Goal: Task Accomplishment & Management: Manage account settings

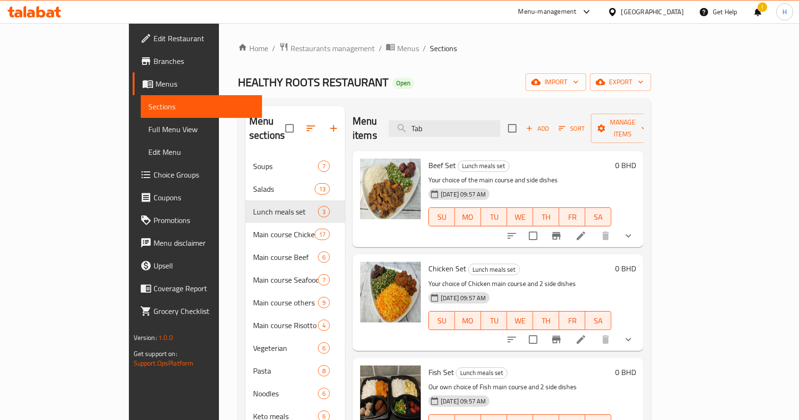
click at [38, 10] on icon at bounding box center [40, 11] width 9 height 11
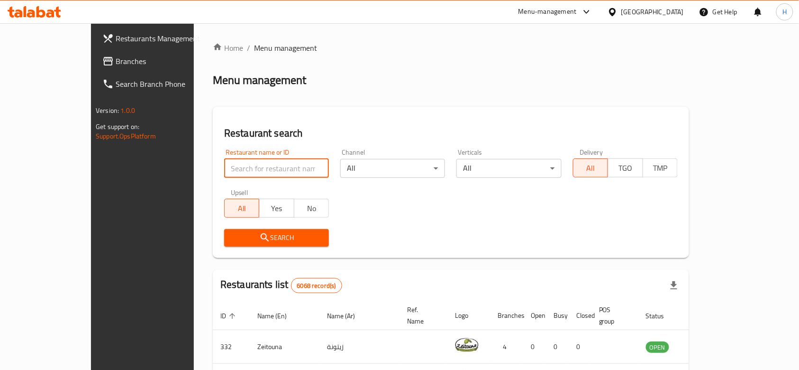
click at [268, 164] on input "search" at bounding box center [276, 168] width 105 height 19
type input "amori"
click button "Search" at bounding box center [276, 238] width 105 height 18
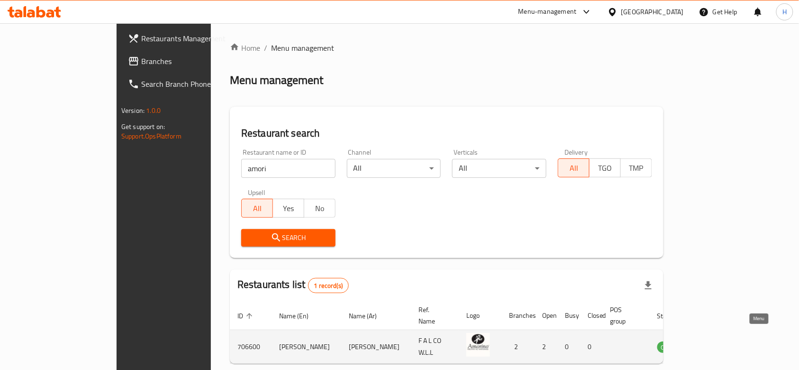
click at [718, 343] on icon "enhanced table" at bounding box center [713, 347] width 10 height 8
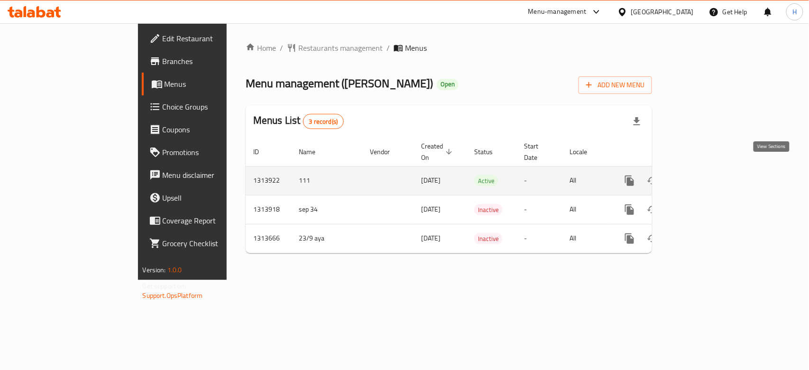
click at [703, 175] on icon "enhanced table" at bounding box center [697, 180] width 11 height 11
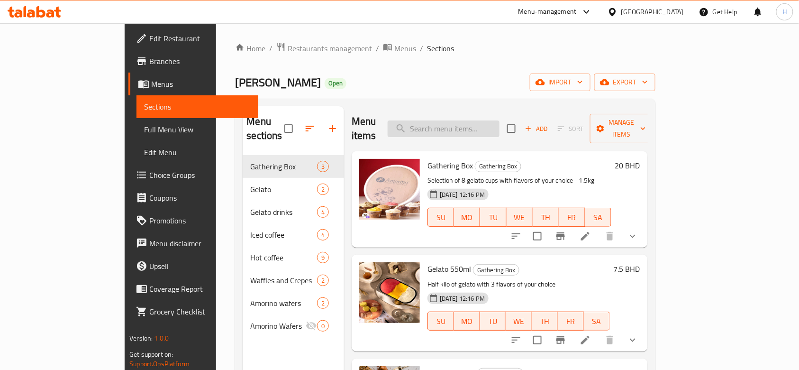
click at [475, 120] on input "search" at bounding box center [444, 128] width 112 height 17
paste input "Pistachio - ⁠Dark Chocolate - ⁠Milk Chocolate - ⁠Caramel"
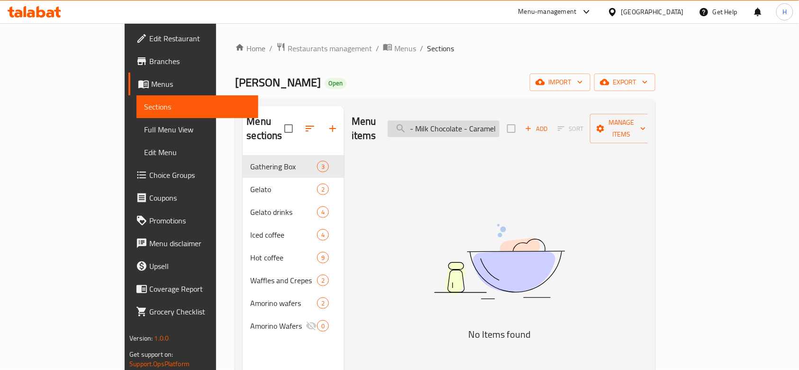
click at [480, 123] on input "Pistachio - ⁠Dark Chocolate - ⁠Milk Chocolate - ⁠Caramel" at bounding box center [444, 128] width 112 height 17
type input "\"
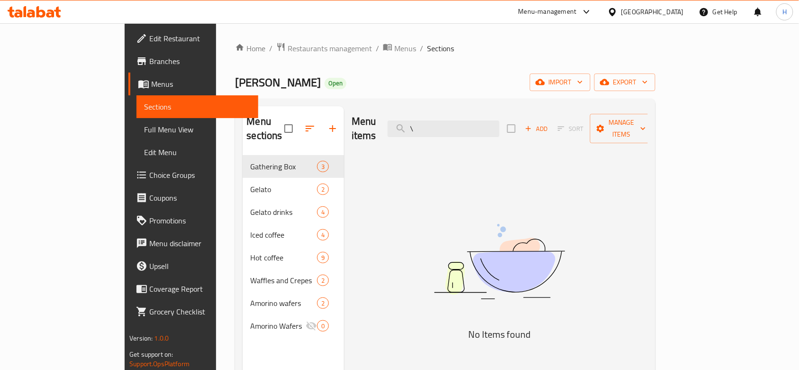
click at [149, 169] on span "Choice Groups" at bounding box center [199, 174] width 101 height 11
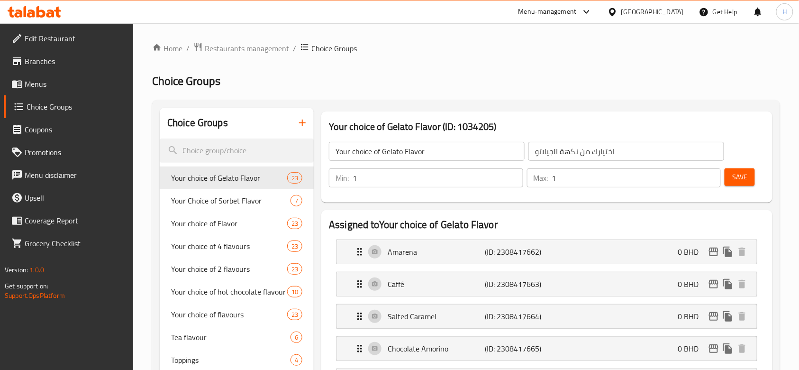
click at [302, 126] on icon "button" at bounding box center [302, 122] width 7 height 7
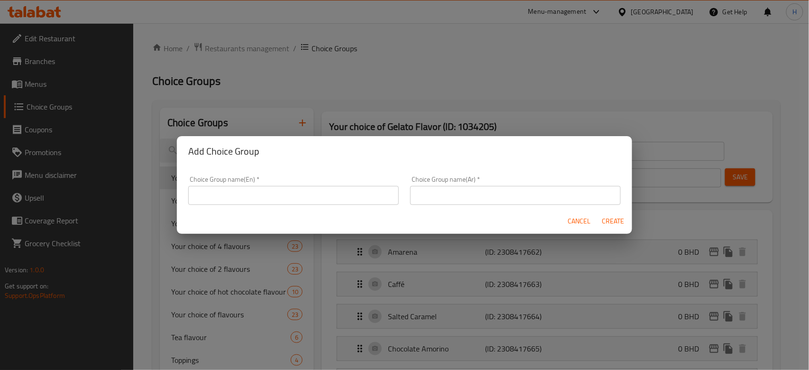
click at [304, 200] on input "text" at bounding box center [293, 195] width 210 height 19
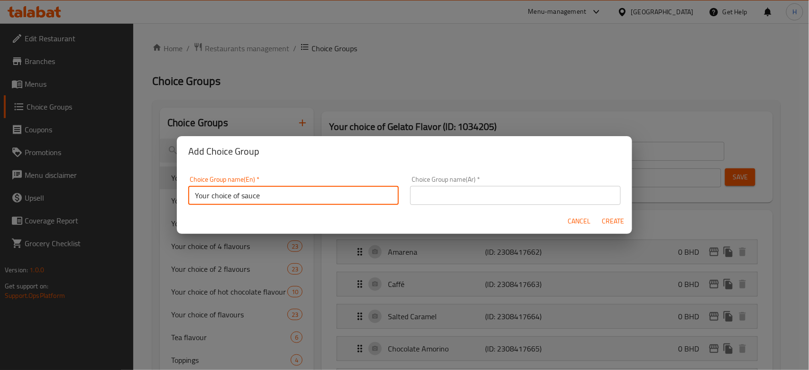
type input "Your choice of sauce"
click at [422, 195] on input "text" at bounding box center [515, 195] width 210 height 19
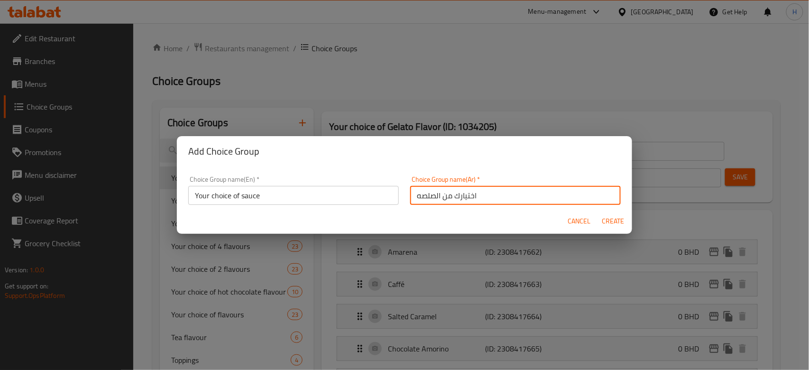
type input "اختيارك من الصلصه"
drag, startPoint x: 609, startPoint y: 223, endPoint x: 555, endPoint y: 173, distance: 73.8
click at [609, 224] on span "Create" at bounding box center [612, 221] width 23 height 12
type input "Your choice of sauce"
type input "اختيارك من الصلصه"
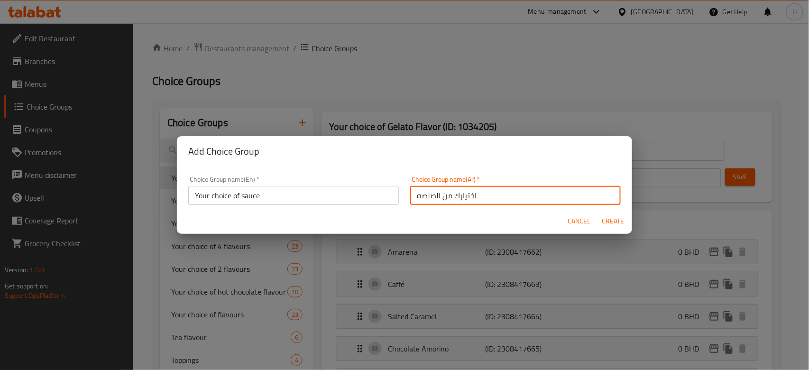
type input "0"
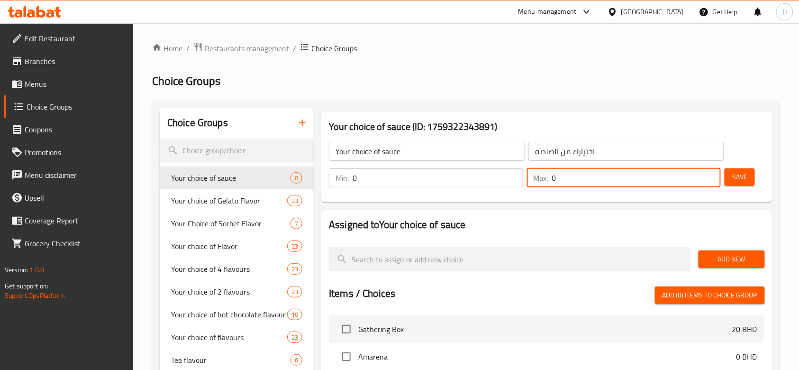
drag, startPoint x: 584, startPoint y: 178, endPoint x: 628, endPoint y: 188, distance: 45.2
click at [536, 178] on div "Max: 0 ​" at bounding box center [624, 177] width 194 height 19
type input "1"
click at [743, 179] on span "Save" at bounding box center [739, 177] width 15 height 12
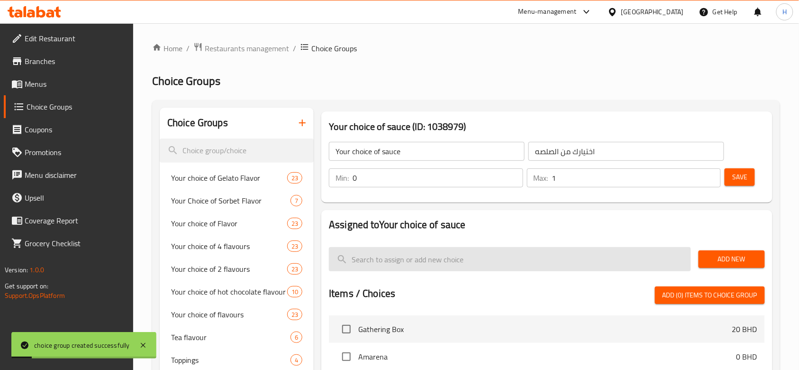
drag, startPoint x: 727, startPoint y: 258, endPoint x: 575, endPoint y: 266, distance: 151.9
click at [727, 258] on span "Add New" at bounding box center [731, 259] width 51 height 12
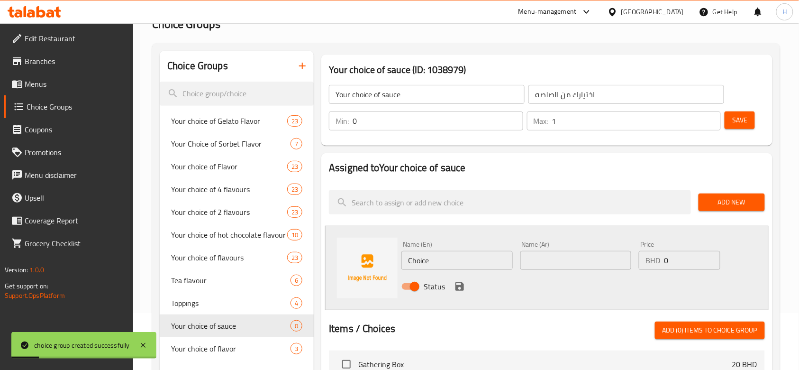
scroll to position [63, 0]
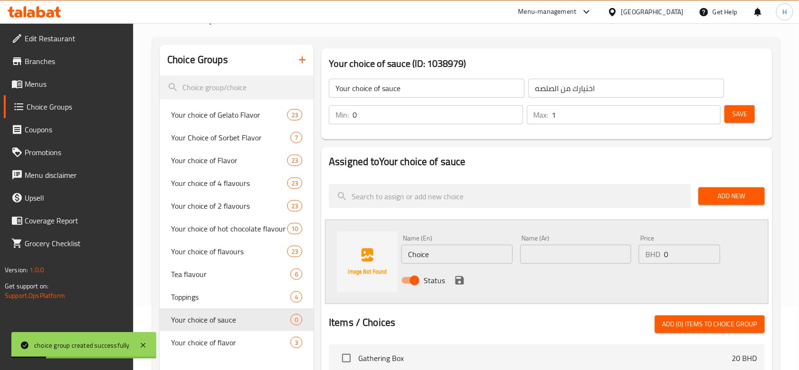
drag, startPoint x: 440, startPoint y: 254, endPoint x: 375, endPoint y: 254, distance: 64.9
click at [375, 254] on div "Name (En) Choice Name (En) Name (Ar) Name (Ar) Price BHD 0 Price Status" at bounding box center [547, 261] width 444 height 84
paste input "Pistachio"
type input "Pistachio"
click at [593, 253] on input "text" at bounding box center [575, 254] width 111 height 19
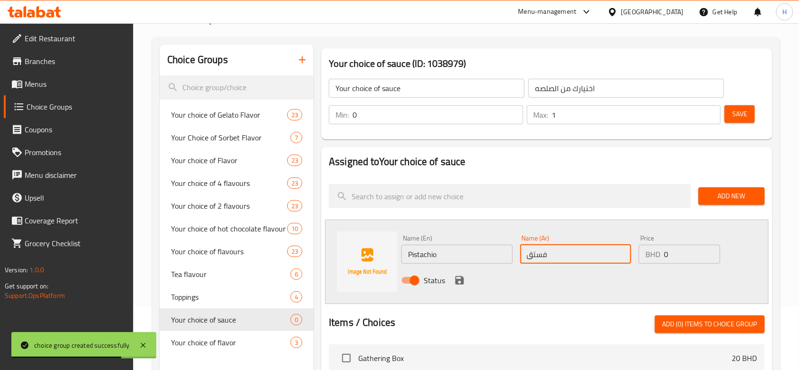
type input "فستق"
click at [457, 281] on icon "save" at bounding box center [459, 280] width 9 height 9
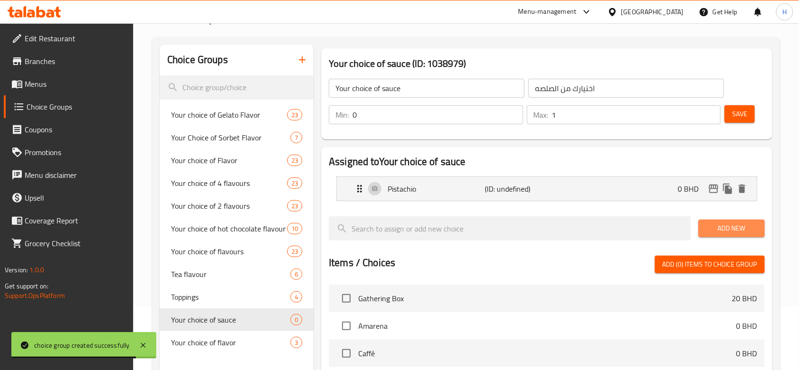
click at [728, 222] on span "Add New" at bounding box center [731, 228] width 51 height 12
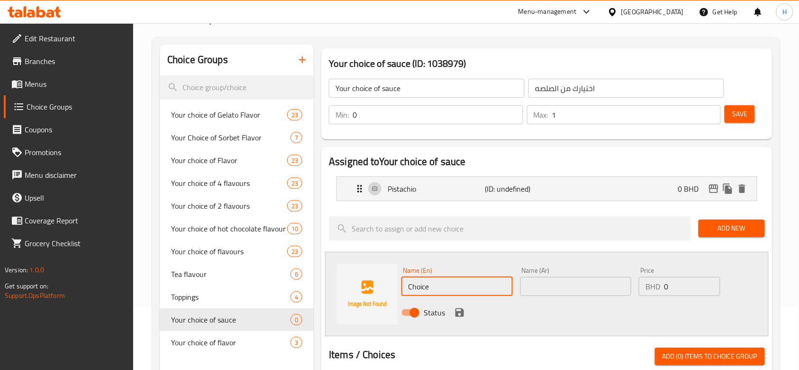
drag, startPoint x: 399, startPoint y: 284, endPoint x: 426, endPoint y: 290, distance: 27.1
click at [348, 290] on div "Name (En) Choice Name (En) Name (Ar) Name (Ar) Price BHD 0 Price Status" at bounding box center [547, 294] width 444 height 84
paste input "Dark Chocolat"
type input "Dark Chocolate"
click at [527, 290] on input "text" at bounding box center [575, 286] width 111 height 19
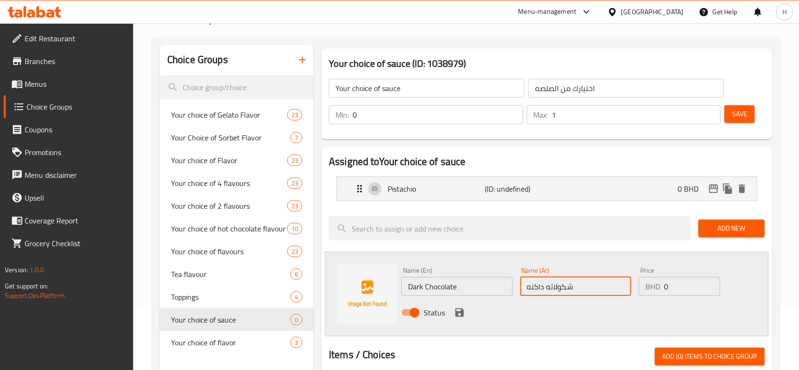
type input "شكولاته داكنه"
drag, startPoint x: 463, startPoint y: 313, endPoint x: 718, endPoint y: 247, distance: 263.4
click at [464, 313] on icon "save" at bounding box center [459, 312] width 11 height 11
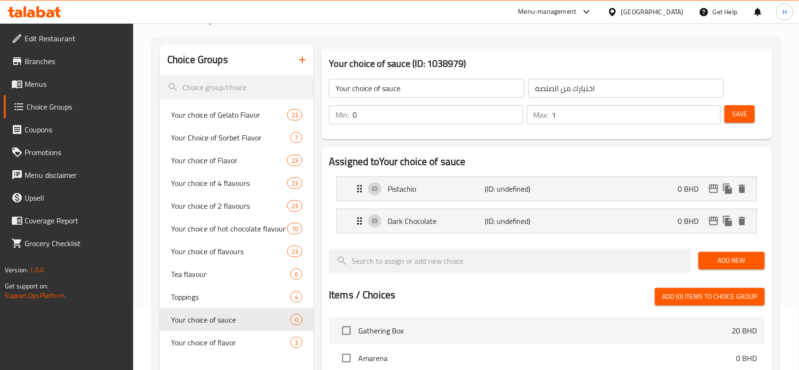
click at [735, 258] on span "Add New" at bounding box center [731, 261] width 51 height 12
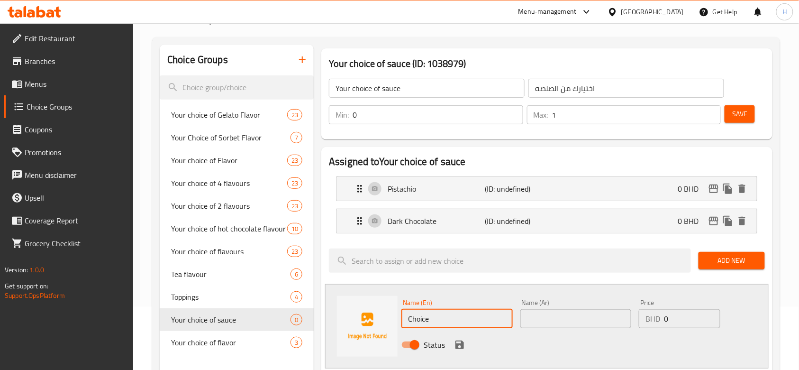
drag, startPoint x: 466, startPoint y: 313, endPoint x: 398, endPoint y: 310, distance: 67.8
click at [399, 310] on div "Name (En) Choice Name (En)" at bounding box center [457, 313] width 118 height 36
type input "ى"
type input "Milk Chocolate"
click at [550, 307] on div "Name (Ar) Name (Ar)" at bounding box center [575, 313] width 111 height 29
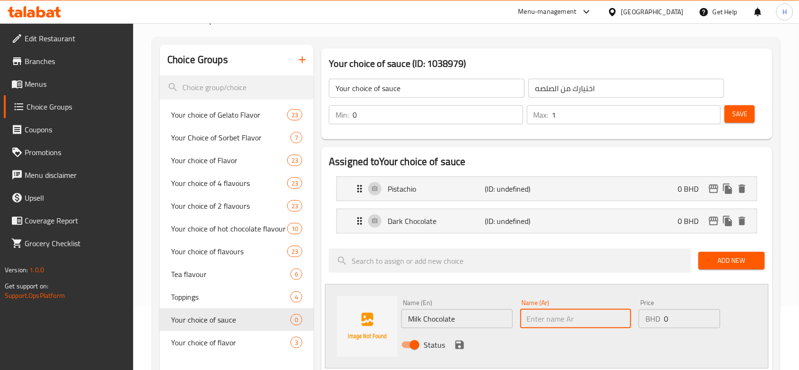
click at [558, 313] on input "text" at bounding box center [575, 318] width 111 height 19
type input "شوكولاته حليب"
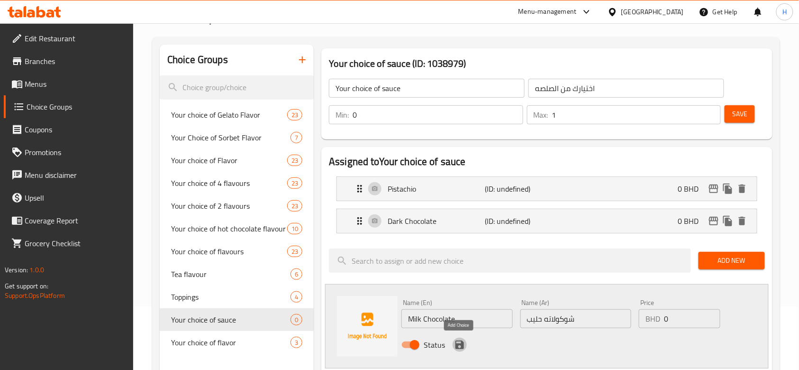
click at [457, 342] on icon "save" at bounding box center [459, 344] width 11 height 11
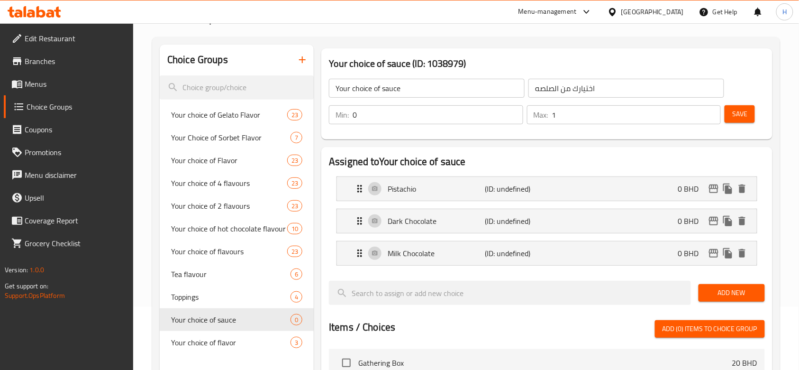
click at [726, 293] on span "Add New" at bounding box center [731, 293] width 51 height 12
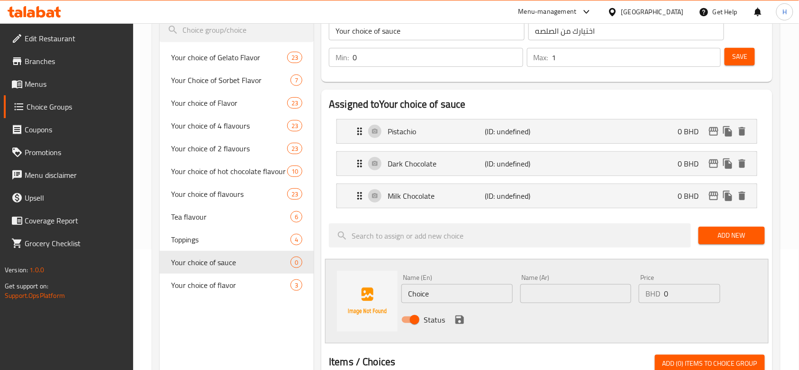
scroll to position [126, 0]
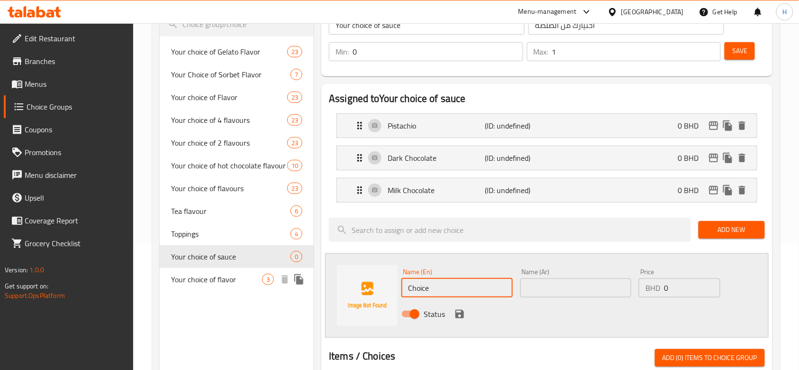
drag, startPoint x: 456, startPoint y: 278, endPoint x: 248, endPoint y: 287, distance: 208.3
click at [250, 287] on div "Choice Groups Your choice of Gelato Flavor 23 Your Choice of Sorbet Flavor 7 Yo…" at bounding box center [468, 328] width 617 height 692
type input "ؤ"
type input "Caramel"
click at [587, 291] on input "text" at bounding box center [575, 287] width 111 height 19
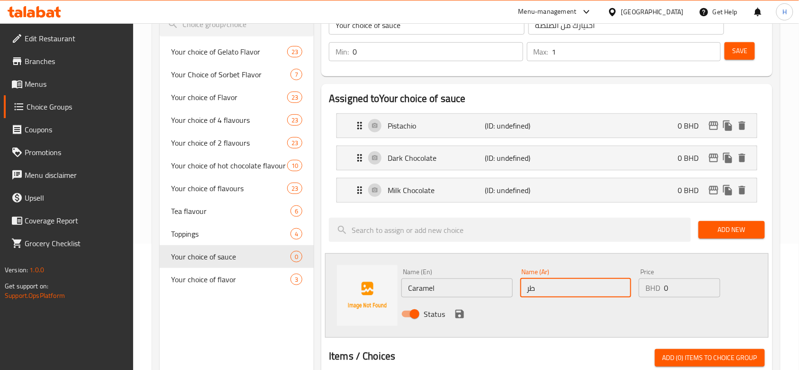
type input "ط"
type input "كراميل"
click at [455, 314] on icon "save" at bounding box center [459, 313] width 11 height 11
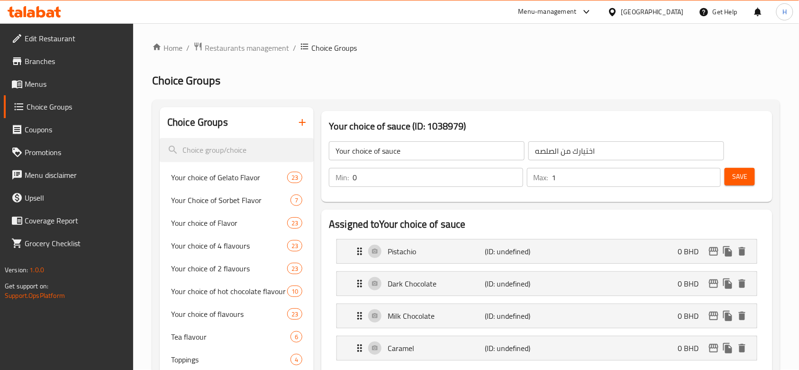
scroll to position [0, 0]
click at [730, 182] on button "Save" at bounding box center [740, 177] width 30 height 18
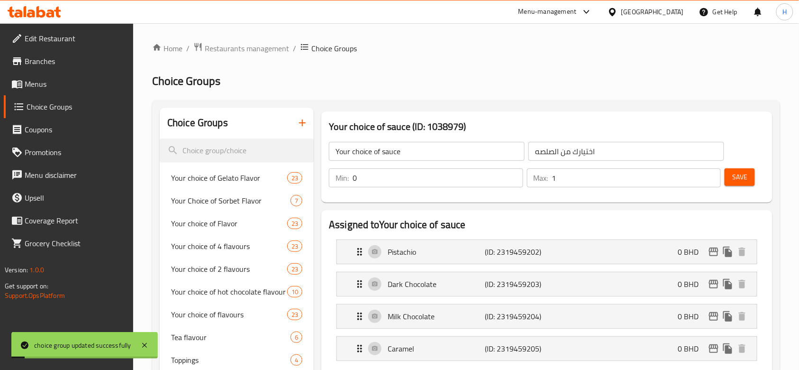
drag, startPoint x: 250, startPoint y: 52, endPoint x: 346, endPoint y: 71, distance: 97.6
click at [250, 52] on span "Restaurants management" at bounding box center [247, 48] width 84 height 11
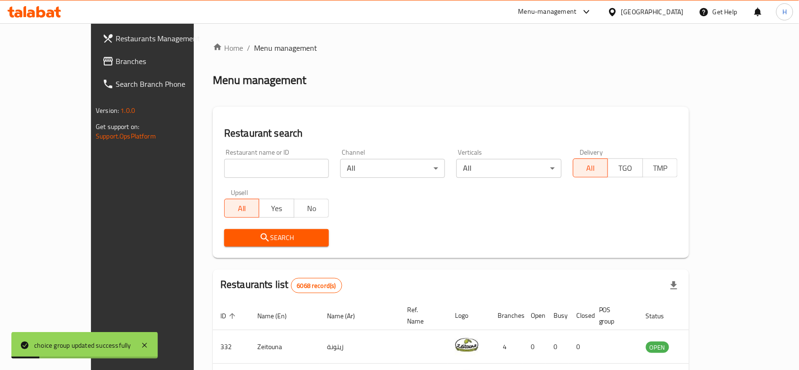
click at [278, 169] on input "search" at bounding box center [276, 168] width 105 height 19
type input "ش"
type input "Amori"
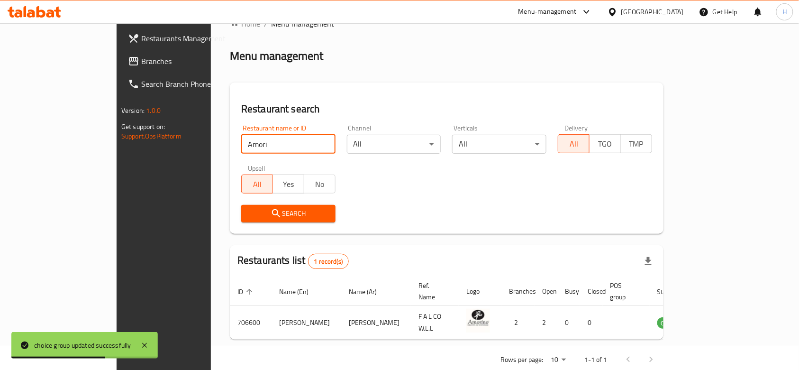
scroll to position [34, 0]
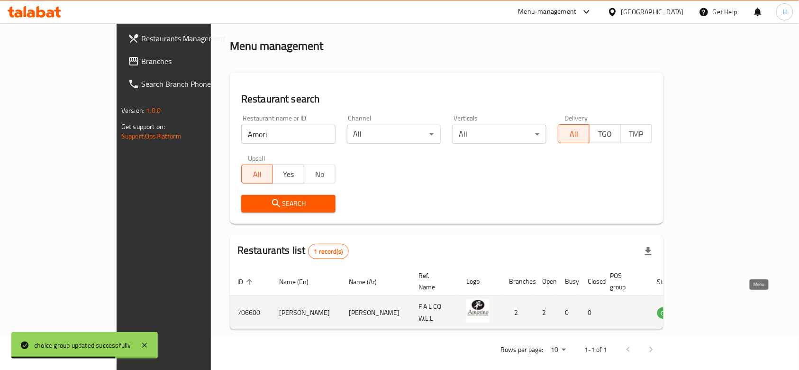
click at [718, 307] on icon "enhanced table" at bounding box center [712, 312] width 11 height 11
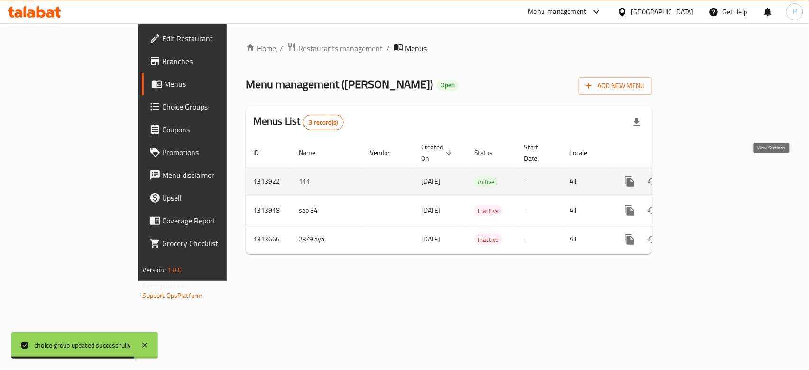
click at [709, 170] on link "enhanced table" at bounding box center [697, 181] width 23 height 23
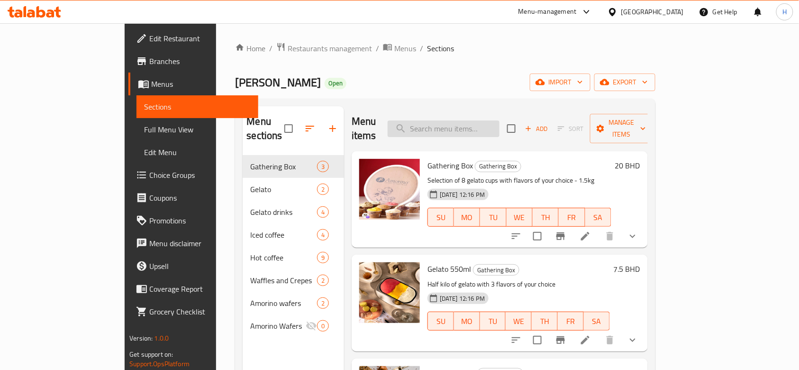
click at [482, 124] on input "search" at bounding box center [444, 128] width 112 height 17
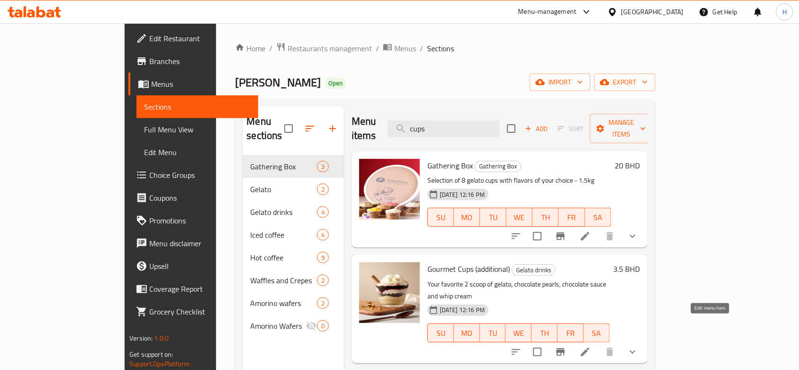
type input "cups"
click at [591, 346] on icon at bounding box center [585, 351] width 11 height 11
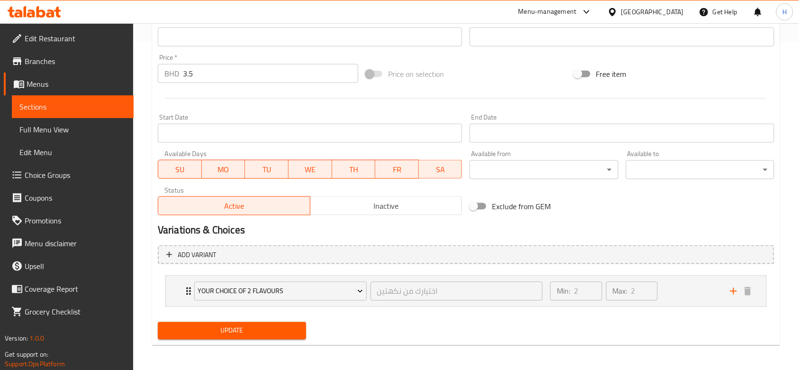
scroll to position [329, 0]
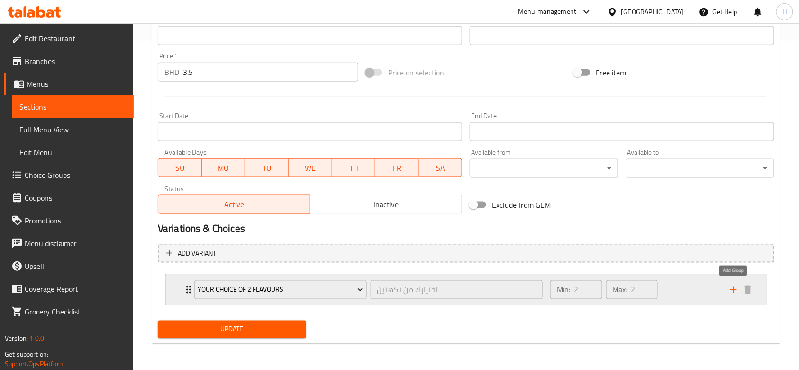
click at [731, 292] on icon "add" at bounding box center [733, 289] width 11 height 11
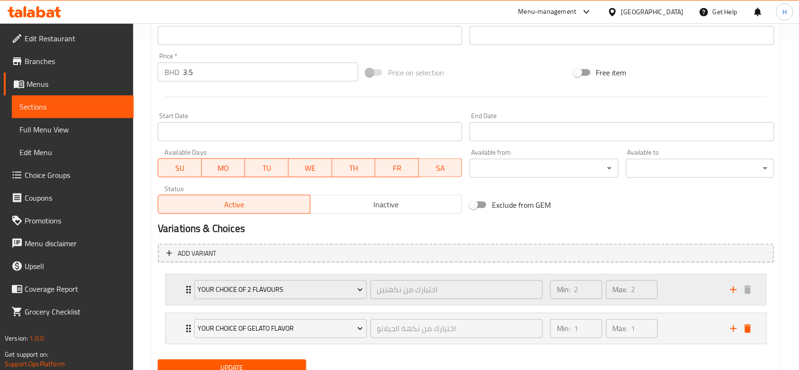
scroll to position [368, 0]
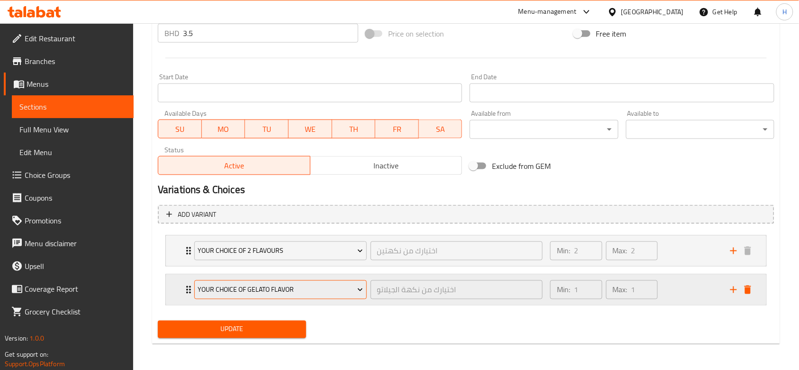
click at [331, 286] on span "Your choice of Gelato Flavor" at bounding box center [280, 290] width 165 height 12
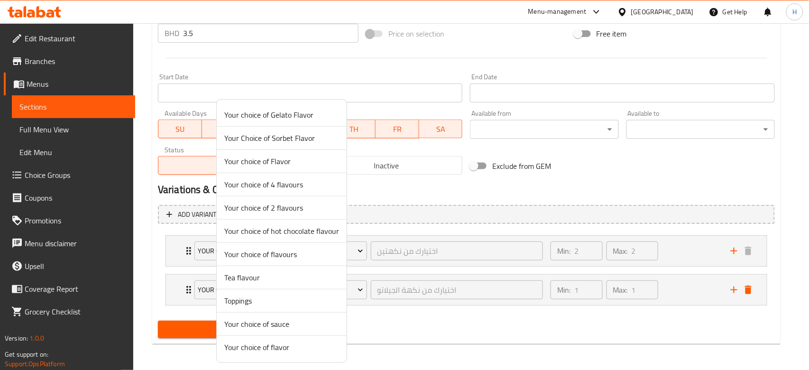
click at [300, 326] on span "Your choice of sauce" at bounding box center [281, 323] width 115 height 11
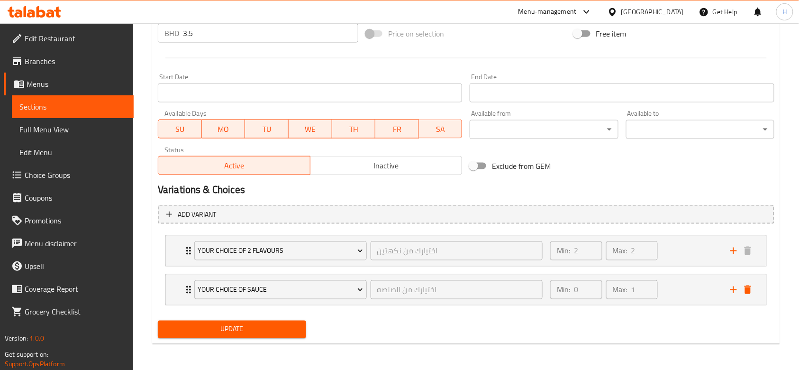
click at [295, 323] on span "Update" at bounding box center [231, 329] width 133 height 12
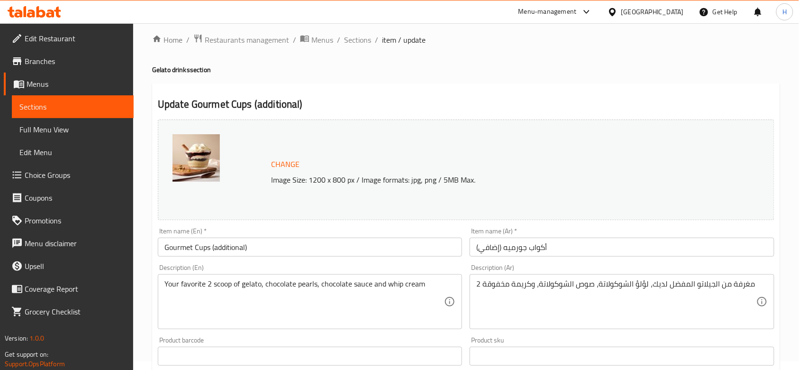
scroll to position [0, 0]
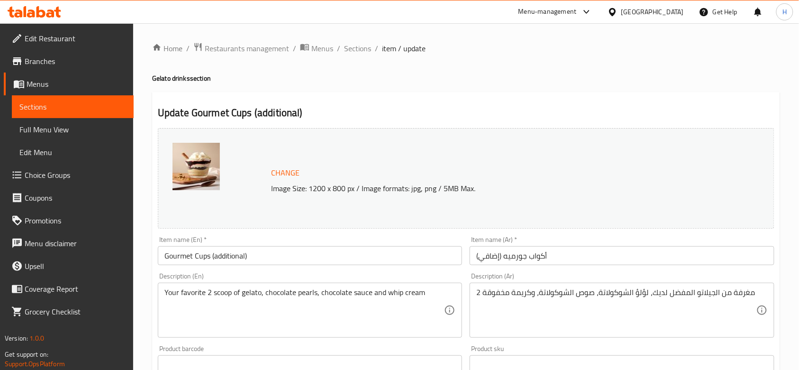
click at [24, 15] on icon at bounding box center [25, 11] width 3 height 11
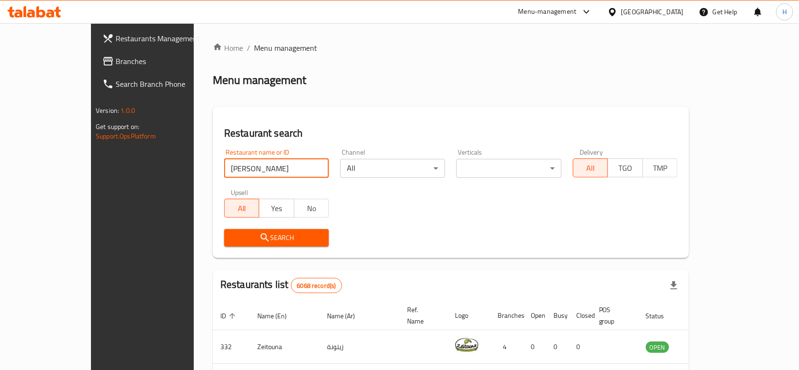
type input "alia bakes"
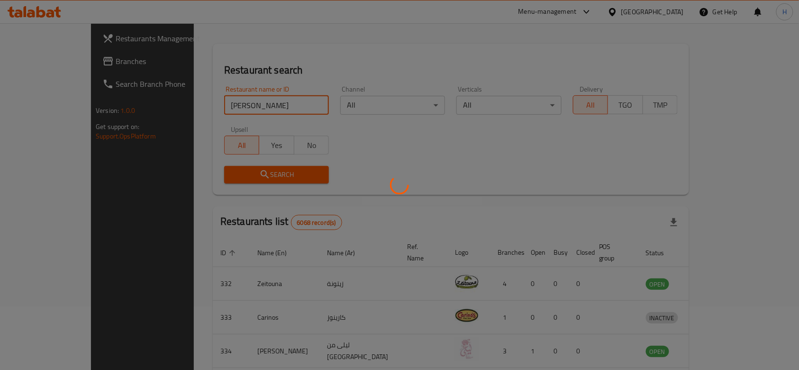
scroll to position [34, 0]
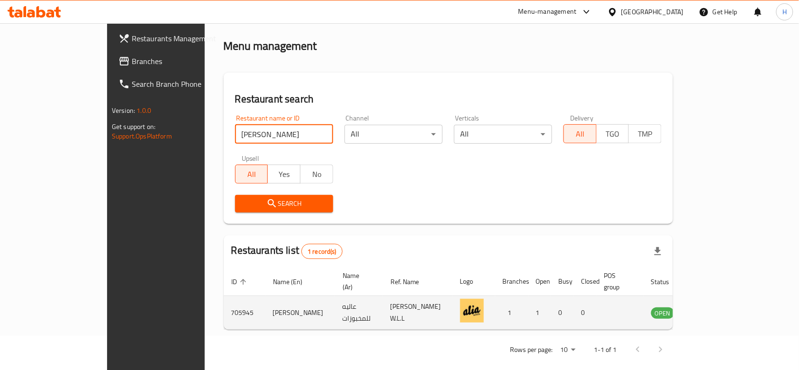
click at [712, 309] on icon "enhanced table" at bounding box center [706, 313] width 10 height 8
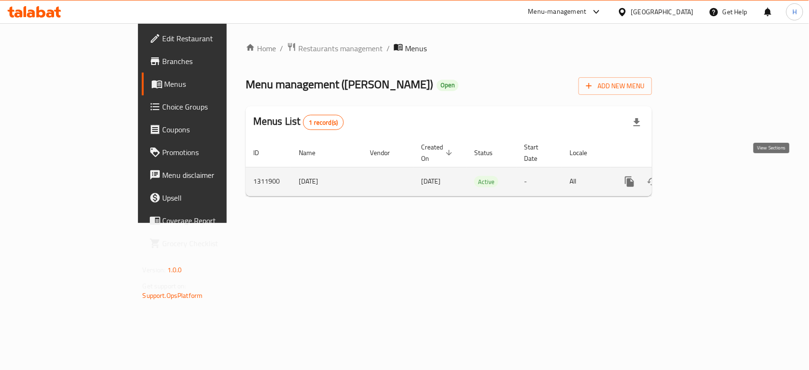
click at [703, 176] on icon "enhanced table" at bounding box center [697, 181] width 11 height 11
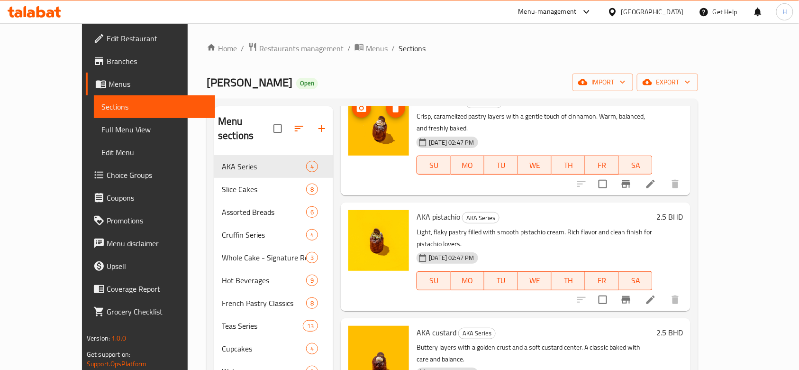
scroll to position [58, 0]
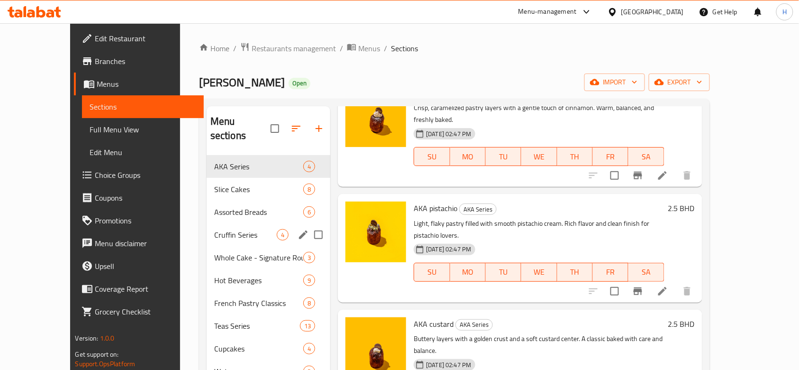
click at [227, 203] on div "Assorted Breads 6" at bounding box center [269, 211] width 124 height 23
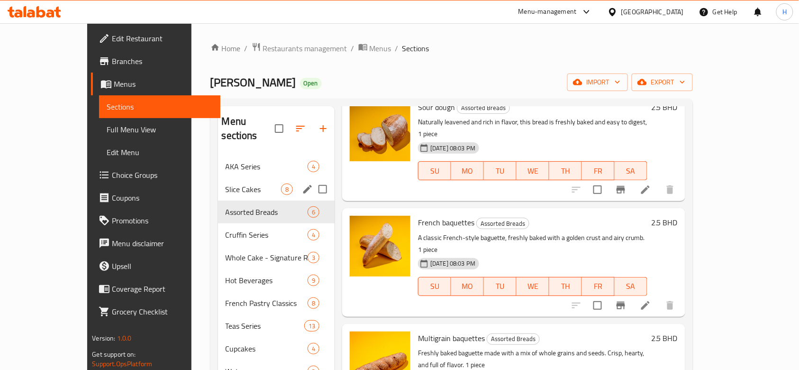
click at [218, 178] on div "Slice Cakes 8" at bounding box center [276, 189] width 117 height 23
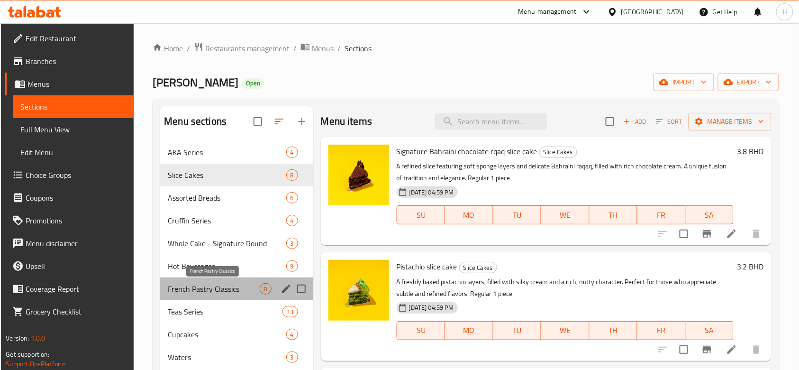
click at [180, 284] on span "French Pastry Classics" at bounding box center [213, 288] width 91 height 11
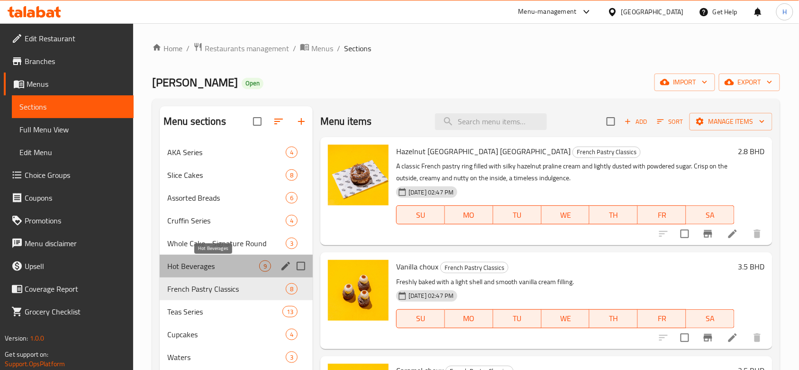
click at [183, 262] on span "Hot Beverages" at bounding box center [213, 265] width 92 height 11
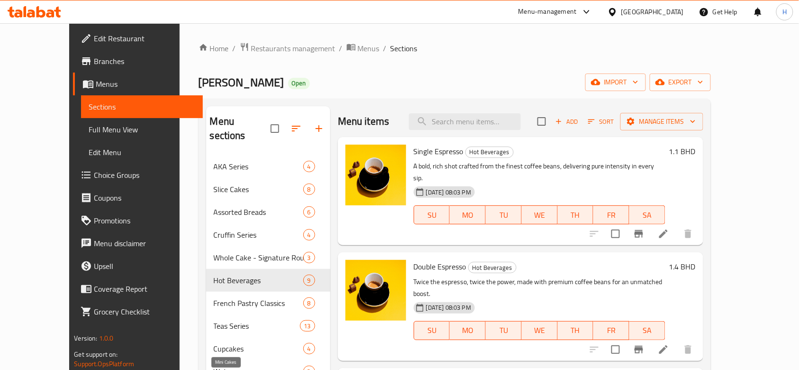
scroll to position [142, 0]
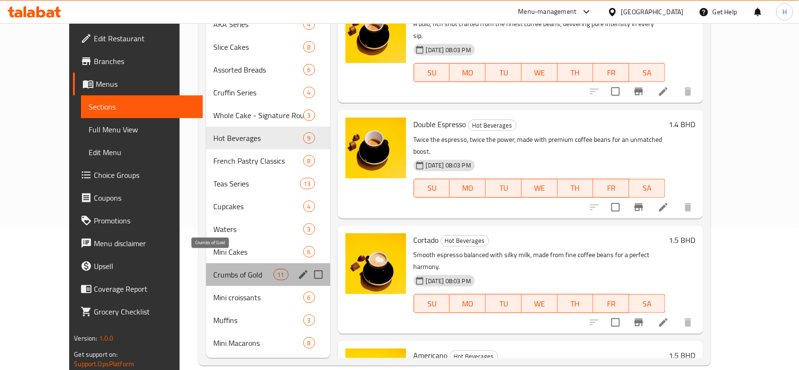
click at [214, 269] on span "Crumbs of Gold" at bounding box center [244, 274] width 60 height 11
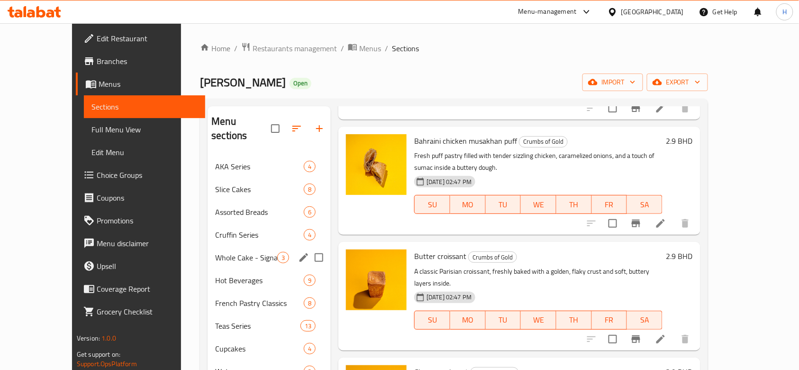
scroll to position [126, 0]
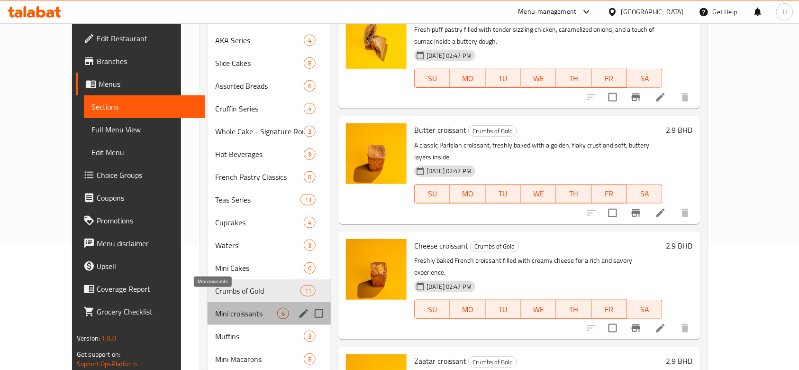
click at [215, 308] on span "Mini croissants" at bounding box center [246, 313] width 62 height 11
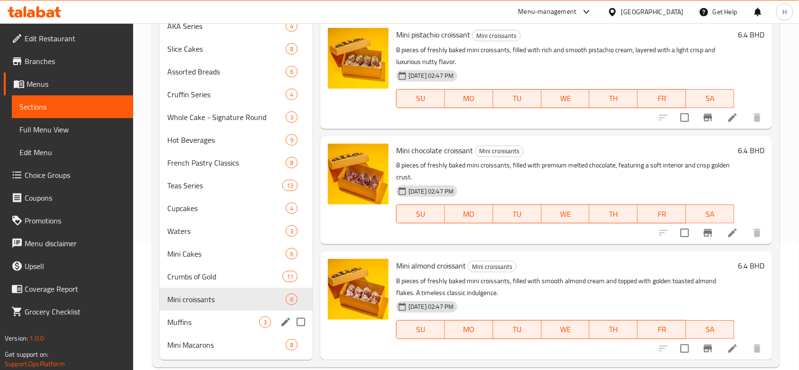
scroll to position [336, 0]
click at [201, 329] on div "Muffins 3" at bounding box center [236, 321] width 153 height 23
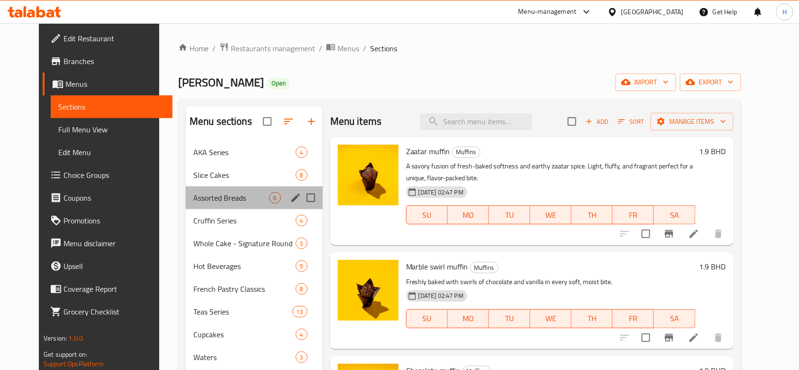
click at [199, 208] on div "Assorted Breads 6" at bounding box center [254, 197] width 137 height 23
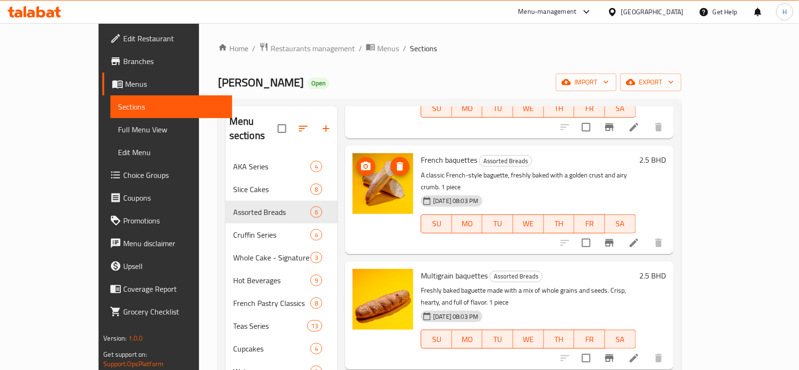
scroll to position [126, 0]
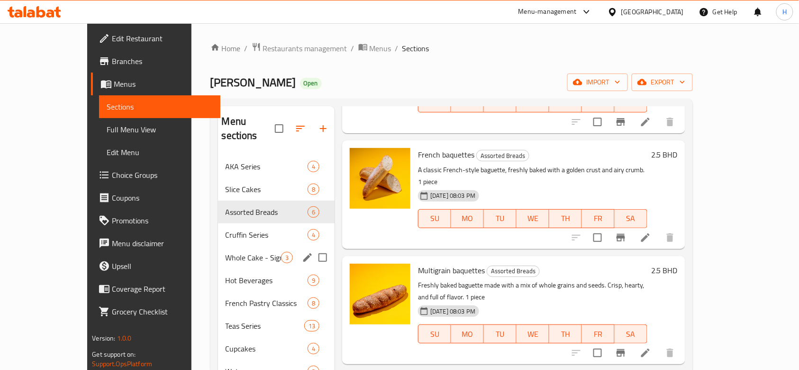
click at [254, 252] on span "Whole Cake - Signature Round" at bounding box center [253, 257] width 55 height 11
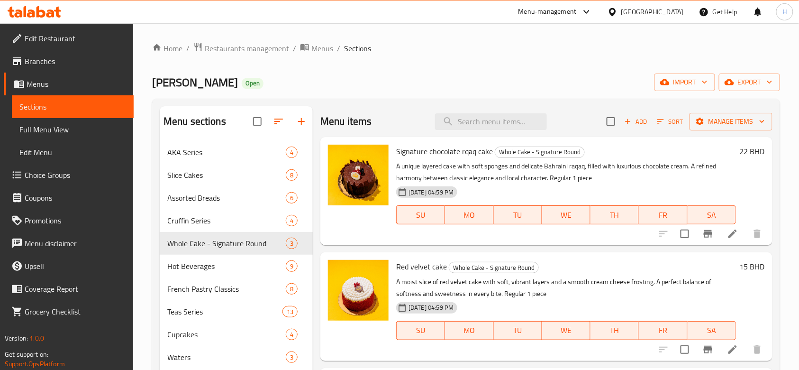
click at [40, 12] on icon at bounding box center [35, 11] width 54 height 11
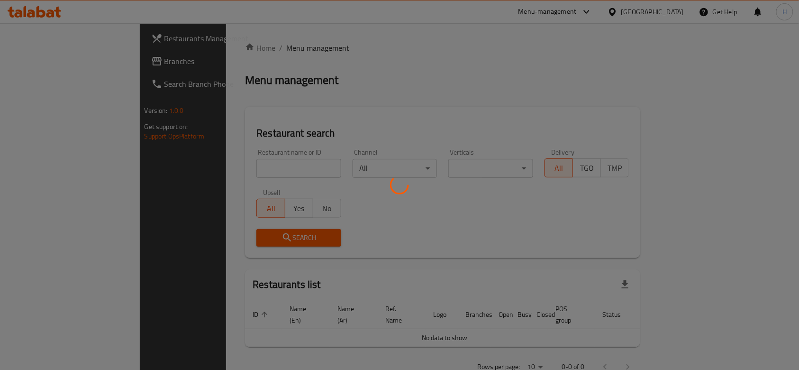
click at [232, 185] on div at bounding box center [399, 185] width 799 height 370
click at [221, 173] on div at bounding box center [399, 185] width 799 height 370
click at [216, 169] on div at bounding box center [399, 185] width 799 height 370
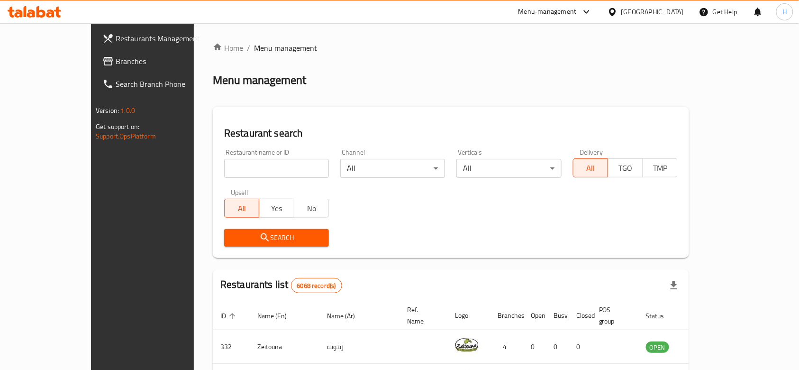
click at [257, 157] on div "Restaurant name or ID Restaurant name or ID" at bounding box center [276, 163] width 105 height 29
click at [263, 162] on input "search" at bounding box center [276, 168] width 105 height 19
type input "تقهو"
click button "Search" at bounding box center [276, 238] width 105 height 18
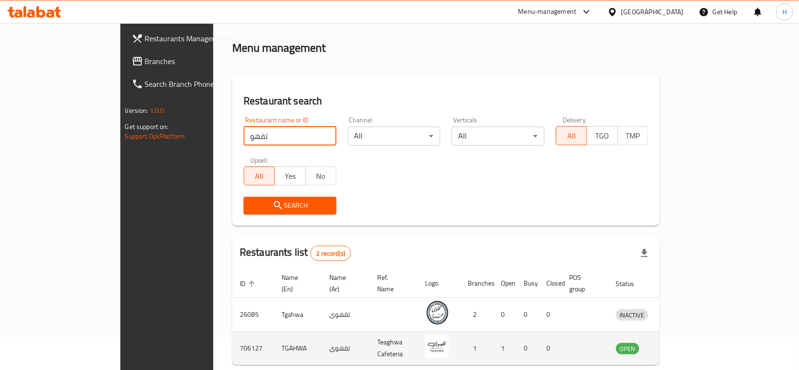
scroll to position [68, 0]
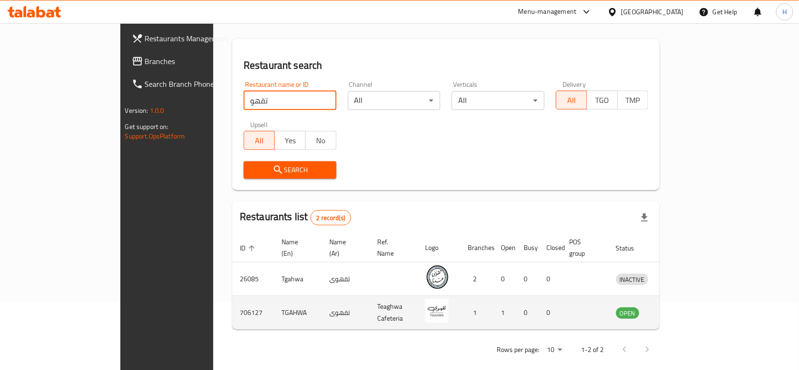
click at [692, 308] on td "enhanced table" at bounding box center [676, 313] width 33 height 34
click at [678, 309] on icon "enhanced table" at bounding box center [673, 313] width 10 height 8
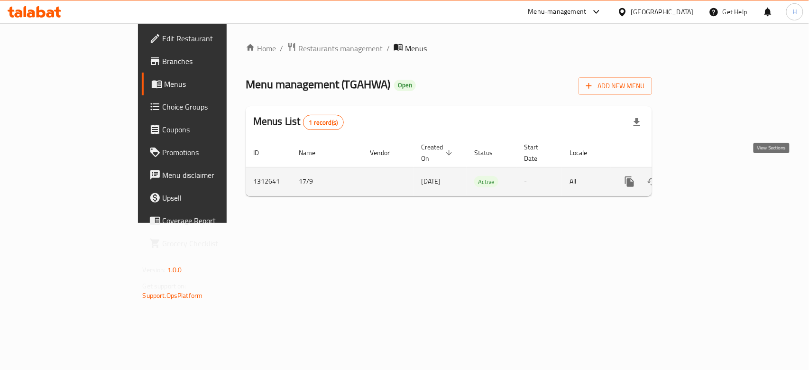
click at [709, 170] on link "enhanced table" at bounding box center [697, 181] width 23 height 23
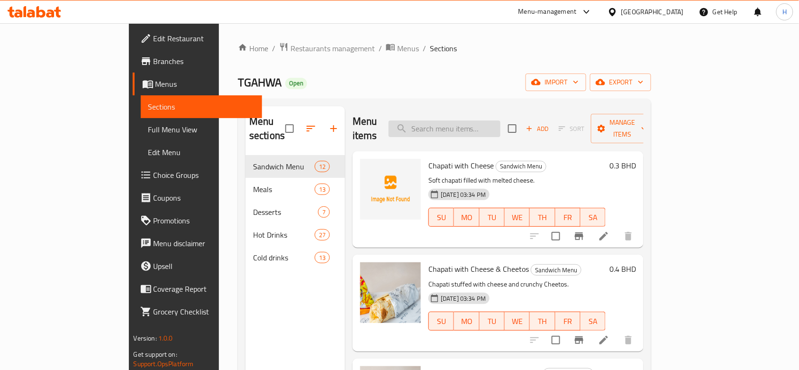
click at [492, 123] on input "search" at bounding box center [445, 128] width 112 height 17
paste input "Oreo bites"
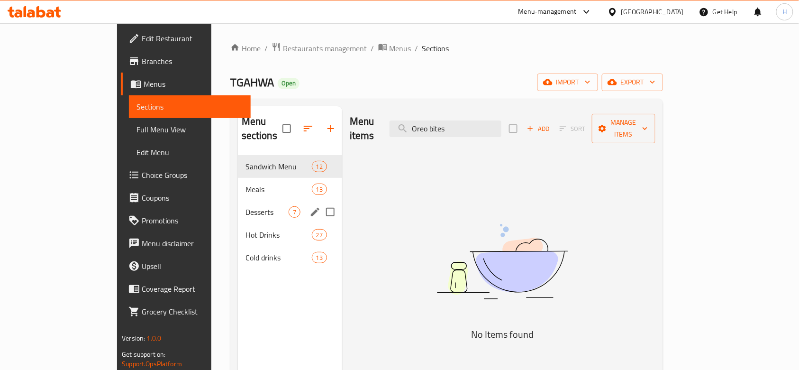
type input "Oreo bites"
click at [246, 206] on span "Desserts" at bounding box center [267, 211] width 43 height 11
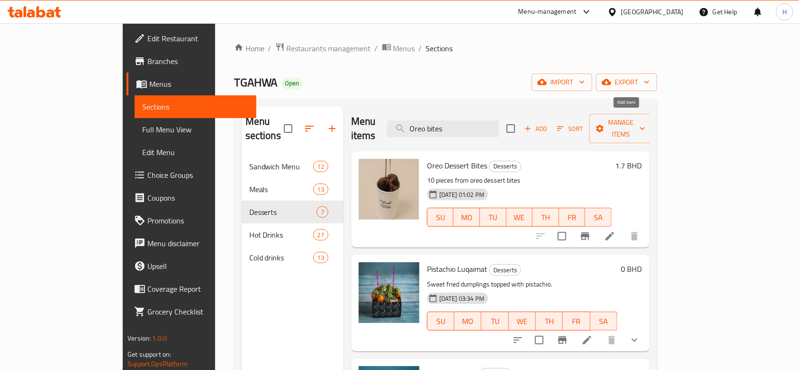
click at [549, 123] on span "Add" at bounding box center [536, 128] width 26 height 11
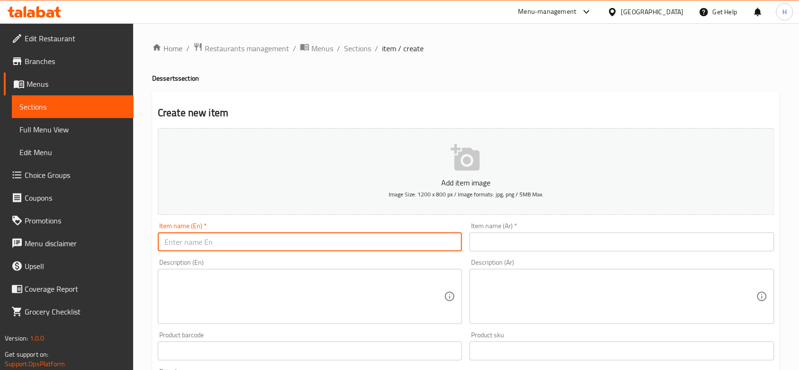
click at [355, 241] on input "text" at bounding box center [310, 241] width 304 height 19
paste input "Oreo bites"
type input "Oreo bites"
click at [579, 241] on input "text" at bounding box center [622, 241] width 304 height 19
paste input "قطع الاوريو"
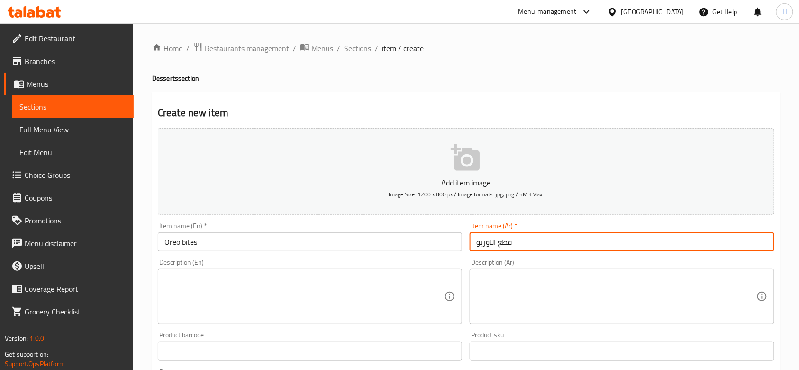
type input "قطع الاوريو"
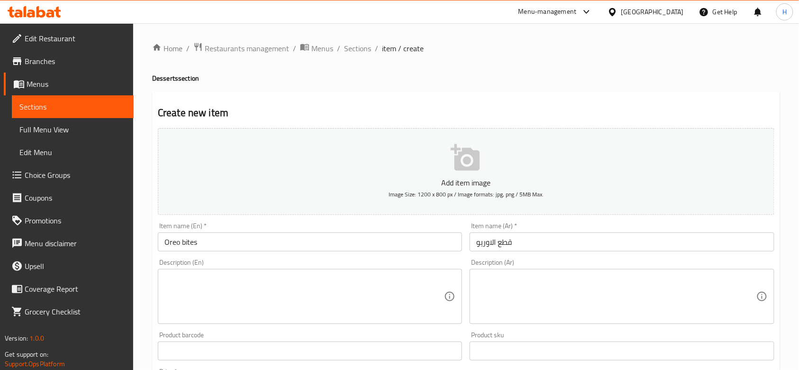
click at [336, 281] on textarea at bounding box center [304, 296] width 280 height 45
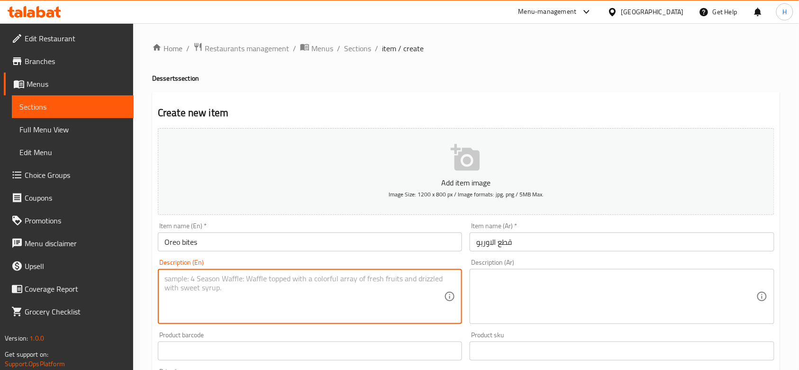
paste textarea "10 pieces of Oreo bites."
type textarea "10 pieces of Oreo bites"
click at [315, 184] on p "Add item image" at bounding box center [466, 182] width 587 height 11
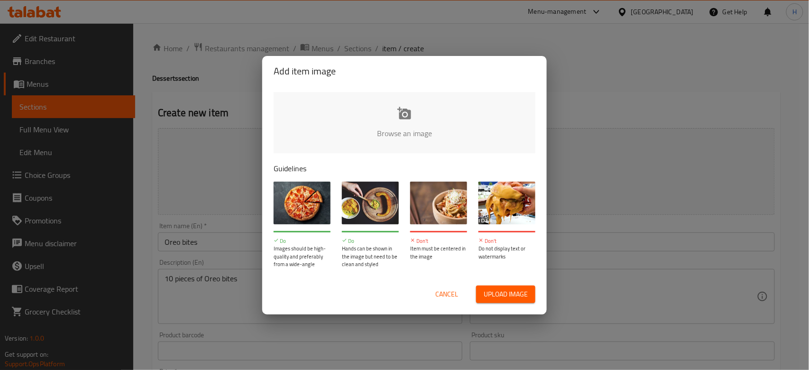
click at [444, 294] on span "Cancel" at bounding box center [446, 294] width 23 height 12
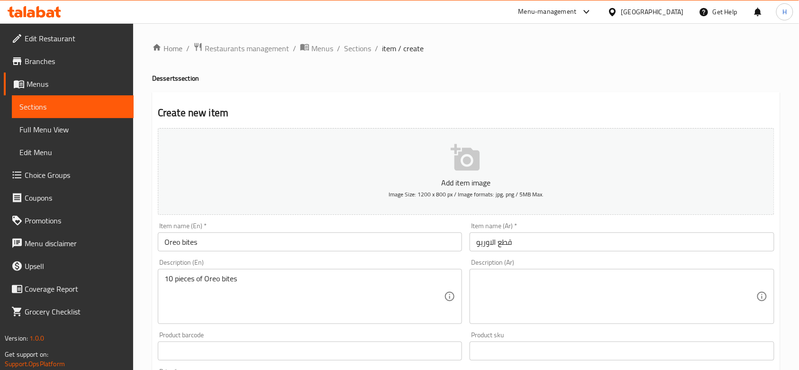
click at [515, 298] on textarea at bounding box center [616, 296] width 280 height 45
paste textarea "١٠ قطع من حلى الاوريو."
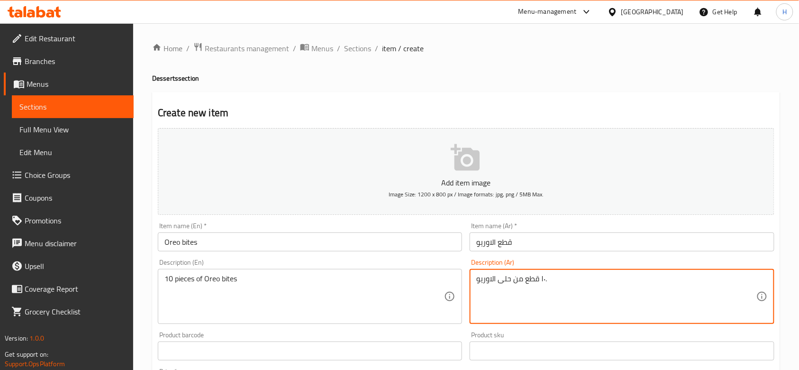
scroll to position [63, 0]
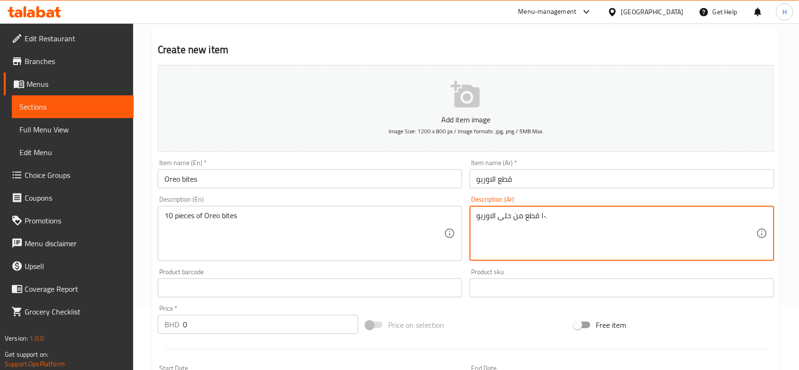
type textarea "١٠ قطع من حلى الاوريو."
drag, startPoint x: 191, startPoint y: 330, endPoint x: 144, endPoint y: 331, distance: 46.5
click at [144, 331] on div "Home / Restaurants management / Menus / Sections / item / create Desserts secti…" at bounding box center [466, 283] width 666 height 646
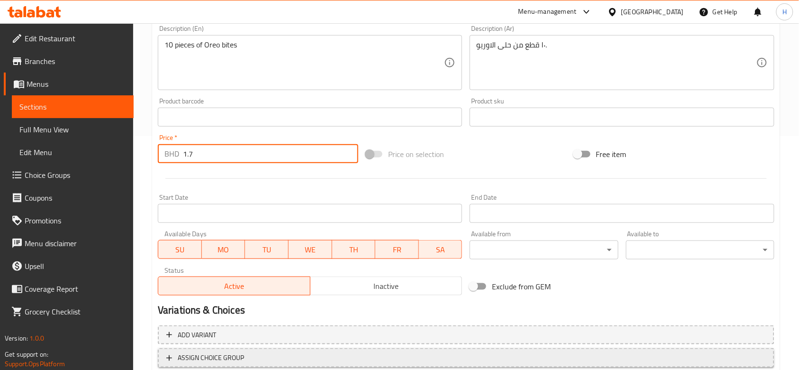
scroll to position [300, 0]
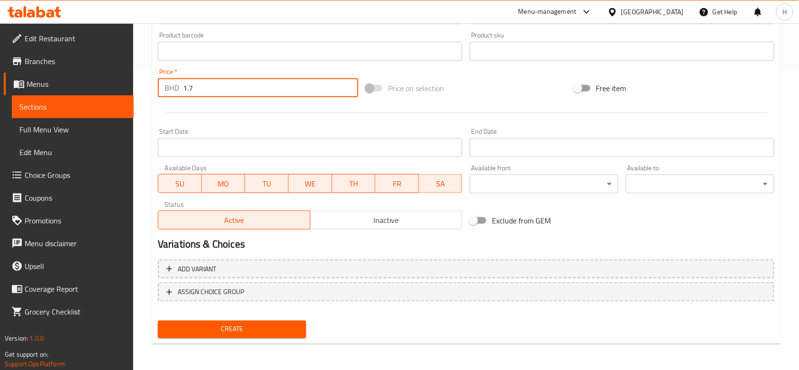
type input "1.7"
click at [243, 330] on span "Create" at bounding box center [231, 329] width 133 height 12
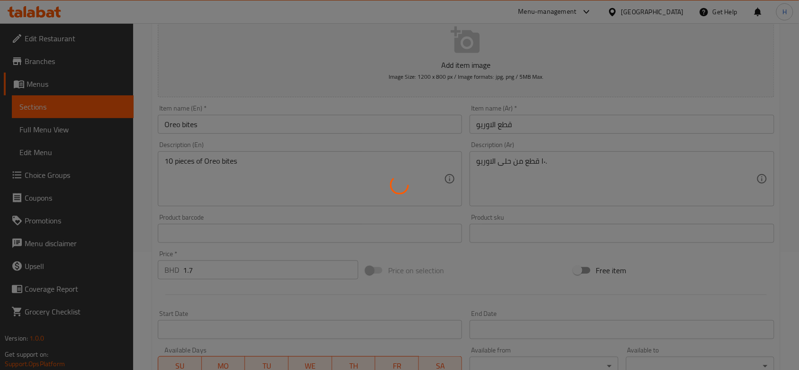
scroll to position [0, 0]
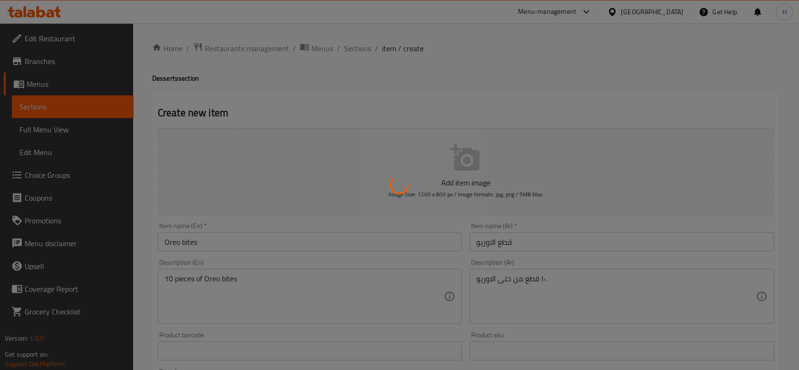
type input "0"
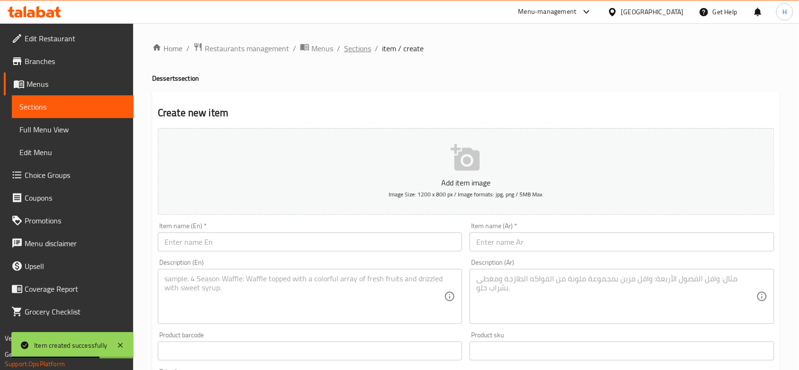
click at [353, 45] on span "Sections" at bounding box center [357, 48] width 27 height 11
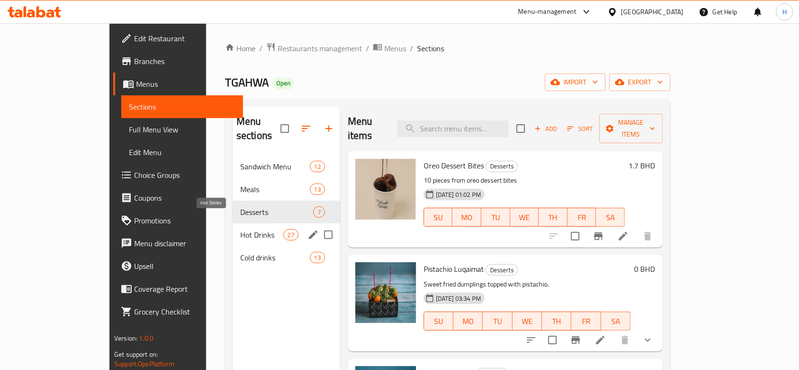
click at [240, 229] on span "Hot Drinks" at bounding box center [261, 234] width 43 height 11
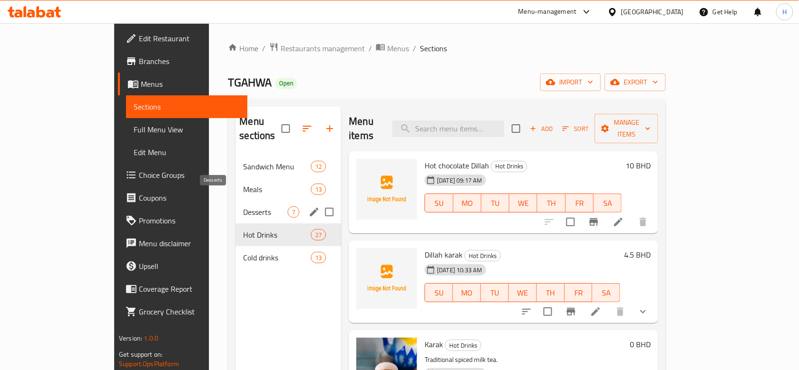
click at [243, 206] on span "Desserts" at bounding box center [265, 211] width 45 height 11
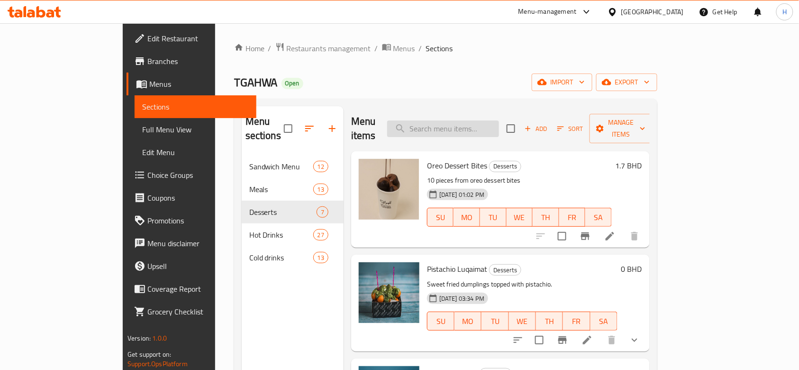
click at [499, 122] on input "search" at bounding box center [443, 128] width 112 height 17
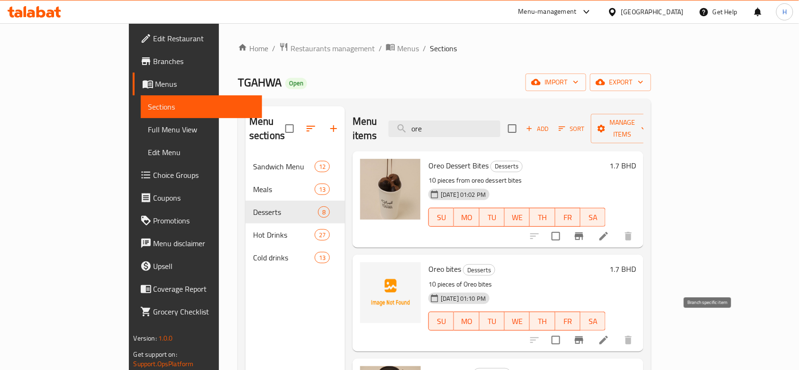
type input "ore"
click at [585, 334] on icon "Branch-specific-item" at bounding box center [578, 339] width 11 height 11
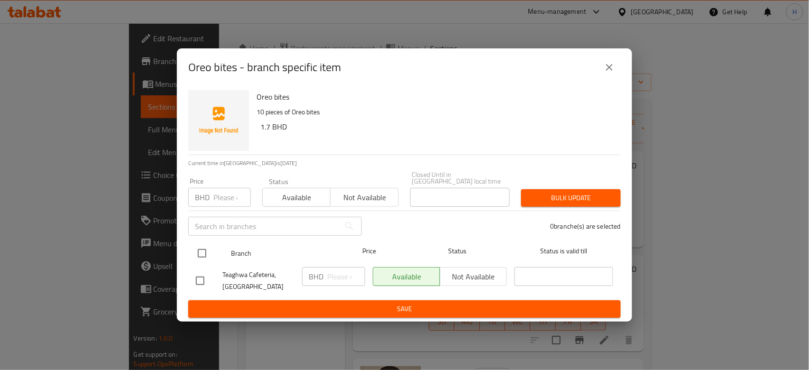
click at [208, 250] on input "checkbox" at bounding box center [202, 253] width 20 height 20
checkbox input "true"
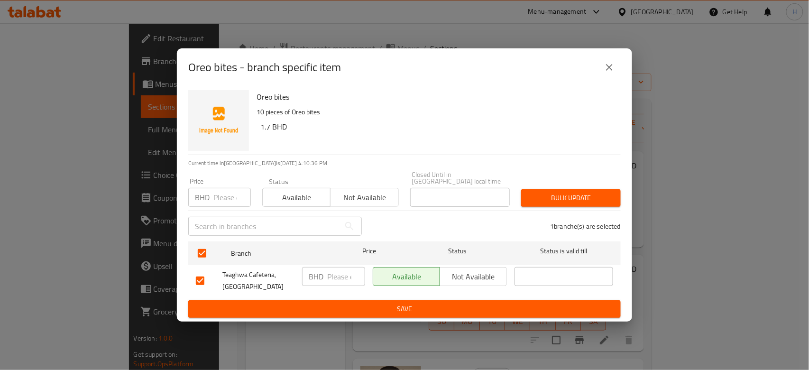
click at [473, 270] on span "Not available" at bounding box center [473, 277] width 59 height 14
click at [485, 303] on span "Save" at bounding box center [404, 309] width 417 height 12
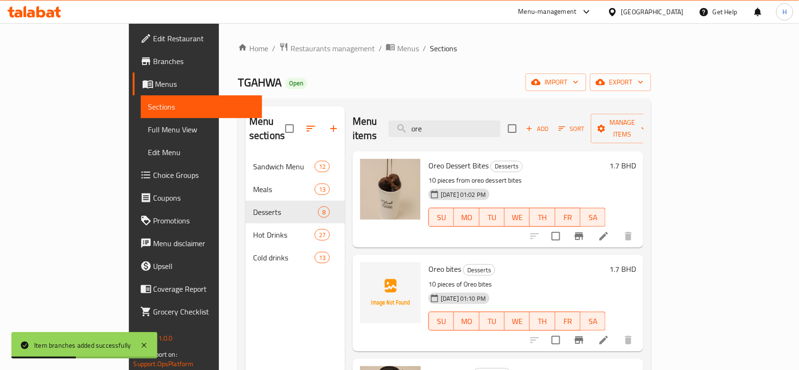
drag, startPoint x: 341, startPoint y: 118, endPoint x: 330, endPoint y: 118, distance: 10.9
click at [353, 118] on div "Menu items ore Add Sort Manage items" at bounding box center [498, 128] width 291 height 45
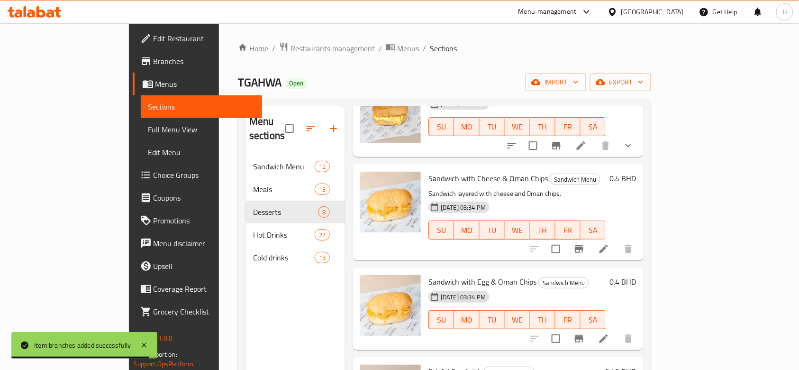
scroll to position [190, 0]
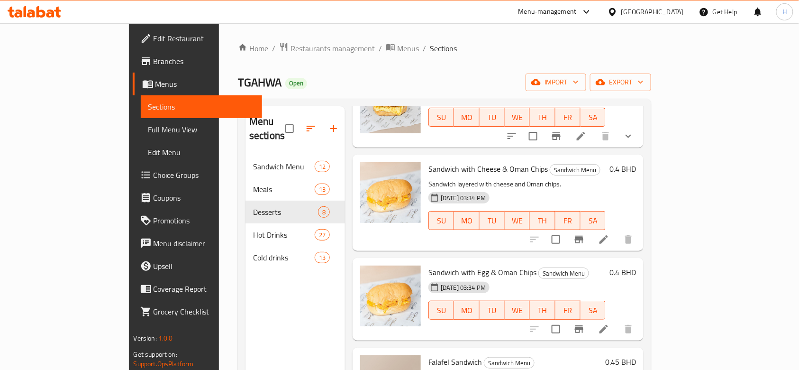
click at [585, 234] on icon "Branch-specific-item" at bounding box center [578, 239] width 11 height 11
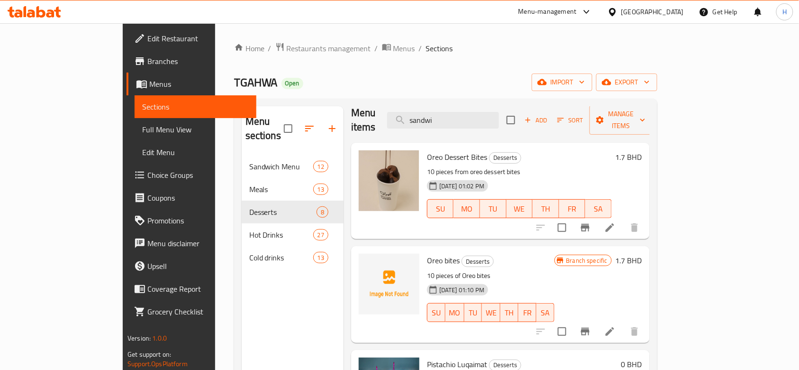
scroll to position [0, 0]
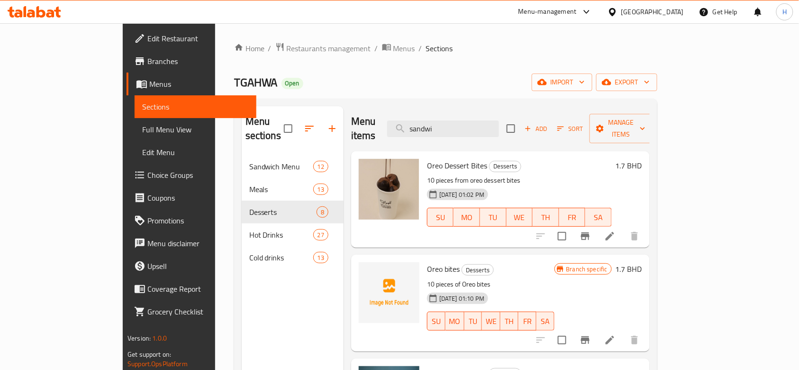
drag, startPoint x: 494, startPoint y: 127, endPoint x: 368, endPoint y: 125, distance: 126.1
click at [368, 125] on div "Menu items sandwi Add Sort Manage items" at bounding box center [500, 128] width 299 height 45
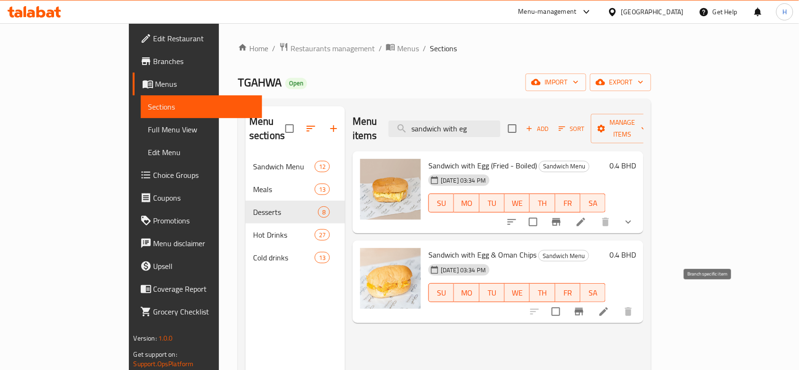
type input "sandwich with eg"
click at [583, 308] on icon "Branch-specific-item" at bounding box center [579, 312] width 9 height 8
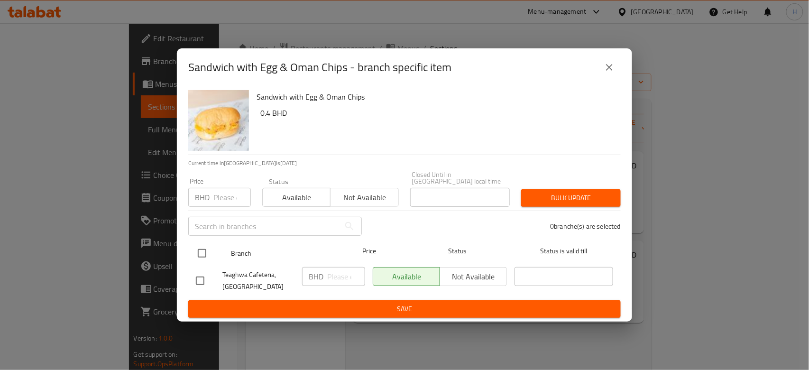
click at [205, 246] on input "checkbox" at bounding box center [202, 253] width 20 height 20
checkbox input "true"
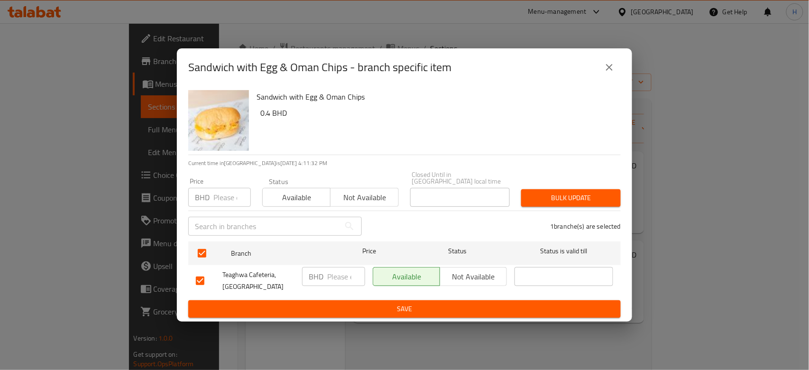
click at [339, 268] on input "number" at bounding box center [346, 276] width 38 height 19
type input "0.6"
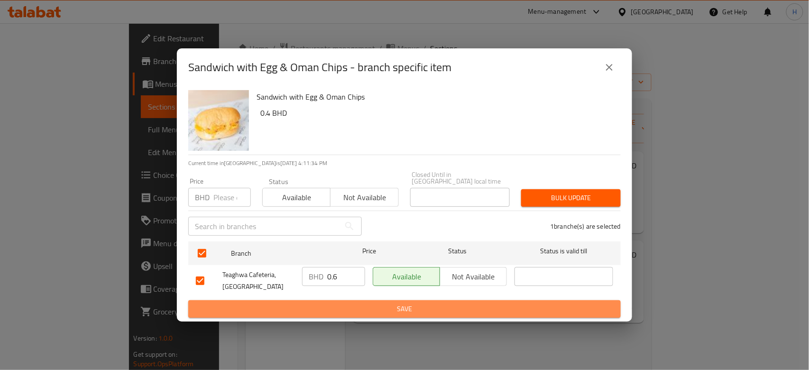
click at [371, 303] on span "Save" at bounding box center [404, 309] width 417 height 12
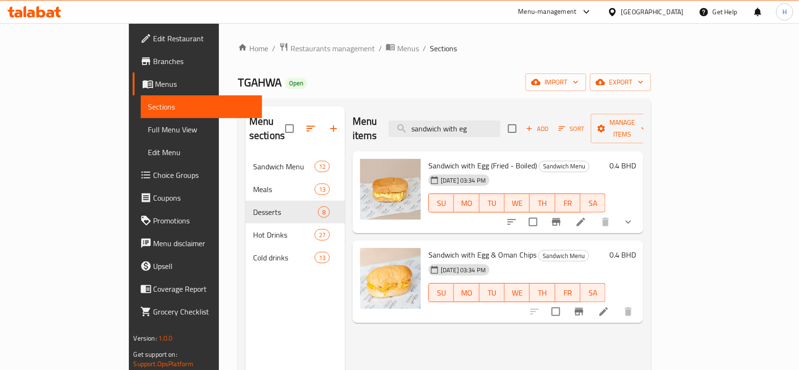
click at [37, 17] on div at bounding box center [34, 11] width 69 height 19
click at [36, 16] on icon at bounding box center [40, 11] width 9 height 11
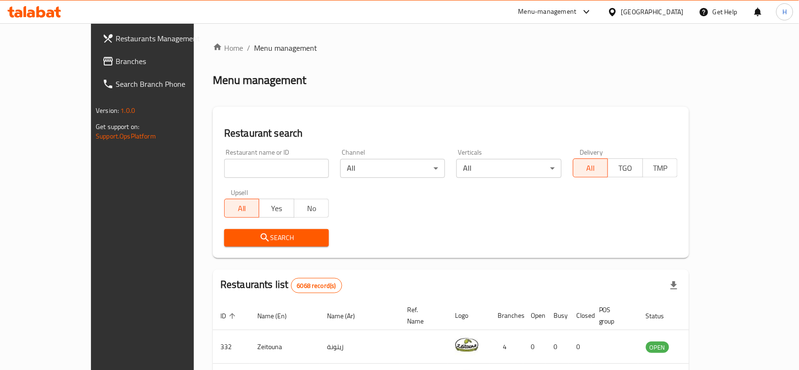
click at [224, 173] on input "search" at bounding box center [276, 168] width 105 height 19
type input "healthy roots"
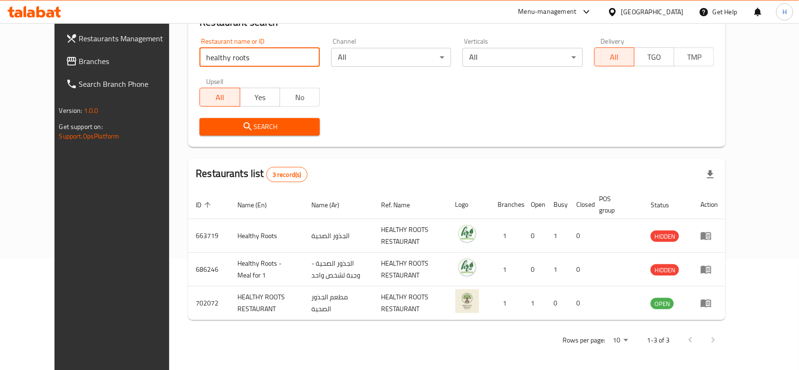
scroll to position [112, 0]
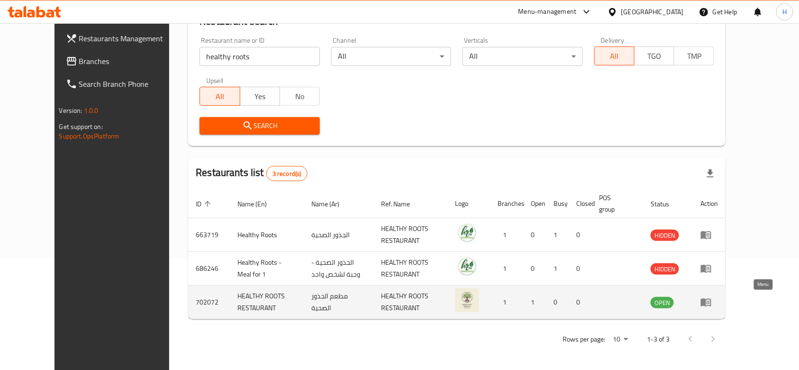
click at [712, 298] on icon "enhanced table" at bounding box center [705, 301] width 11 height 11
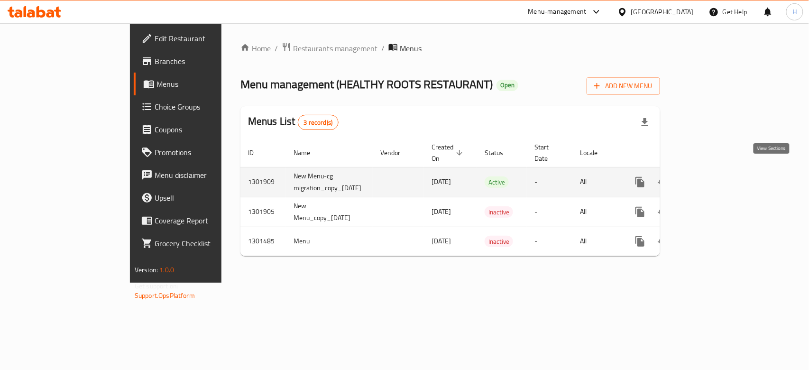
click at [714, 176] on icon "enhanced table" at bounding box center [707, 181] width 11 height 11
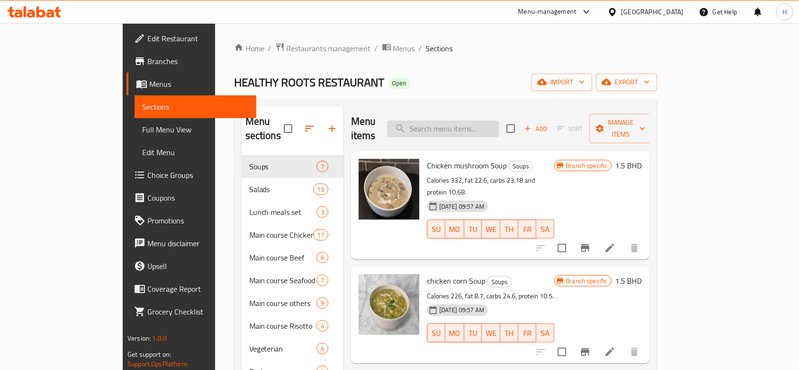
click at [499, 127] on input "search" at bounding box center [443, 128] width 112 height 17
paste input "Roasted Aloo Gobi"
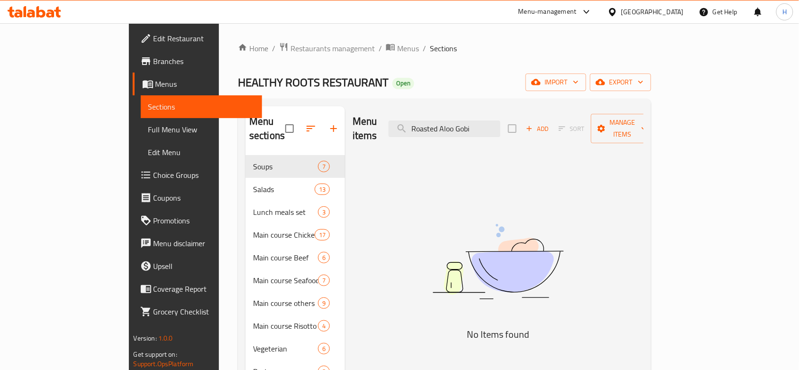
drag, startPoint x: 527, startPoint y: 118, endPoint x: 320, endPoint y: 130, distance: 207.5
paste input "Chicken Shawarma"
type input "C"
type input "shawarma"
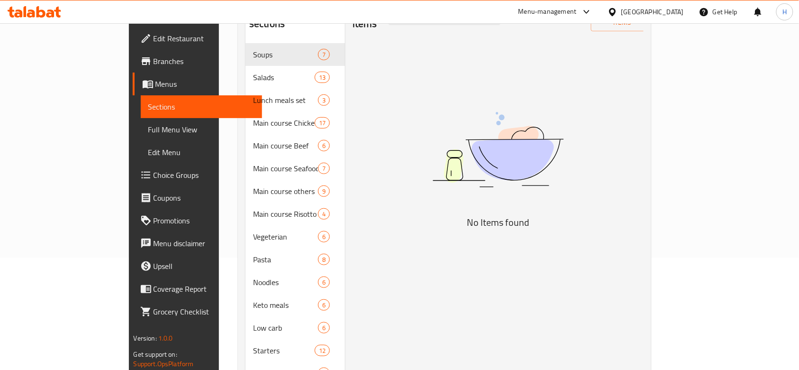
scroll to position [126, 0]
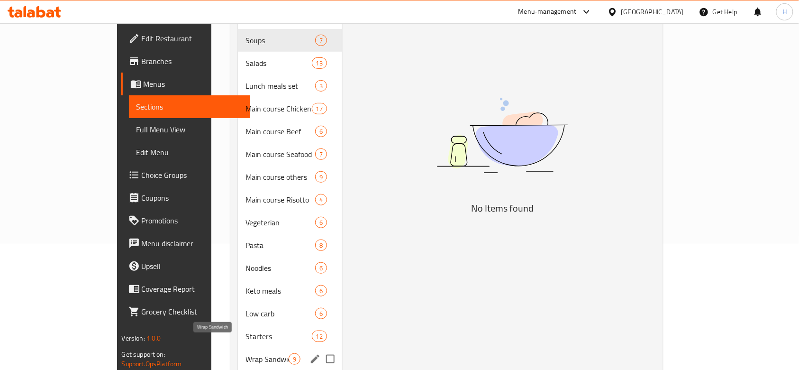
click at [246, 353] on span "Wrap Sandwich" at bounding box center [267, 358] width 43 height 11
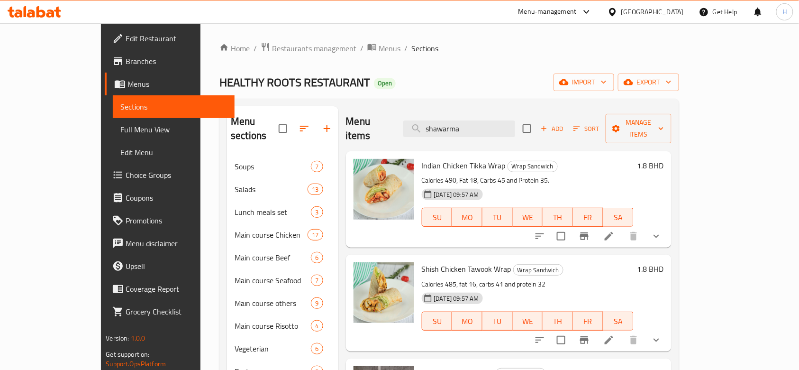
click at [596, 225] on button "Branch-specific-item" at bounding box center [584, 236] width 23 height 23
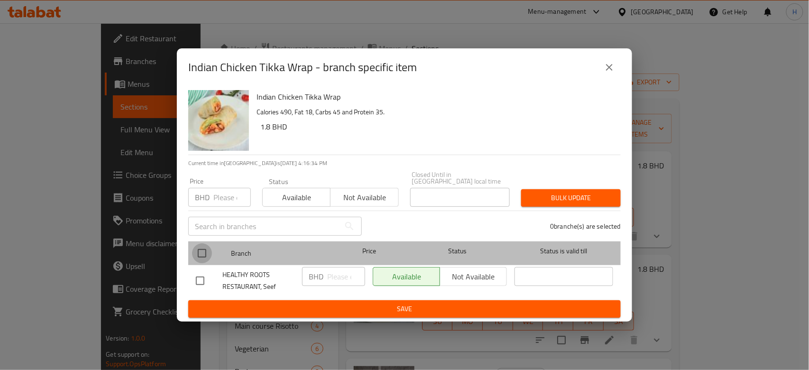
click at [199, 256] on input "checkbox" at bounding box center [202, 253] width 20 height 20
checkbox input "true"
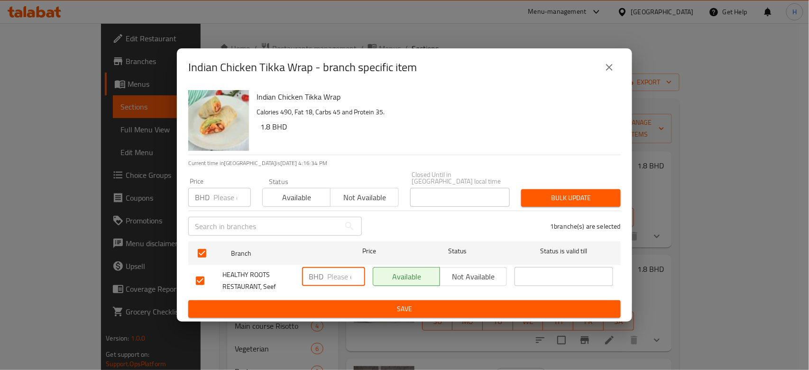
click at [334, 277] on input "number" at bounding box center [346, 276] width 38 height 19
paste input "2"
drag, startPoint x: 339, startPoint y: 271, endPoint x: 275, endPoint y: 264, distance: 64.3
click at [275, 264] on div "HEALTHY ROOTS RESTAURANT, Seef BHD ​ Available Not available ​" at bounding box center [404, 280] width 425 height 35
type input "2.9"
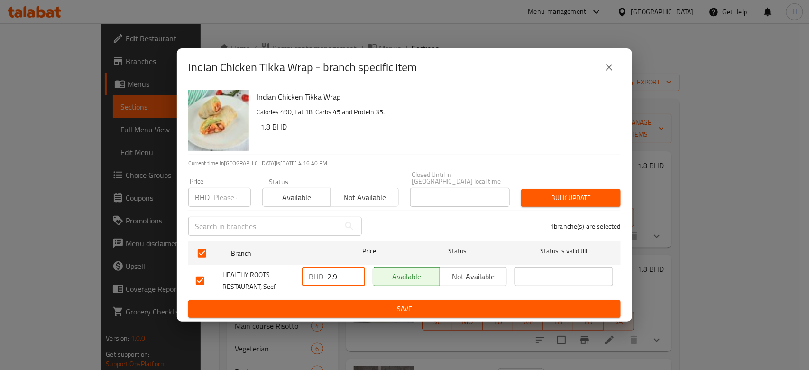
click at [314, 304] on span "Save" at bounding box center [404, 309] width 417 height 12
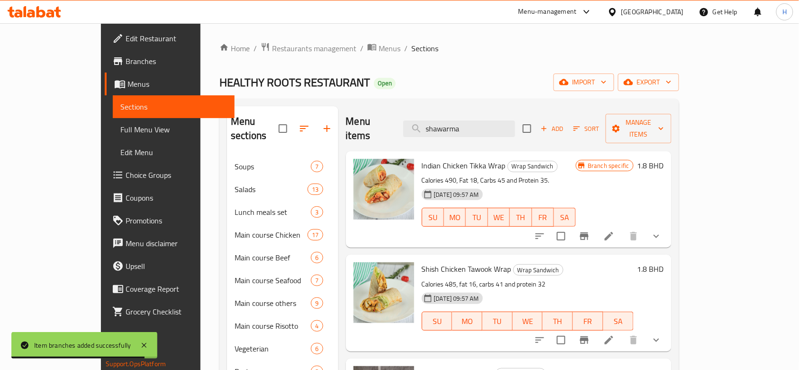
drag, startPoint x: 453, startPoint y: 121, endPoint x: 380, endPoint y: 128, distance: 72.9
click at [380, 128] on div "Menu items shawarma Add Sort Manage items" at bounding box center [509, 128] width 326 height 45
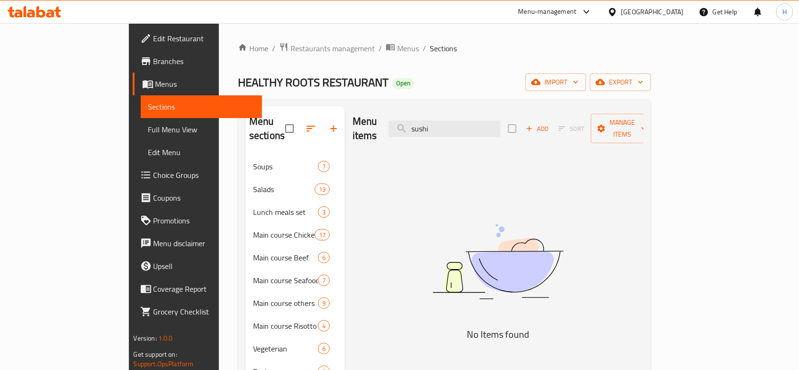
drag, startPoint x: 490, startPoint y: 124, endPoint x: 320, endPoint y: 118, distance: 169.3
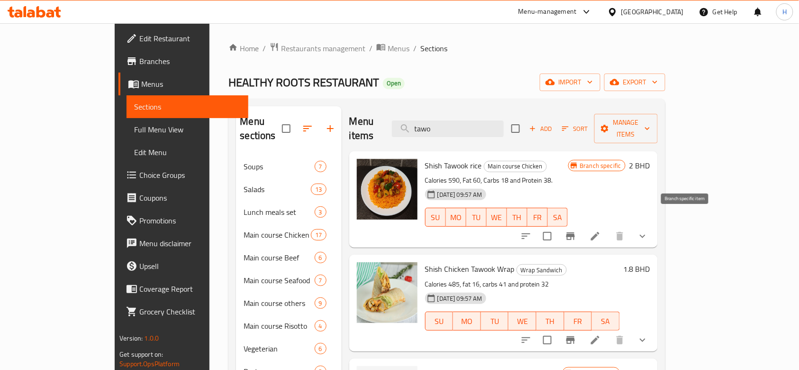
type input "tawo"
click at [575, 232] on icon "Branch-specific-item" at bounding box center [570, 236] width 9 height 8
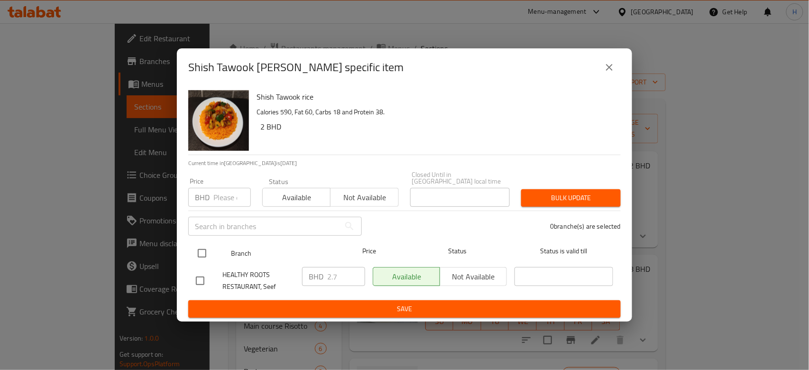
drag, startPoint x: 203, startPoint y: 248, endPoint x: 211, endPoint y: 252, distance: 9.1
click at [203, 248] on input "checkbox" at bounding box center [202, 253] width 20 height 20
checkbox input "true"
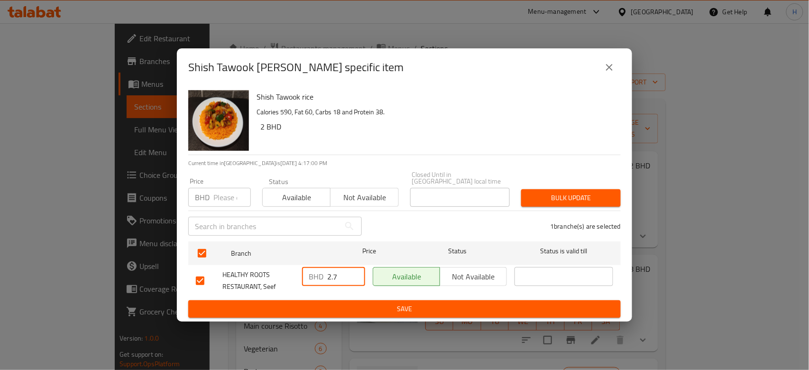
drag, startPoint x: 281, startPoint y: 271, endPoint x: 329, endPoint y: 303, distance: 58.1
click at [282, 273] on div "HEALTHY ROOTS RESTAURANT, Seef BHD 2.7 ​ Available Not available ​" at bounding box center [404, 280] width 425 height 35
paste input "number"
type input "2.8"
click at [363, 309] on span "Save" at bounding box center [404, 309] width 417 height 12
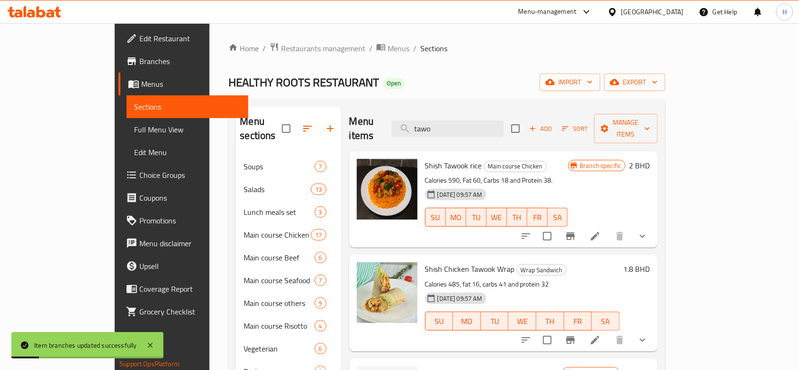
drag, startPoint x: 496, startPoint y: 123, endPoint x: 288, endPoint y: 131, distance: 208.2
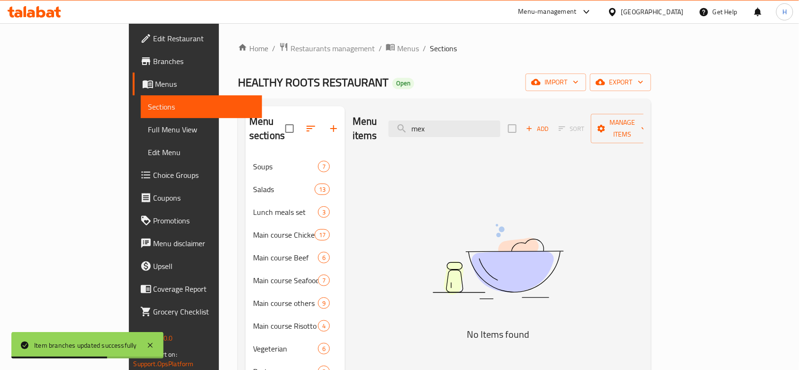
drag, startPoint x: 478, startPoint y: 123, endPoint x: 344, endPoint y: 123, distance: 134.6
click at [353, 123] on div "Menu items mex Add Sort Manage items" at bounding box center [498, 128] width 291 height 45
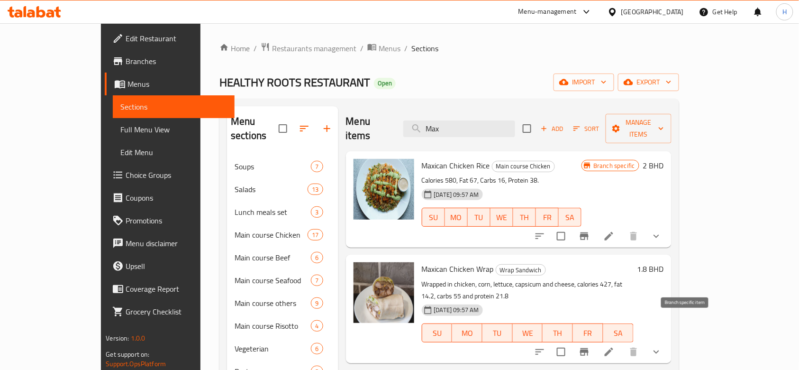
type input "Max"
click at [589, 348] on icon "Branch-specific-item" at bounding box center [584, 352] width 9 height 8
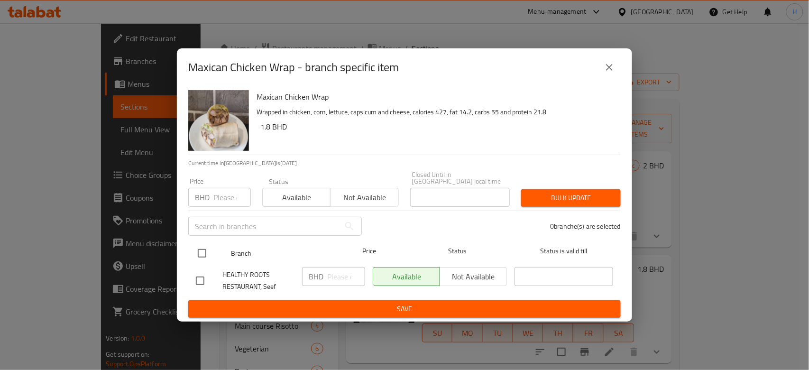
click at [206, 247] on input "checkbox" at bounding box center [202, 253] width 20 height 20
checkbox input "true"
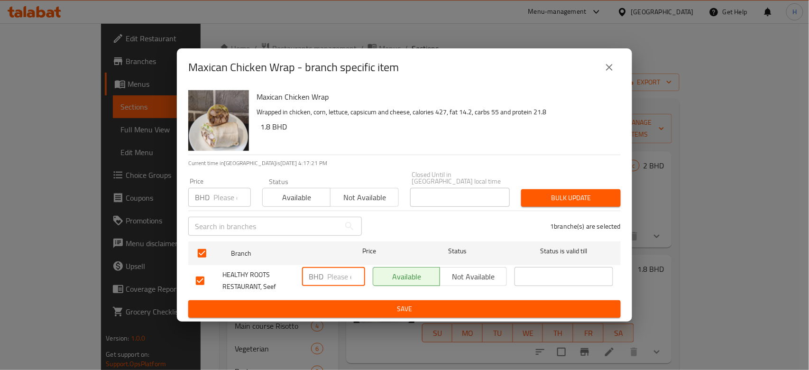
click at [343, 281] on input "number" at bounding box center [346, 276] width 38 height 19
paste input "2.900"
type input "2.900"
click at [349, 311] on span "Save" at bounding box center [404, 309] width 417 height 12
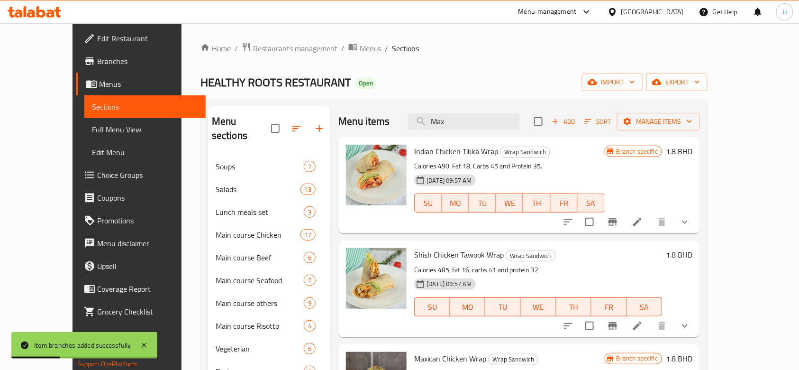
drag, startPoint x: 485, startPoint y: 121, endPoint x: 262, endPoint y: 144, distance: 224.3
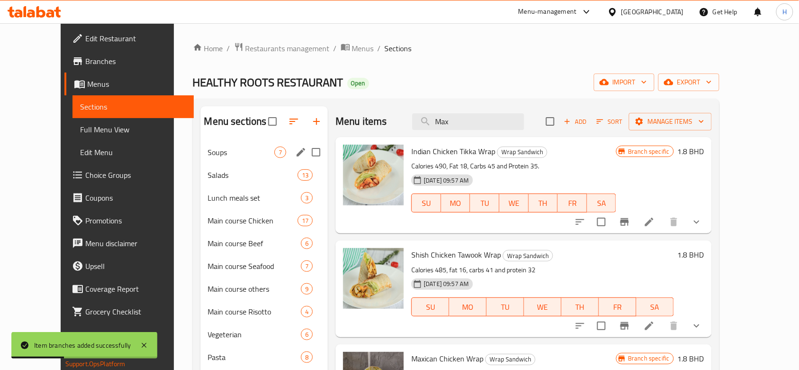
paste input "American Chicken Wrap"
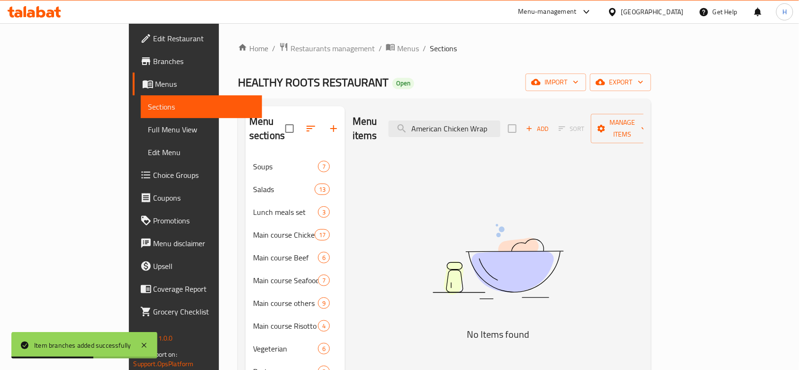
drag, startPoint x: 487, startPoint y: 119, endPoint x: 618, endPoint y: 131, distance: 131.3
click at [591, 120] on div "Menu items American Chicken Wrap Add Sort Manage items" at bounding box center [498, 128] width 291 height 45
drag, startPoint x: 500, startPoint y: 121, endPoint x: 313, endPoint y: 128, distance: 187.8
type input "Ame"
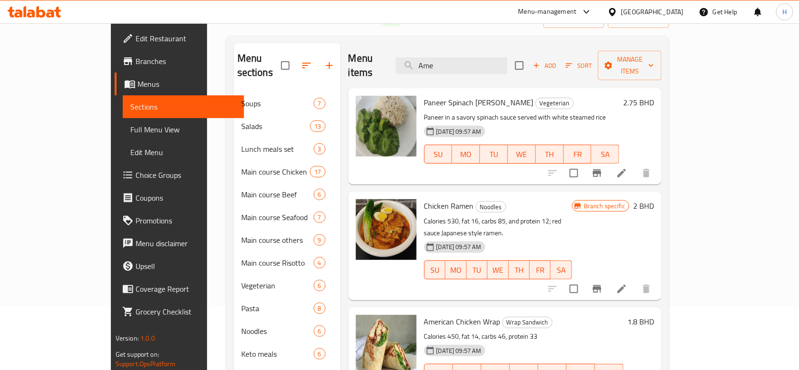
scroll to position [126, 0]
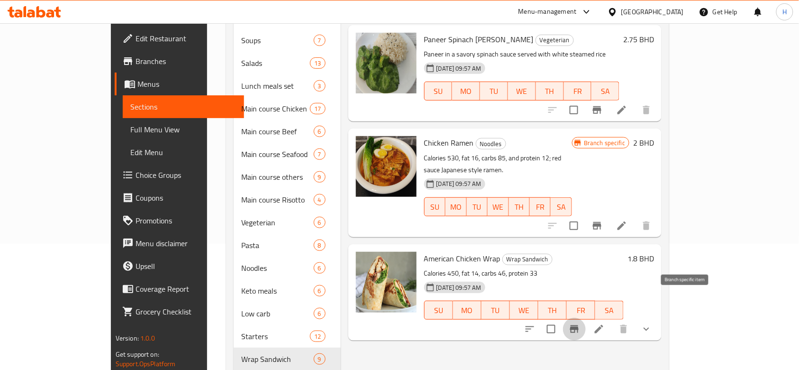
click at [579, 325] on icon "Branch-specific-item" at bounding box center [574, 329] width 9 height 8
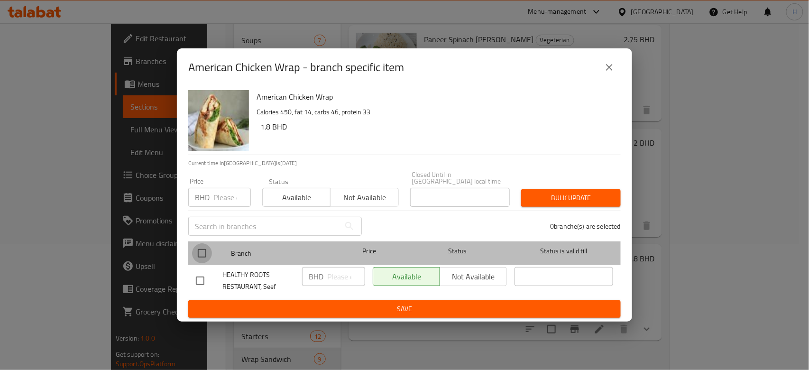
click at [204, 248] on input "checkbox" at bounding box center [202, 253] width 20 height 20
checkbox input "true"
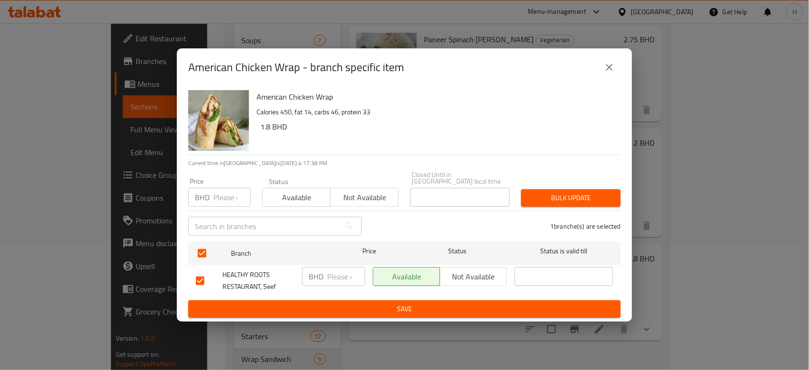
click at [339, 270] on input "number" at bounding box center [346, 276] width 38 height 19
type input "3"
click at [357, 300] on button "Save" at bounding box center [404, 309] width 432 height 18
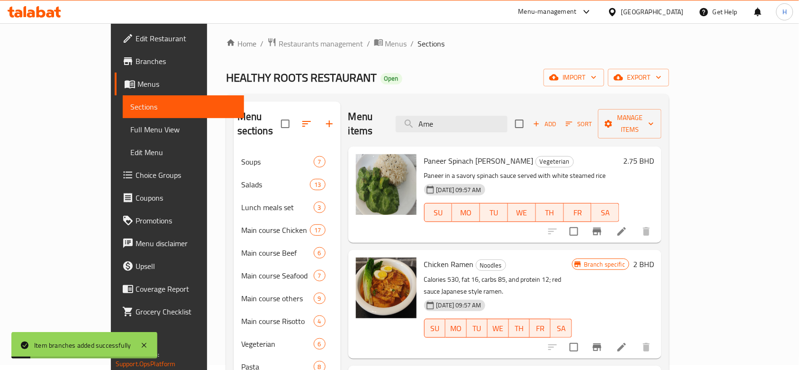
scroll to position [0, 0]
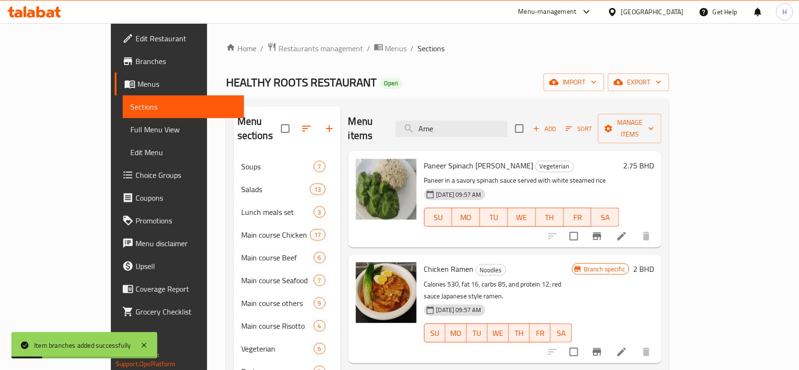
paste input "Beef Quesadilla"
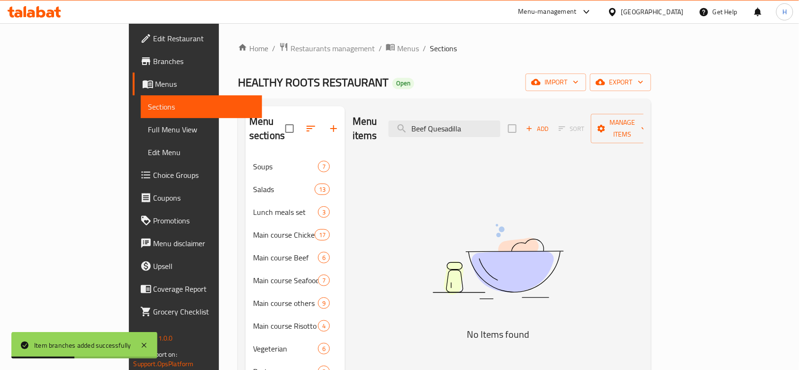
drag, startPoint x: 477, startPoint y: 119, endPoint x: 347, endPoint y: 112, distance: 130.1
click at [353, 112] on div "Menu items Beef Quesadilla Add Sort Manage items" at bounding box center [498, 128] width 291 height 45
type input "Quesadilla"
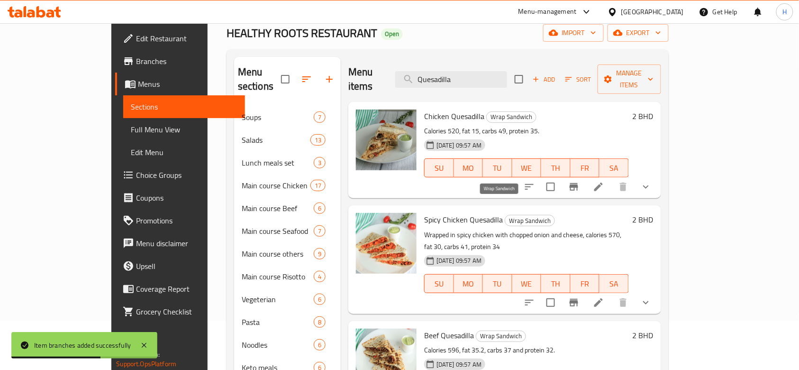
scroll to position [63, 0]
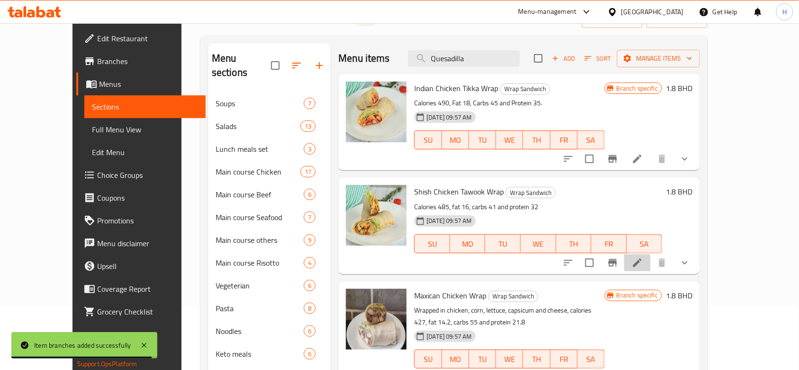
click at [651, 259] on li at bounding box center [637, 262] width 27 height 17
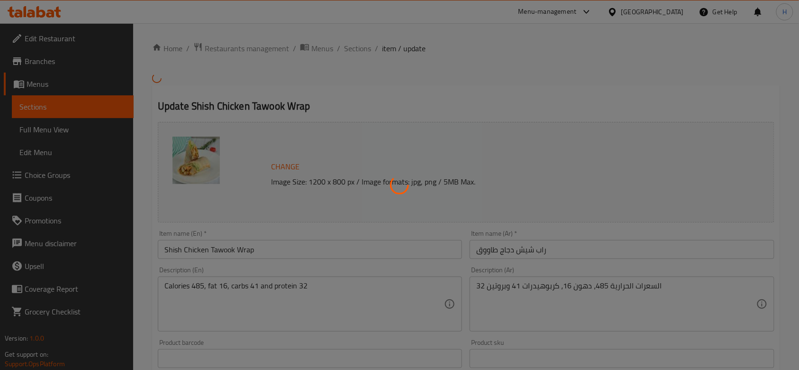
type input "الإضافات:"
type input "0"
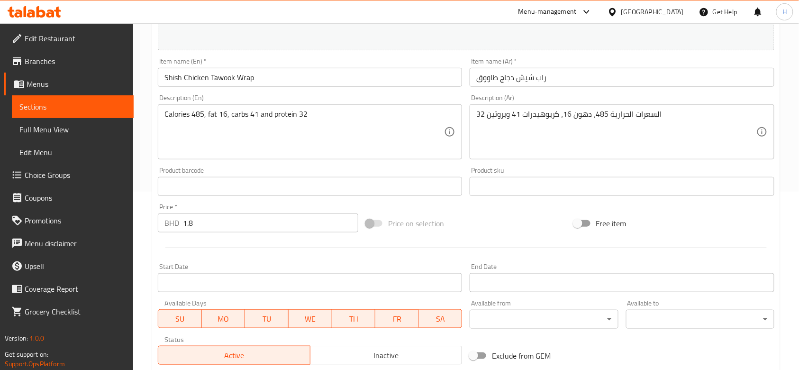
scroll to position [316, 0]
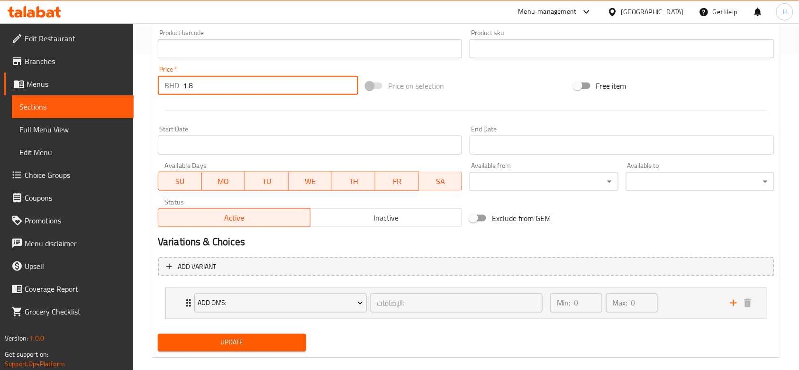
drag, startPoint x: 208, startPoint y: 92, endPoint x: 97, endPoint y: 99, distance: 111.5
click at [97, 99] on div "Edit Restaurant Branches Menus Sections Full Menu View Edit Menu Choice Groups …" at bounding box center [399, 46] width 799 height 676
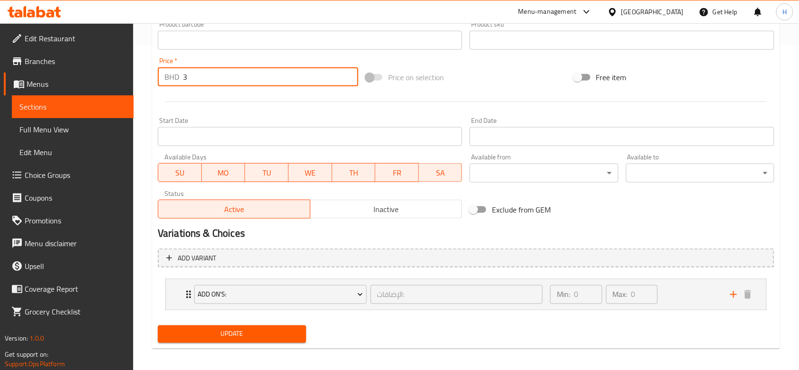
scroll to position [329, 0]
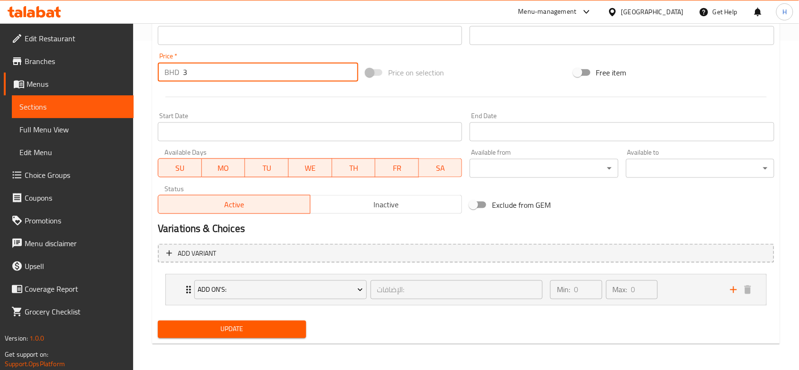
type input "3"
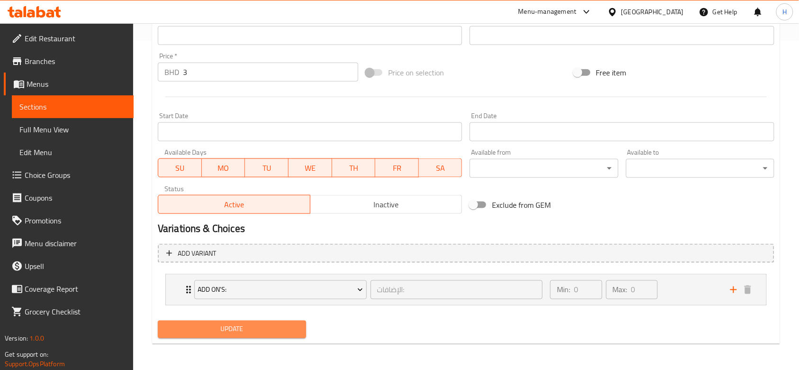
click at [268, 335] on button "Update" at bounding box center [232, 329] width 148 height 18
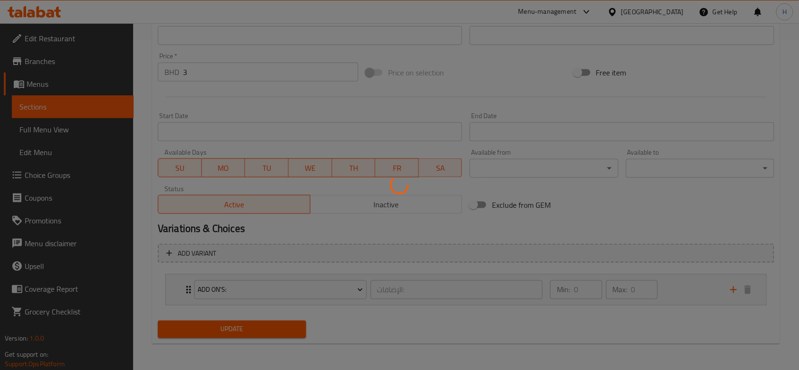
scroll to position [0, 0]
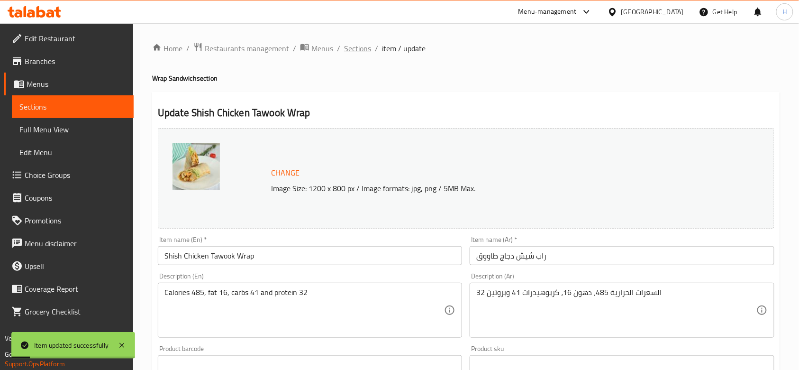
type input "1.8"
click at [354, 52] on span "Sections" at bounding box center [357, 48] width 27 height 11
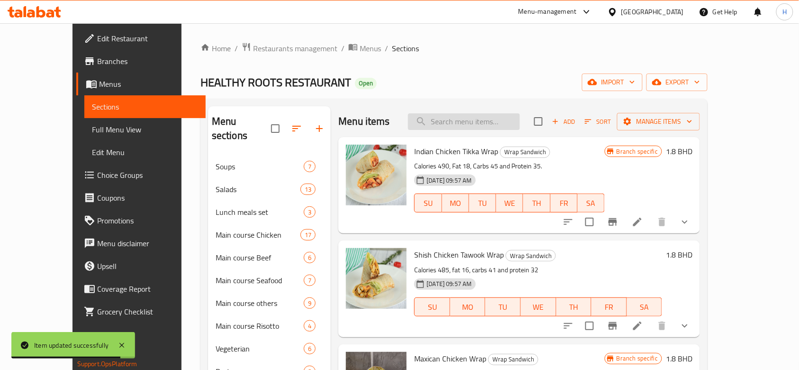
click at [478, 118] on input "search" at bounding box center [464, 121] width 112 height 17
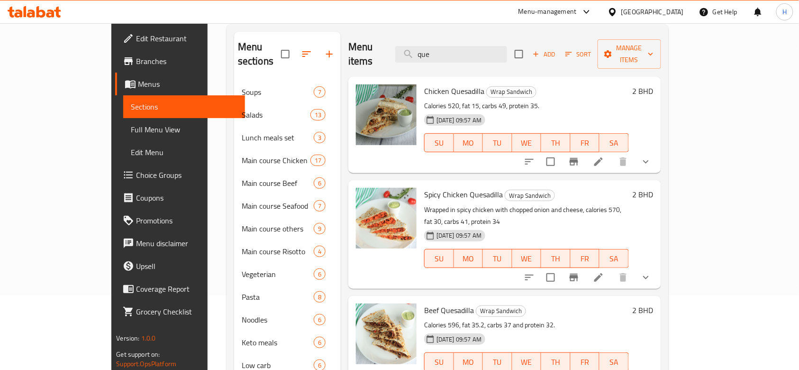
scroll to position [63, 0]
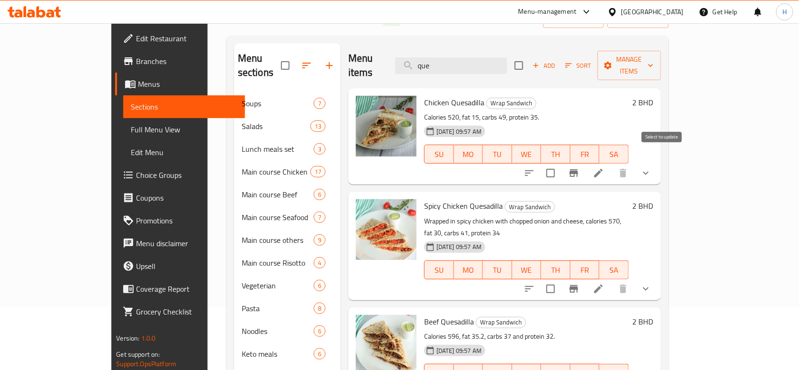
type input "que"
click at [580, 167] on icon "Branch-specific-item" at bounding box center [573, 172] width 11 height 11
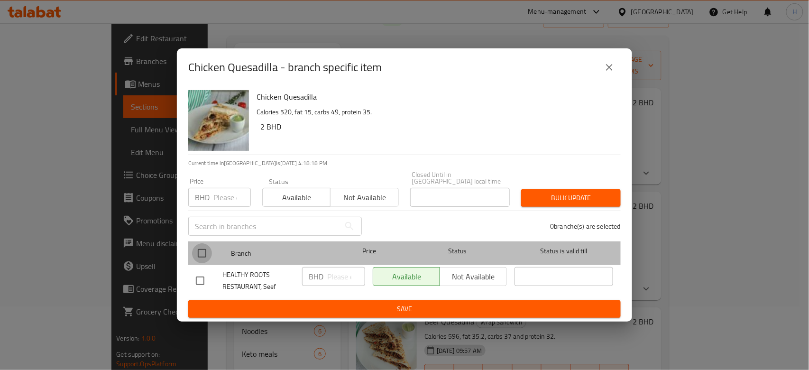
click at [201, 249] on input "checkbox" at bounding box center [202, 253] width 20 height 20
checkbox input "true"
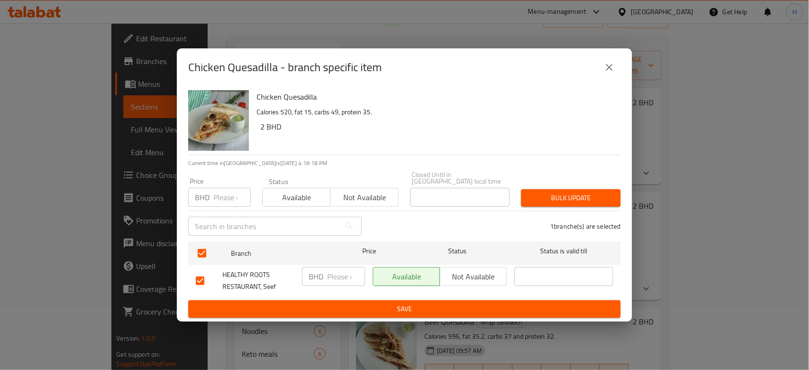
click at [347, 267] on input "number" at bounding box center [346, 276] width 38 height 19
paste input "3.000"
type input "3.000"
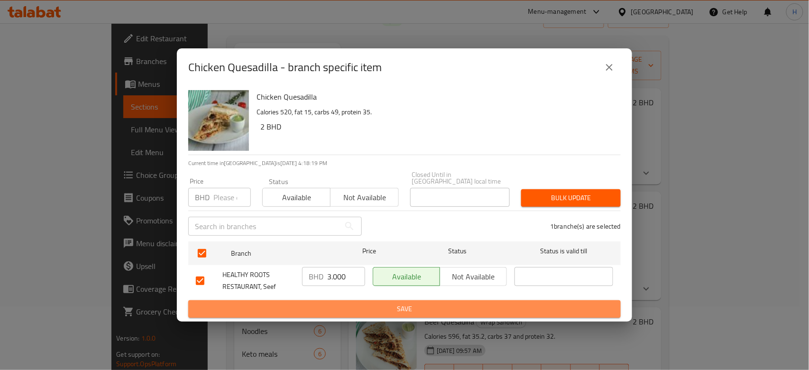
click at [345, 304] on span "Save" at bounding box center [404, 309] width 417 height 12
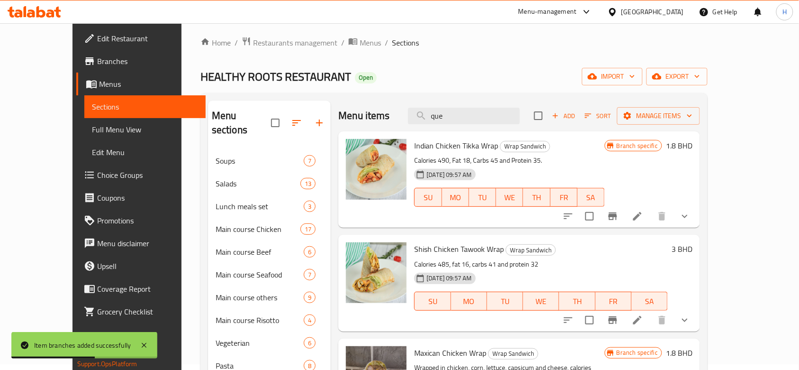
scroll to position [0, 0]
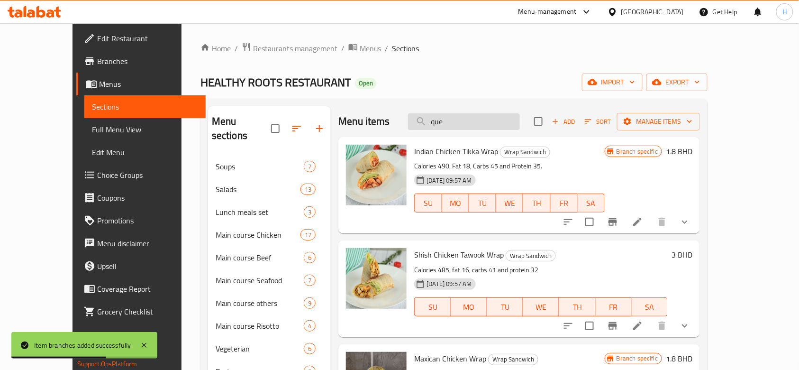
click at [509, 121] on input "que" at bounding box center [464, 121] width 112 height 17
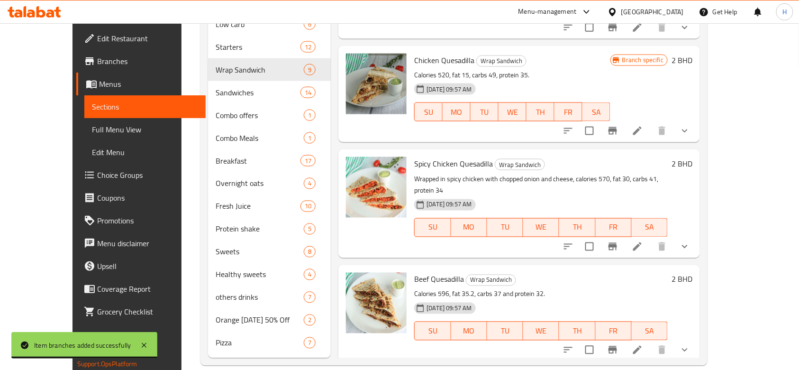
scroll to position [315, 0]
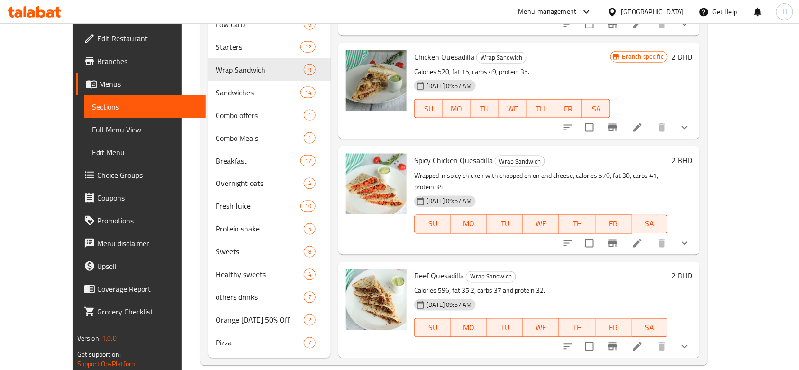
click at [617, 343] on icon "Branch-specific-item" at bounding box center [613, 347] width 9 height 8
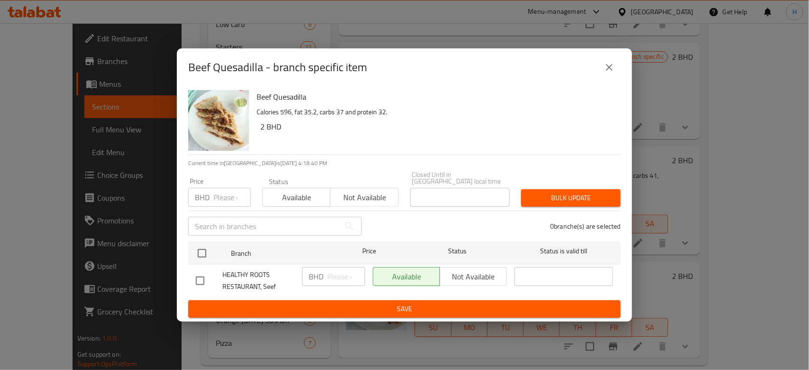
click at [199, 245] on input "checkbox" at bounding box center [202, 253] width 20 height 20
checkbox input "true"
drag, startPoint x: 338, startPoint y: 274, endPoint x: 357, endPoint y: 303, distance: 34.3
click at [338, 274] on input "number" at bounding box center [346, 276] width 38 height 19
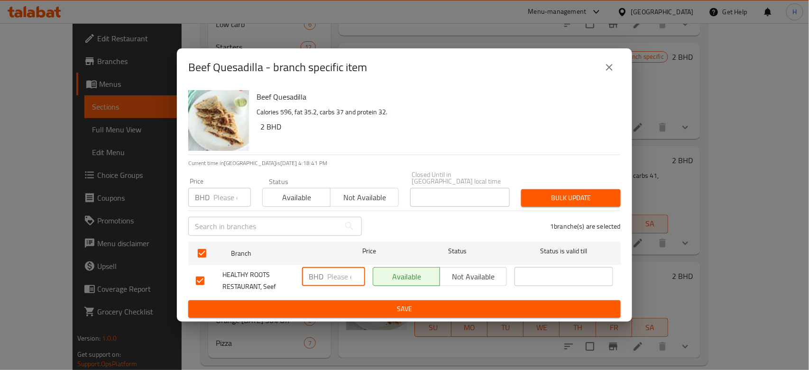
paste input "3.100"
type input "3.100"
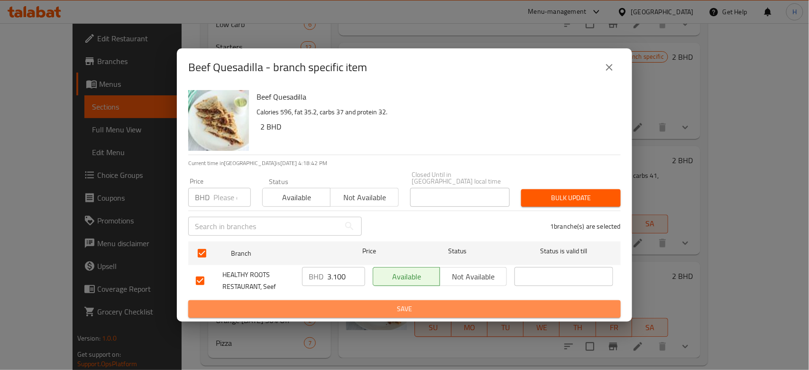
click at [357, 308] on span "Save" at bounding box center [404, 309] width 417 height 12
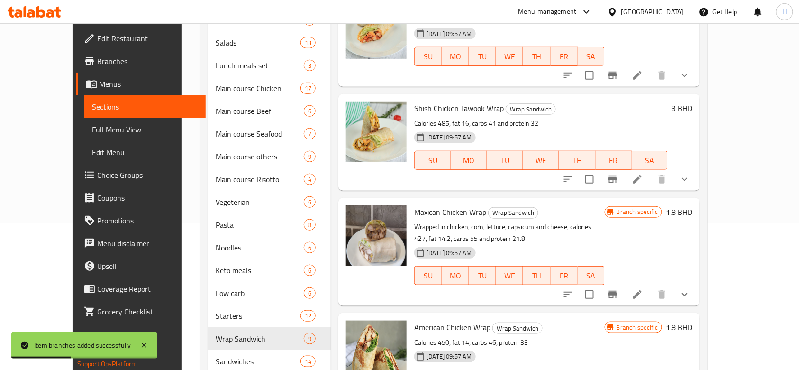
scroll to position [0, 0]
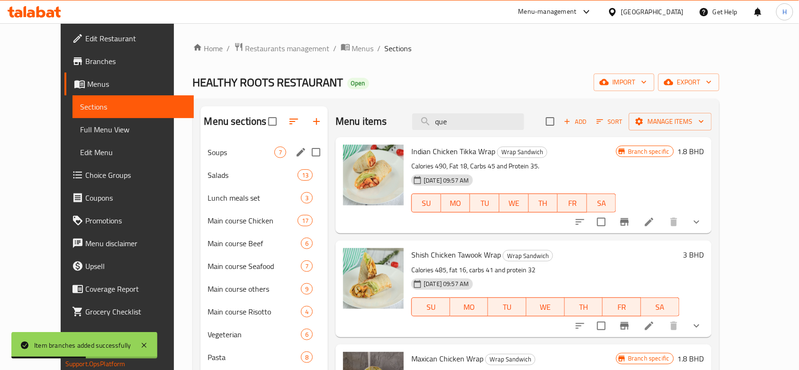
paste input "Fajita Chicken Wrap"
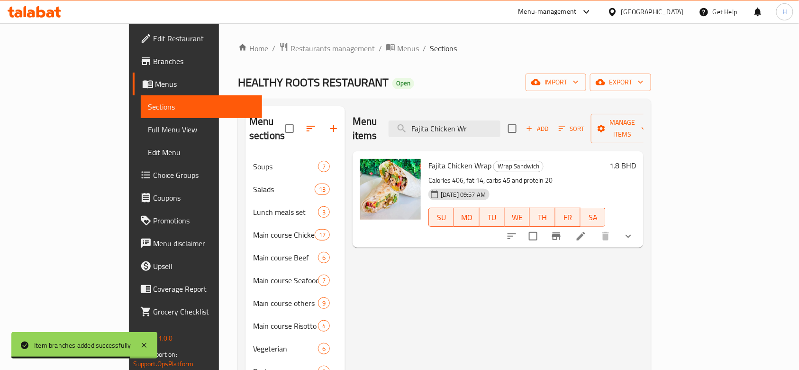
type input "Fajita Chicken Wr"
click at [562, 230] on icon "Branch-specific-item" at bounding box center [556, 235] width 11 height 11
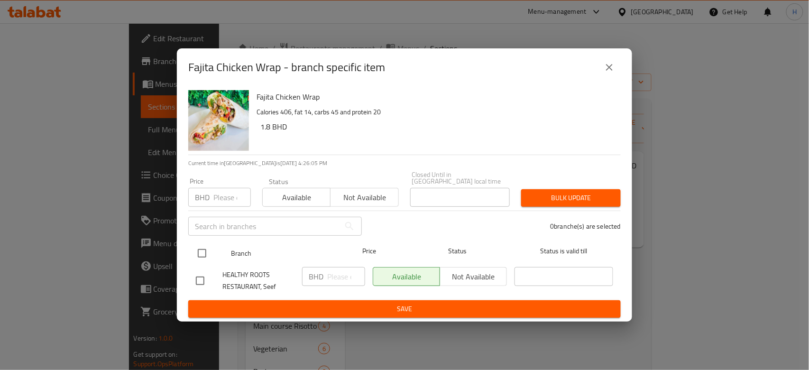
drag, startPoint x: 204, startPoint y: 250, endPoint x: 421, endPoint y: 258, distance: 217.2
click at [204, 250] on input "checkbox" at bounding box center [202, 253] width 20 height 20
checkbox input "true"
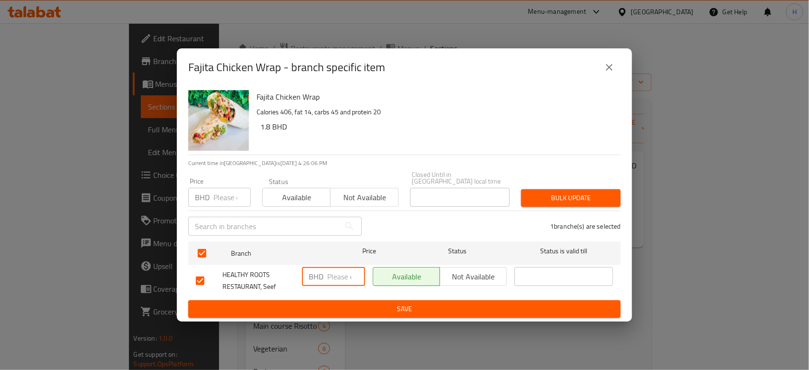
click at [344, 272] on input "number" at bounding box center [346, 276] width 38 height 19
paste input "2.900"
type input "2.900"
click at [348, 300] on button "Save" at bounding box center [404, 309] width 432 height 18
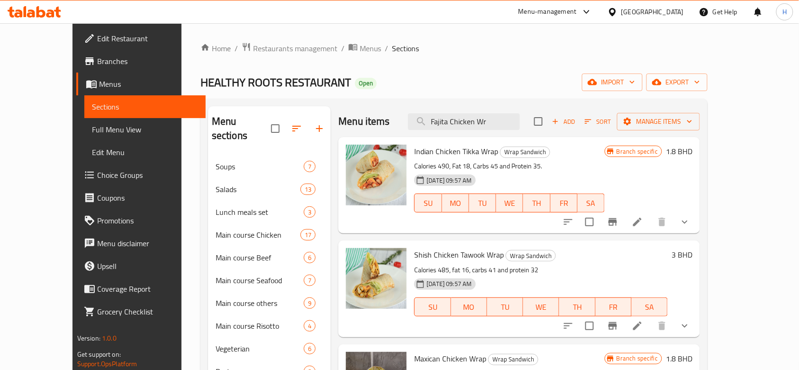
drag, startPoint x: 528, startPoint y: 121, endPoint x: 182, endPoint y: 142, distance: 347.6
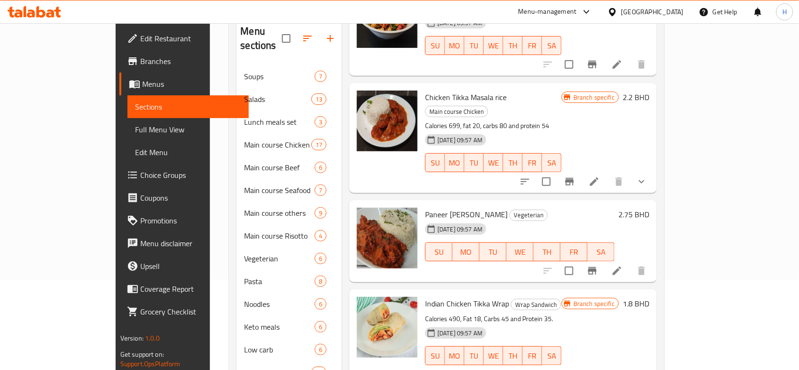
scroll to position [190, 0]
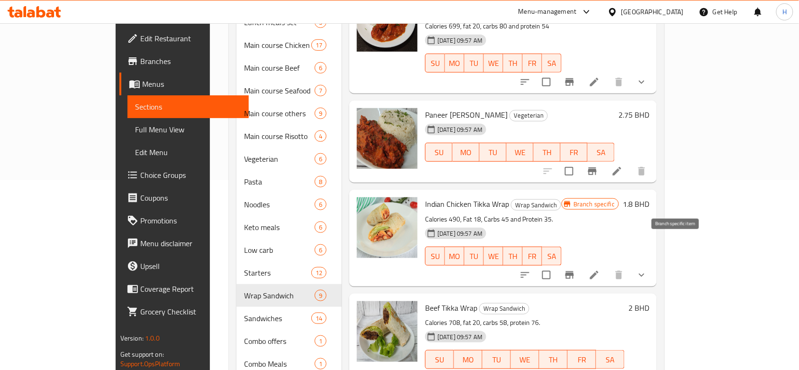
click at [575, 269] on icon "Branch-specific-item" at bounding box center [569, 274] width 11 height 11
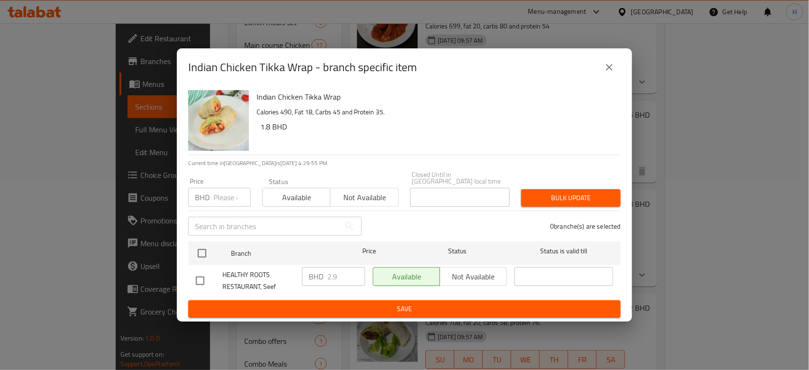
click at [607, 72] on icon "close" at bounding box center [608, 67] width 11 height 11
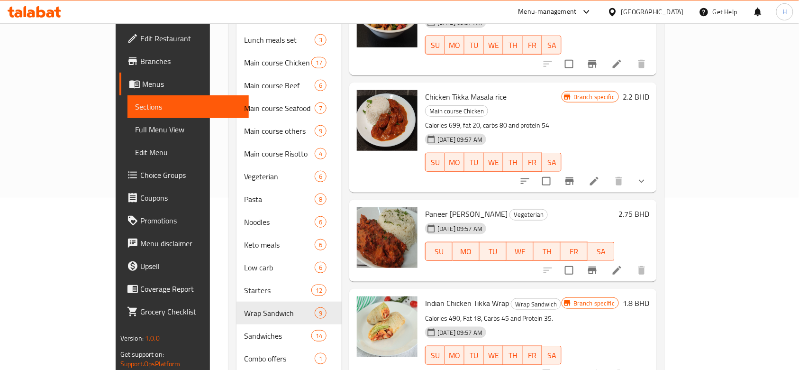
scroll to position [0, 0]
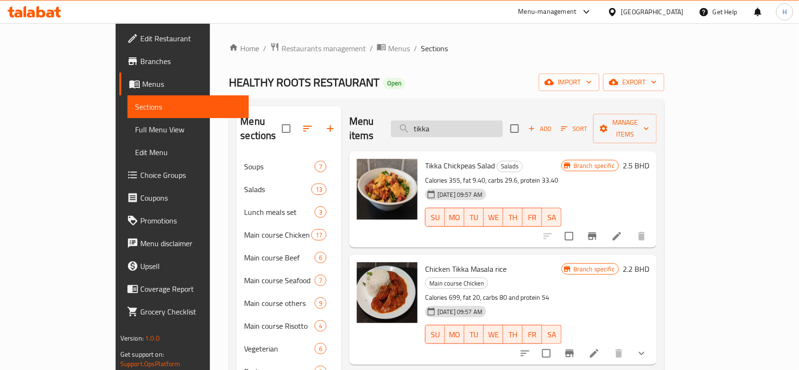
click at [485, 126] on input "tikka" at bounding box center [447, 128] width 112 height 17
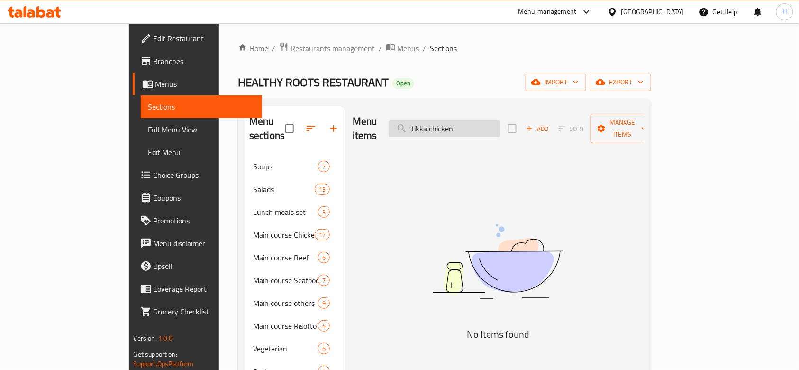
click at [500, 120] on input "tikka chicken" at bounding box center [445, 128] width 112 height 17
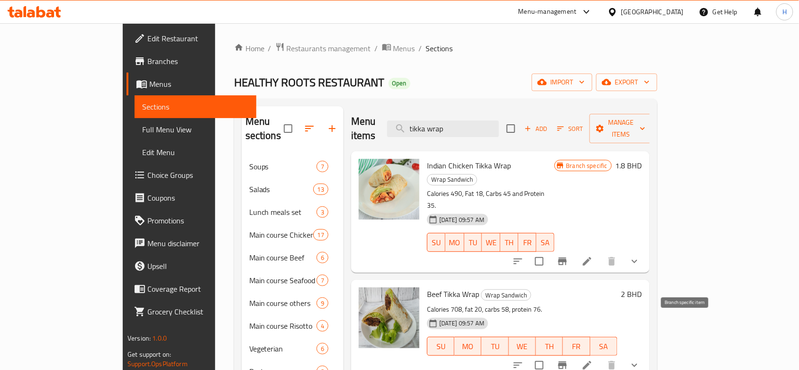
type input "tikka wrap"
click at [568, 359] on icon "Branch-specific-item" at bounding box center [562, 364] width 11 height 11
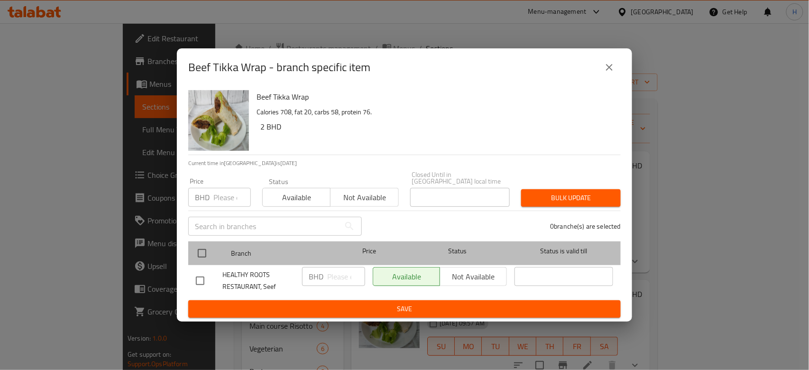
click at [198, 239] on div at bounding box center [210, 252] width 36 height 27
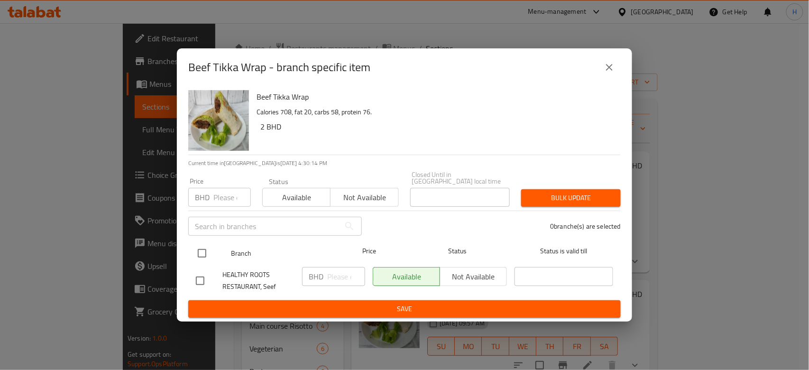
click at [203, 245] on input "checkbox" at bounding box center [202, 253] width 20 height 20
checkbox input "true"
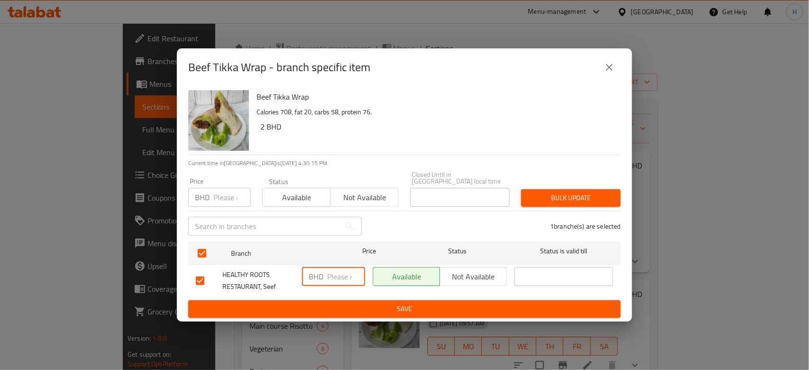
click at [338, 275] on input "number" at bounding box center [346, 276] width 38 height 19
type input "3"
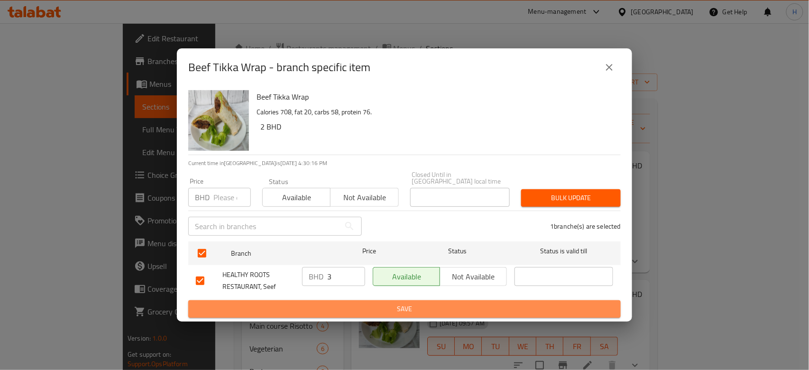
click at [362, 305] on span "Save" at bounding box center [404, 309] width 417 height 12
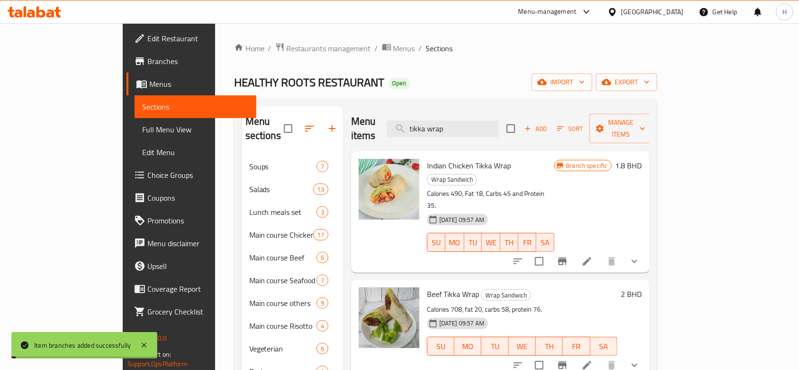
click at [567, 257] on icon "Branch-specific-item" at bounding box center [562, 261] width 9 height 8
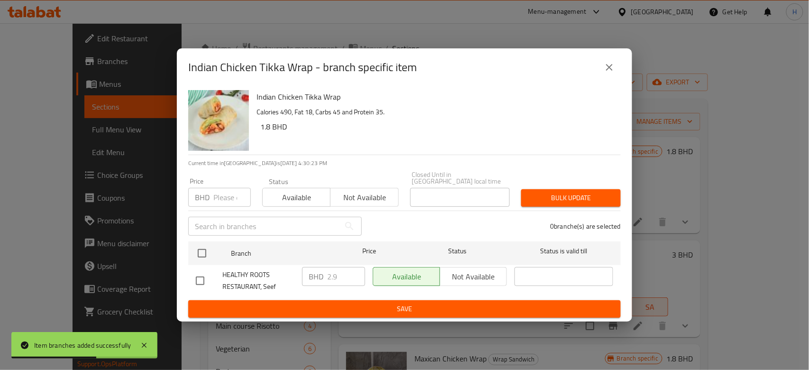
click at [605, 62] on button "close" at bounding box center [609, 67] width 23 height 23
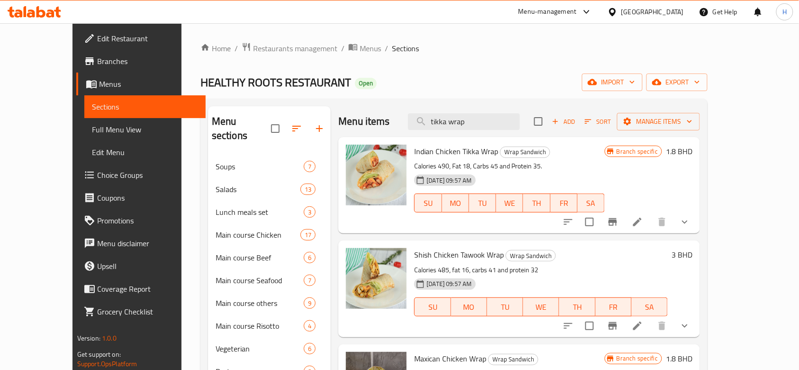
drag, startPoint x: 399, startPoint y: 133, endPoint x: 354, endPoint y: 139, distance: 45.4
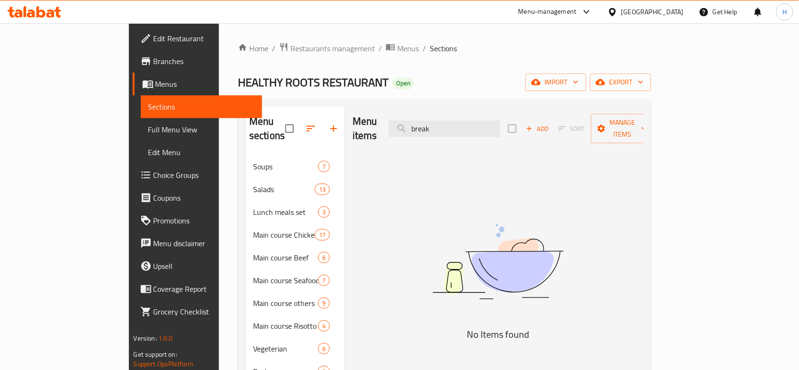
type input "break"
click at [322, 117] on button "button" at bounding box center [333, 128] width 23 height 23
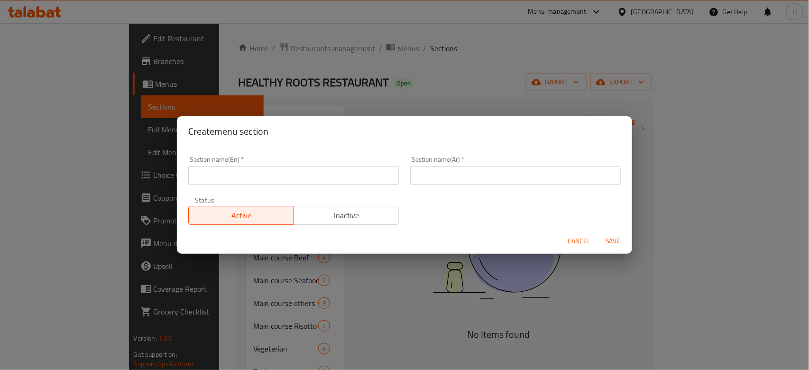
click at [285, 186] on div "Section name(En)   * Section name(En) *" at bounding box center [293, 170] width 222 height 40
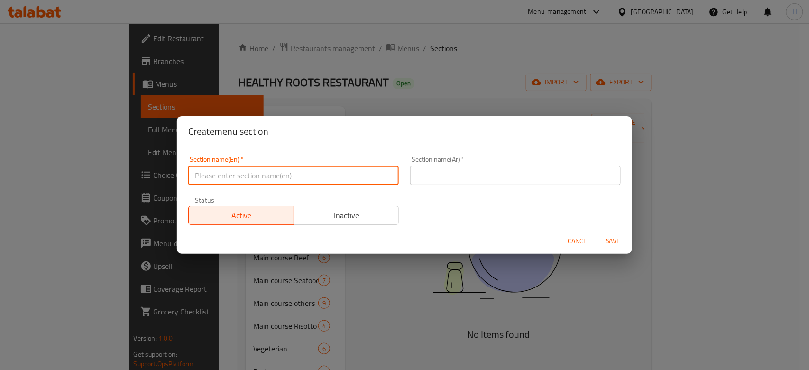
click at [284, 176] on input "text" at bounding box center [293, 175] width 210 height 19
paste input "breakfast"
type input "breakfast"
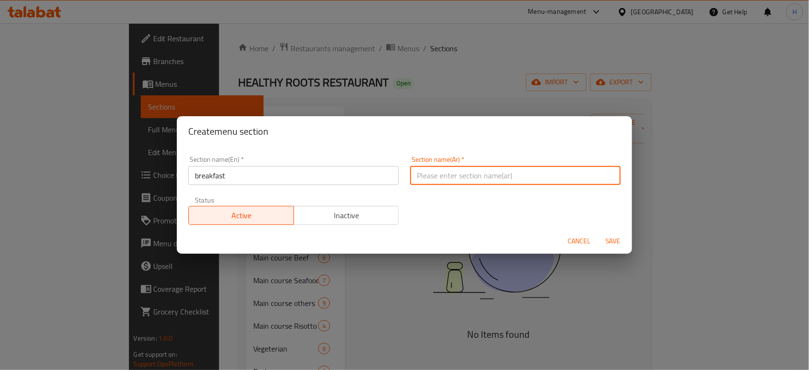
click at [428, 177] on input "text" at bounding box center [515, 175] width 210 height 19
type input "الافطار"
click at [617, 237] on span "Save" at bounding box center [612, 241] width 23 height 12
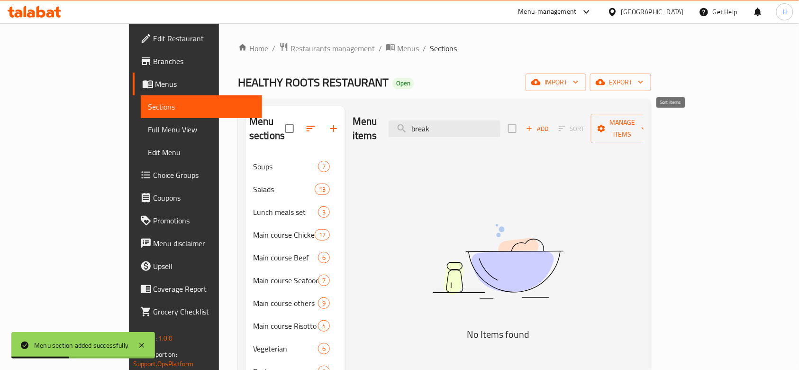
click at [651, 118] on div "Add Sort Manage items" at bounding box center [581, 128] width 146 height 29
click at [550, 123] on span "Add" at bounding box center [538, 128] width 26 height 11
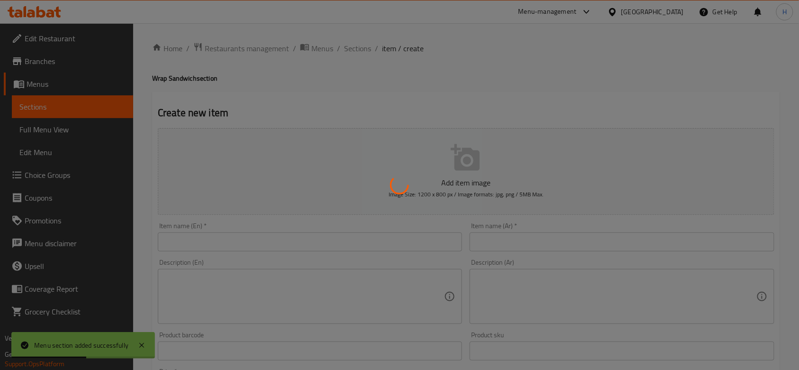
click at [402, 243] on div at bounding box center [399, 185] width 799 height 370
click at [372, 242] on div at bounding box center [399, 185] width 799 height 370
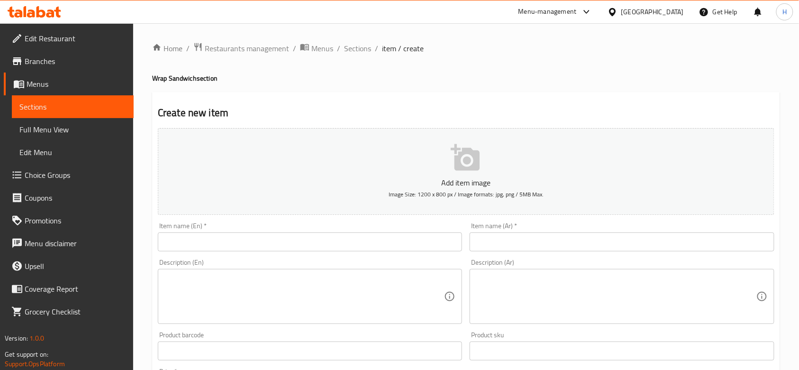
click at [243, 249] on input "text" at bounding box center [310, 241] width 304 height 19
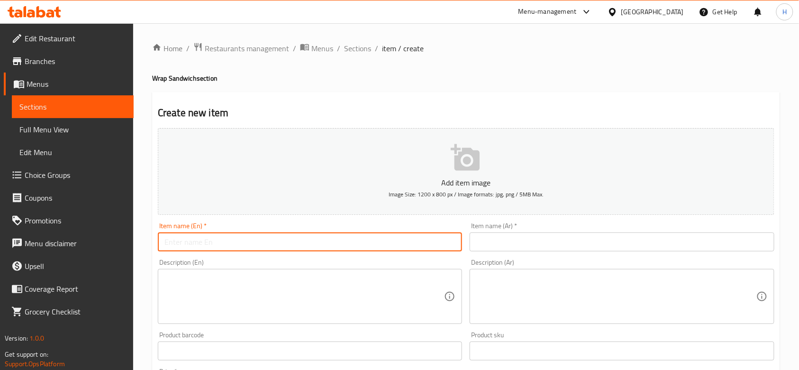
paste input "Strawberry Pancake"
type input "Strawberry Pancake"
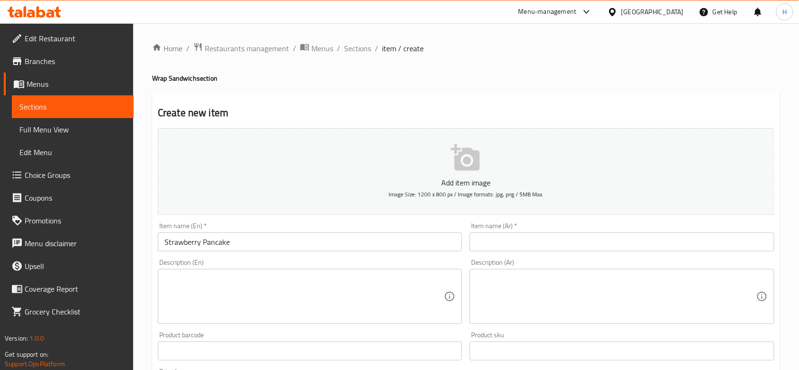
click at [545, 241] on input "text" at bounding box center [622, 241] width 304 height 19
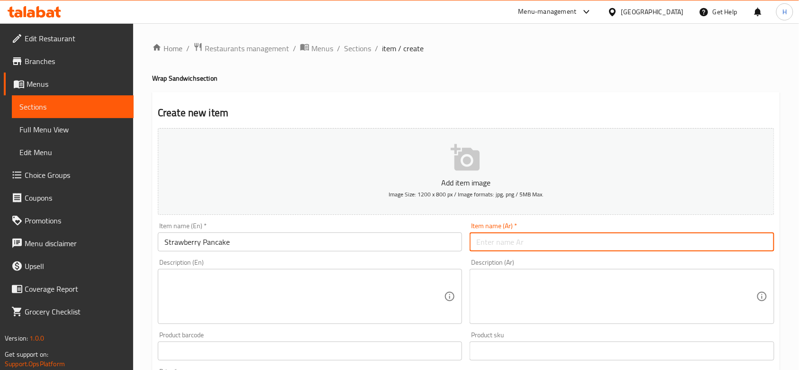
paste input "بان كيك فراولة"
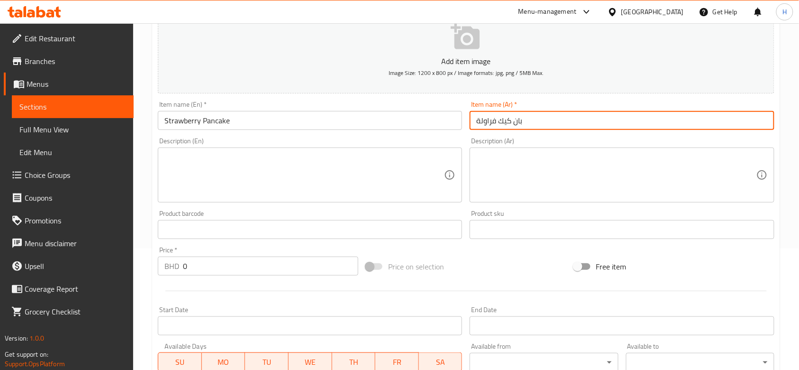
scroll to position [126, 0]
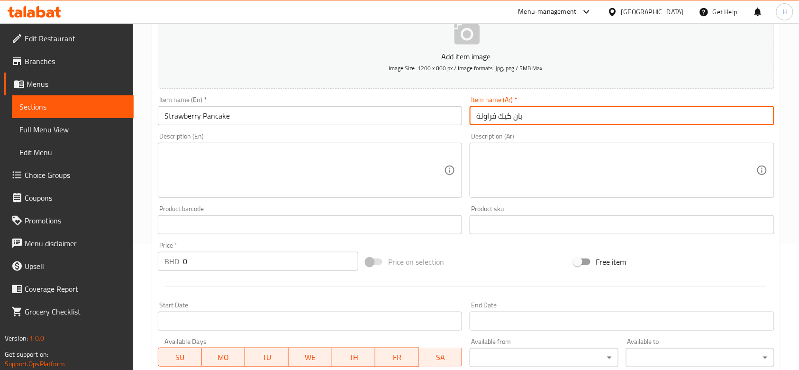
type input "بان كيك فراولة"
drag, startPoint x: 167, startPoint y: 256, endPoint x: 159, endPoint y: 257, distance: 8.1
click at [159, 257] on div "BHD 0 Price *" at bounding box center [258, 261] width 200 height 19
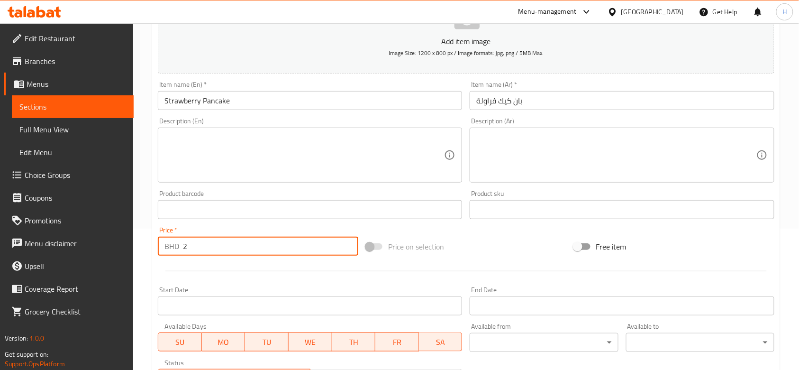
scroll to position [300, 0]
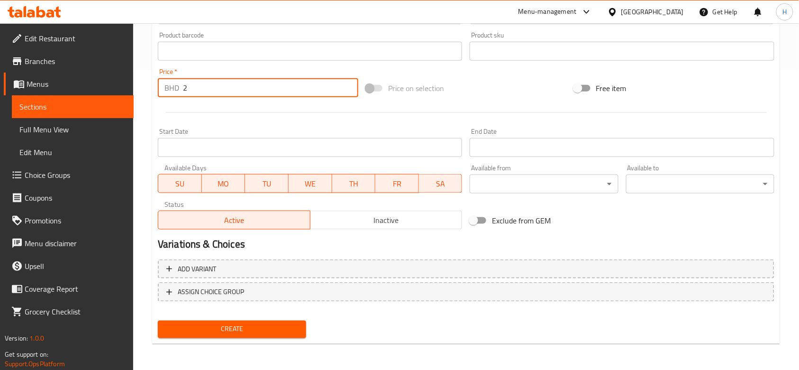
type input "2"
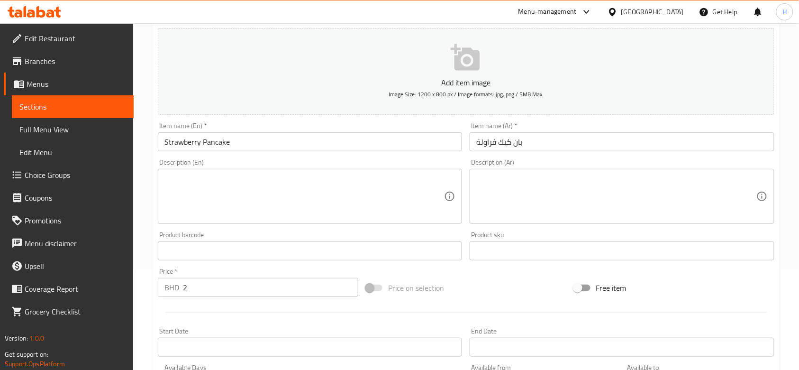
scroll to position [0, 0]
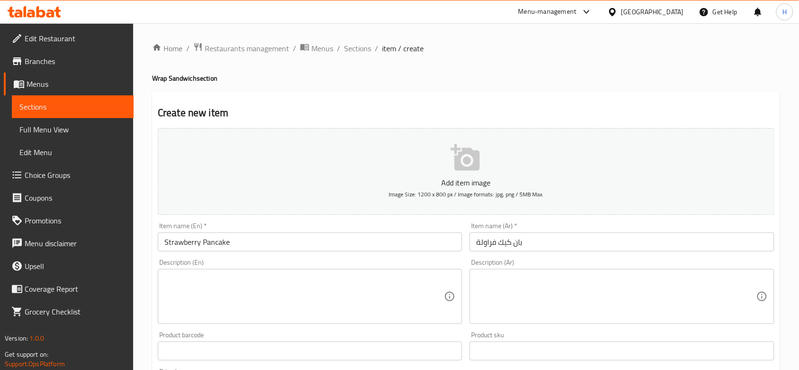
click at [539, 291] on textarea at bounding box center [616, 296] width 280 height 45
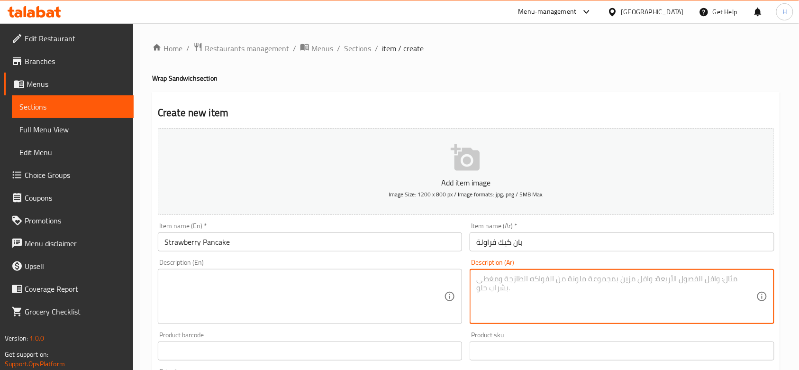
paste textarea "300 سعرة حرارية | بروتين 6غ | كربوهيدرات 45غ | دهون 9غ | دقيق، بيض، حليب، فراول…"
type textarea "300 سعرة حرارية | بروتين 6غ | كربوهيدرات 45غ | دهون 9غ | دقيق، بيض، حليب، فراول…"
click at [457, 122] on div "Create new item Add item image Image Size: 1200 x 800 px / Image formats: jpg, …" at bounding box center [466, 368] width 628 height 552
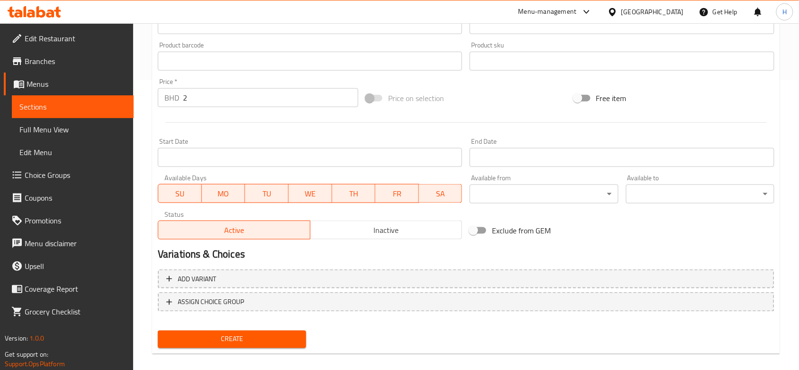
scroll to position [300, 0]
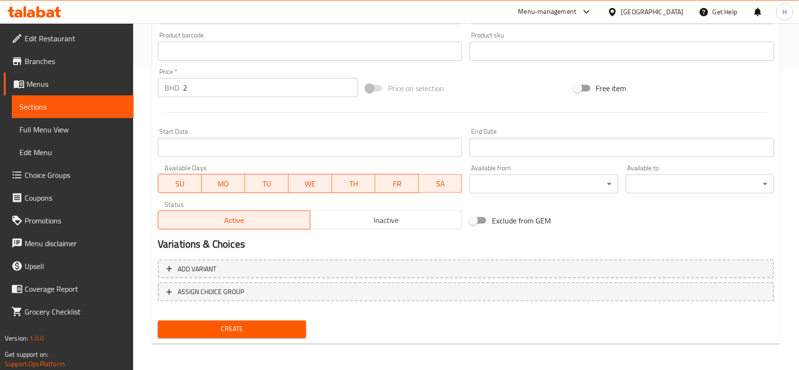
click at [276, 326] on span "Create" at bounding box center [231, 329] width 133 height 12
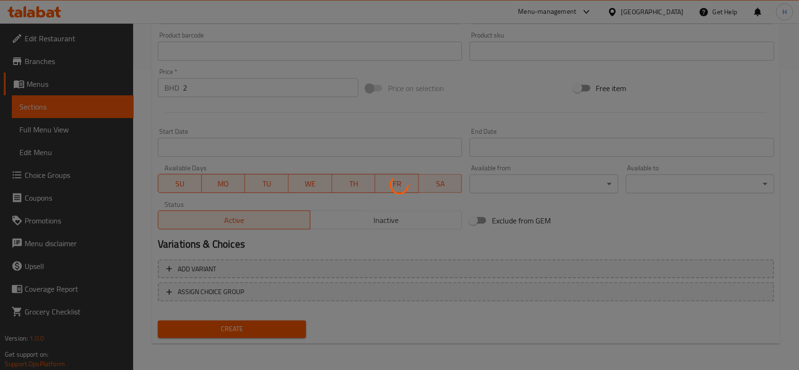
type input "0"
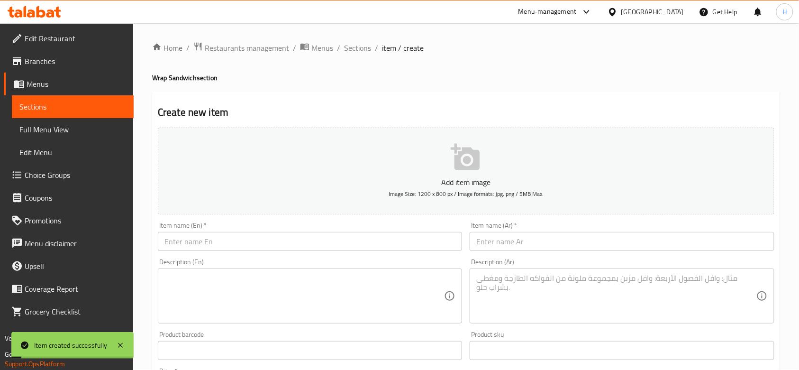
scroll to position [0, 0]
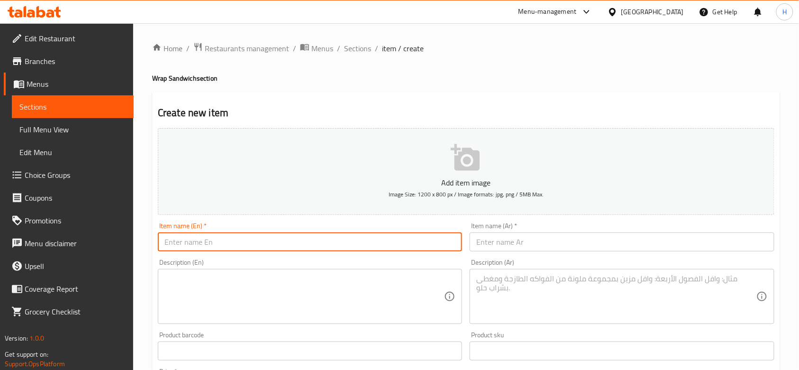
click at [230, 246] on input "text" at bounding box center [310, 241] width 304 height 19
paste input "Oats pancake"
type input "Oats pancake"
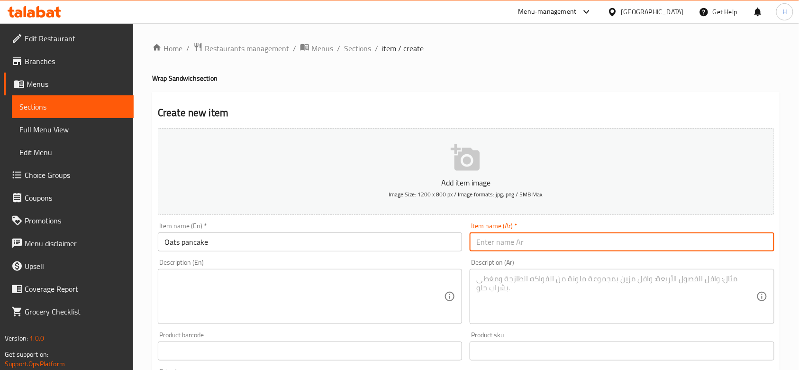
click at [537, 241] on input "text" at bounding box center [622, 241] width 304 height 19
type input "بانكيك الشوفان"
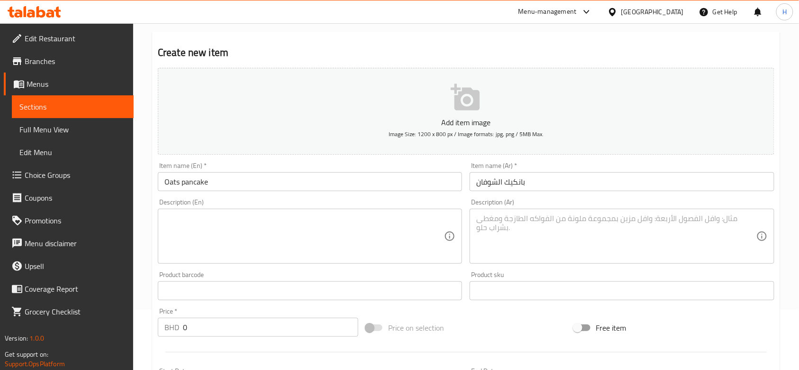
scroll to position [300, 0]
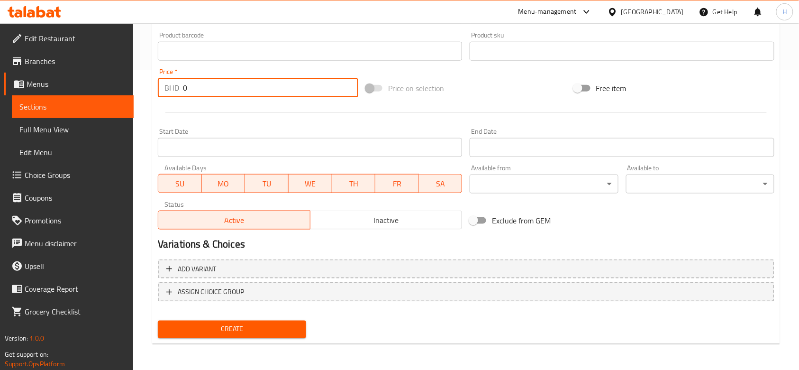
drag, startPoint x: 172, startPoint y: 92, endPoint x: 64, endPoint y: 99, distance: 108.3
click at [101, 90] on div "Edit Restaurant Branches Menus Sections Full Menu View Edit Menu Choice Groups …" at bounding box center [399, 47] width 799 height 646
paste input "2.30"
type input "2.300"
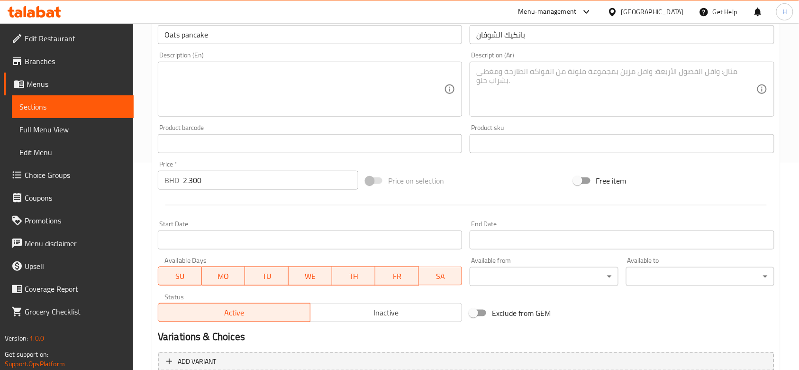
scroll to position [173, 0]
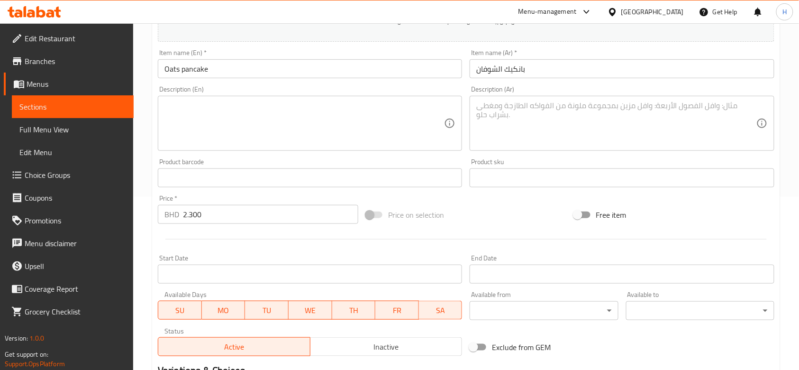
click at [257, 141] on textarea at bounding box center [304, 123] width 280 height 45
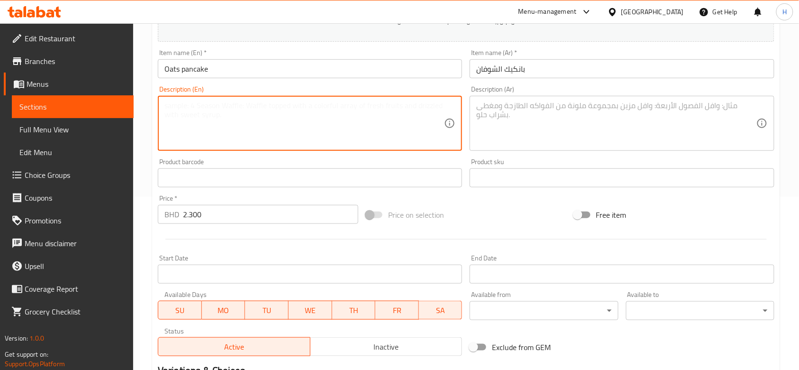
paste textarea "320 سعرة حرارية | بروتين 8غ | كربوهيدرات 48غ | دهون 10غ | شوفان، بيض، حليب، عسل"
type textarea "320 سعرة حرارية | بروتين 8غ | كربوهيدرات 48غ | دهون 10غ | شوفان، بيض، حليب، عسل"
click at [537, 118] on textarea at bounding box center [616, 123] width 280 height 45
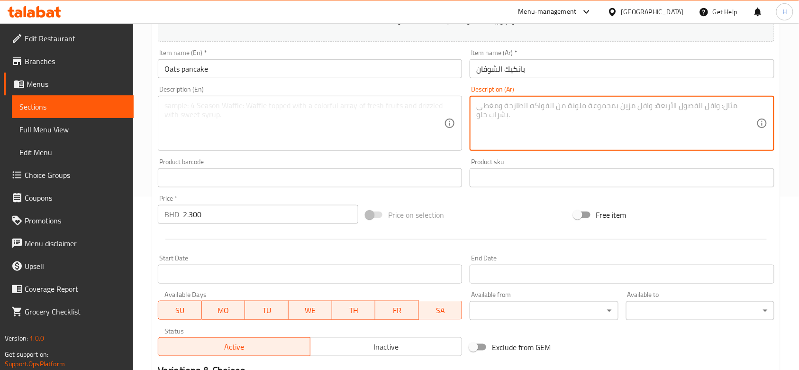
paste textarea "320 سعرة حرارية | بروتين 8غ | كربوهيدرات 48غ | دهون 10غ | شوفان، بيض، حليب، عسل"
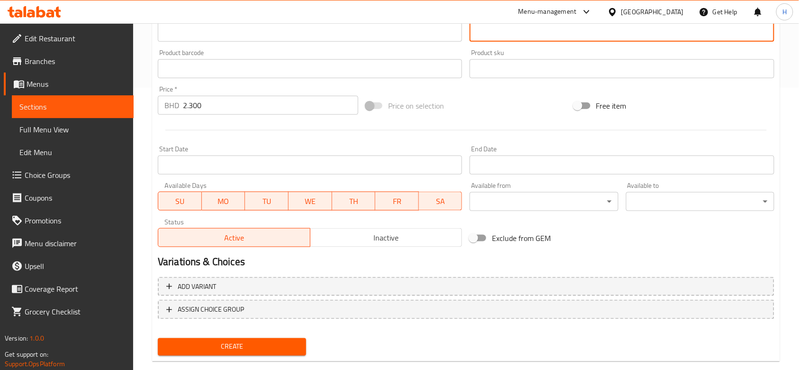
scroll to position [300, 0]
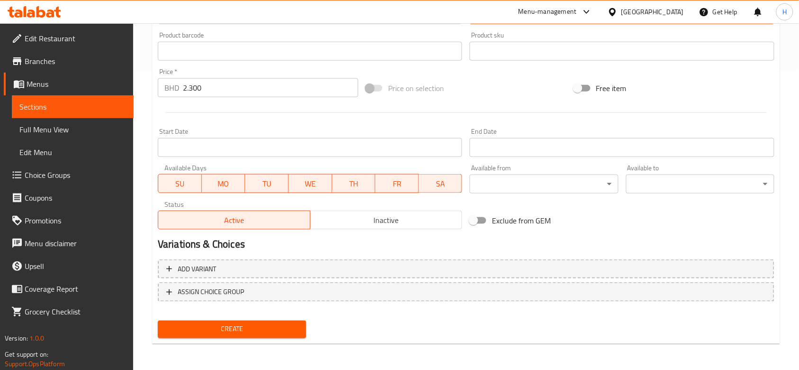
type textarea "320 سعرة حرارية | بروتين 8غ | كربوهيدرات 48غ | دهون 10غ | شوفان، بيض، حليب، عسل"
click at [301, 330] on button "Create" at bounding box center [232, 329] width 148 height 18
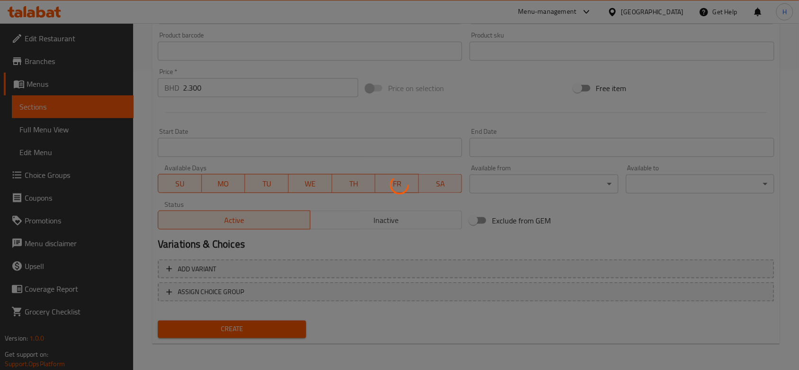
type input "0"
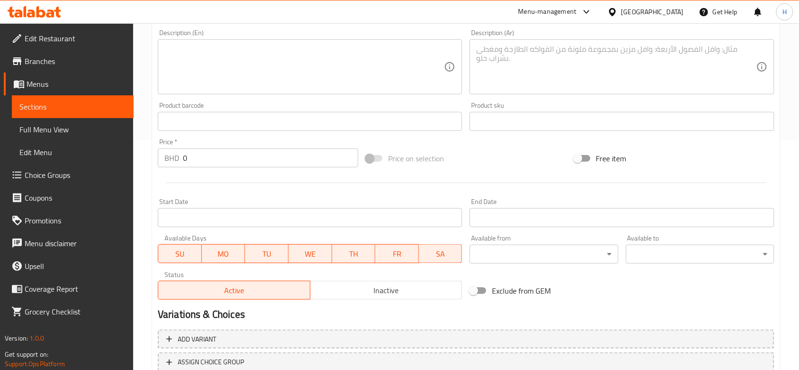
scroll to position [110, 0]
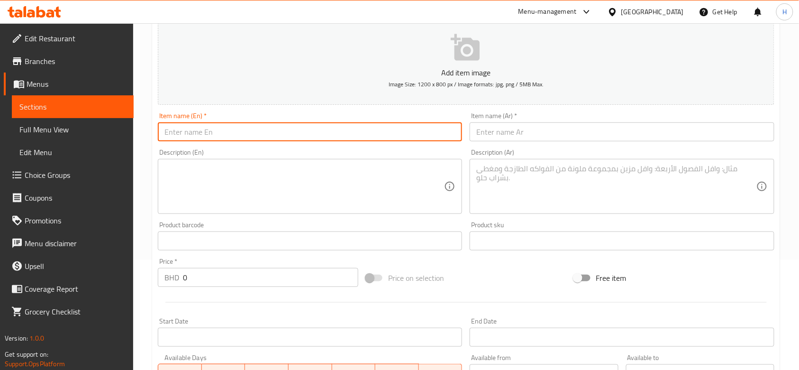
click at [244, 132] on input "text" at bounding box center [310, 131] width 304 height 19
paste input "Apple Pancake"
type input "Apple Pancake"
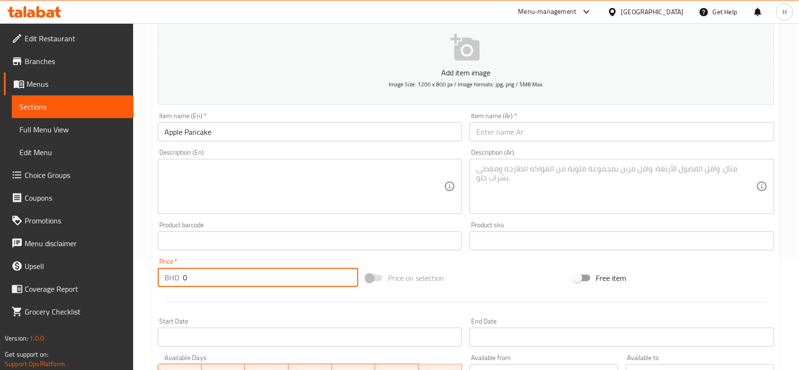
drag, startPoint x: 197, startPoint y: 278, endPoint x: 134, endPoint y: 285, distance: 63.9
click at [134, 285] on div "Home / Restaurants management / Menus / Sections / item / create Wrap Sandwich …" at bounding box center [466, 236] width 666 height 646
type input "2"
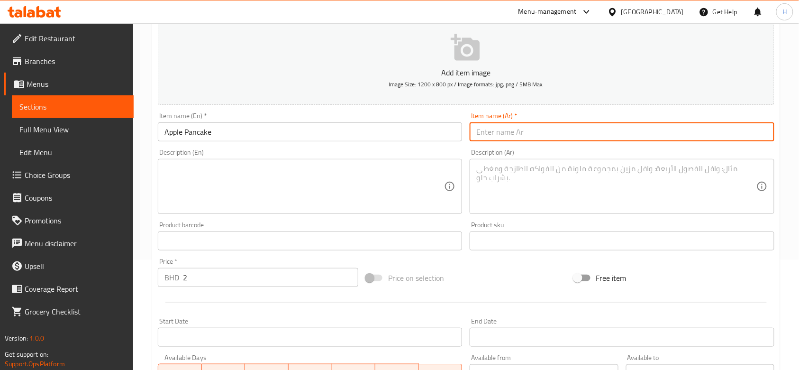
click at [501, 133] on input "text" at bounding box center [622, 131] width 304 height 19
paste input "بان كيك تفاح"
type input "بان كيك تفاح"
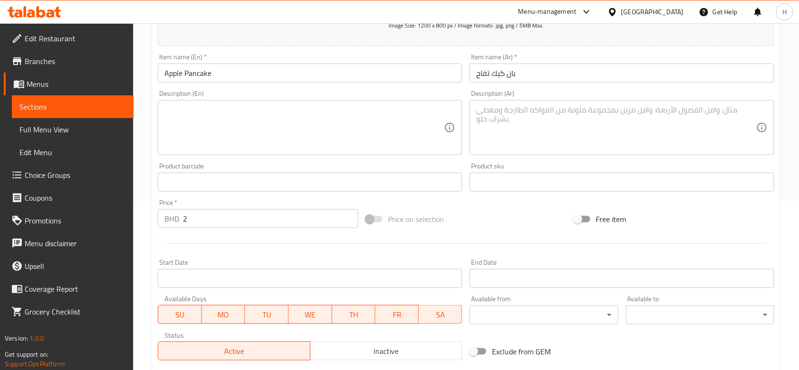
scroll to position [173, 0]
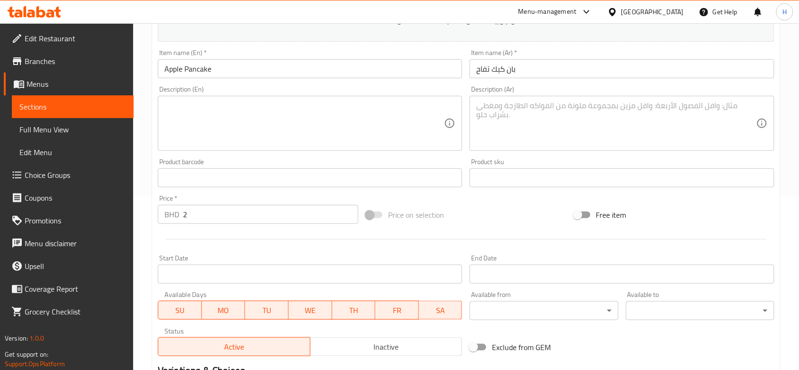
click at [522, 110] on textarea at bounding box center [616, 123] width 280 height 45
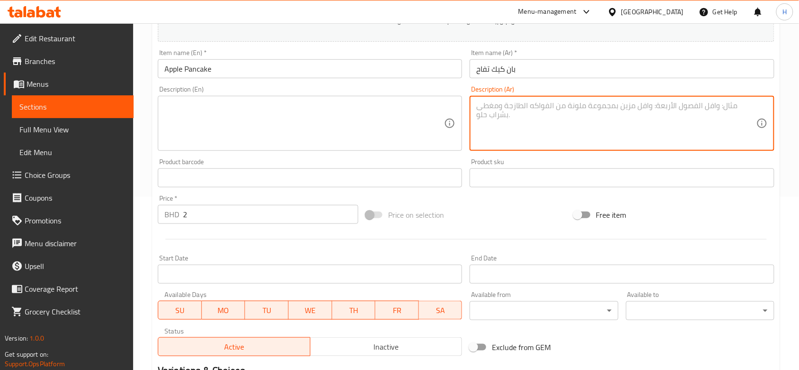
paste textarea "310 سعرة حرارية | بروتين 7غ | كربوهيدرات 47غ | دهون 9غ | دقيق، بيض، تفاح، قرفة،…"
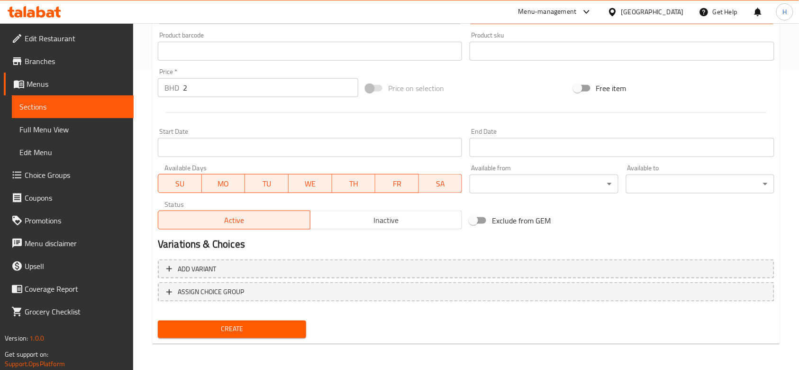
type textarea "310 سعرة حرارية | بروتين 7غ | كربوهيدرات 47غ | دهون 9غ | دقيق، بيض، تفاح، قرفة،…"
click at [279, 326] on span "Create" at bounding box center [231, 329] width 133 height 12
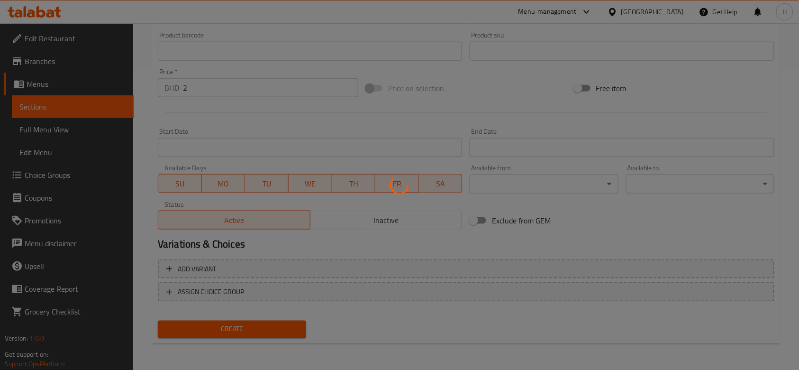
type input "0"
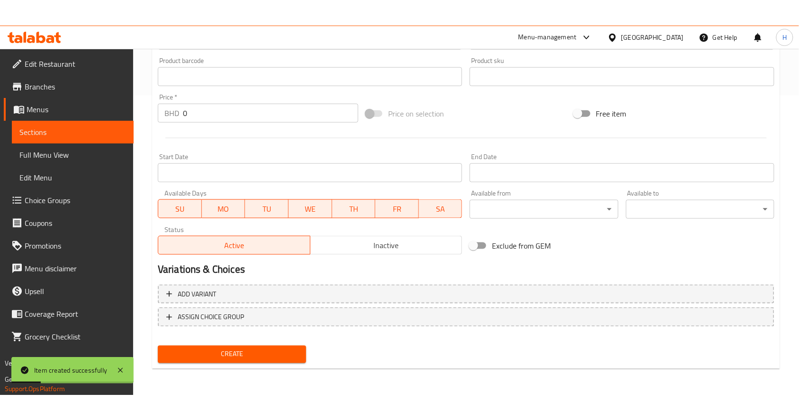
scroll to position [244, 0]
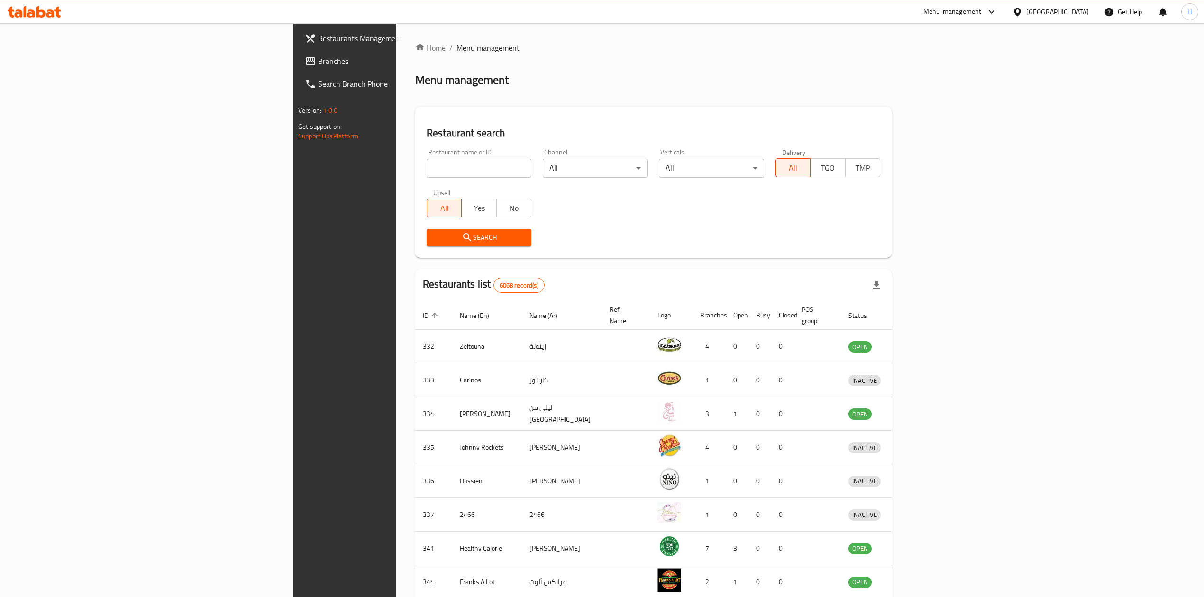
click at [427, 168] on input "search" at bounding box center [479, 168] width 105 height 19
type input "healthy roots"
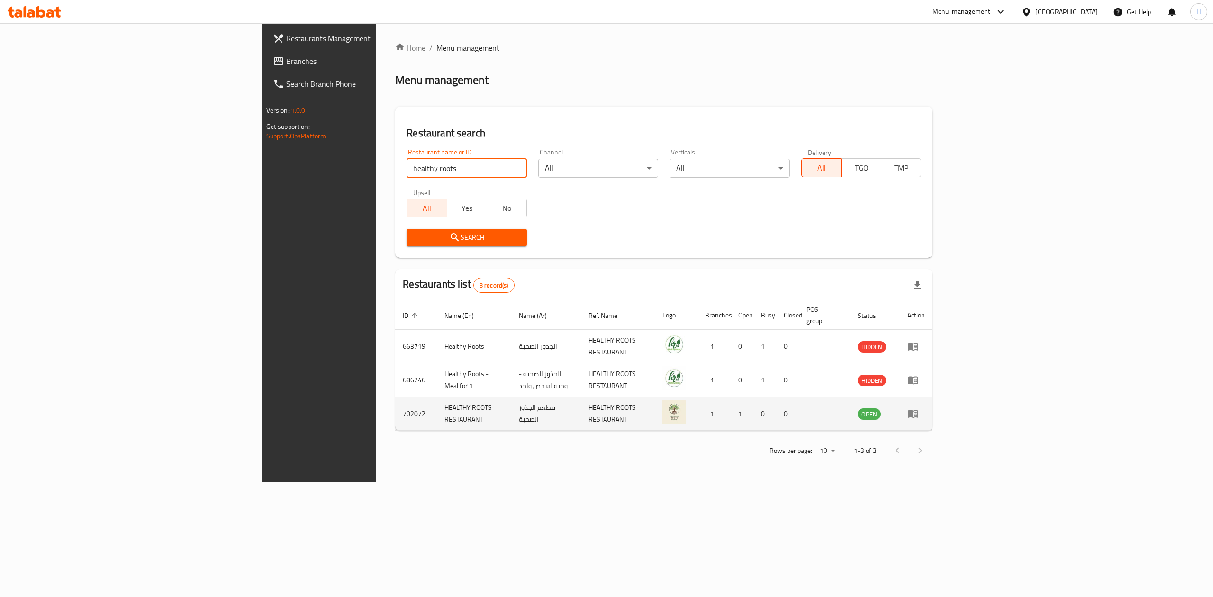
click at [919, 408] on icon "enhanced table" at bounding box center [913, 413] width 11 height 11
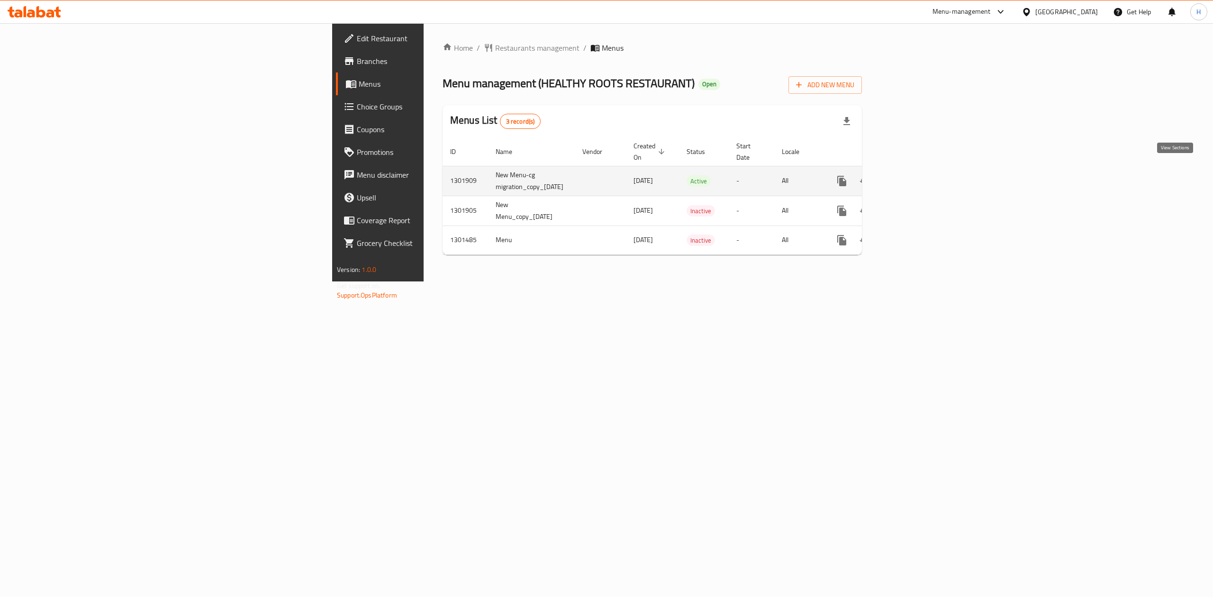
click at [916, 175] on icon "enhanced table" at bounding box center [910, 180] width 11 height 11
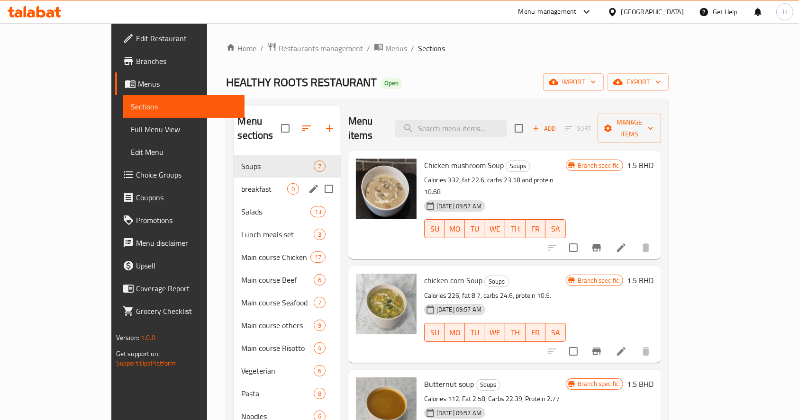
click at [241, 183] on span "breakfast" at bounding box center [263, 188] width 45 height 11
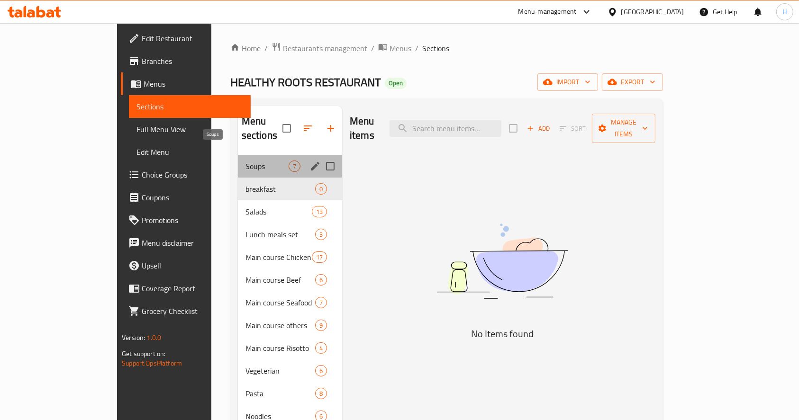
click at [246, 161] on span "Soups" at bounding box center [267, 166] width 43 height 11
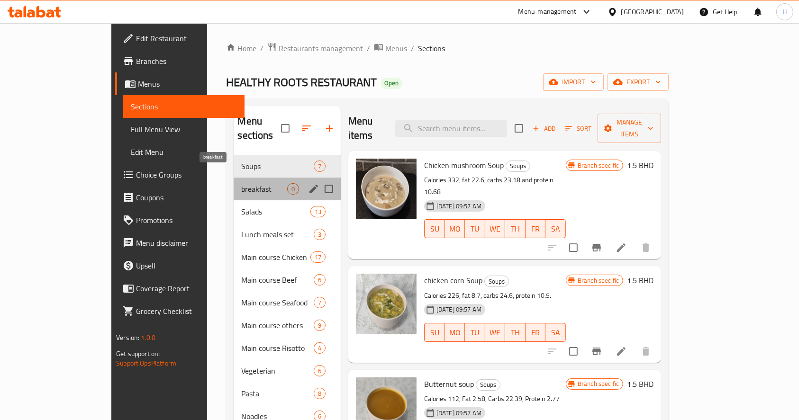
click at [241, 183] on span "breakfast" at bounding box center [263, 188] width 45 height 11
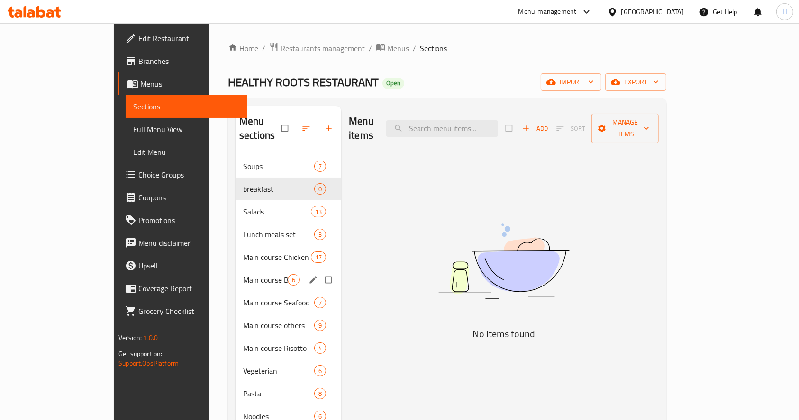
click at [236, 269] on div "Main course Beef 6" at bounding box center [289, 280] width 106 height 23
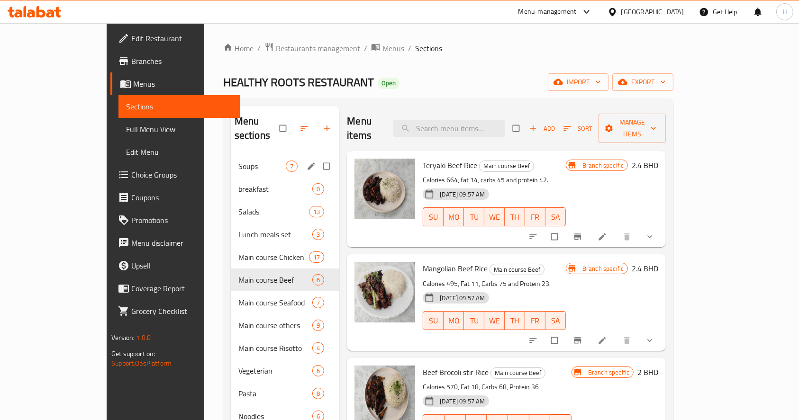
click at [231, 160] on div "Soups 7" at bounding box center [285, 166] width 109 height 23
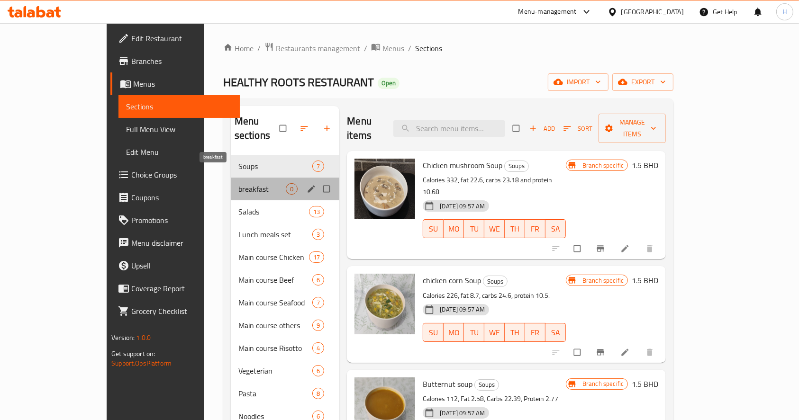
click at [238, 183] on span "breakfast" at bounding box center [261, 188] width 47 height 11
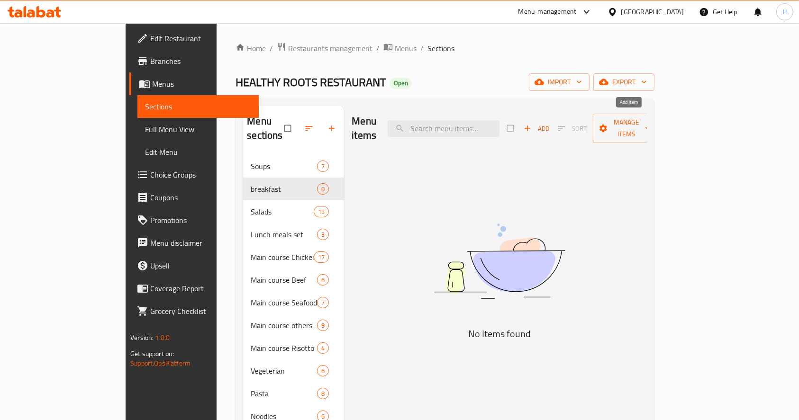
click at [549, 126] on span "Add" at bounding box center [537, 128] width 26 height 11
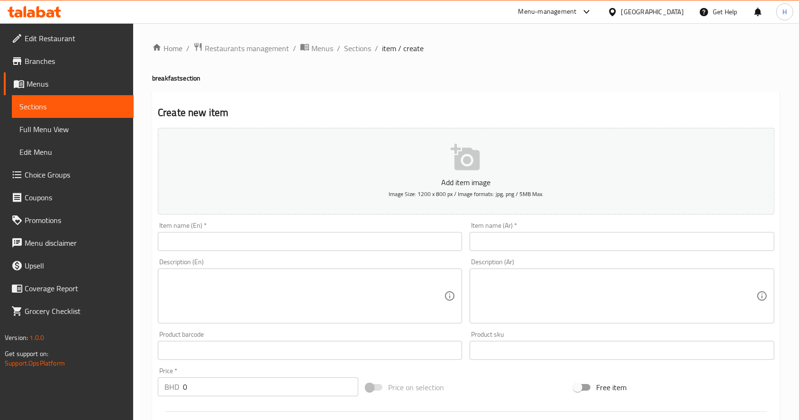
click at [341, 246] on input "text" at bounding box center [310, 241] width 304 height 19
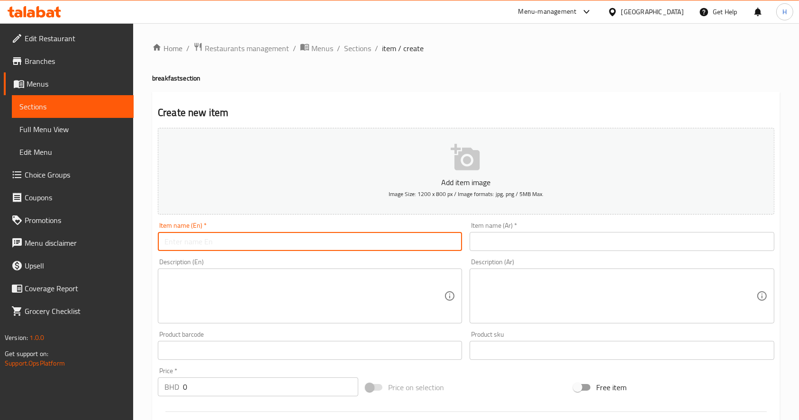
paste input "Strawberry Pancake"
type input "Strawberry Pancake"
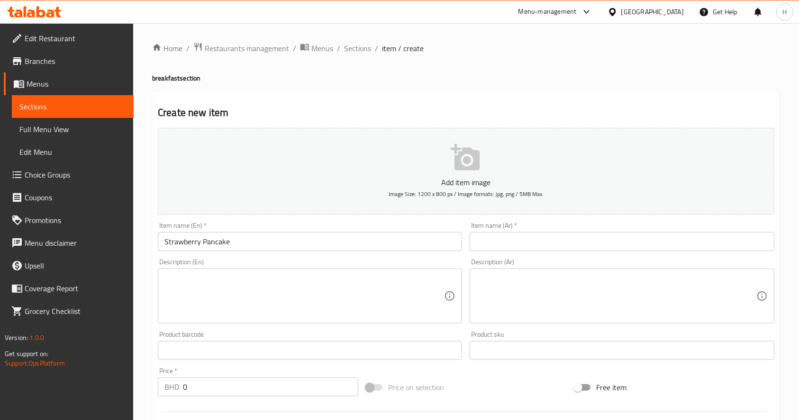
click at [573, 236] on input "text" at bounding box center [622, 241] width 304 height 19
paste input "بان كيك فراولة"
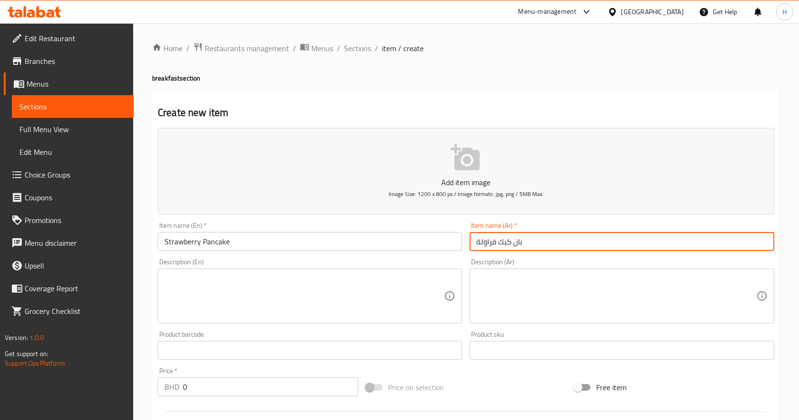
type input "بان كيك فراولة"
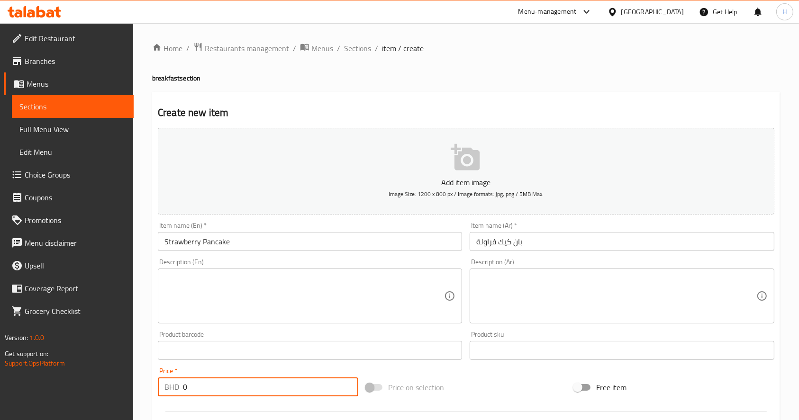
drag, startPoint x: 163, startPoint y: 397, endPoint x: 23, endPoint y: 417, distance: 141.7
click at [25, 417] on div "Edit Restaurant Branches Menus Sections Full Menu View Edit Menu Choice Groups …" at bounding box center [399, 346] width 799 height 646
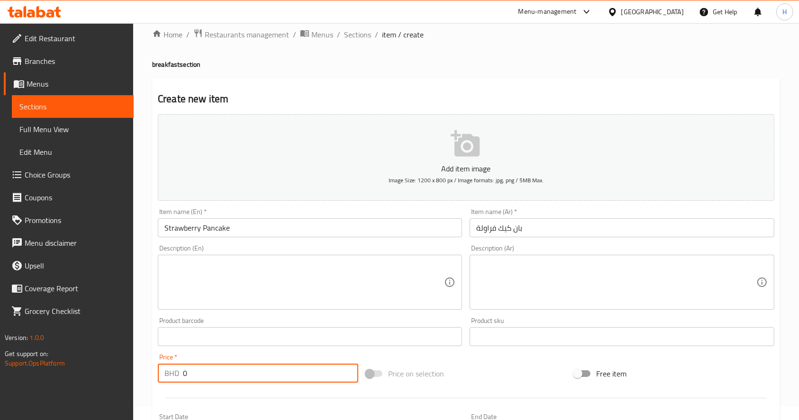
paste input "2.00"
type input "2.000"
click at [526, 291] on textarea at bounding box center [616, 282] width 280 height 45
paste textarea "300 سعرة حرارية | بروتين 6غ | كربوهيدرات 45غ | دهون 9غ | دقيق، بيض، حليب، فراول…"
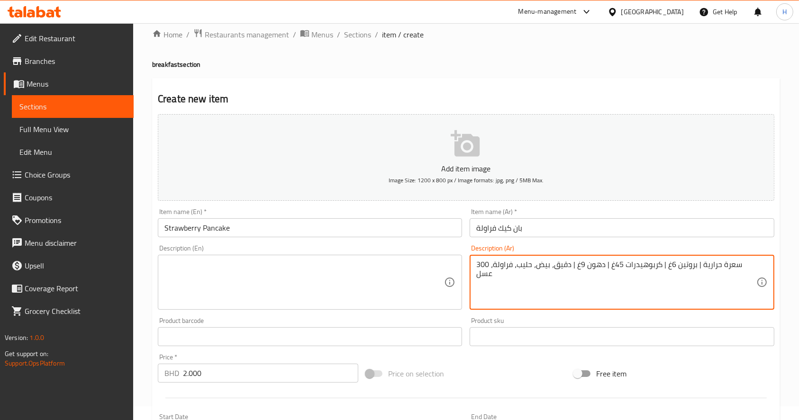
type textarea "300 سعرة حرارية | بروتين 6غ | كربوهيدرات 45غ | دهون 9غ | دقيق، بيض، حليب، فراول…"
click at [451, 127] on button "Add item image Image Size: 1200 x 800 px / Image formats: jpg, png / 5MB Max." at bounding box center [466, 157] width 617 height 87
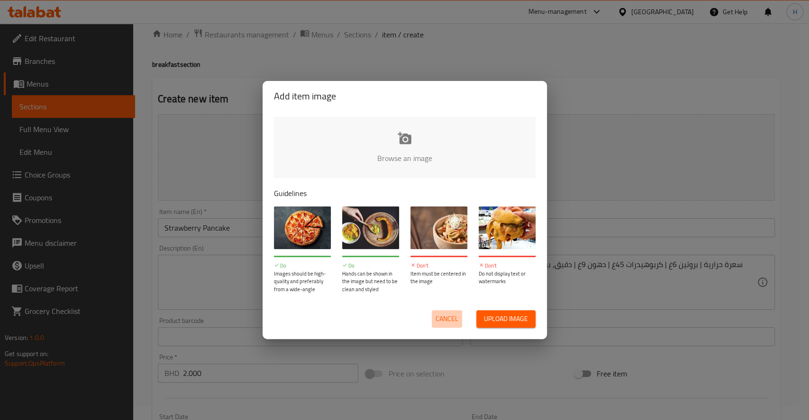
click at [441, 321] on span "Cancel" at bounding box center [447, 319] width 23 height 12
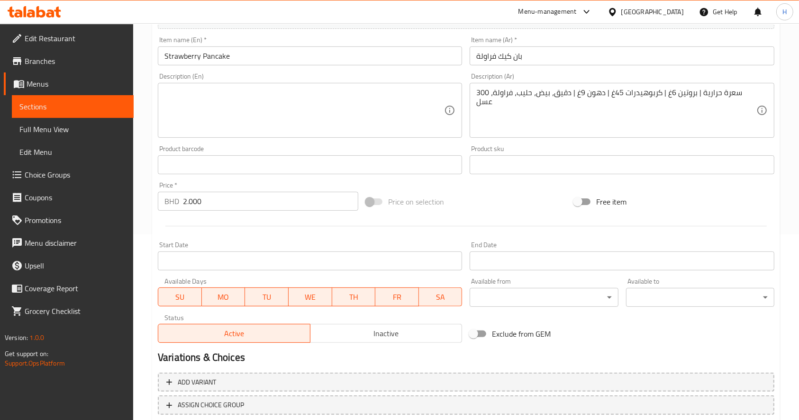
scroll to position [249, 0]
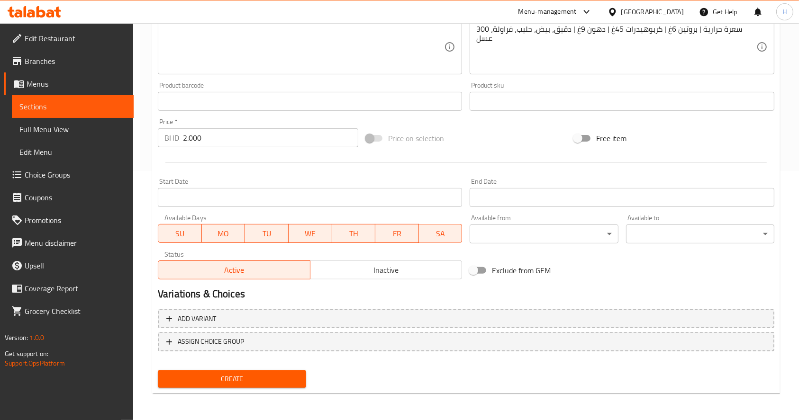
click at [258, 382] on span "Create" at bounding box center [231, 379] width 133 height 12
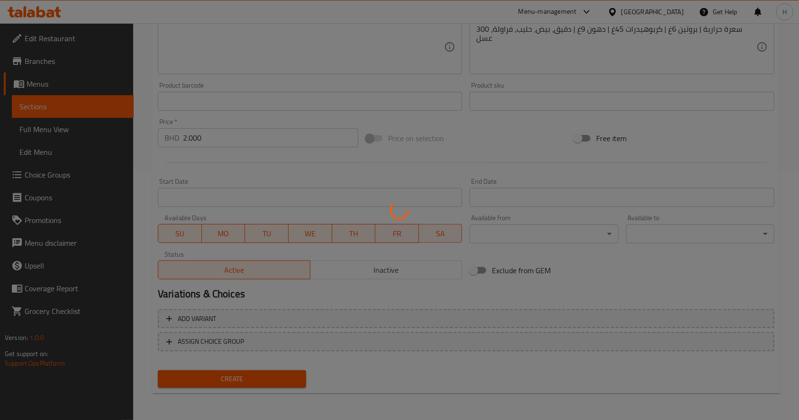
type input "0"
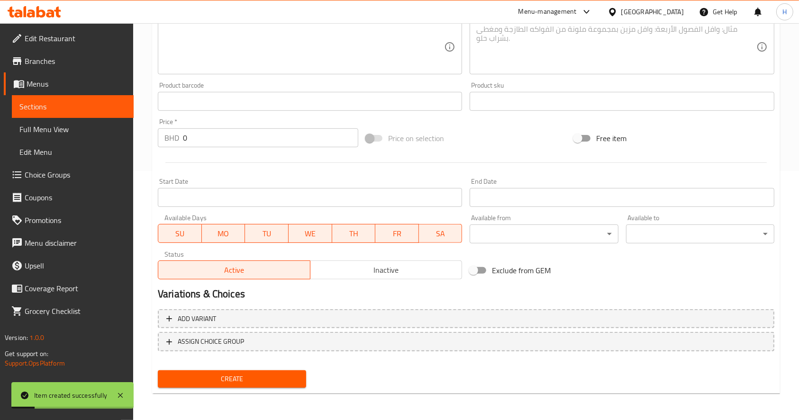
scroll to position [123, 0]
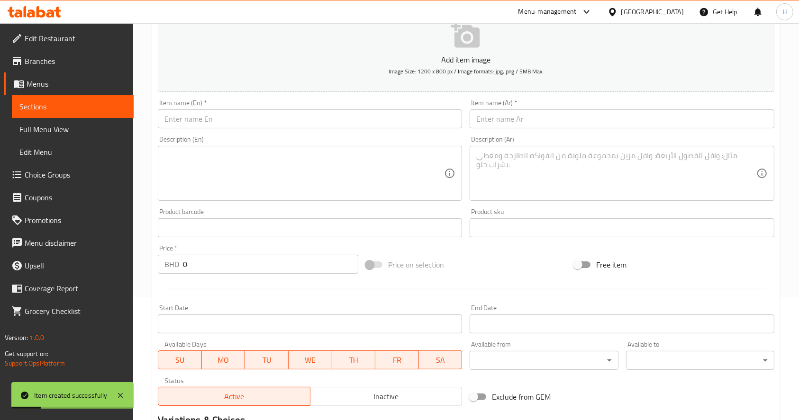
click at [288, 123] on input "text" at bounding box center [310, 118] width 304 height 19
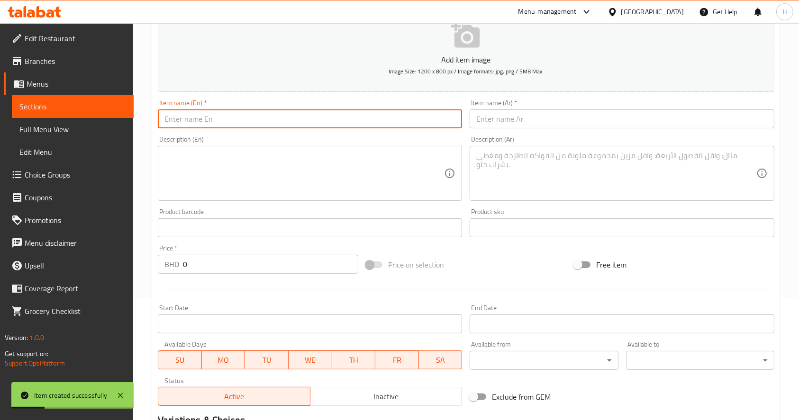
paste input "Oats pancake"
type input "Oats pancake"
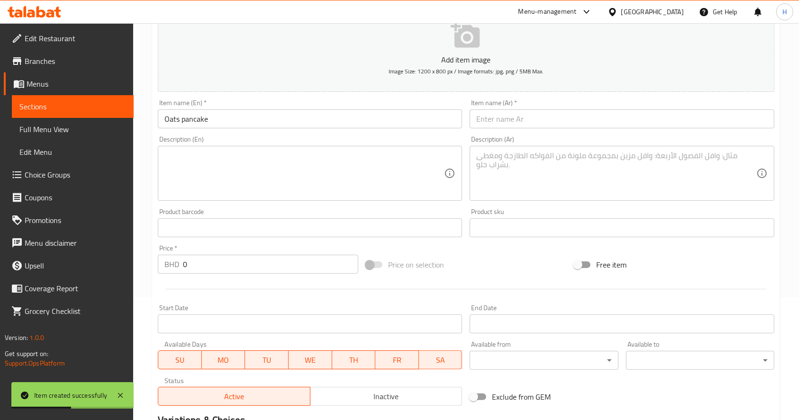
drag, startPoint x: 245, startPoint y: 266, endPoint x: -27, endPoint y: 195, distance: 280.7
click at [0, 195] on html "Item created successfully ​ Menu-management [GEOGRAPHIC_DATA] Get Help H Edit R…" at bounding box center [399, 87] width 799 height 420
paste input "2.30"
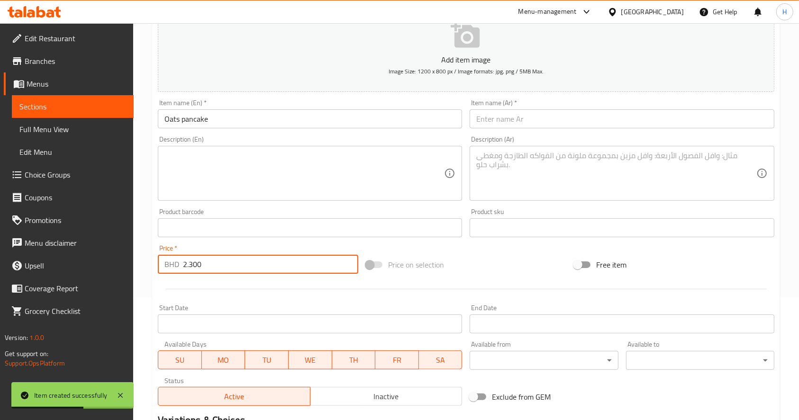
type input "2.300"
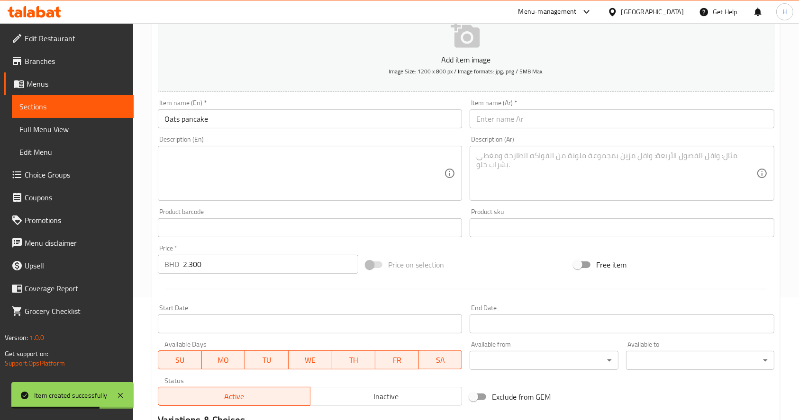
click at [555, 111] on input "text" at bounding box center [622, 118] width 304 height 19
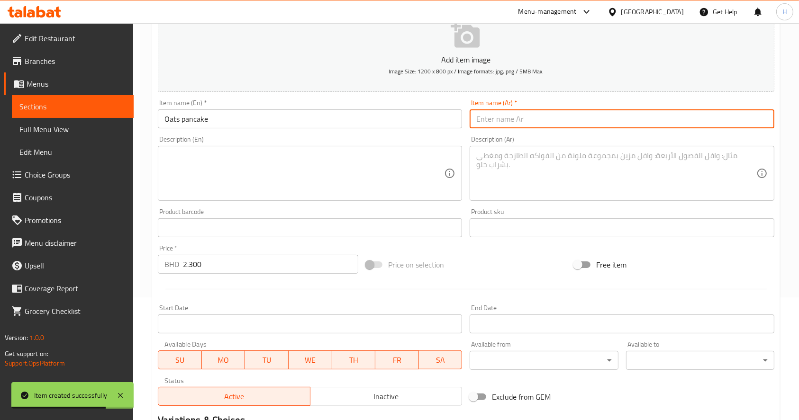
paste input "بان كيك شوفان"
type input "بان كيك شوفان"
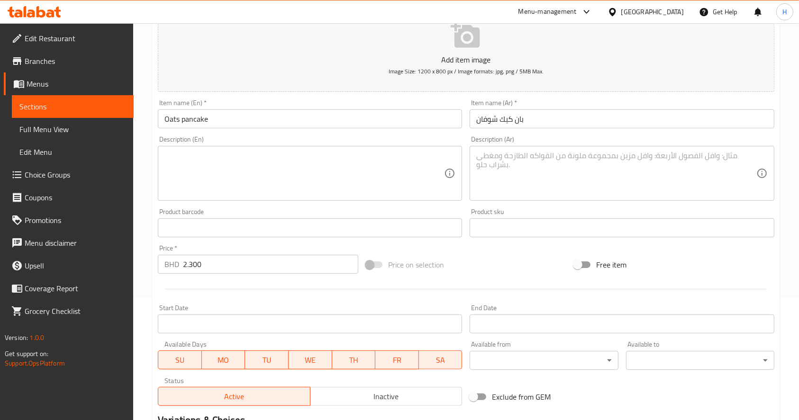
click at [539, 170] on textarea at bounding box center [616, 173] width 280 height 45
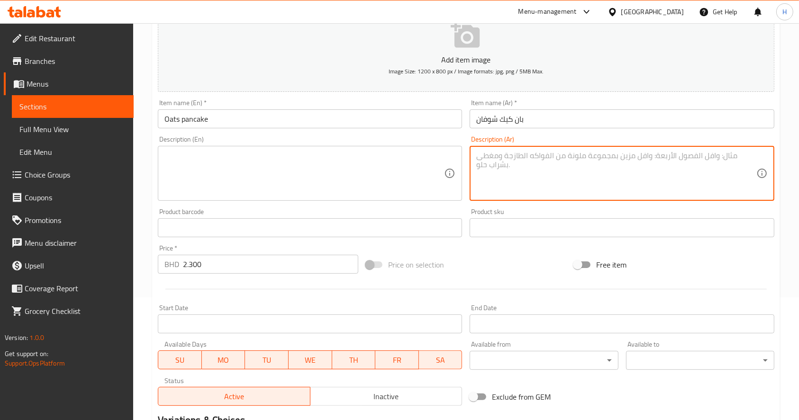
paste textarea "320 سعرة حرارية | بروتين 8غ | كربوهيدرات 48غ | دهون 10غ | شوفان، بيض، حليب، عسل"
type textarea "320 سعرة حرارية | بروتين 8غ | كربوهيدرات 48غ | دهون 10غ | شوفان، بيض، حليب، عسل"
click at [508, 264] on div "Price on selection" at bounding box center [466, 265] width 208 height 26
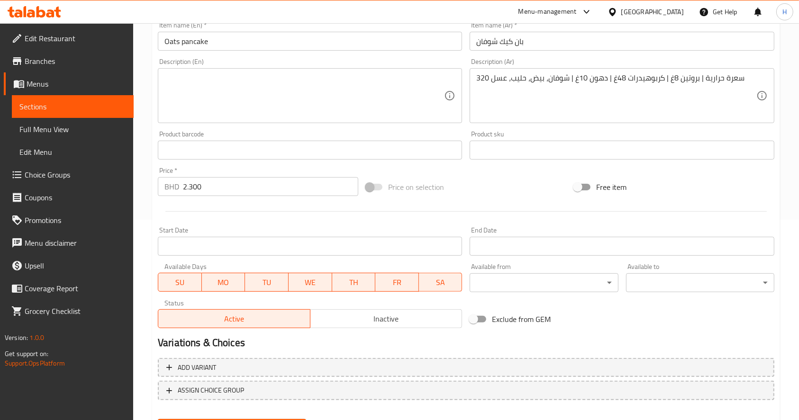
scroll to position [249, 0]
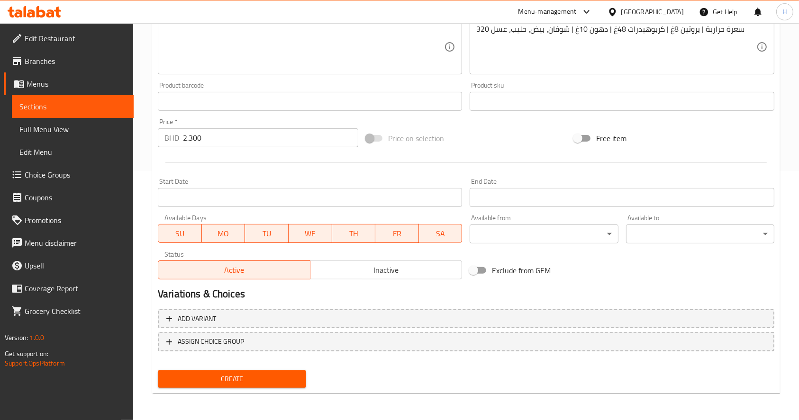
click at [292, 373] on span "Create" at bounding box center [231, 379] width 133 height 12
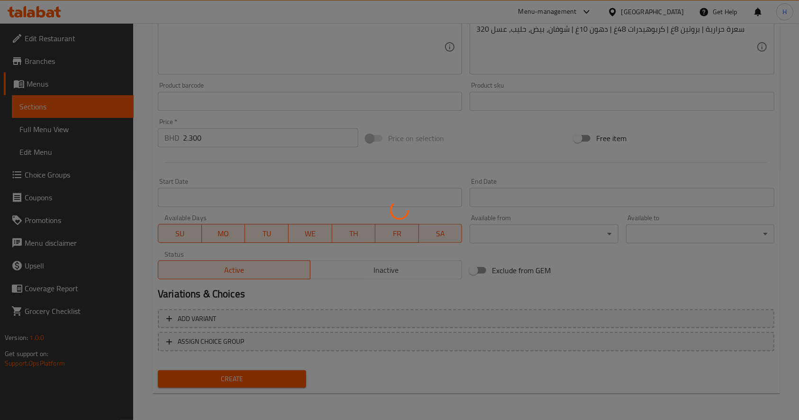
type input "0"
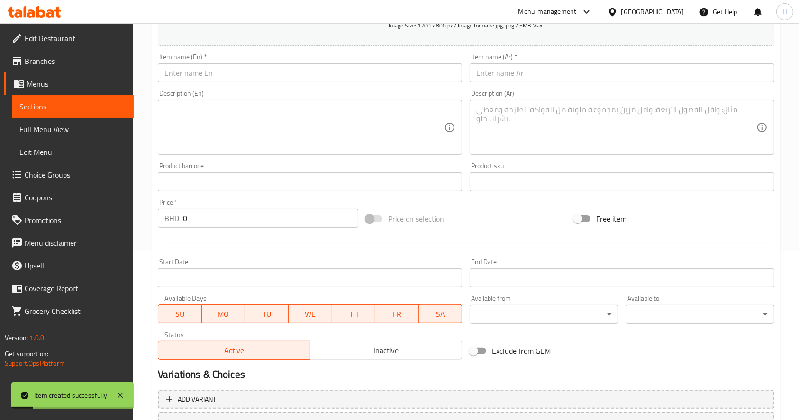
scroll to position [123, 0]
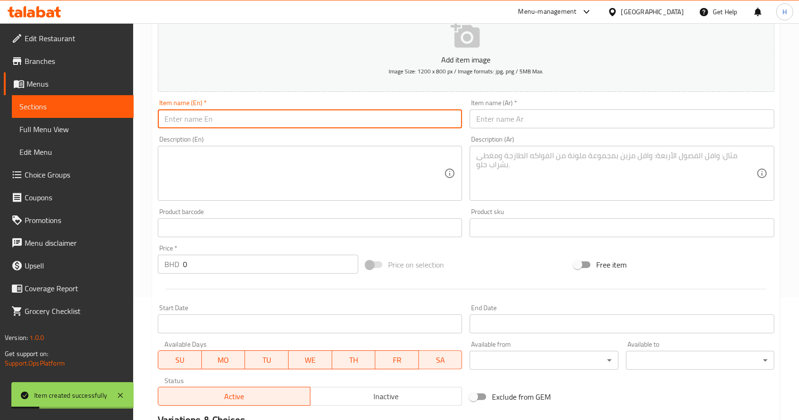
click at [218, 112] on input "text" at bounding box center [310, 118] width 304 height 19
paste input "Apple Pancake"
type input "Apple Pancake"
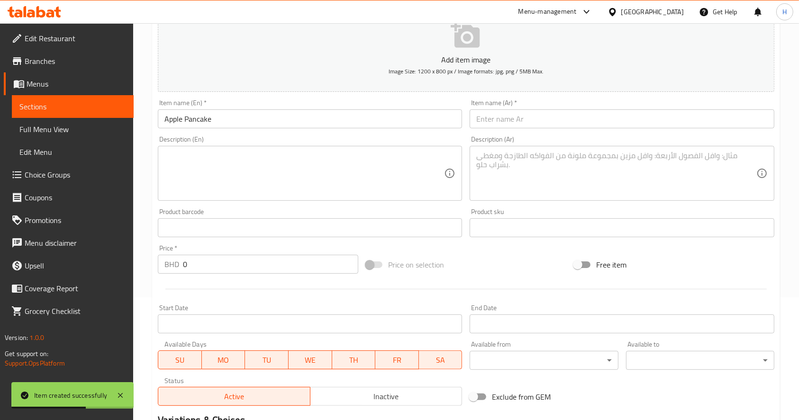
click at [554, 126] on input "text" at bounding box center [622, 118] width 304 height 19
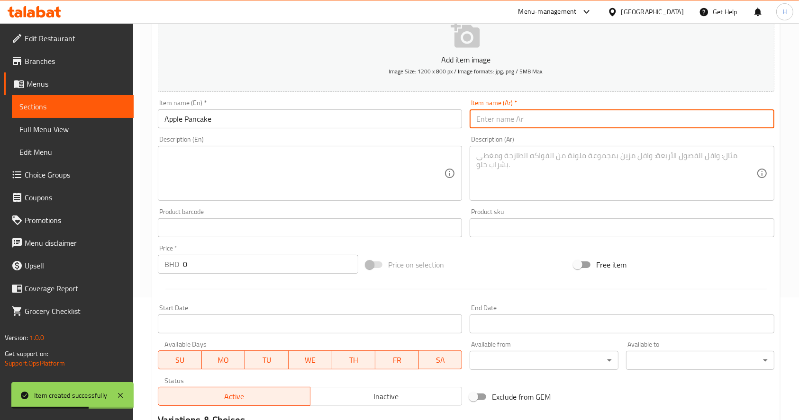
paste input "بان كيك تفاح"
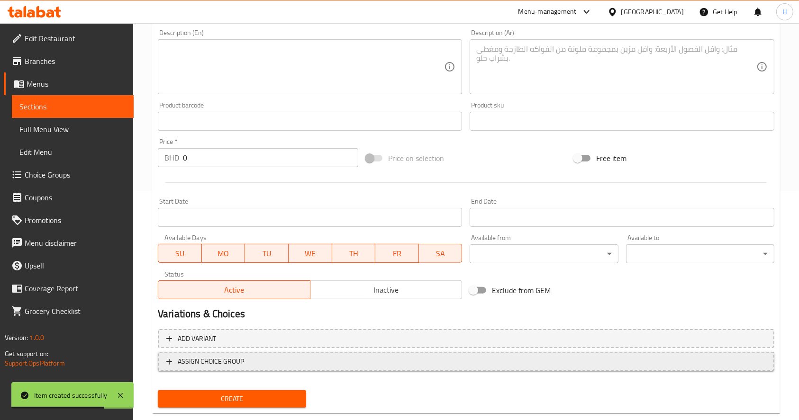
scroll to position [249, 0]
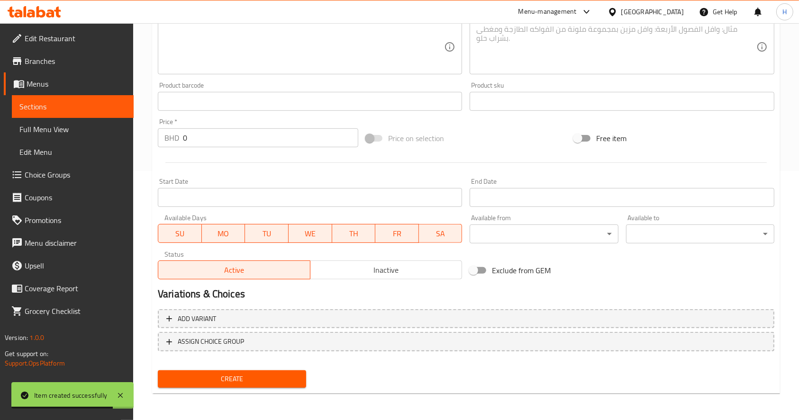
type input "بان كيك تفاح"
click at [0, 155] on div "Edit Restaurant Branches Menus Sections Full Menu View Edit Menu Choice Groups …" at bounding box center [399, 97] width 799 height 646
type input "2"
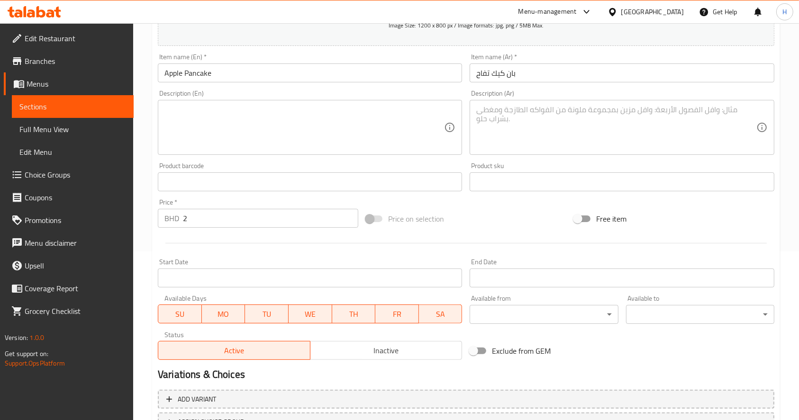
scroll to position [123, 0]
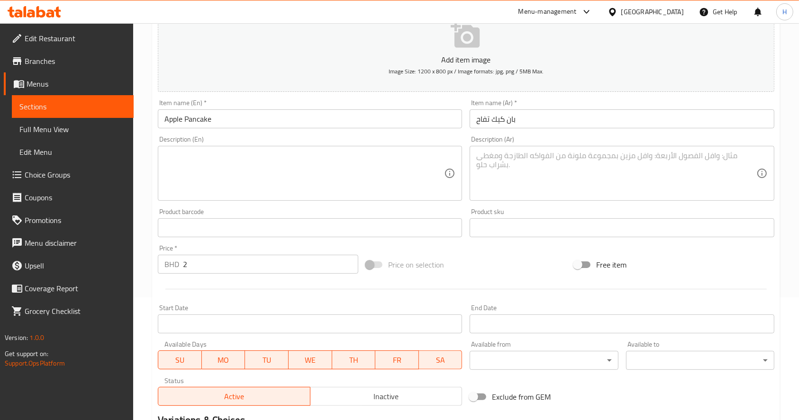
click at [507, 190] on textarea at bounding box center [616, 173] width 280 height 45
paste textarea "310 سعرة حرارية | بروتين 7غ | كربوهيدرات 47غ | دهون 9غ | دقيق، بيض، تفاح، قرفة،…"
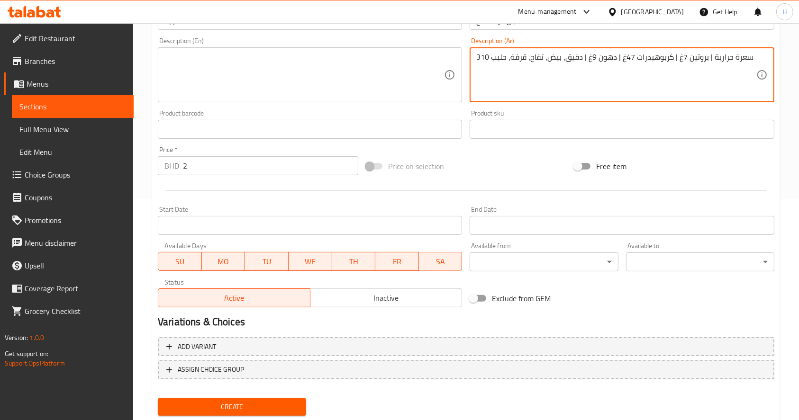
scroll to position [249, 0]
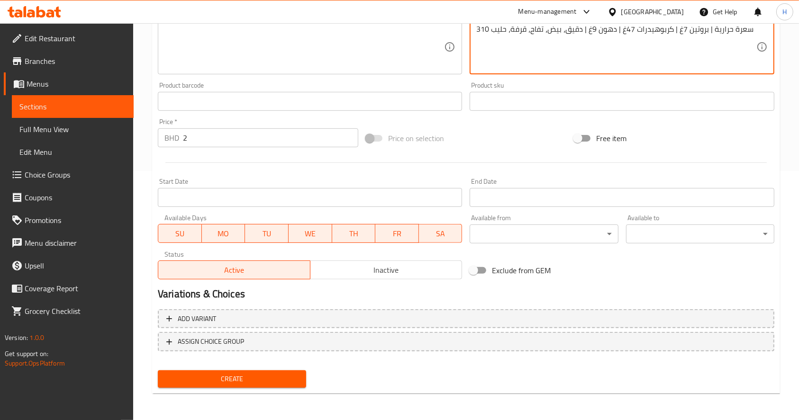
type textarea "310 سعرة حرارية | بروتين 7غ | كربوهيدرات 47غ | دهون 9غ | دقيق، بيض، تفاح، قرفة،…"
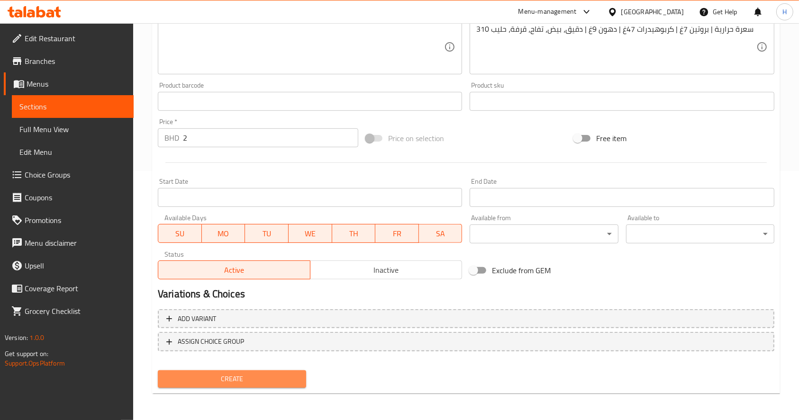
click at [253, 374] on span "Create" at bounding box center [231, 379] width 133 height 12
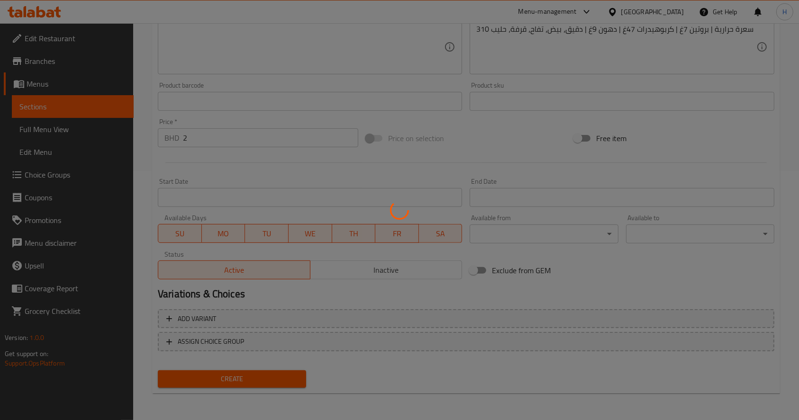
type input "0"
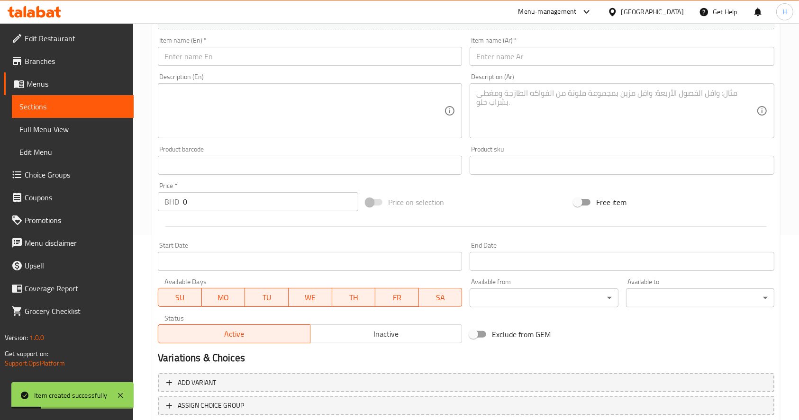
scroll to position [123, 0]
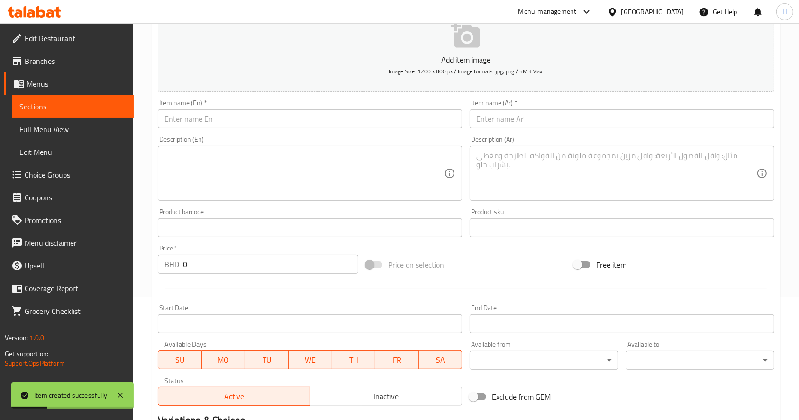
click at [246, 118] on input "text" at bounding box center [310, 118] width 304 height 19
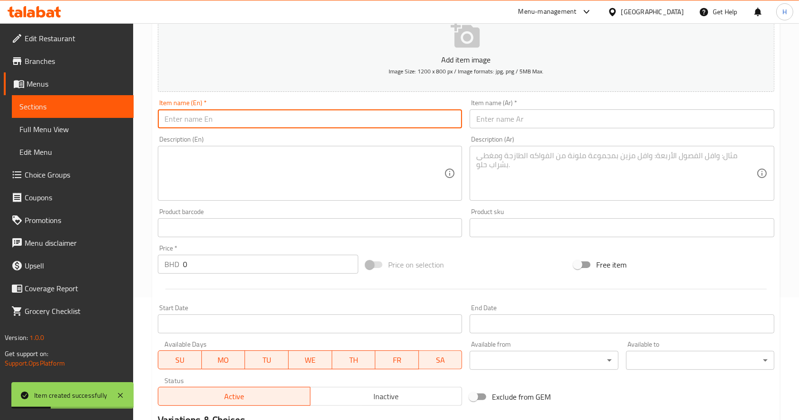
paste input "omelette broccoli"
type input "omelette broccoli"
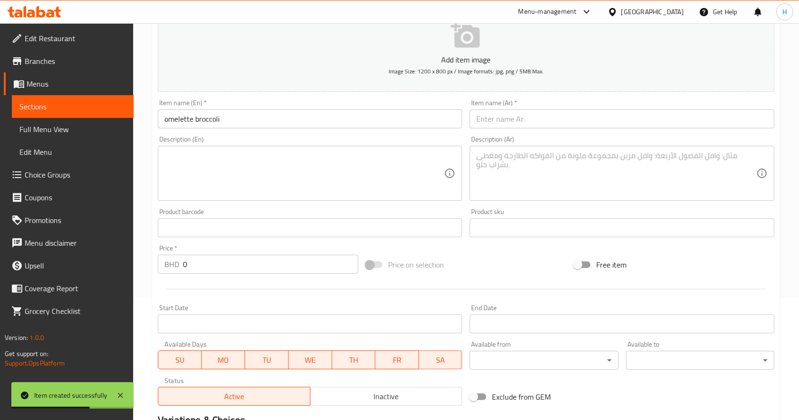
click at [572, 127] on input "text" at bounding box center [622, 118] width 304 height 19
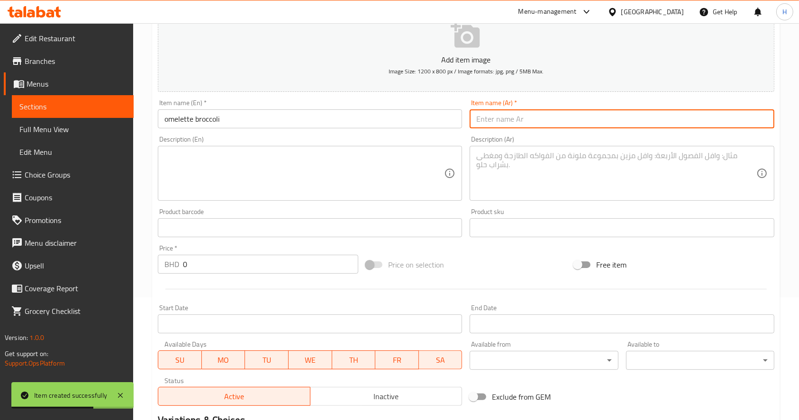
paste input "أومليت بروكلي"
type input "أومليت بروكلي"
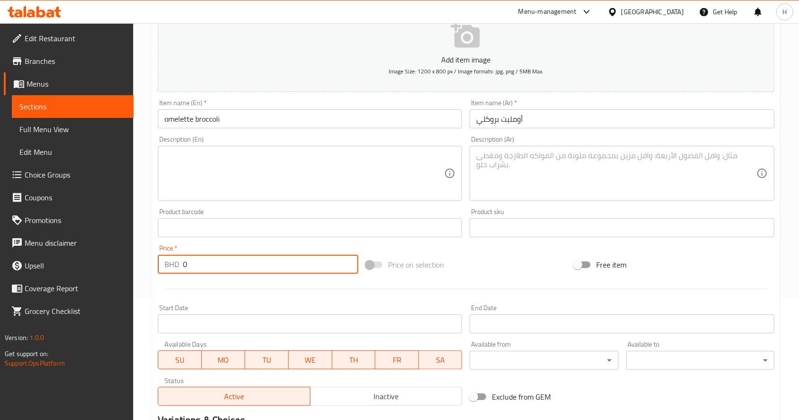
drag, startPoint x: 246, startPoint y: 260, endPoint x: -28, endPoint y: 191, distance: 282.8
click at [0, 191] on html "Item created successfully ​ Menu-management Bahrain Get Help H Edit Restaurant …" at bounding box center [399, 87] width 799 height 420
paste input "3.00"
type input "3.000"
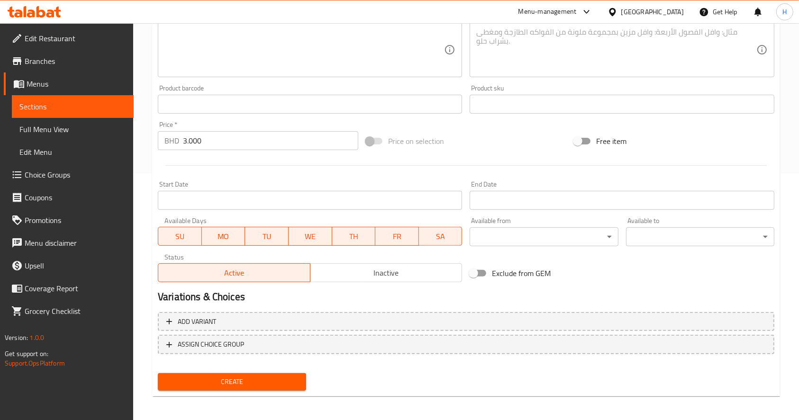
scroll to position [60, 0]
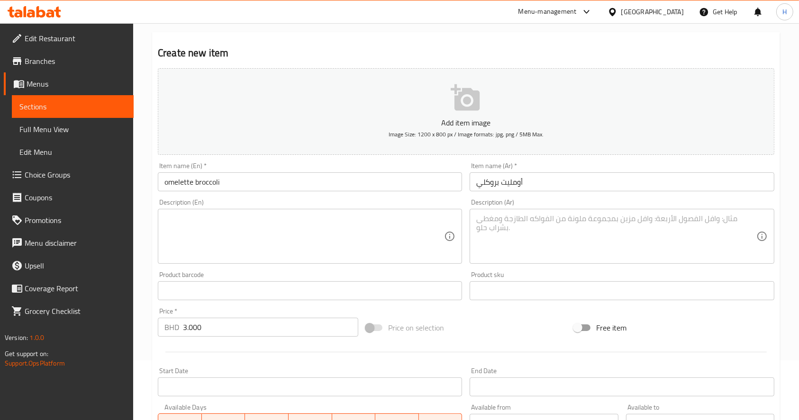
click at [594, 252] on textarea at bounding box center [616, 236] width 280 height 45
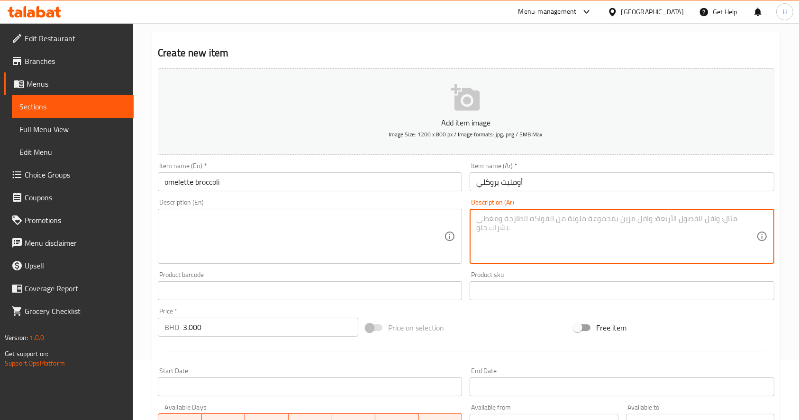
paste textarea "240 سعرة حرارية | بروتين 14غ | كربوهيدرات 5غ | دهون 16غ | بيض، بروكلي، بصل، فلف…"
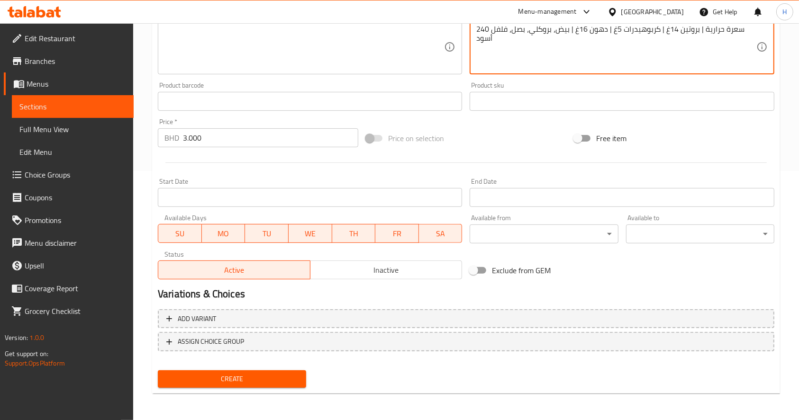
type textarea "240 سعرة حرارية | بروتين 14غ | كربوهيدرات 5غ | دهون 16غ | بيض، بروكلي، بصل، فلف…"
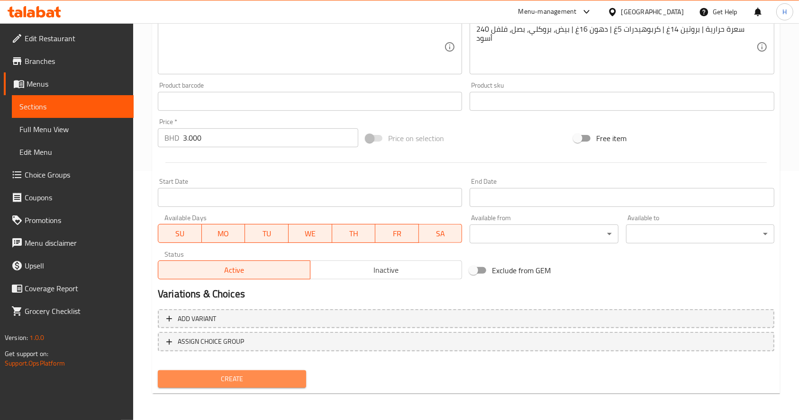
click at [278, 380] on span "Create" at bounding box center [231, 379] width 133 height 12
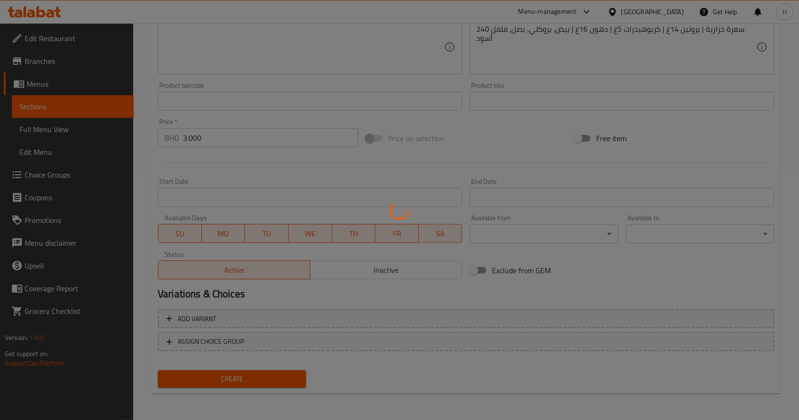
type input "0"
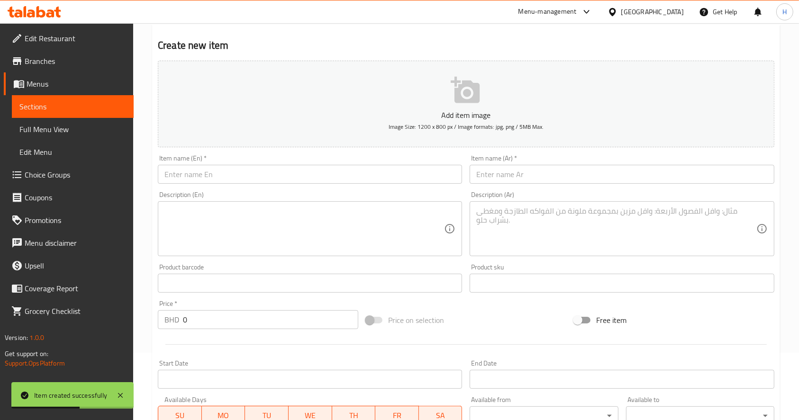
scroll to position [60, 0]
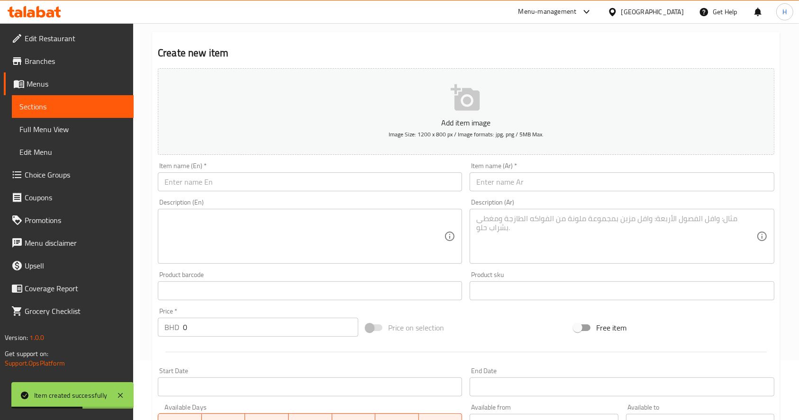
click at [313, 192] on div "Item name (En)   * Item name (En) *" at bounding box center [310, 177] width 312 height 36
click at [307, 186] on input "text" at bounding box center [310, 182] width 304 height 19
paste input "Keto Omelete"
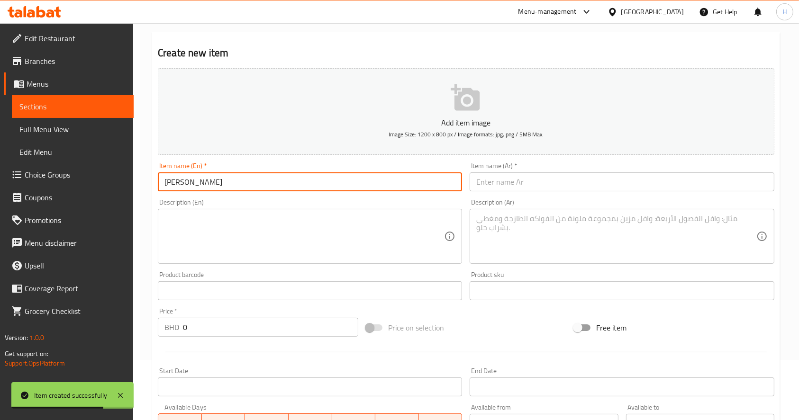
type input "Keto Omelete"
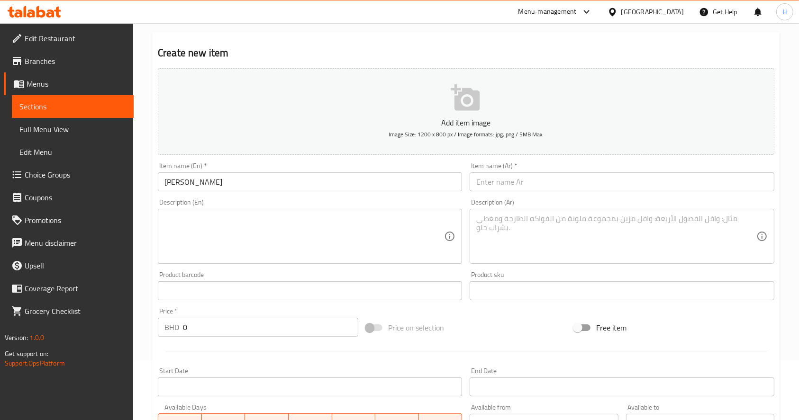
click at [591, 184] on input "text" at bounding box center [622, 182] width 304 height 19
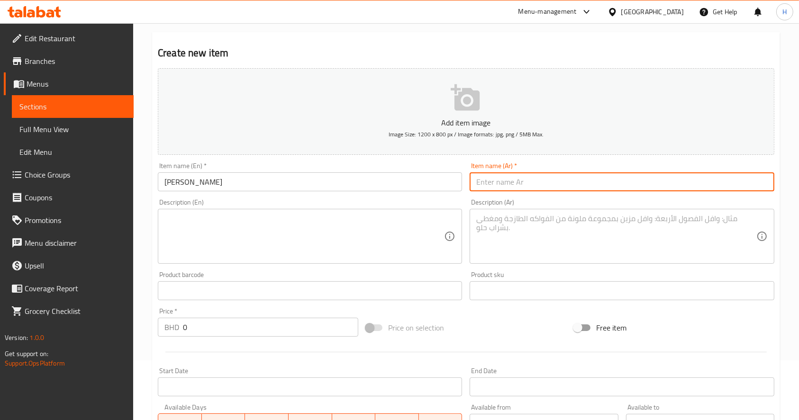
paste input "أومليت كيتو"
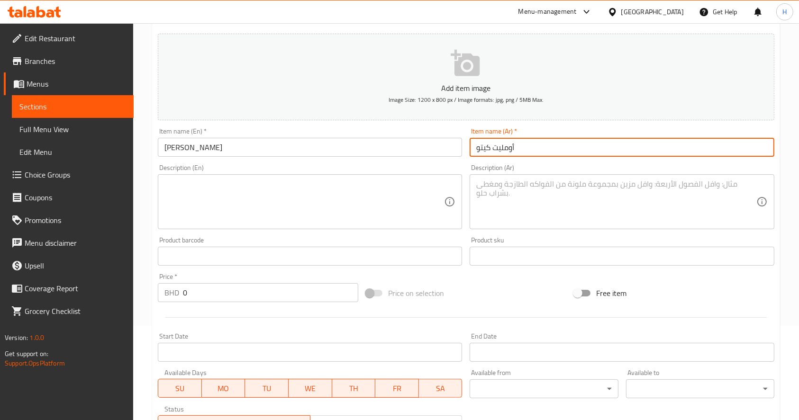
scroll to position [123, 0]
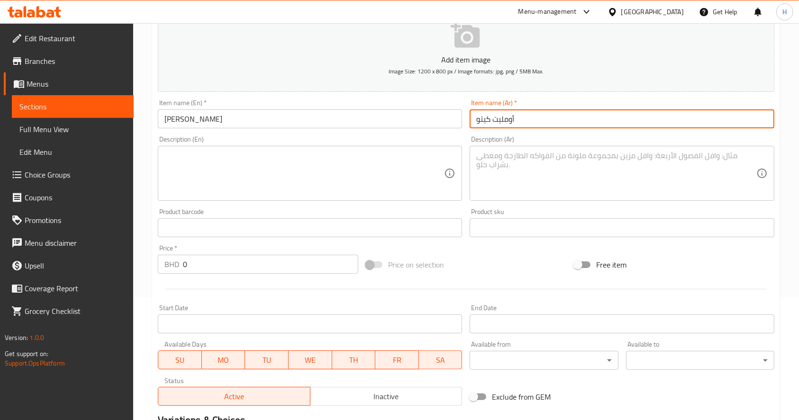
type input "أومليت كيتو"
drag, startPoint x: 148, startPoint y: 265, endPoint x: 95, endPoint y: 265, distance: 53.1
click at [95, 265] on div "Edit Restaurant Branches Menus Sections Full Menu View Edit Menu Choice Groups …" at bounding box center [399, 223] width 799 height 646
type input "2"
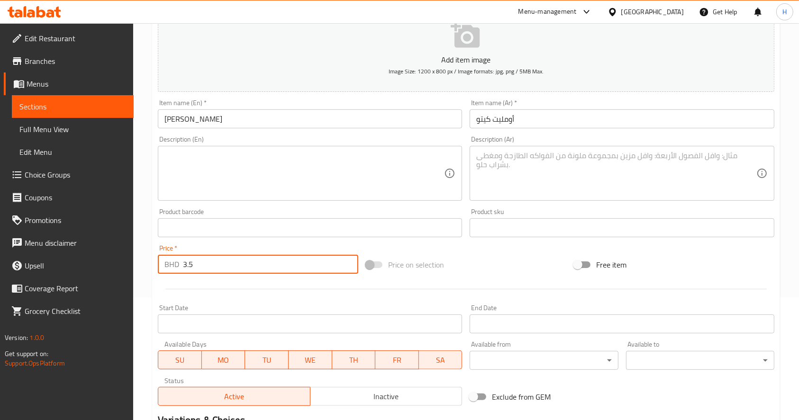
type input "3.5"
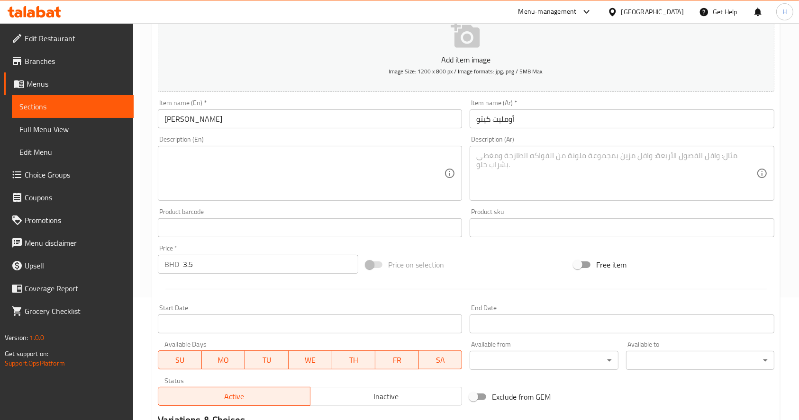
click at [561, 174] on textarea at bounding box center [616, 173] width 280 height 45
paste textarea "350 سعرة حرارية | بروتين 18غ | كربوهيدرات 3غ | دهون 28غ | بيض، جبن، سبانخ، زبدة"
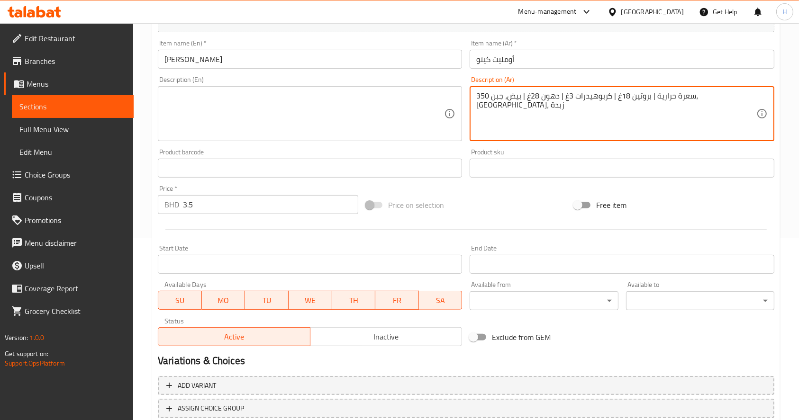
scroll to position [249, 0]
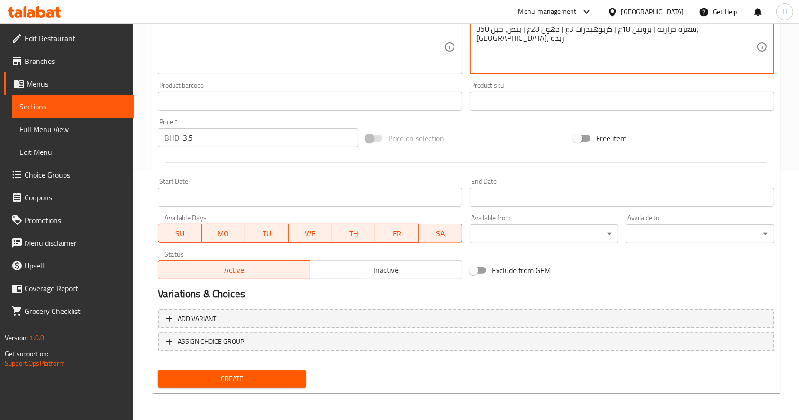
type textarea "350 سعرة حرارية | بروتين 18غ | كربوهيدرات 3غ | دهون 28غ | بيض، جبن، سبانخ، زبدة"
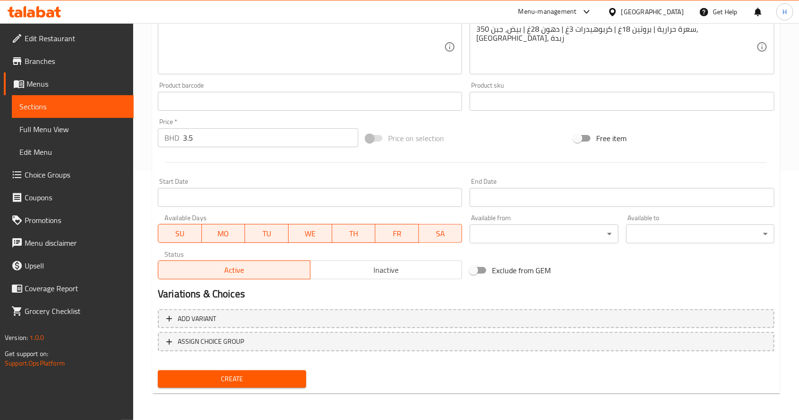
click at [286, 367] on div "Create" at bounding box center [232, 379] width 156 height 25
click at [291, 373] on span "Create" at bounding box center [231, 379] width 133 height 12
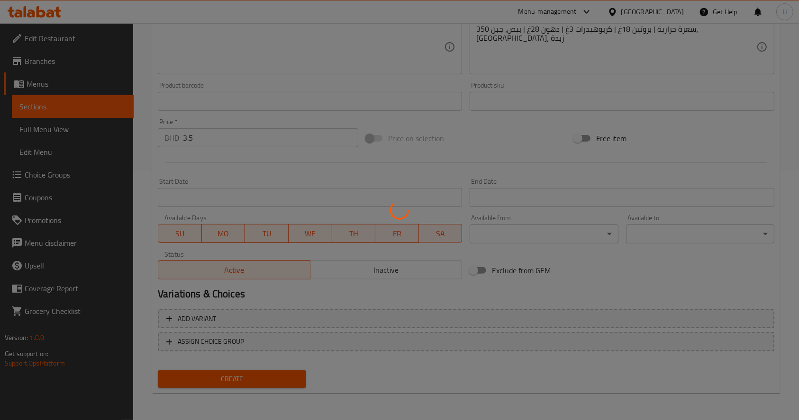
type input "0"
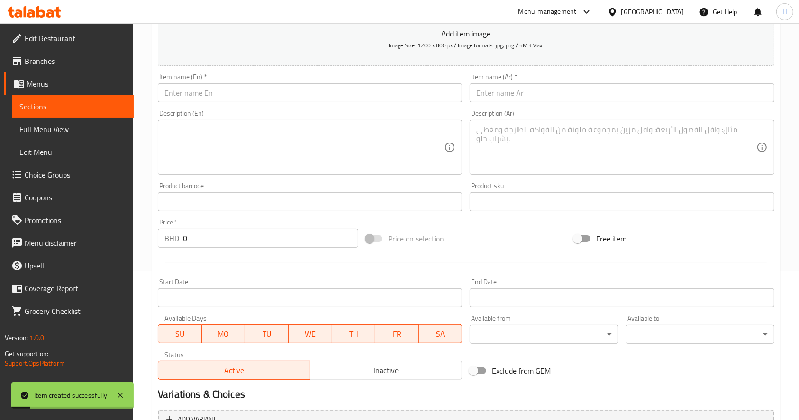
scroll to position [0, 0]
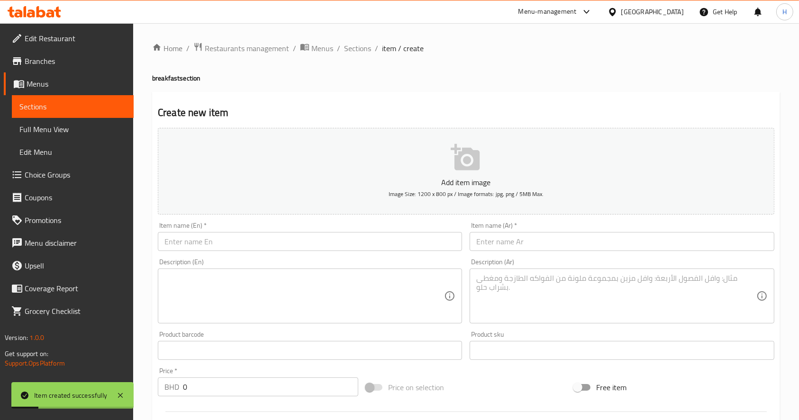
click at [300, 234] on input "text" at bounding box center [310, 241] width 304 height 19
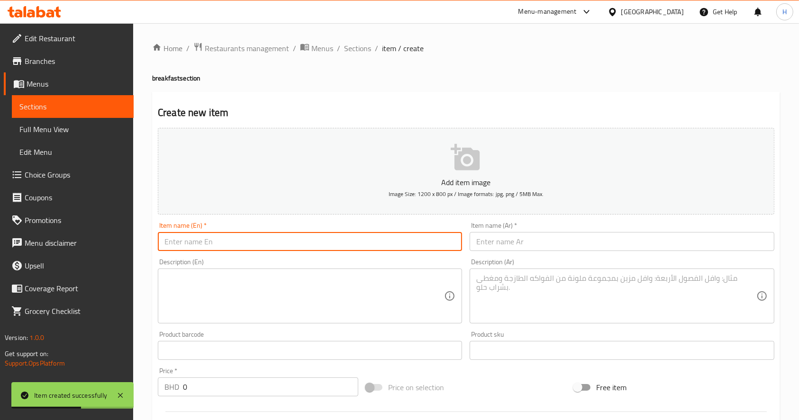
paste input "Tuna carrot sandwich"
type input "Tuna carrot sandwich"
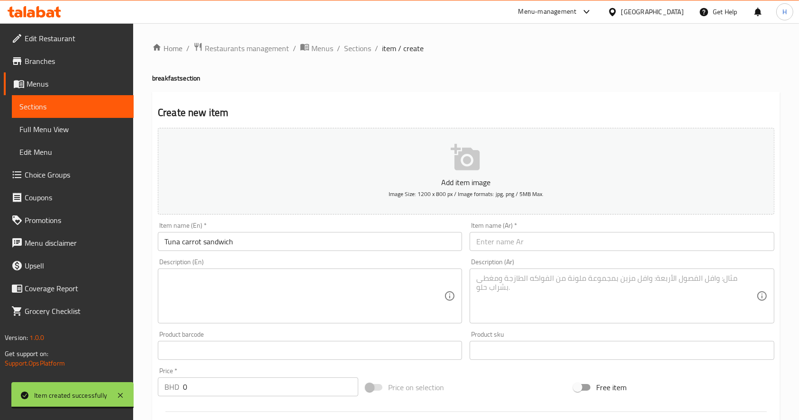
click at [601, 246] on input "text" at bounding box center [622, 241] width 304 height 19
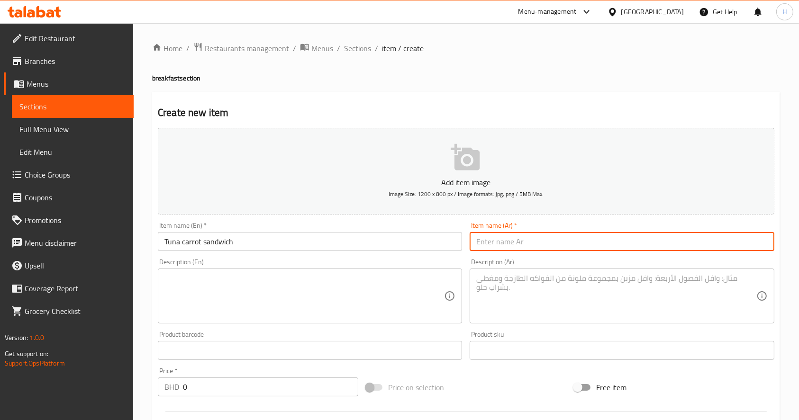
paste input "ساندويش تونة وجزر"
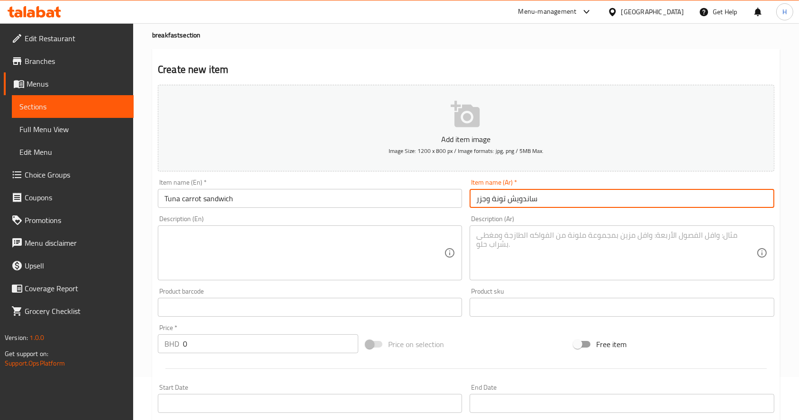
scroll to position [63, 0]
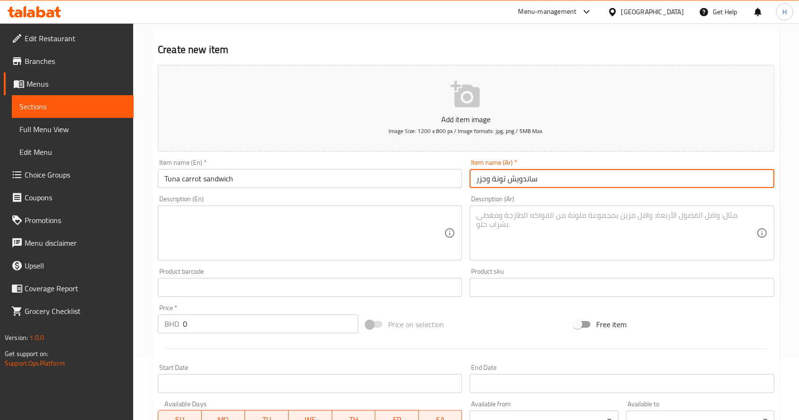
type input "ساندويش تونة وجزر"
drag, startPoint x: 230, startPoint y: 324, endPoint x: 129, endPoint y: 321, distance: 101.0
click at [129, 321] on div "Edit Restaurant Branches Menus Sections Full Menu View Edit Menu Choice Groups …" at bounding box center [399, 283] width 799 height 646
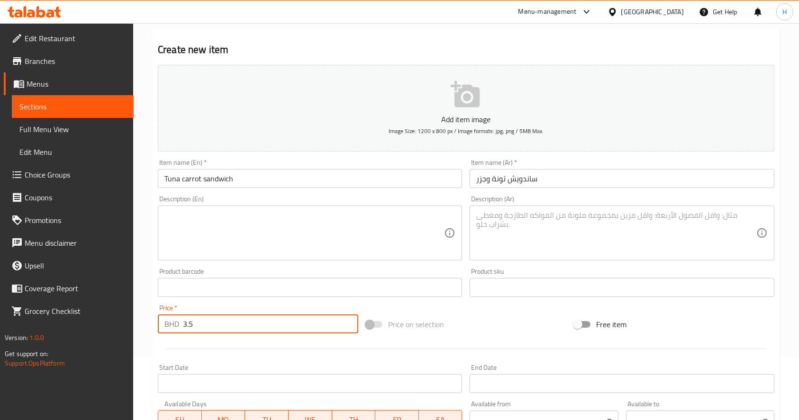
type input "3.5"
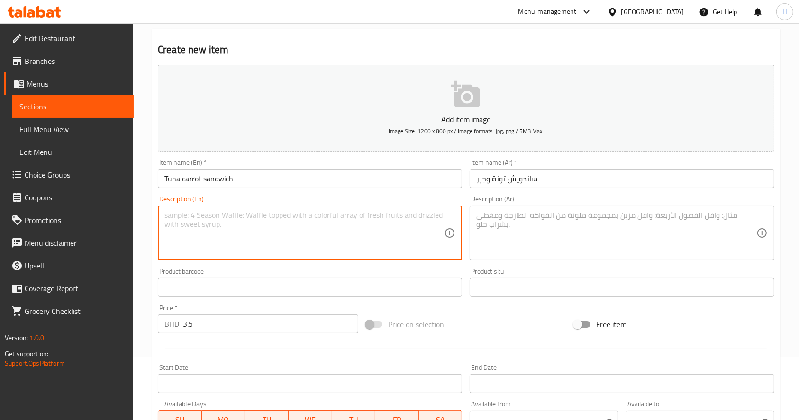
click at [312, 224] on textarea at bounding box center [304, 233] width 280 height 45
paste textarea "280 سعرة حرارية | بروتين 18غ | كربوهيدرات 28غ | دهون 9غ | خبز أسمر، تونة، جزر، …"
type textarea "280 سعرة حرارية | بروتين 18غ | كربوهيدرات 28غ | دهون 9غ | خبز أسمر، تونة، جزر، …"
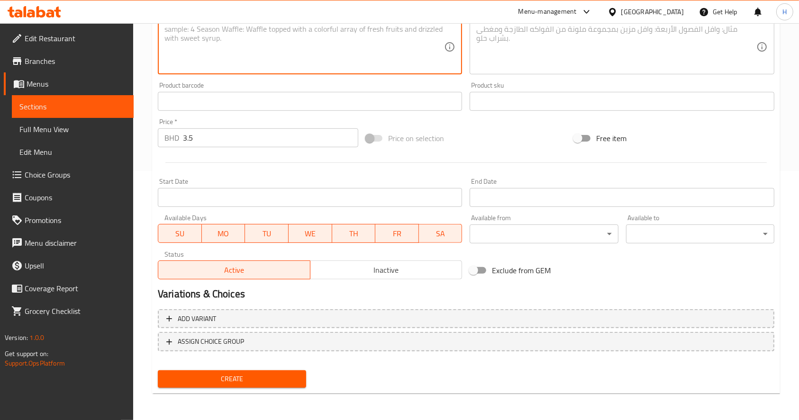
scroll to position [123, 0]
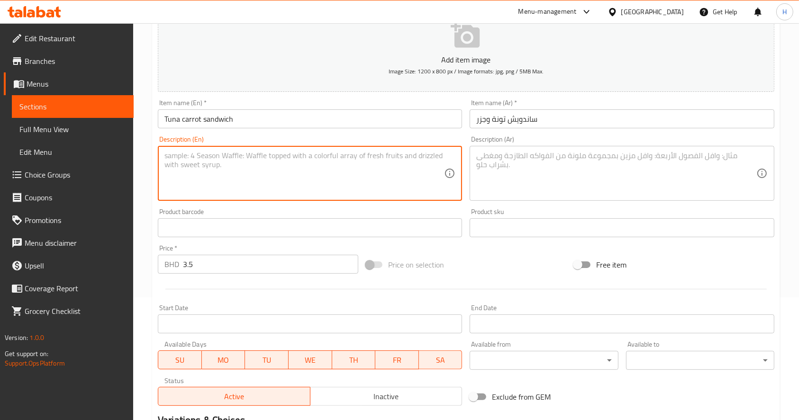
click at [550, 173] on textarea at bounding box center [616, 173] width 280 height 45
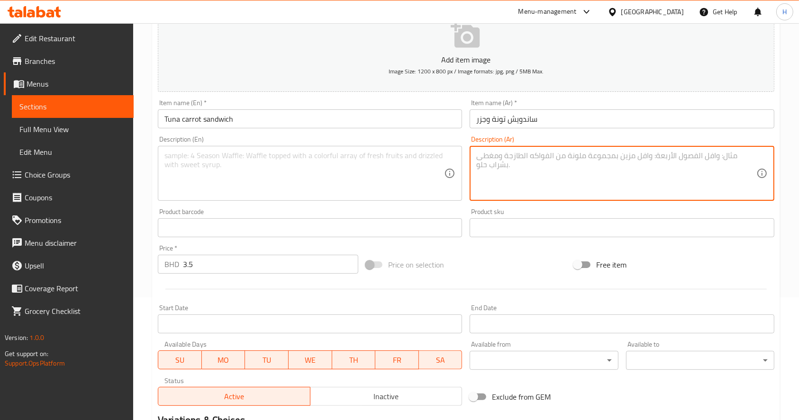
paste textarea "280 سعرة حرارية | بروتين 18غ | كربوهيدرات 28غ | دهون 9غ | خبز أسمر، تونة، جزر، …"
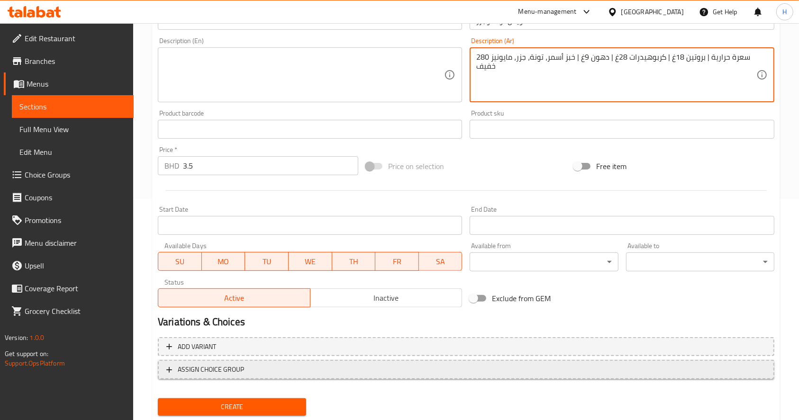
scroll to position [249, 0]
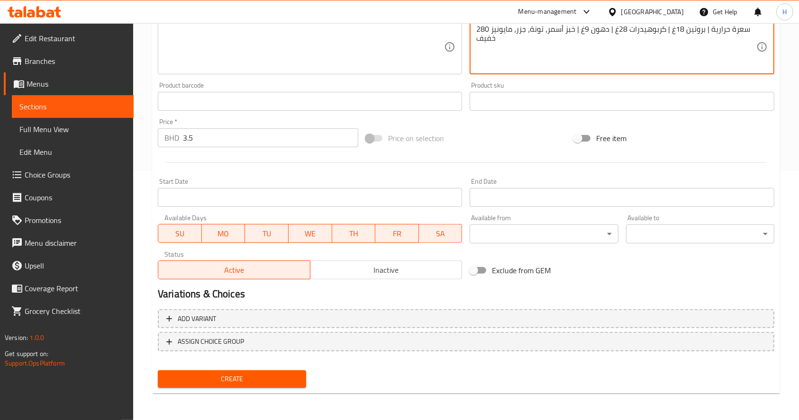
type textarea "280 سعرة حرارية | بروتين 18غ | كربوهيدرات 28غ | دهون 9غ | خبز أسمر، تونة، جزر، …"
click at [278, 385] on button "Create" at bounding box center [232, 380] width 148 height 18
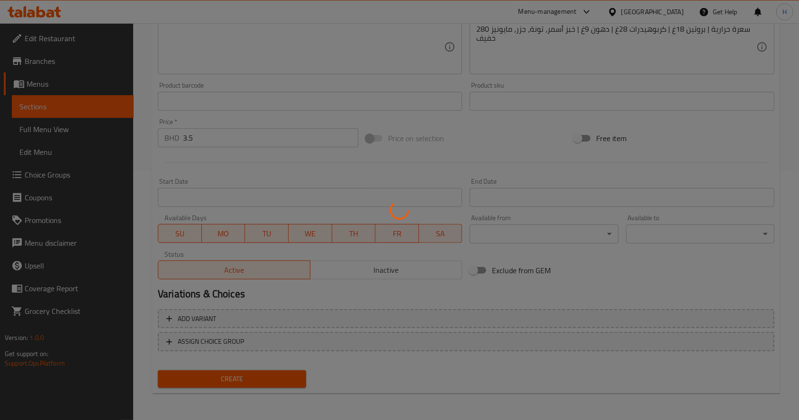
type input "0"
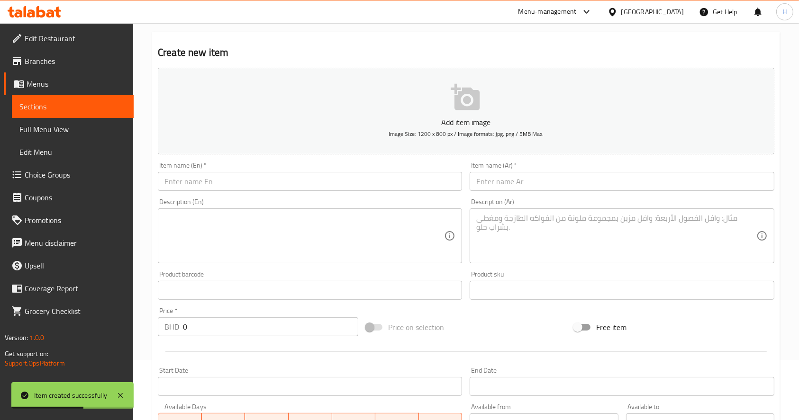
scroll to position [60, 0]
click at [361, 187] on input "text" at bounding box center [310, 182] width 304 height 19
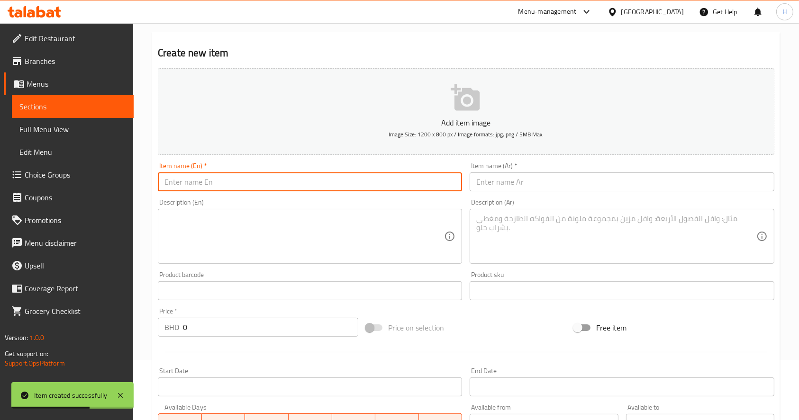
paste input "Feta cheese, thyme, and sunny side up egg sandwich"
type input "Feta cheese, thyme, and sunny side up egg sandwich"
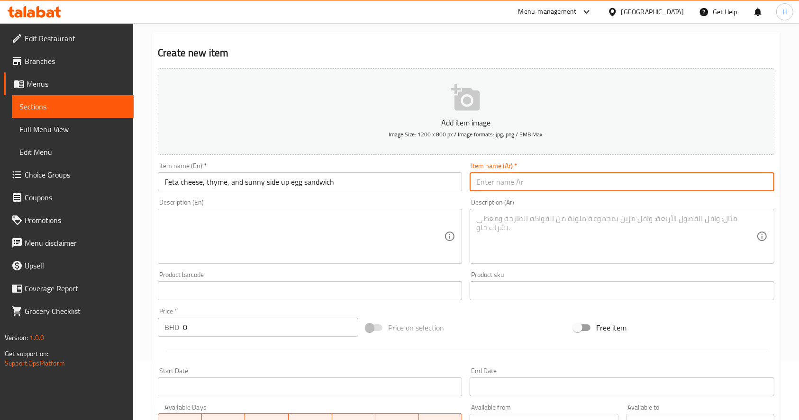
click at [562, 183] on input "text" at bounding box center [622, 182] width 304 height 19
paste input "ساندويش جبن فيتا مع الزعتر وبيضة مقلية"
type input "ساندويش جبن فيتا مع الزعتر وبيضة مقلية"
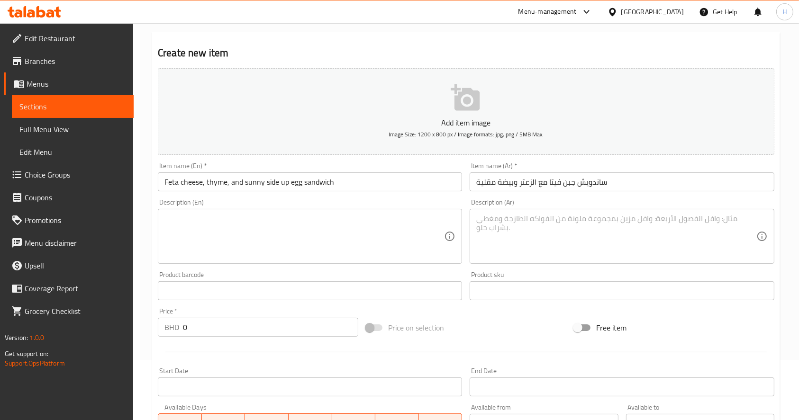
click at [369, 227] on textarea at bounding box center [304, 236] width 280 height 45
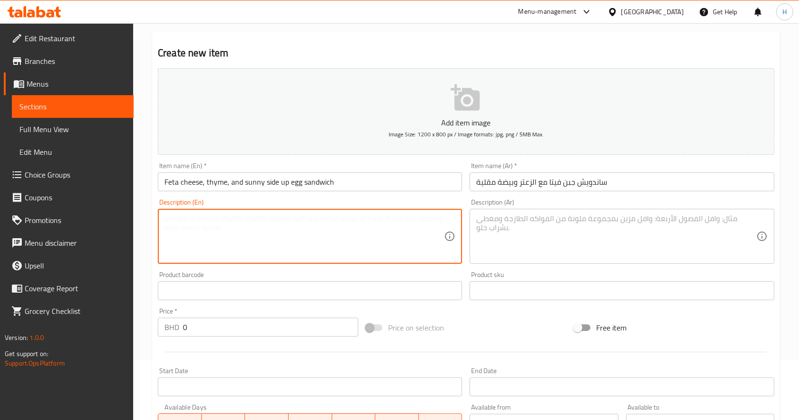
paste textarea "380 سعرة حرارية | بروتين 19غ | كربوهيدرات 34غ | دهون 20غ | خبز، جبن فيتا، زعتر،…"
type textarea "380 سعرة حرارية | بروتين 19غ | كربوهيدرات 34غ | دهون 20غ | خبز، جبن فيتا، زعتر،…"
click at [563, 227] on textarea at bounding box center [616, 236] width 280 height 45
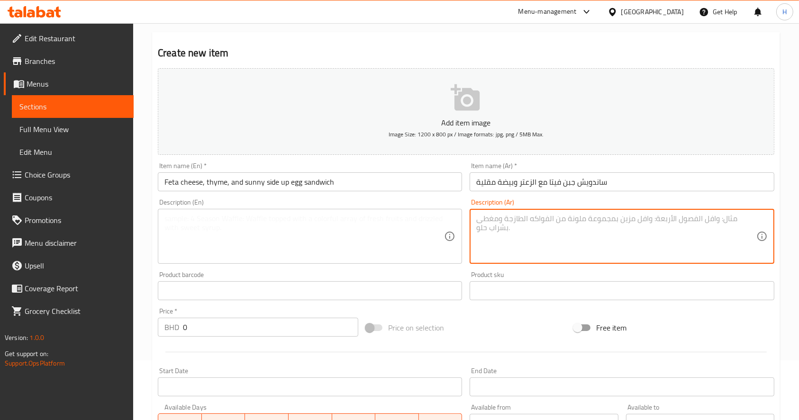
paste textarea "380 سعرة حرارية | بروتين 19غ | كربوهيدرات 34غ | دهون 20غ | خبز، جبن فيتا، زعتر،…"
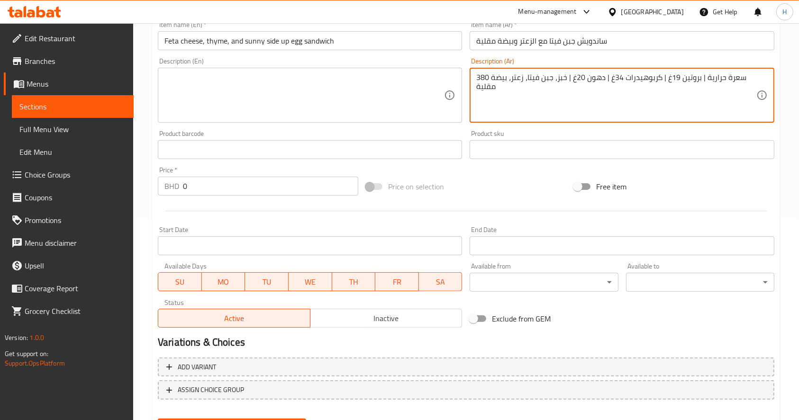
scroll to position [249, 0]
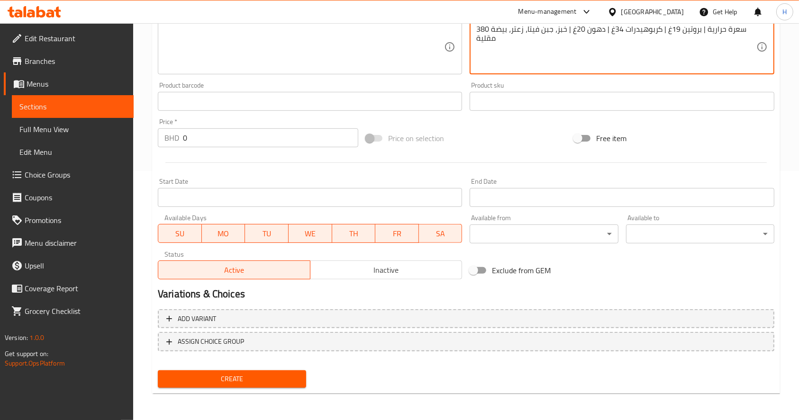
type textarea "380 سعرة حرارية | بروتين 19غ | كربوهيدرات 34غ | دهون 20غ | خبز، جبن فيتا، زعتر،…"
drag, startPoint x: 212, startPoint y: 138, endPoint x: 200, endPoint y: 226, distance: 88.5
click at [77, 157] on div "Edit Restaurant Branches Menus Sections Full Menu View Edit Menu Choice Groups …" at bounding box center [399, 97] width 799 height 646
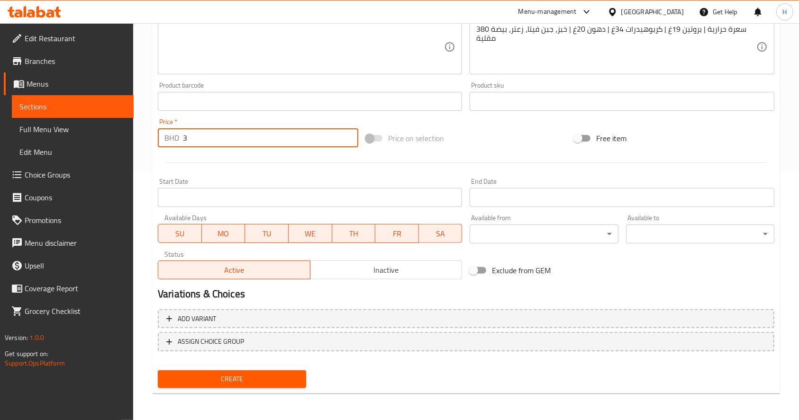
type input "3"
click at [275, 381] on span "Create" at bounding box center [231, 379] width 133 height 12
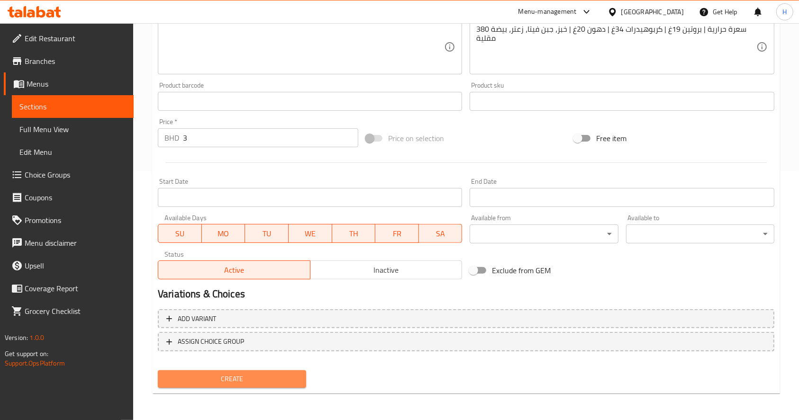
click at [257, 377] on span "Create" at bounding box center [231, 379] width 133 height 12
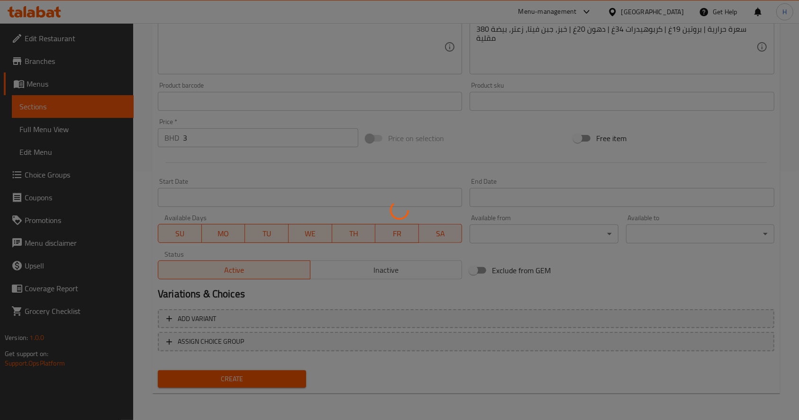
type input "0"
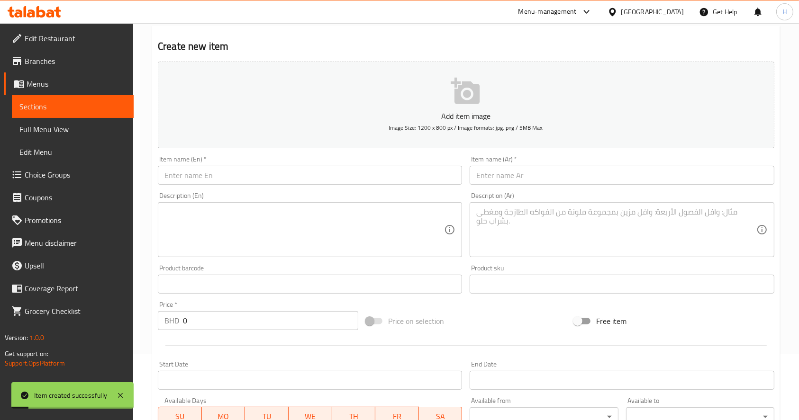
scroll to position [0, 0]
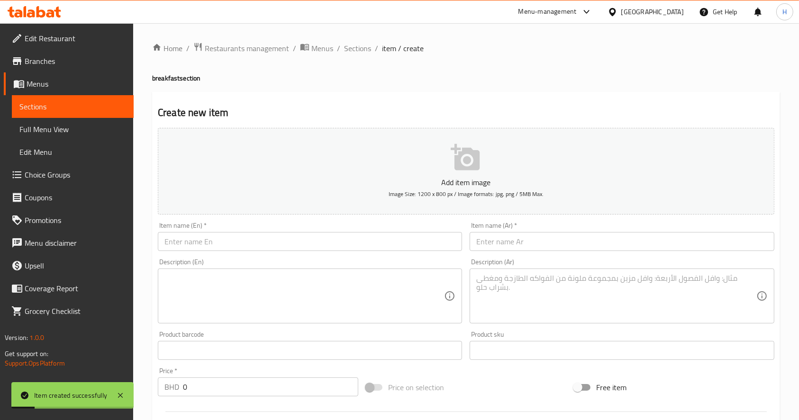
click at [265, 230] on div "Item name (En)   * Item name (En) *" at bounding box center [310, 236] width 304 height 29
click at [269, 237] on input "text" at bounding box center [310, 241] width 304 height 19
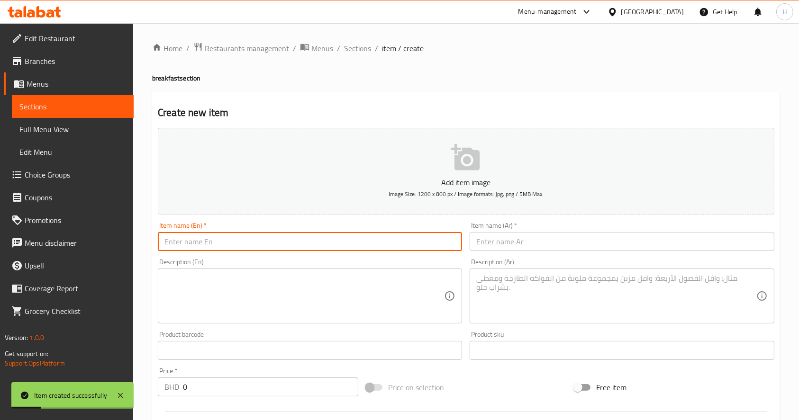
paste input "Avocado Egg Sandwich"
type input "Avocado Egg Sandwich"
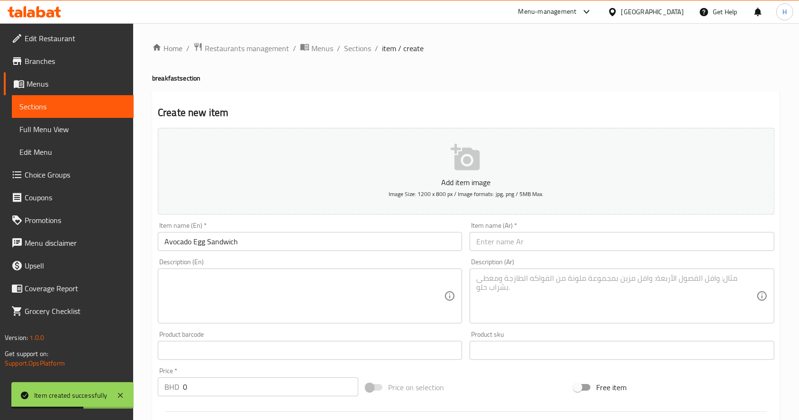
click at [511, 245] on input "text" at bounding box center [622, 241] width 304 height 19
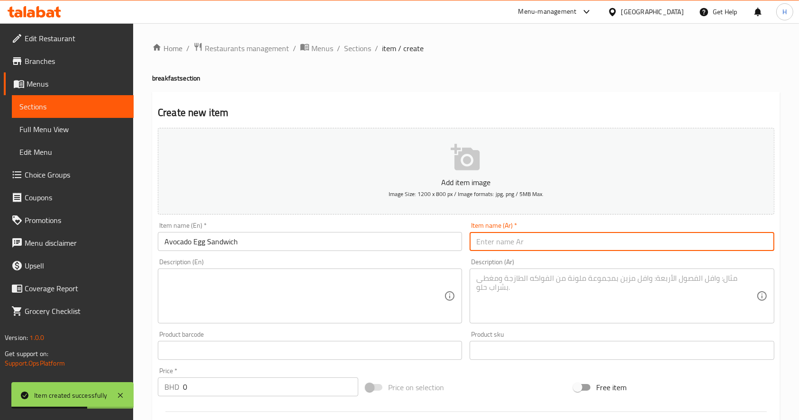
paste input "ساندويش بيض وأفوكادو"
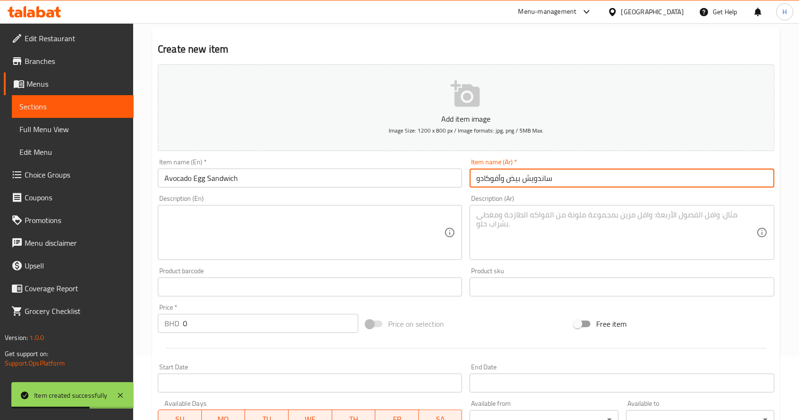
scroll to position [126, 0]
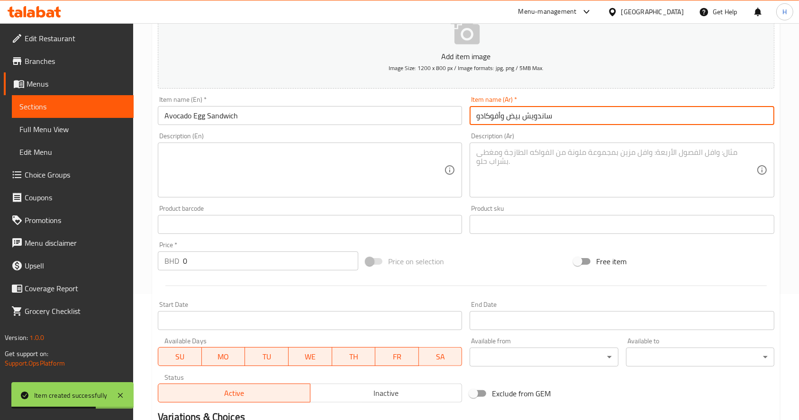
type input "ساندويش بيض وأفوكادو"
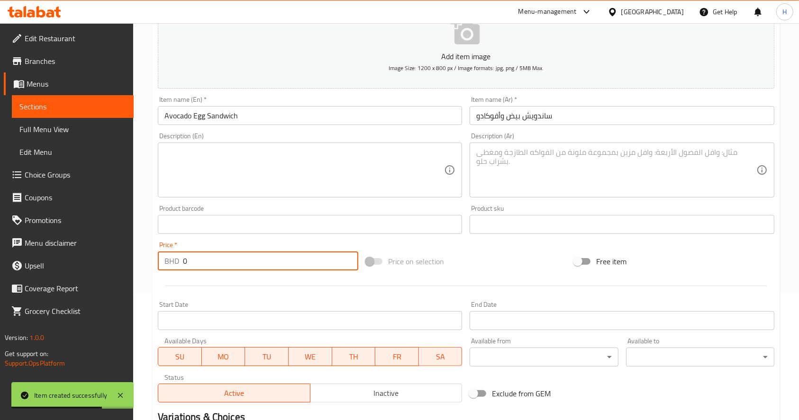
drag, startPoint x: 212, startPoint y: 268, endPoint x: 130, endPoint y: 267, distance: 82.5
click at [130, 267] on div "Edit Restaurant Branches Menus Sections Full Menu View Edit Menu Choice Groups …" at bounding box center [399, 220] width 799 height 646
type input "3"
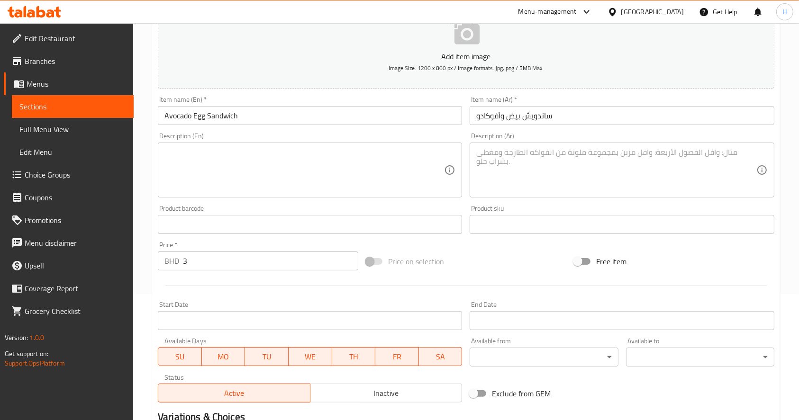
click at [233, 182] on textarea at bounding box center [304, 170] width 280 height 45
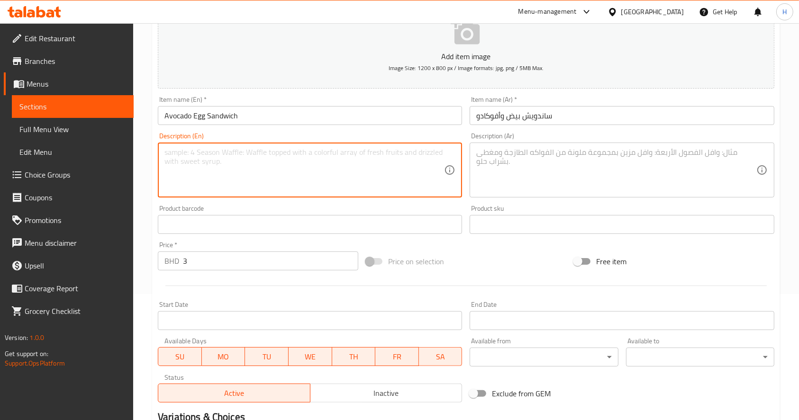
paste textarea "| 390 سعرة حرارية | بروتين 16غ | كربوهيدرات 30غ | دهون 24غ | خبز أسمر، بيض، أفو…"
type textarea "| 390 سعرة حرارية | بروتين 16غ | كربوهيدرات 30غ | دهون 24غ | خبز أسمر، بيض، أفو…"
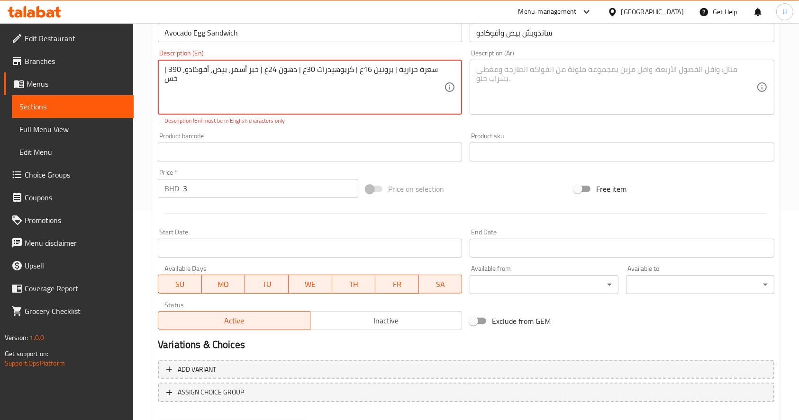
scroll to position [190, 0]
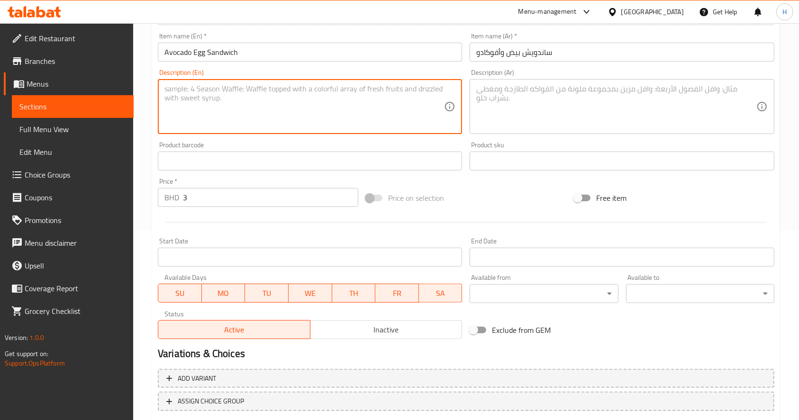
click at [519, 112] on textarea at bounding box center [616, 106] width 280 height 45
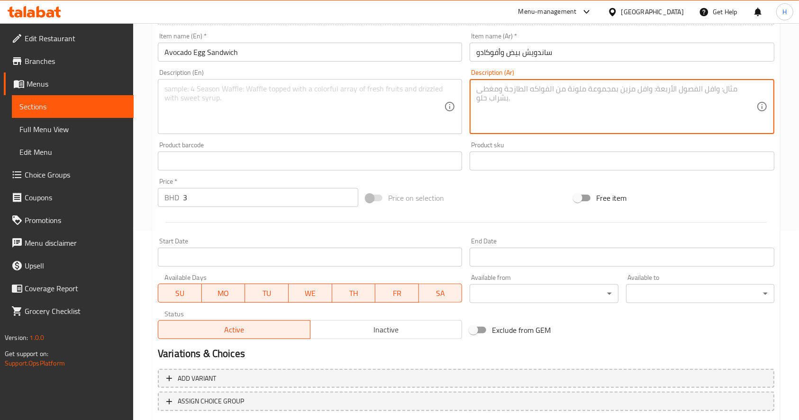
paste textarea "| 390 سعرة حرارية | بروتين 16غ | كربوهيدرات 30غ | دهون 24غ | خبز أسمر، بيض، أفو…"
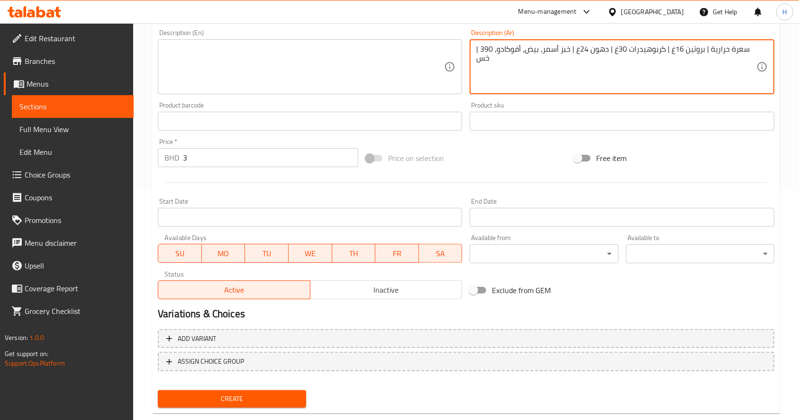
scroll to position [249, 0]
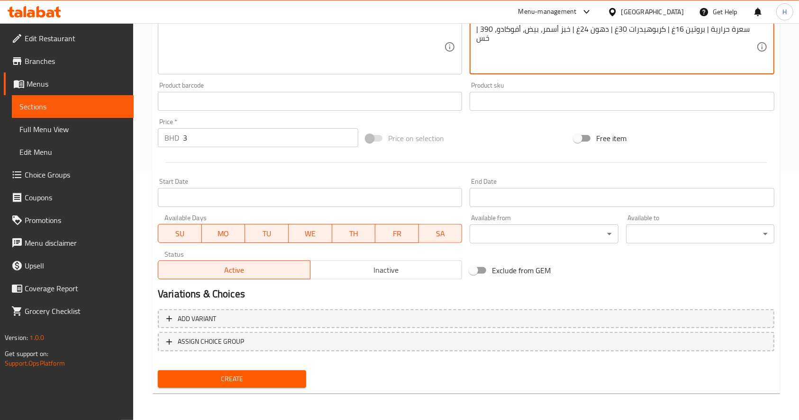
type textarea "| 390 سعرة حرارية | بروتين 16غ | كربوهيدرات 30غ | دهون 24غ | خبز أسمر، بيض، أفو…"
click at [256, 374] on span "Create" at bounding box center [231, 379] width 133 height 12
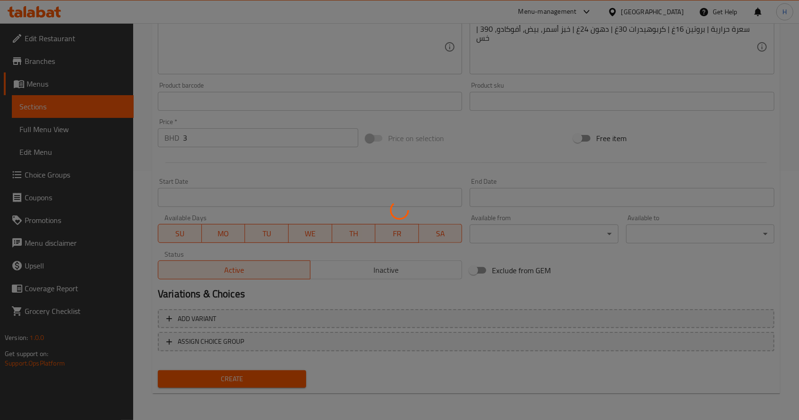
type input "0"
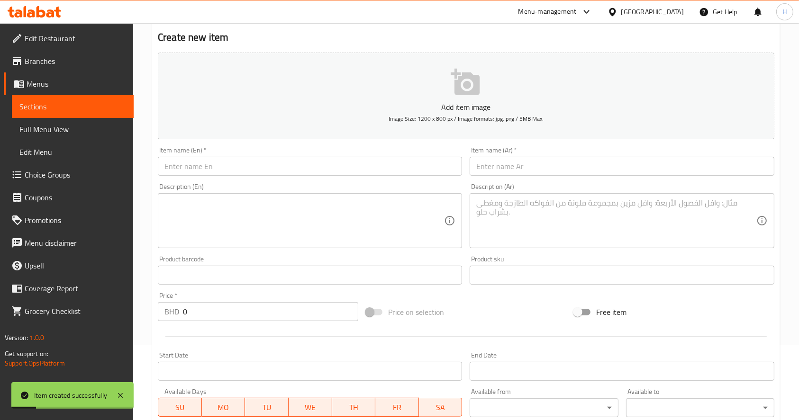
scroll to position [60, 0]
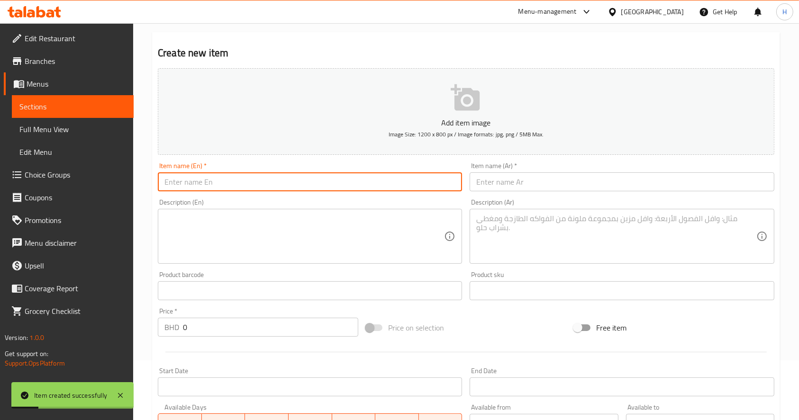
click at [227, 190] on input "text" at bounding box center [310, 182] width 304 height 19
paste input "Falafel wrap"
type input "Falafel wrap"
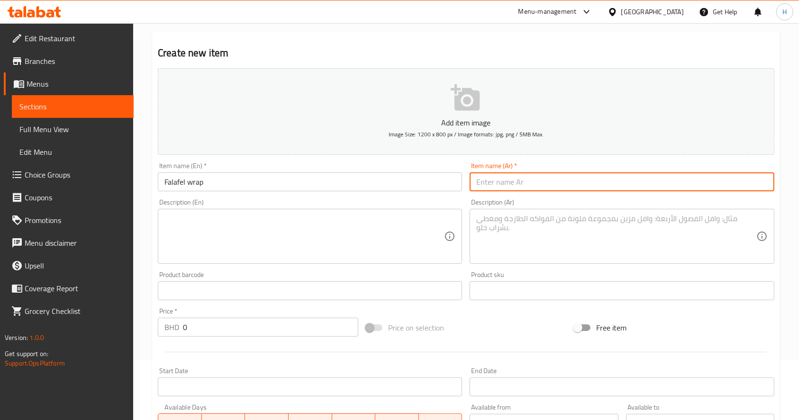
click at [558, 176] on input "text" at bounding box center [622, 182] width 304 height 19
paste input "راب فلافل"
type input "راب فلافل"
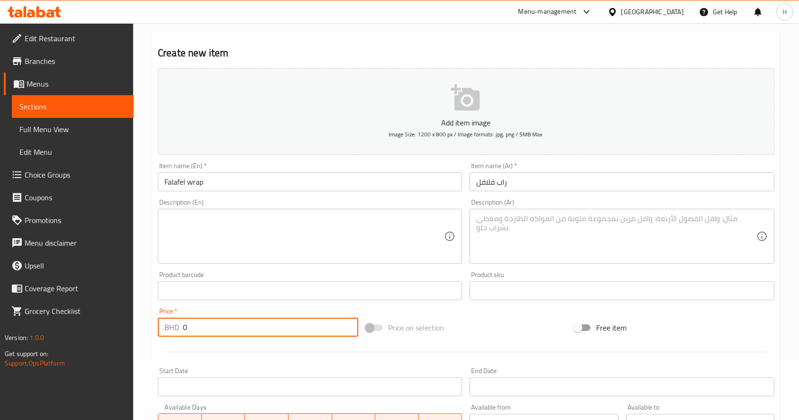
drag, startPoint x: 201, startPoint y: 328, endPoint x: 58, endPoint y: 350, distance: 144.8
click at [60, 347] on div "Edit Restaurant Branches Menus Sections Full Menu View Edit Menu Choice Groups …" at bounding box center [399, 287] width 799 height 646
type input "2.9"
click at [565, 257] on textarea at bounding box center [616, 236] width 280 height 45
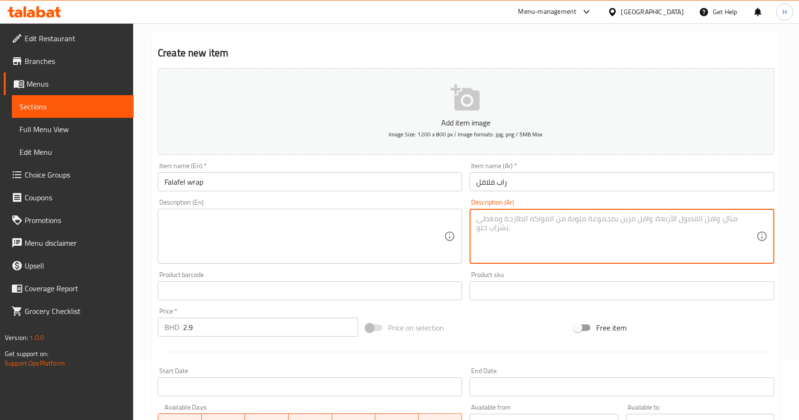
paste textarea "420 سعرة حرارية | بروتين 14غ | كربوهيدرات 50غ | دهون 17غ | خبز راب، فلافل، طحين…"
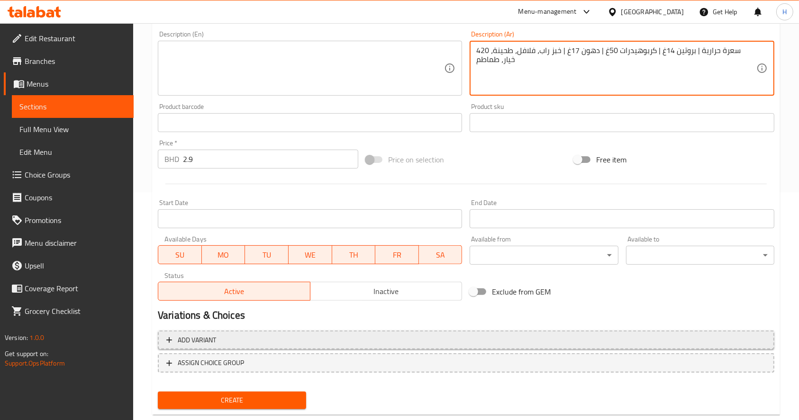
scroll to position [249, 0]
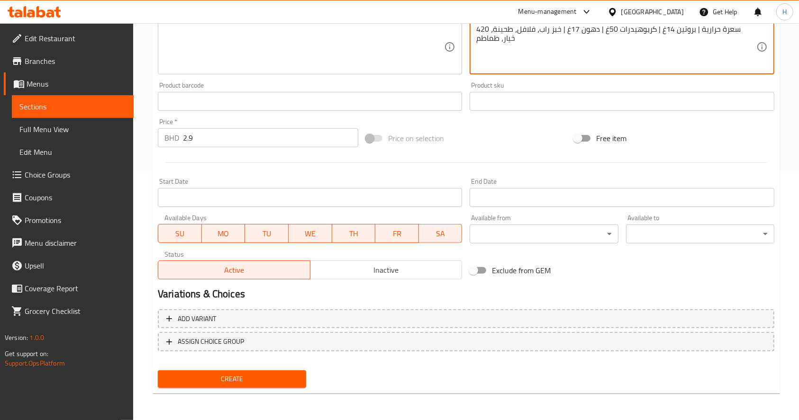
type textarea "420 سعرة حرارية | بروتين 14غ | كربوهيدرات 50غ | دهون 17غ | خبز راب، فلافل، طحين…"
click at [261, 376] on span "Create" at bounding box center [231, 379] width 133 height 12
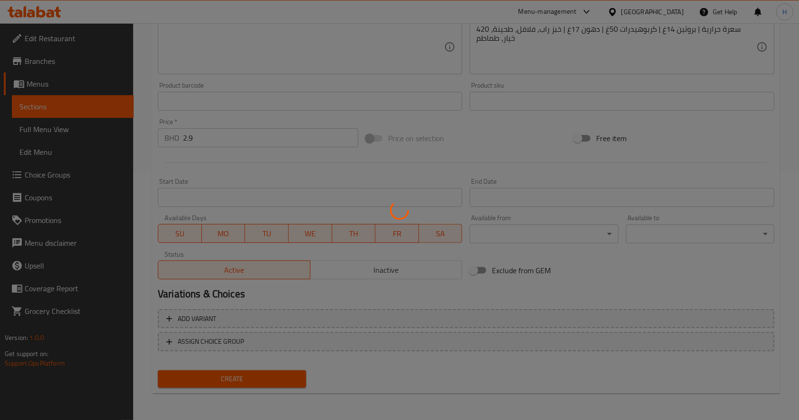
type input "0"
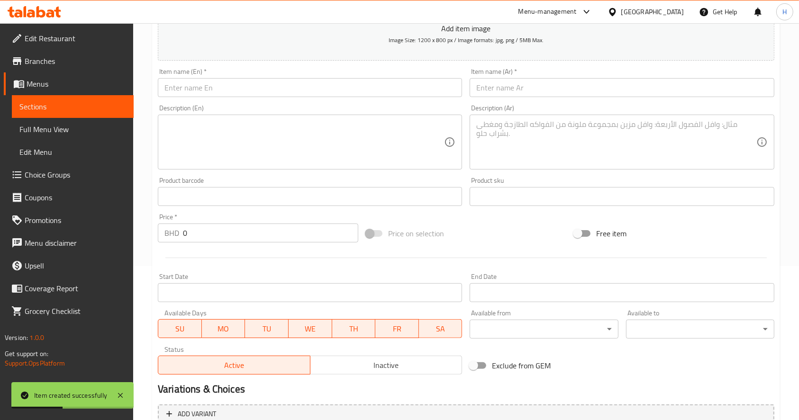
scroll to position [60, 0]
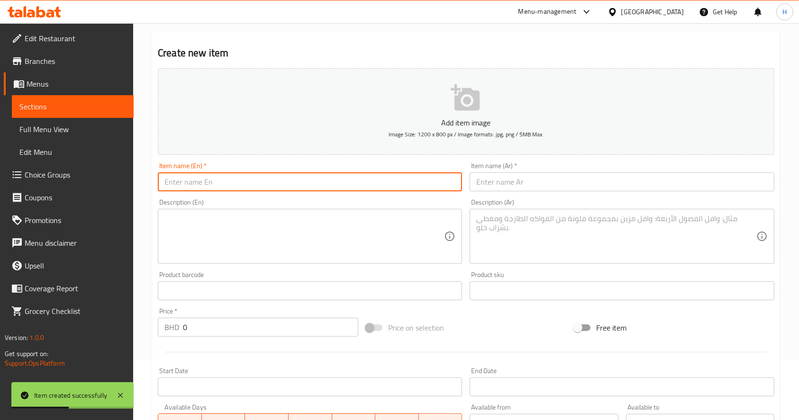
click at [309, 178] on input "text" at bounding box center [310, 182] width 304 height 19
paste input "Mozzarella Toast bread"
type input "Mozzarella Toast bread"
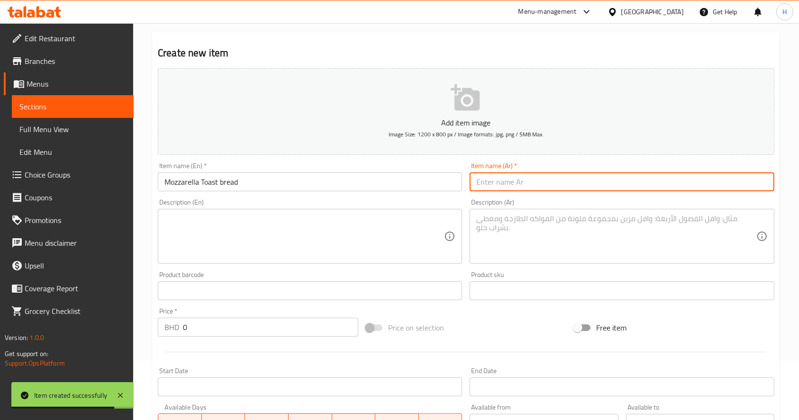
click at [502, 188] on input "text" at bounding box center [622, 182] width 304 height 19
paste input "توست موزاريلا"
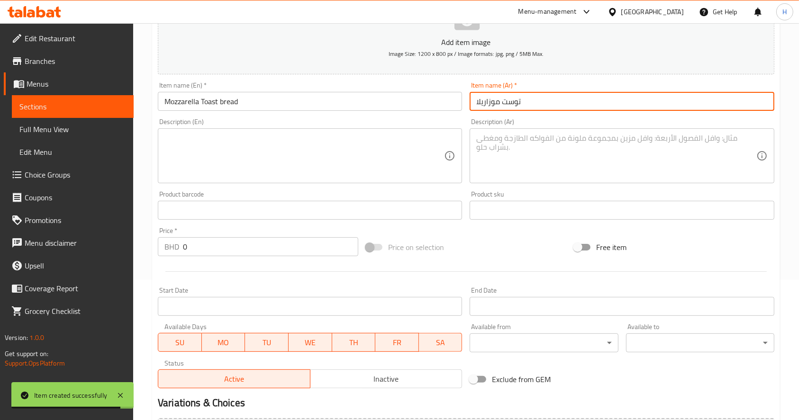
scroll to position [186, 0]
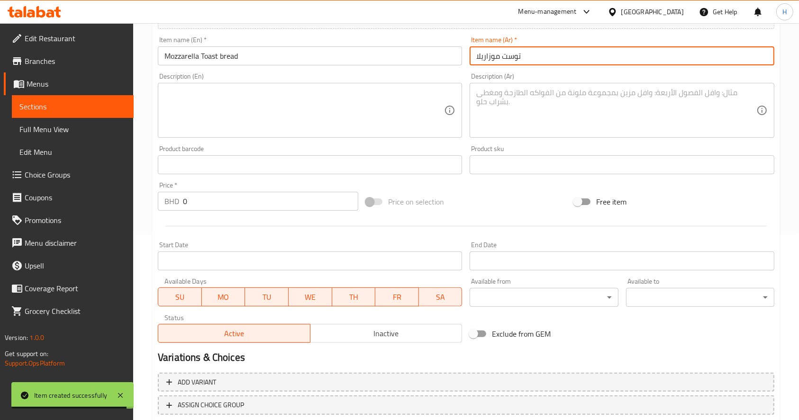
type input "توست موزاريلا"
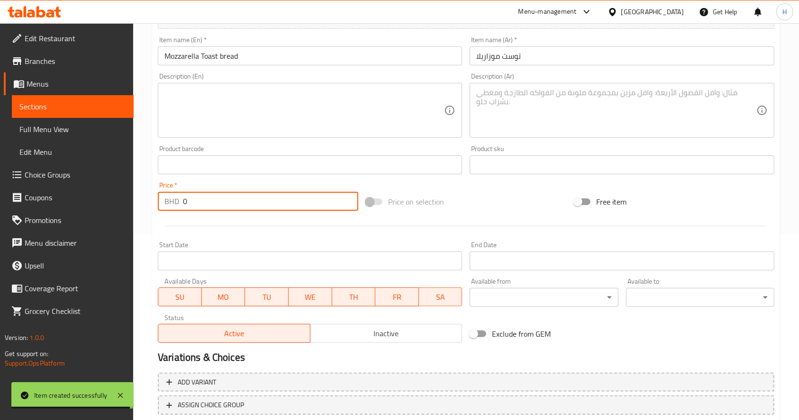
drag, startPoint x: 218, startPoint y: 202, endPoint x: 6, endPoint y: 202, distance: 212.8
click at [6, 202] on div "Edit Restaurant Branches Menus Sections Full Menu View Edit Menu Choice Groups …" at bounding box center [399, 160] width 799 height 646
type input "2.9"
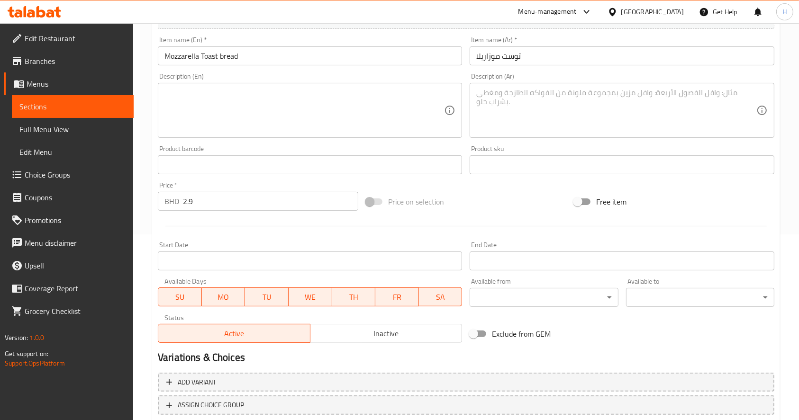
click at [173, 108] on textarea at bounding box center [304, 110] width 280 height 45
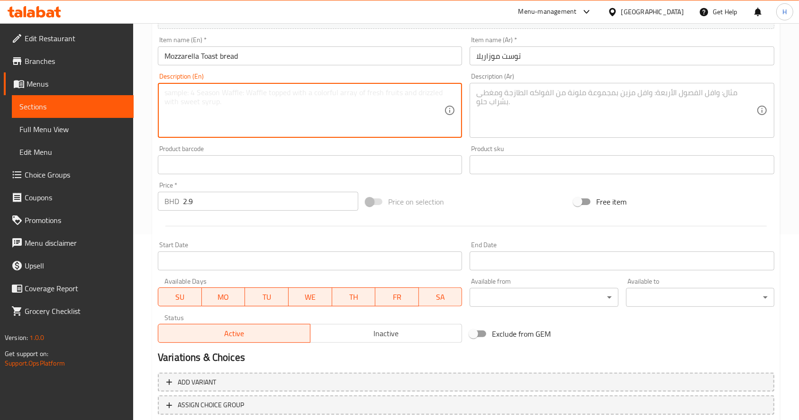
paste textarea "330 سعرة حرارية | بروتين 15غ | كربوهيدرات 32غ | دهون 15غ خبز توست، جبنة موزاريل…"
type textarea "330 سعرة حرارية | بروتين 15غ | كربوهيدرات 32غ | دهون 15غ خبز توست، جبنة موزاريل…"
click at [531, 112] on textarea at bounding box center [616, 110] width 280 height 45
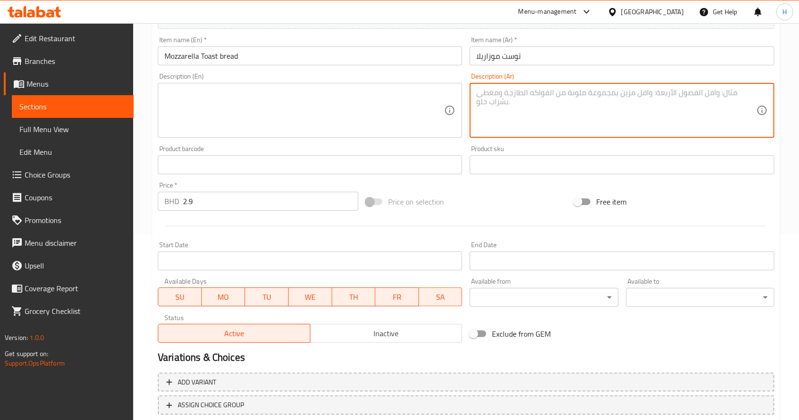
paste textarea "330 سعرة حرارية | بروتين 15غ | كربوهيدرات 32غ | دهون 15غ خبز توست، جبنة موزاريل…"
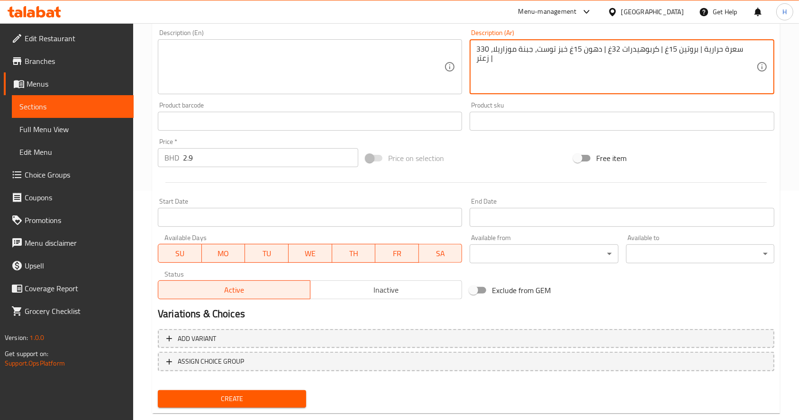
scroll to position [249, 0]
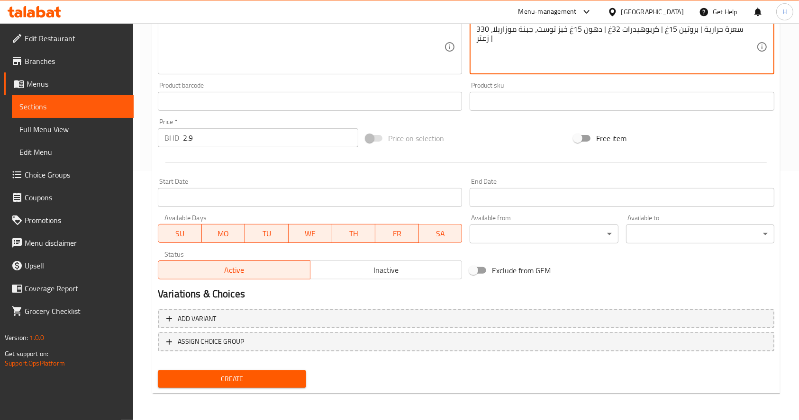
type textarea "330 سعرة حرارية | بروتين 15غ | كربوهيدرات 32غ | دهون 15غ خبز توست، جبنة موزاريل…"
click at [250, 375] on span "Create" at bounding box center [231, 379] width 133 height 12
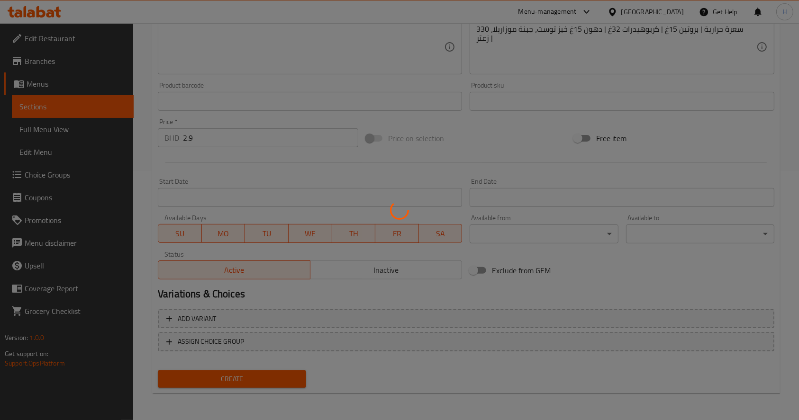
type input "0"
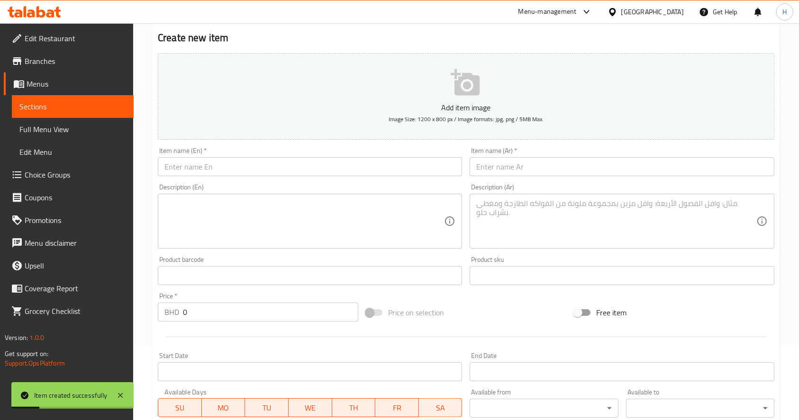
scroll to position [0, 0]
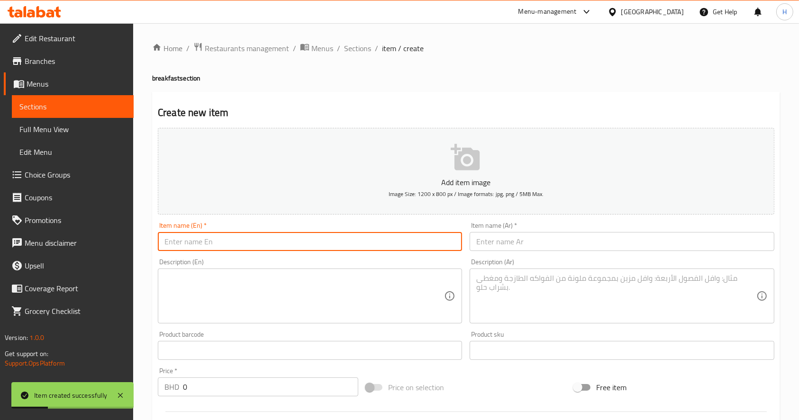
click at [349, 242] on input "text" at bounding box center [310, 241] width 304 height 19
paste input "Scrambled egg"
type input "Scrambled egg"
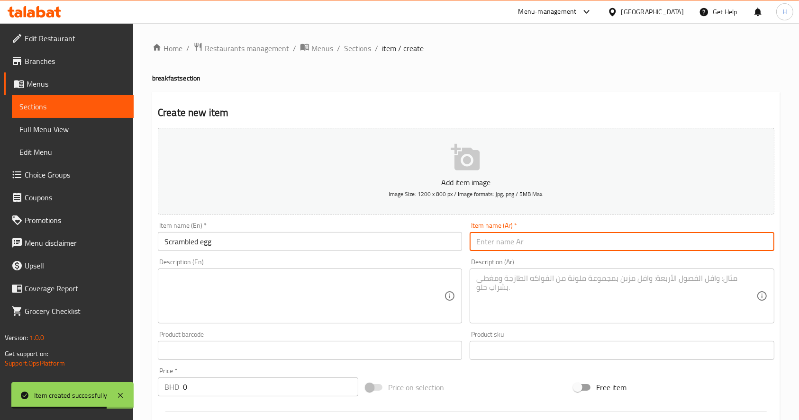
click at [499, 250] on input "text" at bounding box center [622, 241] width 304 height 19
paste input "بيض مخفوق"
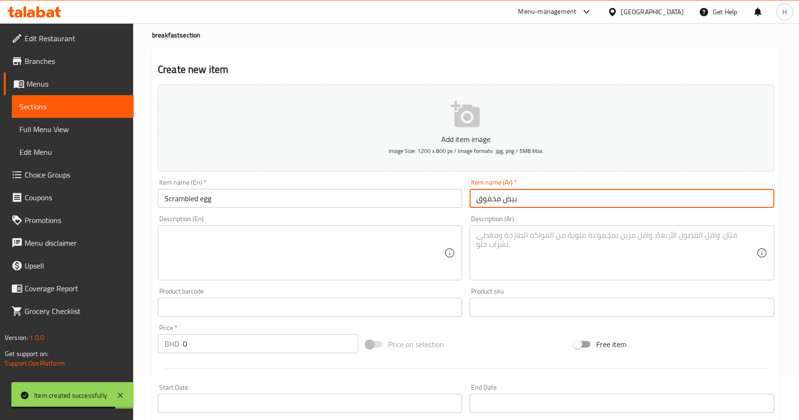
scroll to position [63, 0]
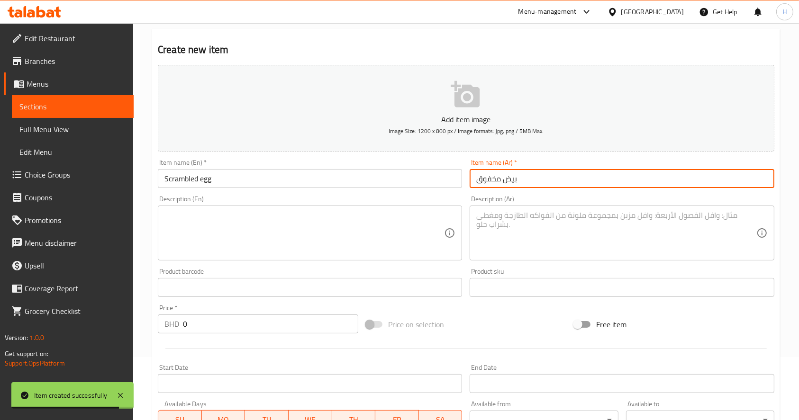
type input "بيض مخفوق"
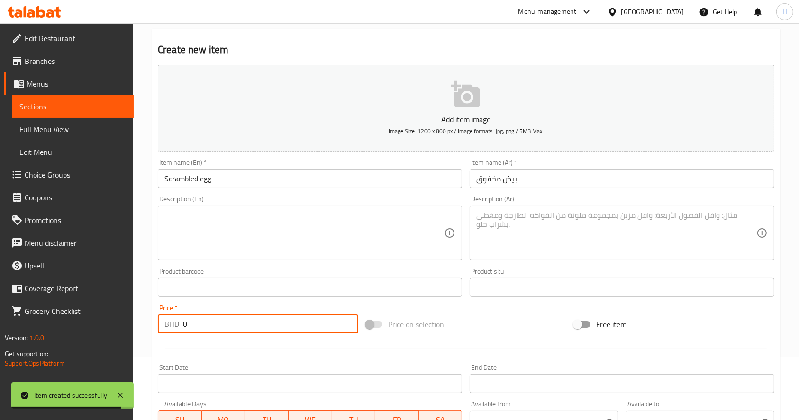
drag, startPoint x: 230, startPoint y: 320, endPoint x: 53, endPoint y: 358, distance: 181.7
click at [53, 358] on div "Edit Restaurant Branches Menus Sections Full Menu View Edit Menu Choice Groups …" at bounding box center [399, 283] width 799 height 646
type input "2.8"
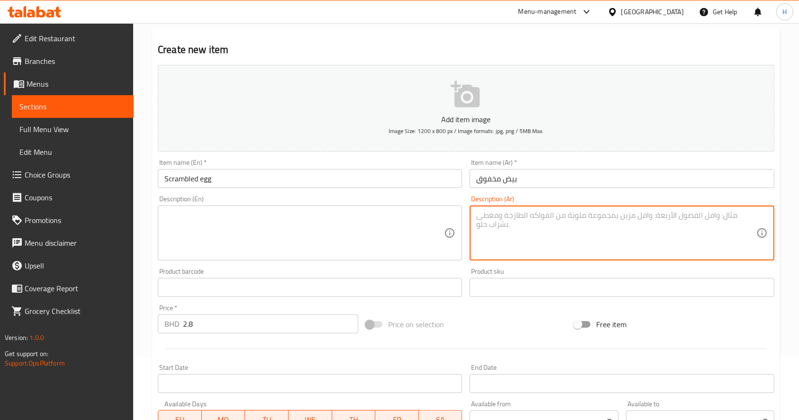
click at [519, 244] on textarea at bounding box center [616, 233] width 280 height 45
paste textarea "220 سعرة حرارية | بروتين 13غ | كربوهيدرات 2غ | دهون 17غ | بيض، حليب، زبدة"
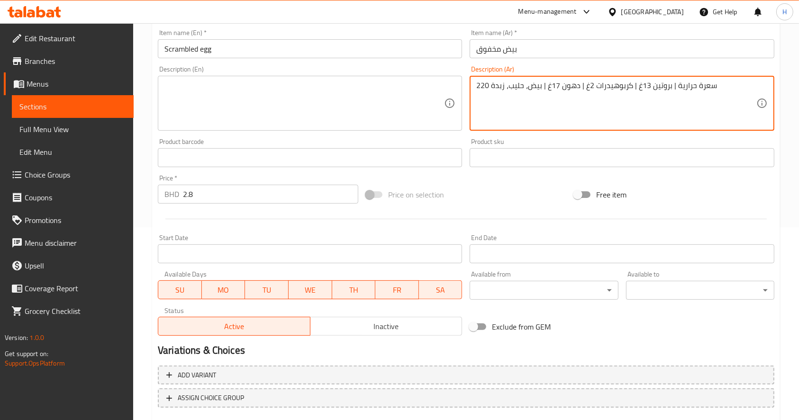
scroll to position [249, 0]
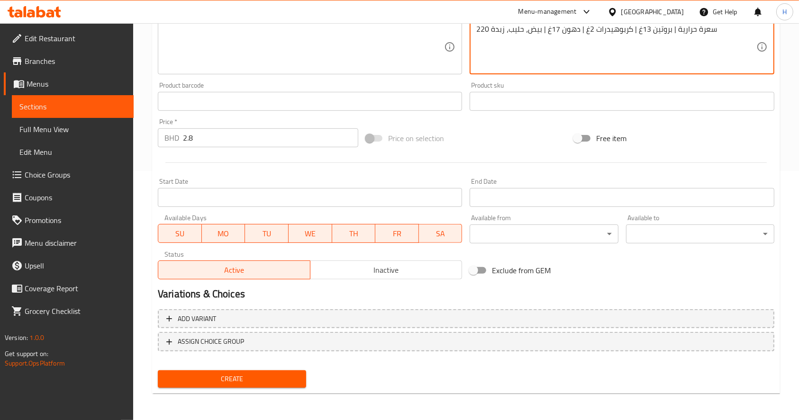
type textarea "220 سعرة حرارية | بروتين 13غ | كربوهيدرات 2غ | دهون 17غ | بيض، حليب، زبدة"
click at [227, 380] on span "Create" at bounding box center [231, 379] width 133 height 12
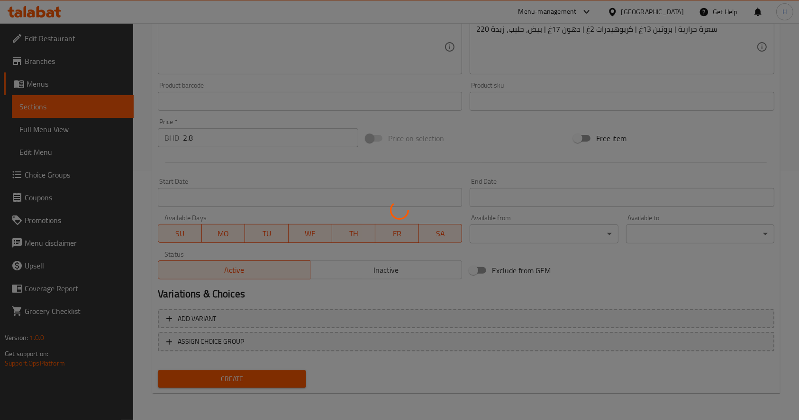
type input "0"
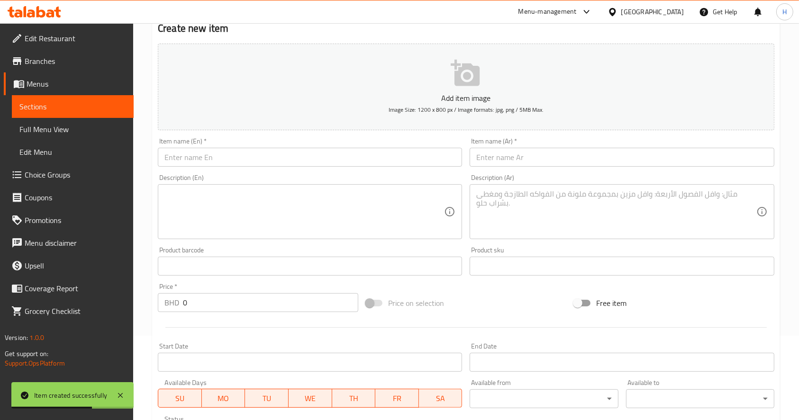
scroll to position [0, 0]
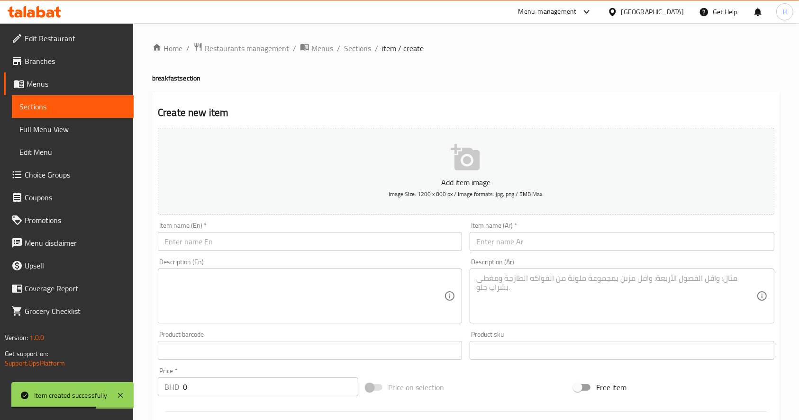
click at [330, 287] on textarea at bounding box center [304, 296] width 280 height 45
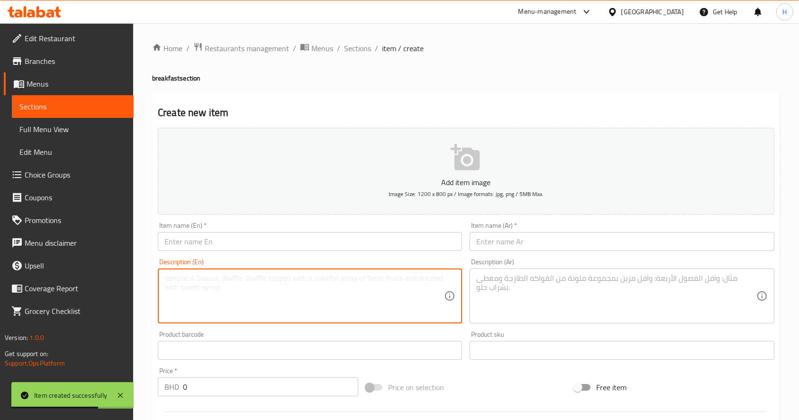
paste textarea "Egg Cheese omellete"
type textarea "Egg Cheese omellete"
click at [254, 237] on input "text" at bounding box center [310, 241] width 304 height 19
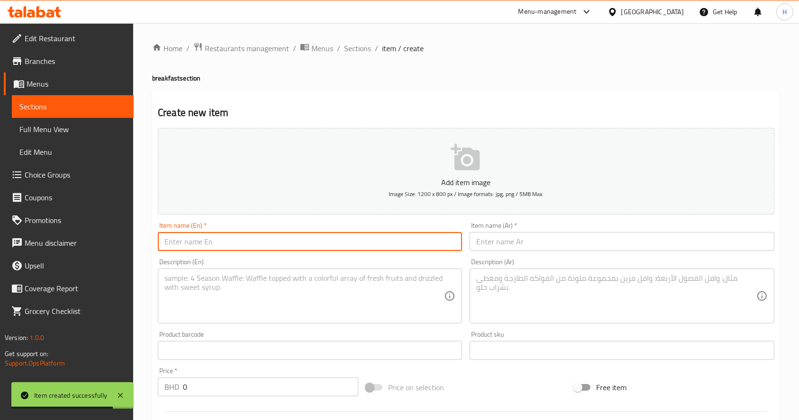
paste input "Egg Cheese omellete"
type input "Egg Cheese omellete"
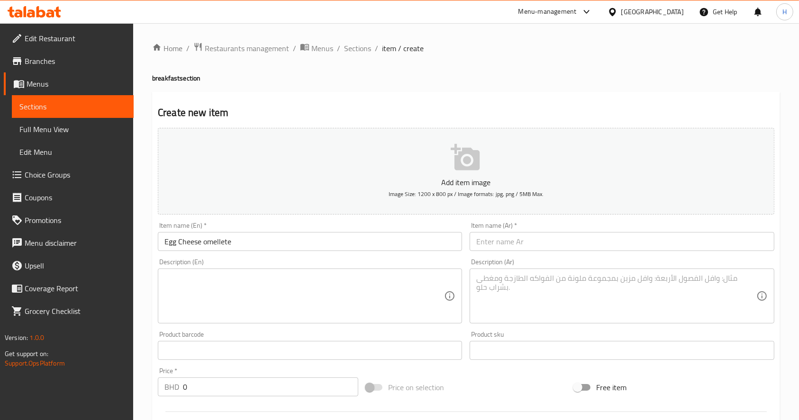
click at [505, 243] on input "text" at bounding box center [622, 241] width 304 height 19
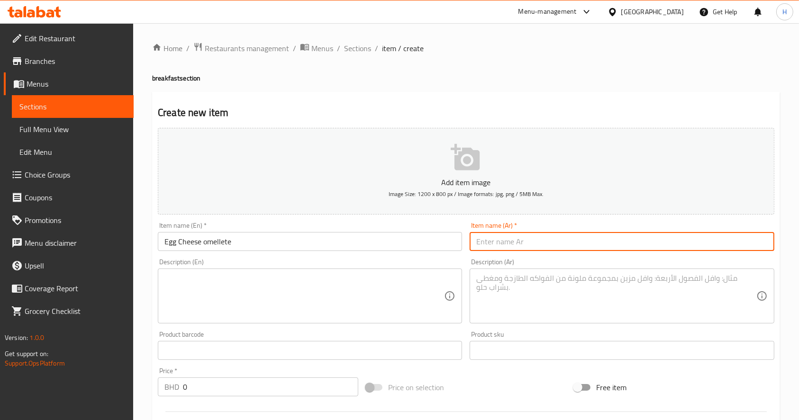
paste input "أومليت بيض بالجبنة"
type input "أومليت بيض بالجبنة"
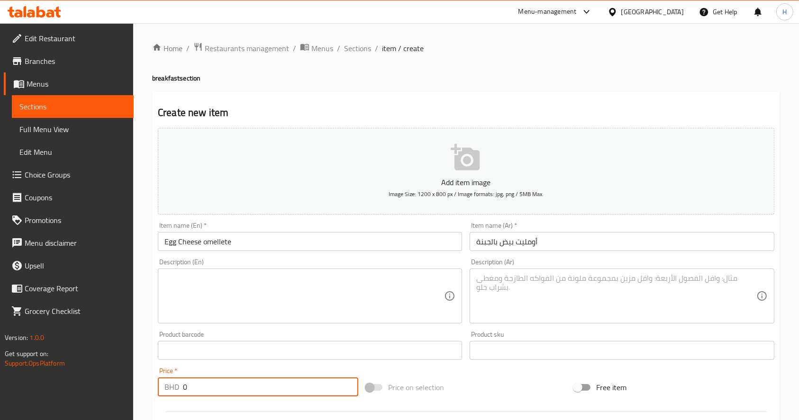
drag, startPoint x: 212, startPoint y: 389, endPoint x: 124, endPoint y: 397, distance: 89.0
click at [124, 397] on div "Edit Restaurant Branches Menus Sections Full Menu View Edit Menu Choice Groups …" at bounding box center [399, 346] width 799 height 646
type input "3"
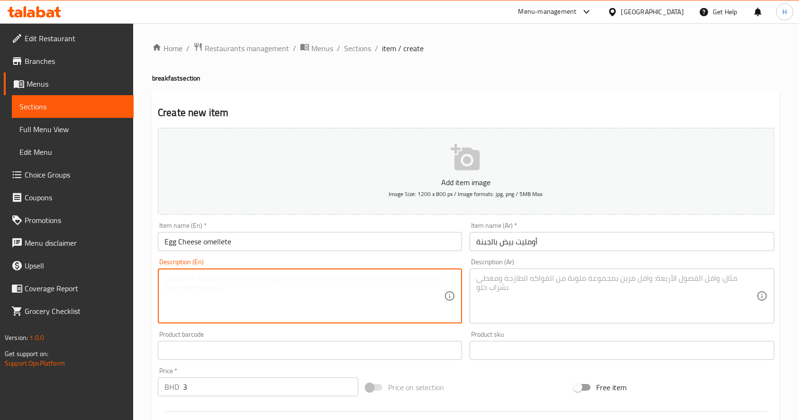
click at [341, 299] on textarea at bounding box center [304, 296] width 280 height 45
click at [546, 311] on textarea at bounding box center [616, 296] width 280 height 45
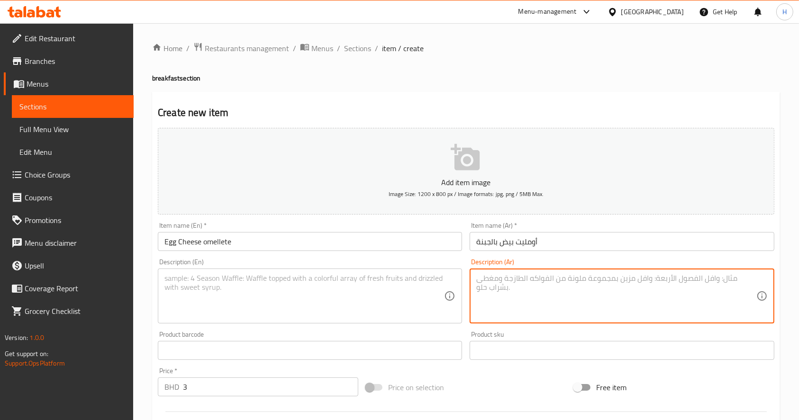
paste textarea "| 300 سعرة حرارية | بروتين 17غ | كربوهيدرات 2غ | دهون 23غ بيض، جبنة، زبدة"
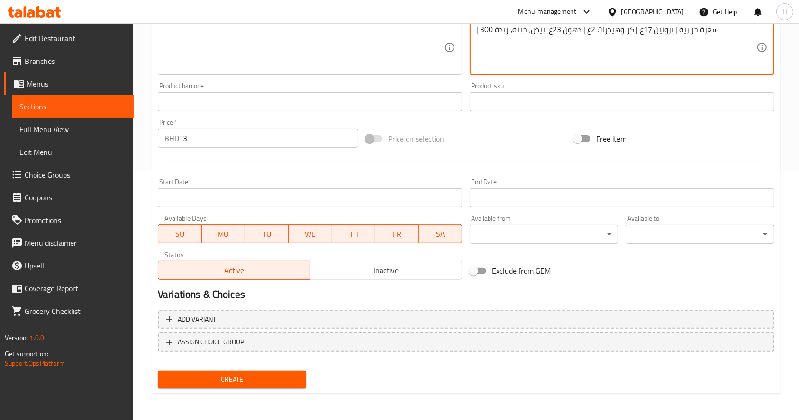
scroll to position [249, 0]
type textarea "| 300 سعرة حرارية | بروتين 17غ | كربوهيدرات 2غ | دهون 23غ بيض، جبنة، زبدة"
click at [277, 378] on span "Create" at bounding box center [231, 379] width 133 height 12
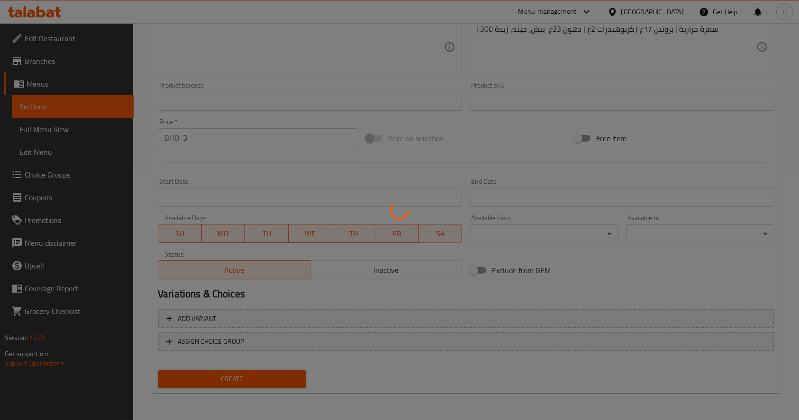
type input "0"
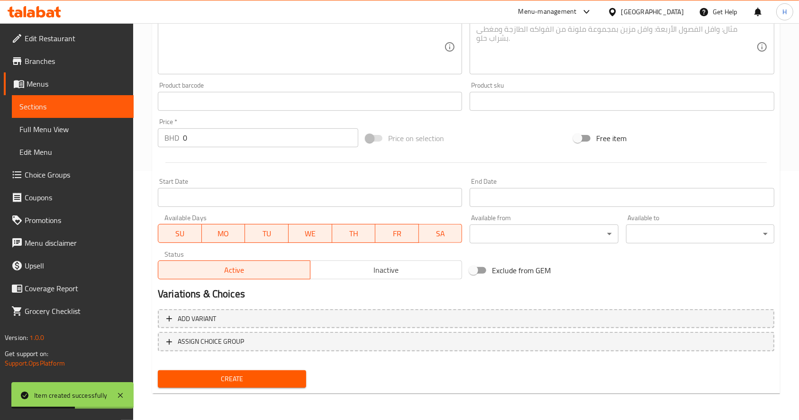
scroll to position [123, 0]
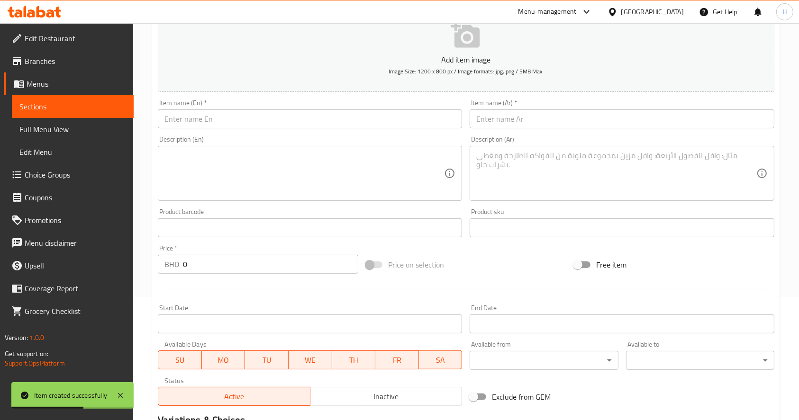
drag, startPoint x: 250, startPoint y: 135, endPoint x: 247, endPoint y: 129, distance: 6.6
click at [249, 134] on div "Description (En) Description (En)" at bounding box center [310, 168] width 312 height 73
click at [247, 129] on div "Item name (En)   * Item name (En) *" at bounding box center [310, 114] width 312 height 36
click at [246, 127] on input "text" at bounding box center [310, 118] width 304 height 19
paste input "Balaleet"
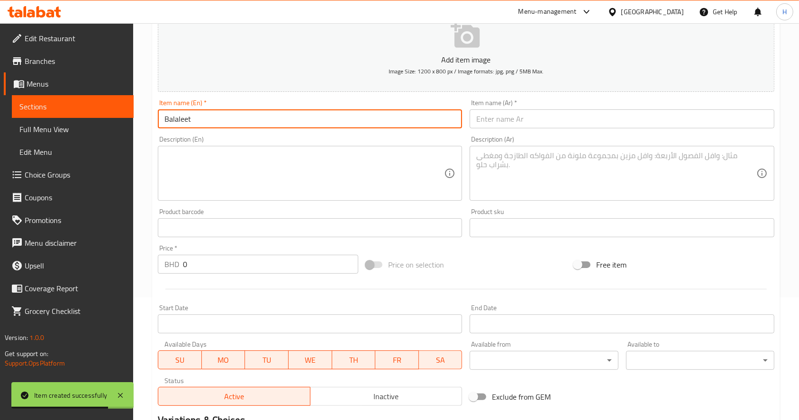
type input "Balaleet"
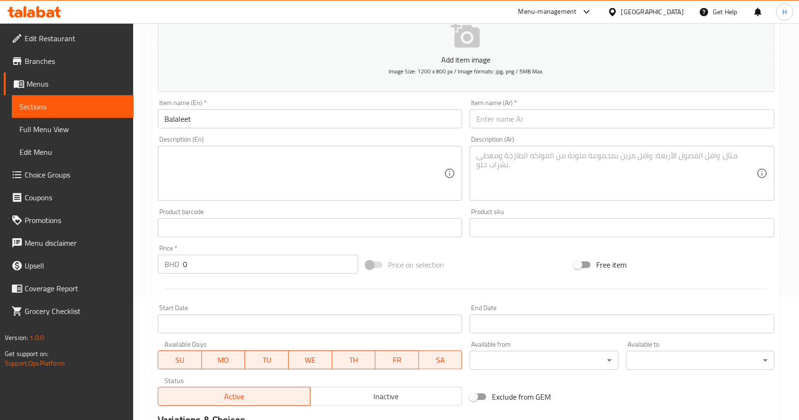
click at [544, 127] on input "text" at bounding box center [622, 118] width 304 height 19
paste input "بلاليط"
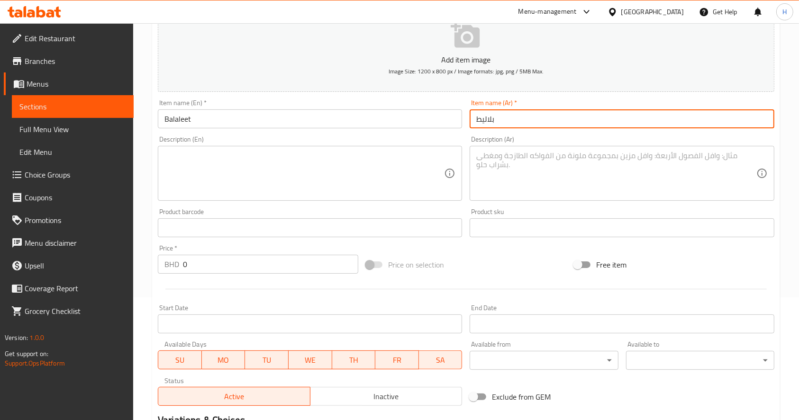
type input "بلاليط"
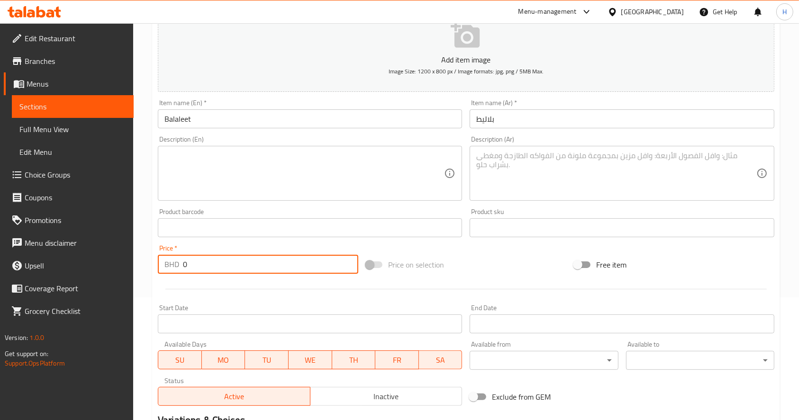
drag, startPoint x: 86, startPoint y: 264, endPoint x: 45, endPoint y: 288, distance: 47.8
click at [39, 266] on div "Edit Restaurant Branches Menus Sections Full Menu View Edit Menu Choice Groups …" at bounding box center [399, 223] width 799 height 646
type input "2"
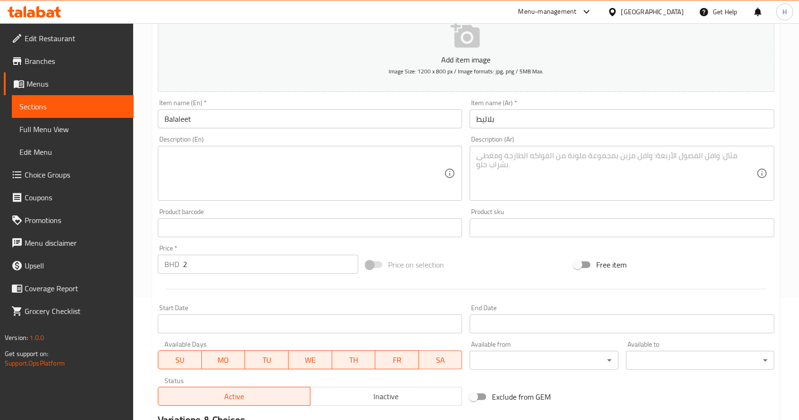
click at [627, 167] on textarea at bounding box center [616, 173] width 280 height 45
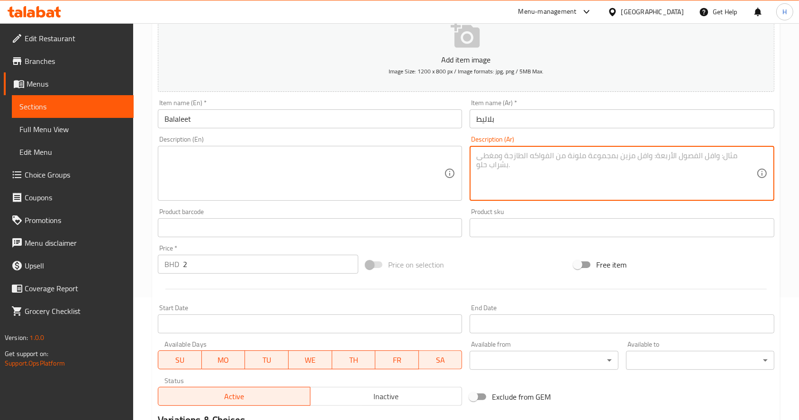
paste textarea "450 سعرة حرارية | بروتين 12غ | كربوهيدرات 70غ | دهون 15غ | شعيرية، سكر، هيل، زع…"
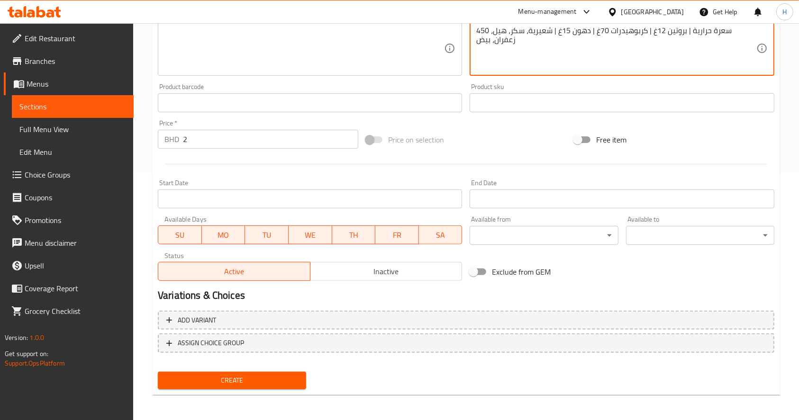
scroll to position [249, 0]
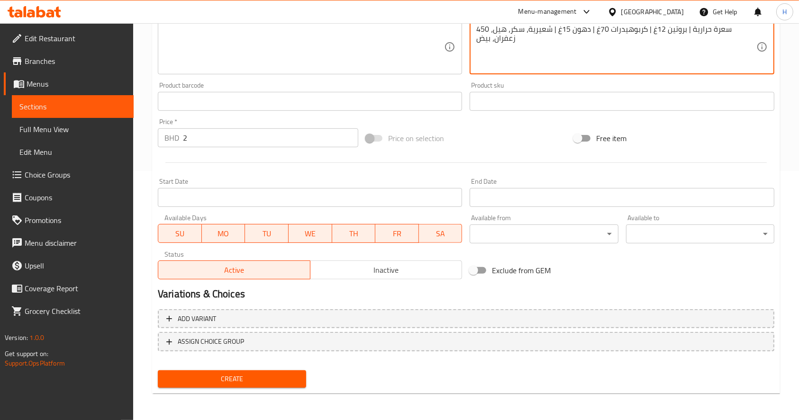
type textarea "450 سعرة حرارية | بروتين 12غ | كربوهيدرات 70غ | دهون 15غ | شعيرية، سكر، هيل، زع…"
click at [272, 380] on span "Create" at bounding box center [231, 379] width 133 height 12
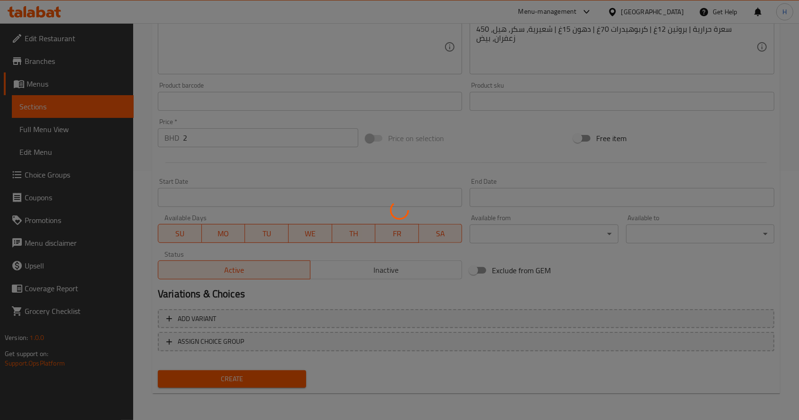
type input "0"
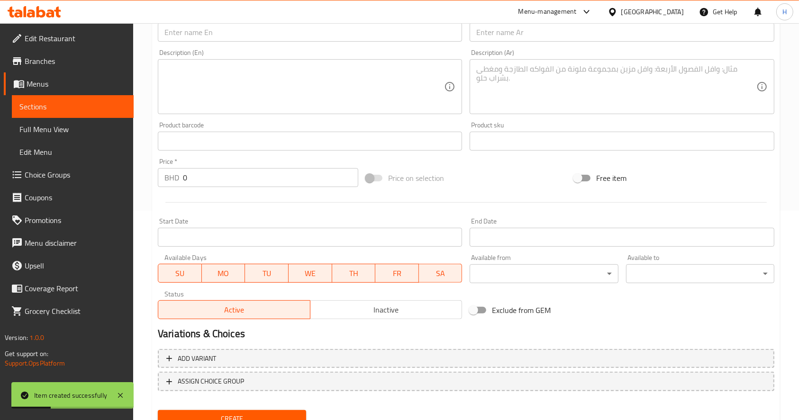
scroll to position [123, 0]
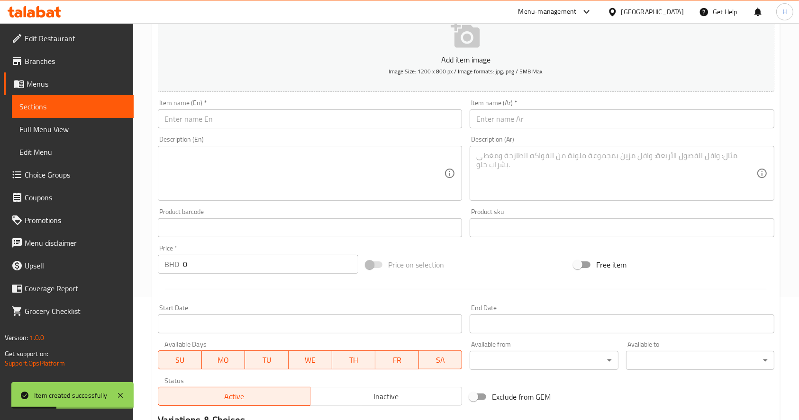
click at [350, 119] on input "text" at bounding box center [310, 118] width 304 height 19
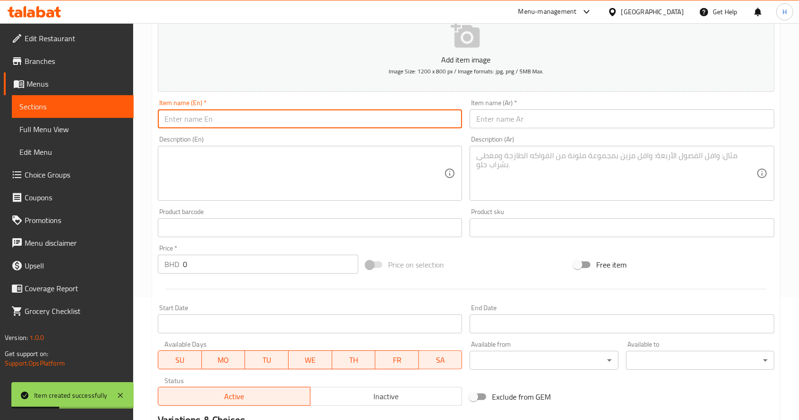
paste input "Egg and mushroom wrap"
type input "Egg and mushroom wrap"
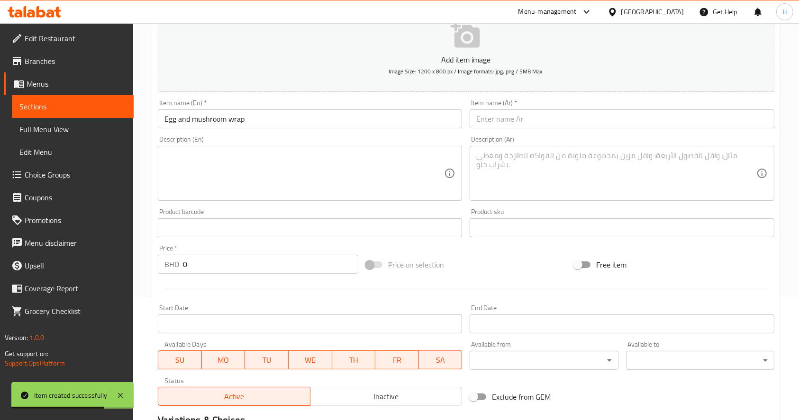
click at [606, 112] on input "text" at bounding box center [622, 118] width 304 height 19
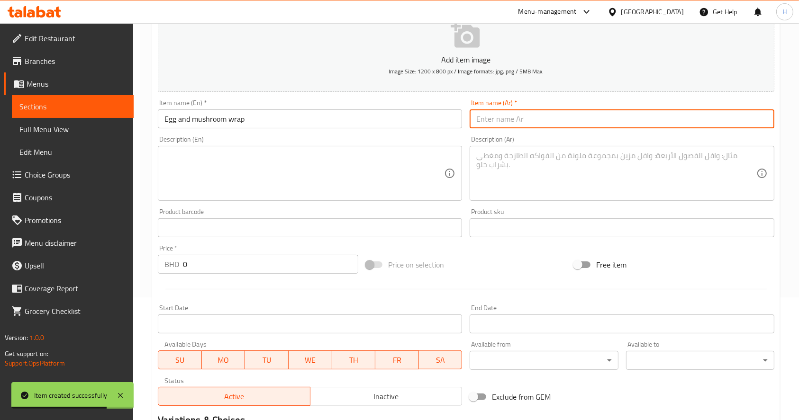
paste input "راب بيض مع مشروم"
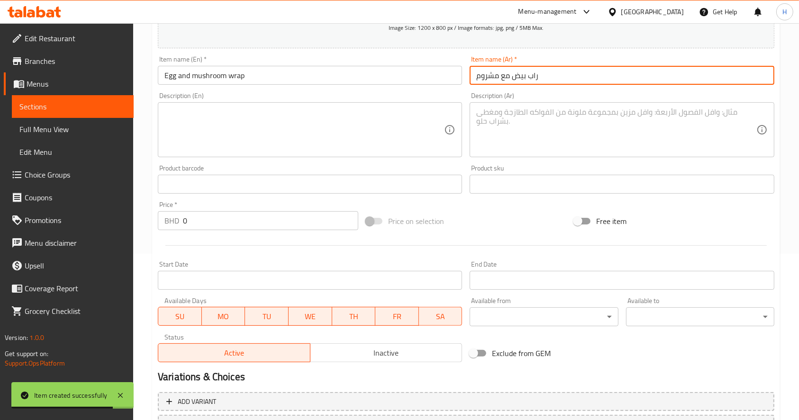
scroll to position [186, 0]
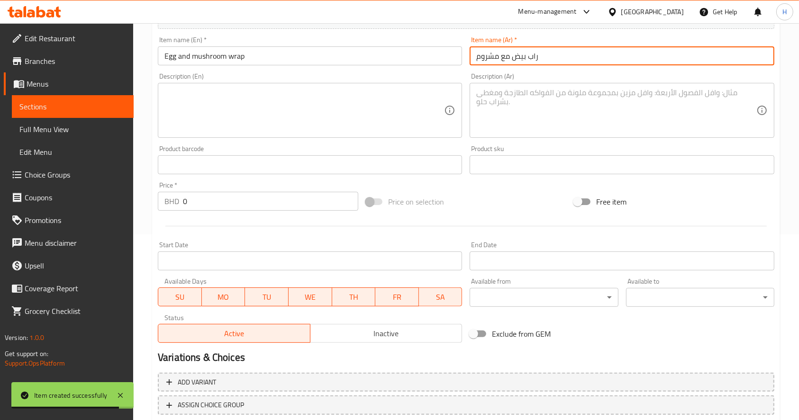
type input "راب بيض مع مشروم"
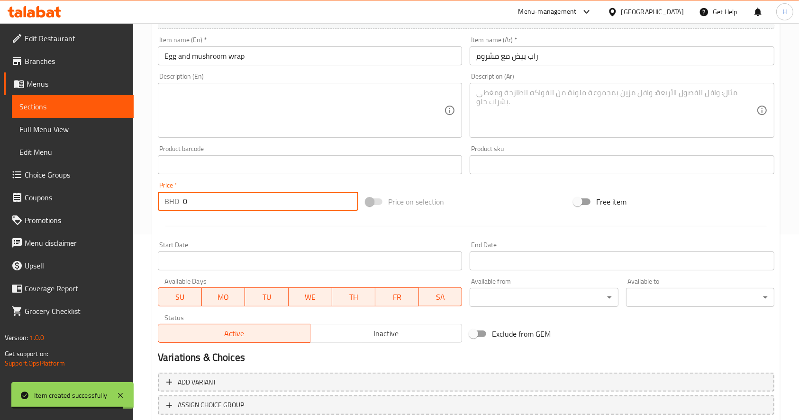
drag, startPoint x: 92, startPoint y: 210, endPoint x: 49, endPoint y: 209, distance: 43.6
click at [51, 209] on div "Edit Restaurant Branches Menus Sections Full Menu View Edit Menu Choice Groups …" at bounding box center [399, 160] width 799 height 646
type input "2.5"
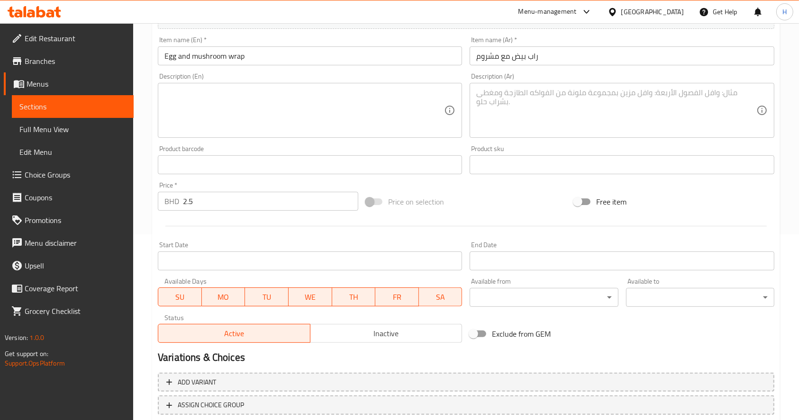
click at [558, 104] on textarea at bounding box center [616, 110] width 280 height 45
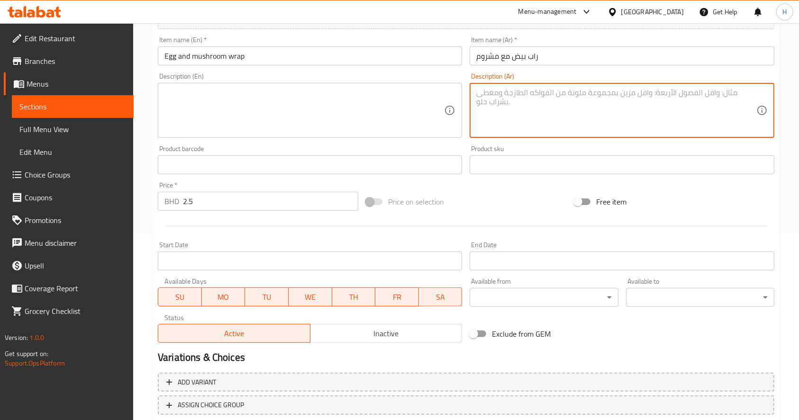
paste textarea "320 سعرة حرارية | بروتين 16غ | كربوهيدرات 28غ | دهون 14غ خبز راب، بيض، مشروم، خ…"
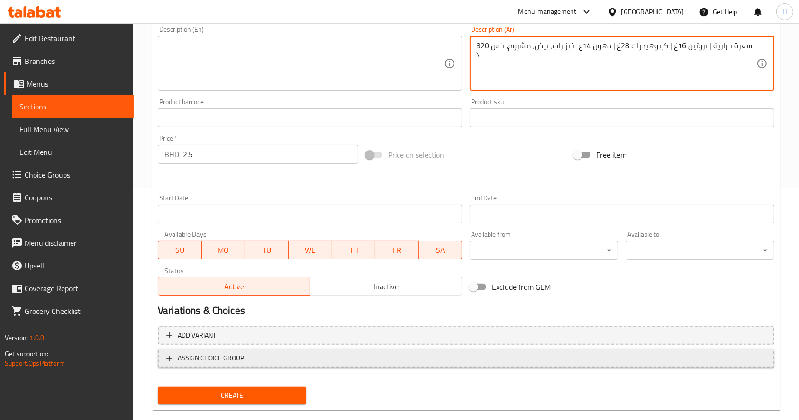
scroll to position [249, 0]
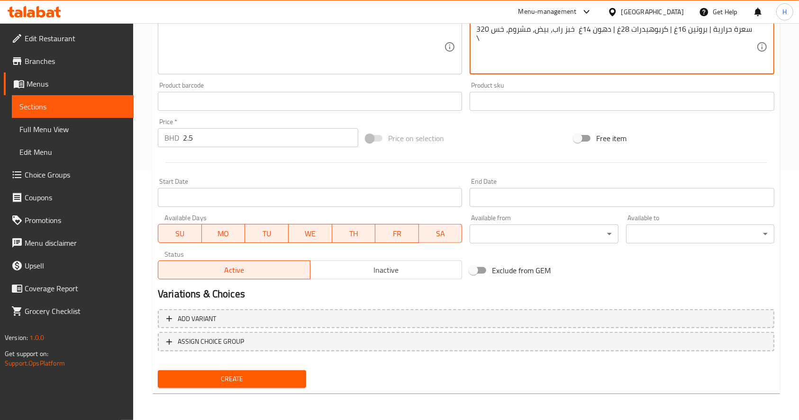
type textarea "320 سعرة حرارية | بروتين 16غ | كربوهيدرات 28غ | دهون 14غ خبز راب، بيض، مشروم، خ…"
click at [287, 380] on span "Create" at bounding box center [231, 379] width 133 height 12
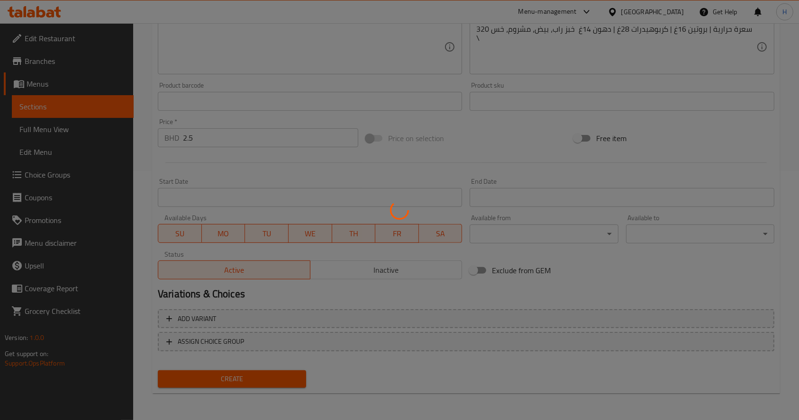
type input "0"
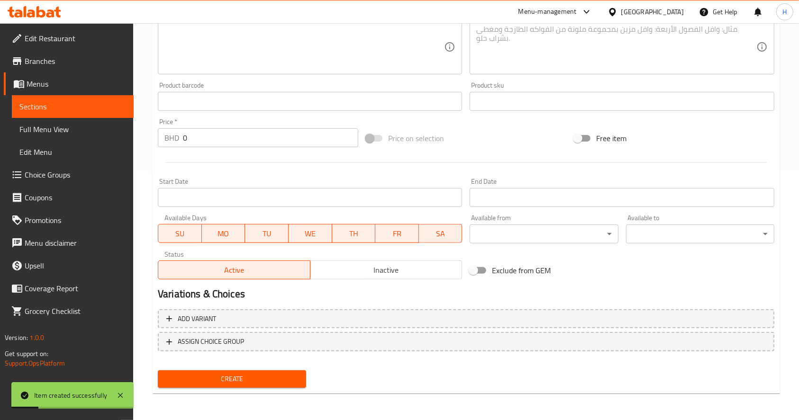
scroll to position [60, 0]
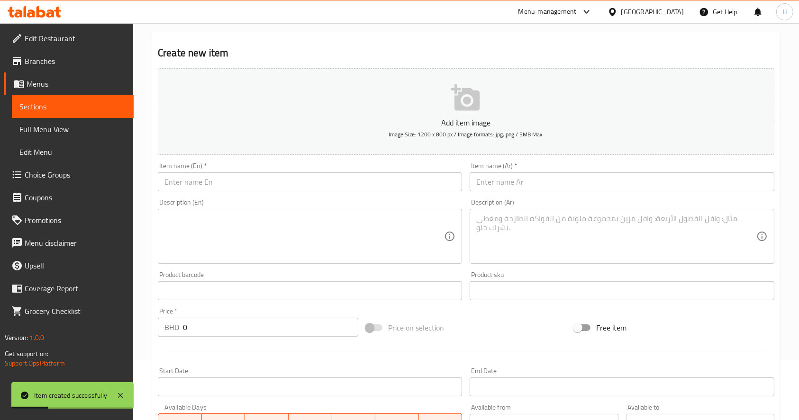
click at [312, 184] on input "text" at bounding box center [310, 182] width 304 height 19
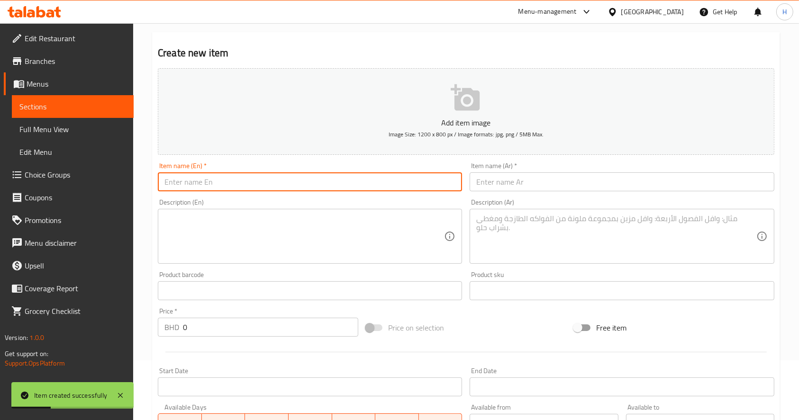
paste input "Beans( fool ) with brown bread"
type input "Beans( fool ) with brown bread"
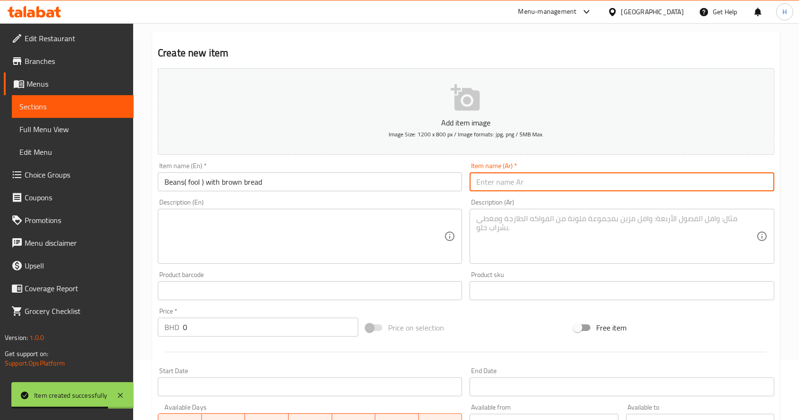
click at [629, 184] on input "text" at bounding box center [622, 182] width 304 height 19
paste input "فول مع خبز أسمر"
type input "فول مع خبز أسمر"
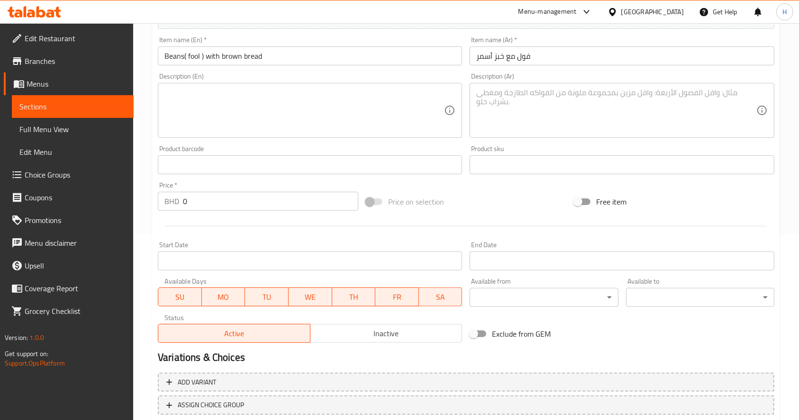
scroll to position [186, 0]
drag, startPoint x: 86, startPoint y: 212, endPoint x: -40, endPoint y: 192, distance: 127.6
click at [0, 192] on html "​ Menu-management Bahrain Get Help H Edit Restaurant Branches Menus Sections Fu…" at bounding box center [399, 24] width 799 height 420
paste input "2.30"
type input "2.300"
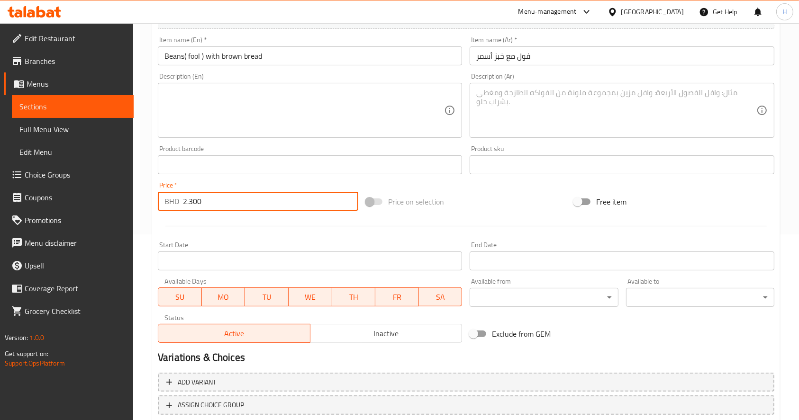
click at [631, 102] on textarea at bounding box center [616, 110] width 280 height 45
paste textarea "360 سعرة حرارية | بروتين 17غ | كربوهيدرات 52غ | دهون 9غ | فول مطبوخ، زيت زيتون،…"
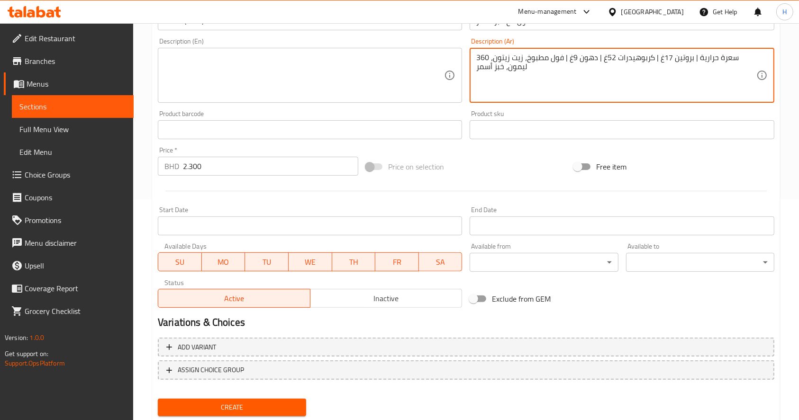
scroll to position [249, 0]
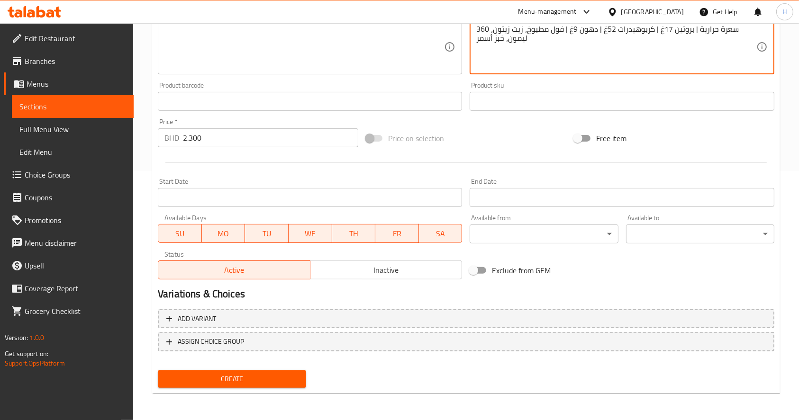
type textarea "360 سعرة حرارية | بروتين 17غ | كربوهيدرات 52غ | دهون 9غ | فول مطبوخ، زيت زيتون،…"
click at [243, 385] on span "Create" at bounding box center [231, 379] width 133 height 12
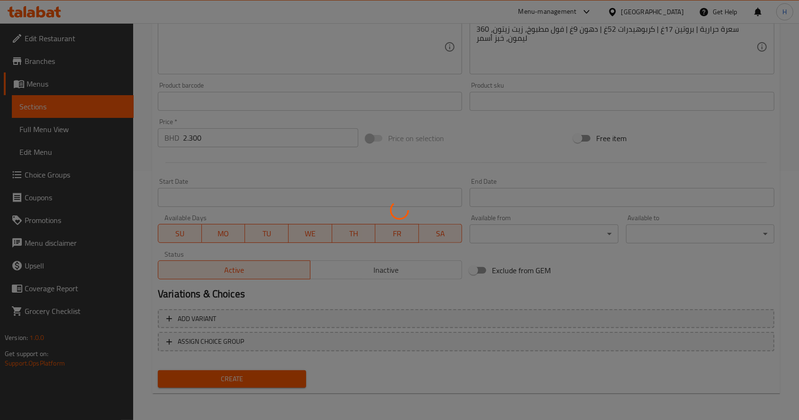
type input "0"
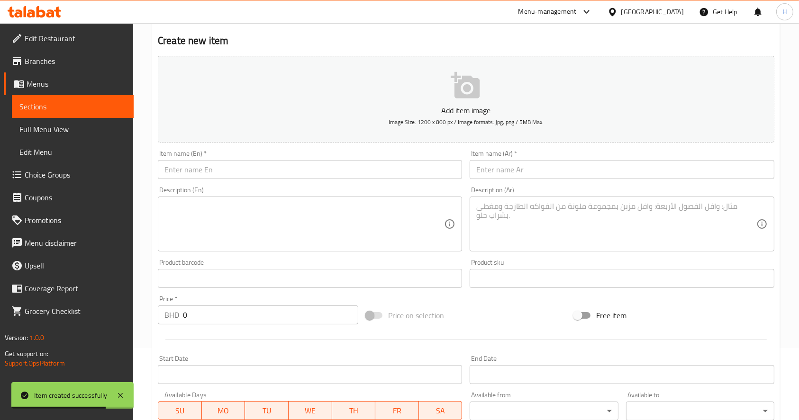
scroll to position [0, 0]
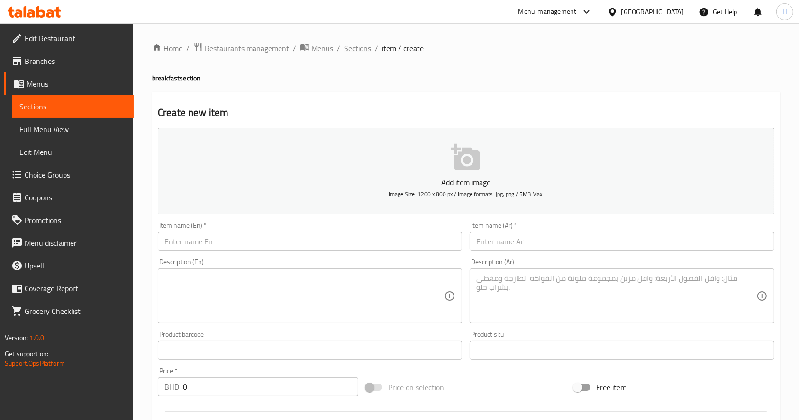
click at [358, 49] on span "Sections" at bounding box center [357, 48] width 27 height 11
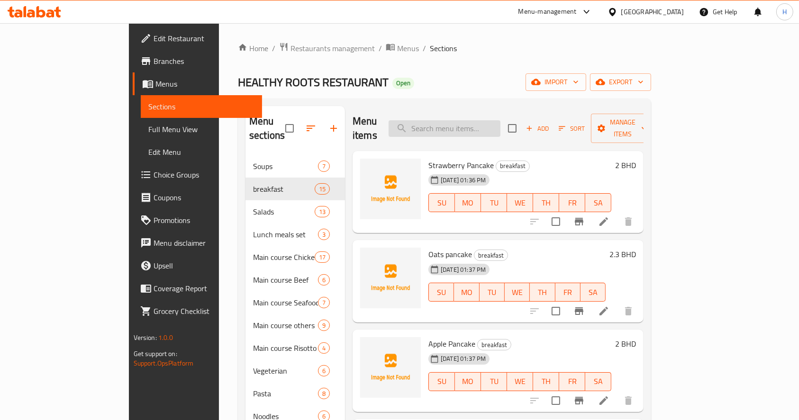
click at [500, 120] on input "search" at bounding box center [445, 128] width 112 height 17
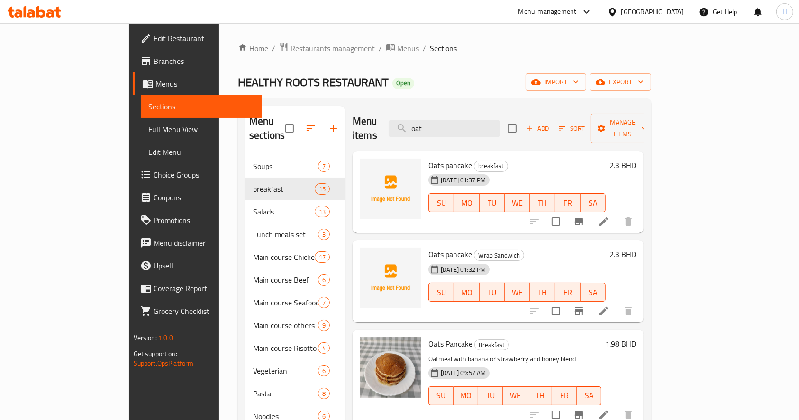
type input "oat"
click at [328, 127] on icon "button" at bounding box center [333, 128] width 11 height 11
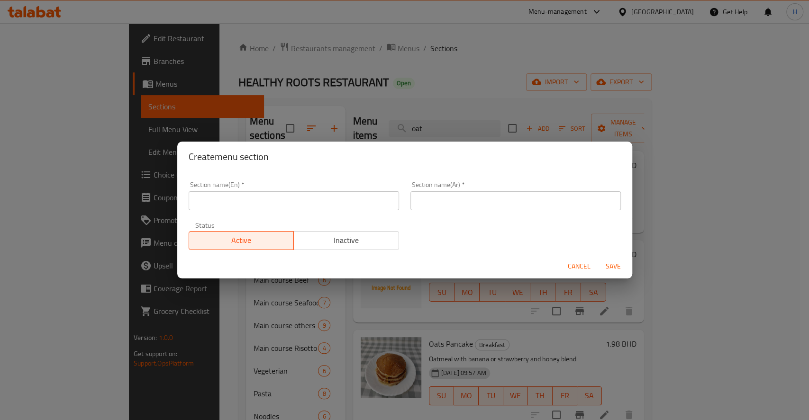
click at [336, 201] on input "text" at bounding box center [294, 200] width 210 height 19
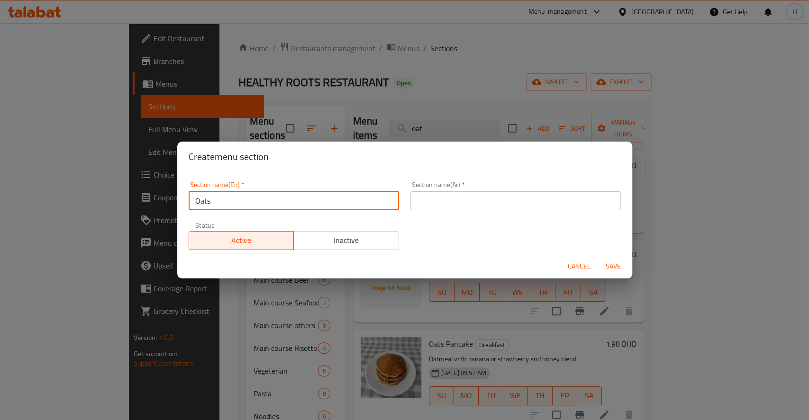
type input "Oats"
click at [463, 204] on input "text" at bounding box center [515, 200] width 210 height 19
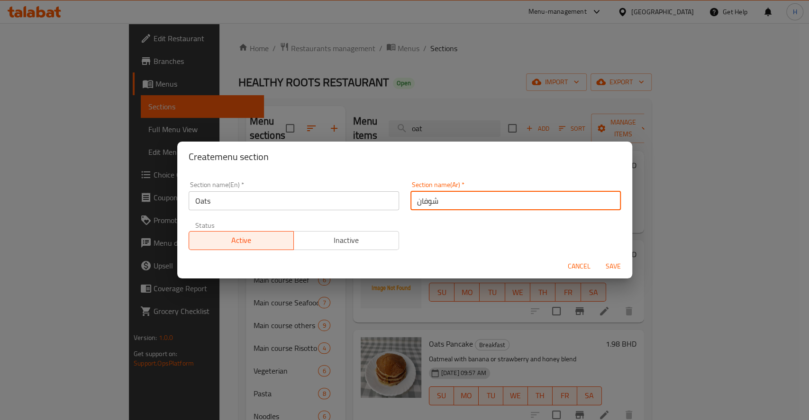
type input "شوفان"
click at [613, 264] on span "Save" at bounding box center [613, 267] width 23 height 12
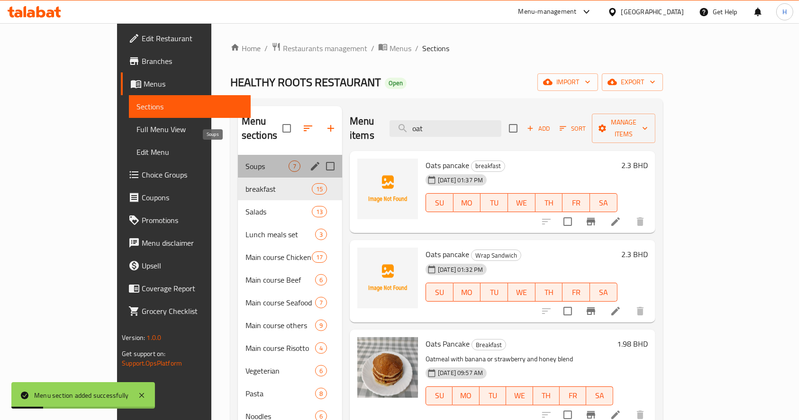
click at [246, 161] on span "Soups" at bounding box center [267, 166] width 43 height 11
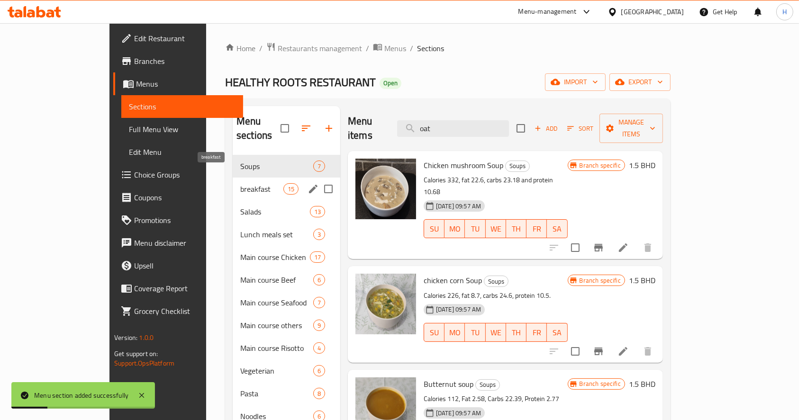
click at [233, 200] on div "Salads 13" at bounding box center [287, 211] width 108 height 23
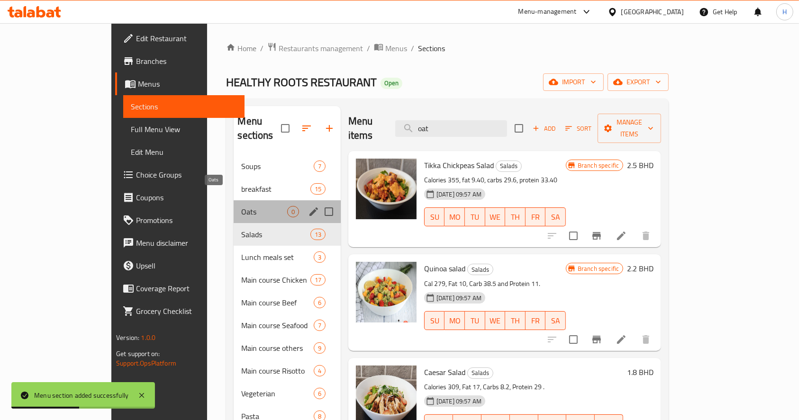
click at [241, 206] on span "Oats" at bounding box center [263, 211] width 45 height 11
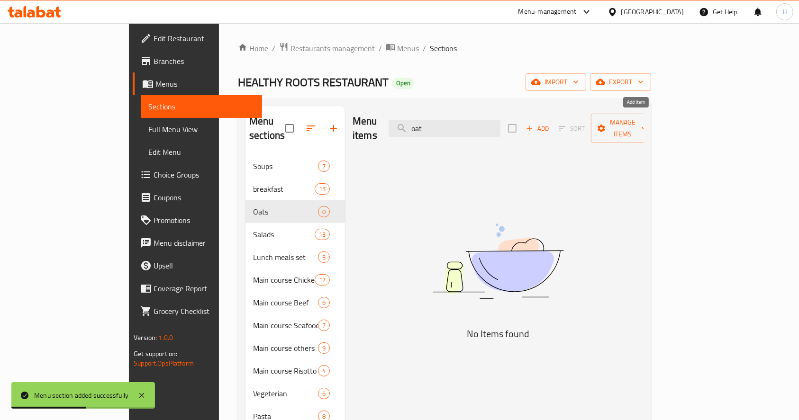
click at [534, 124] on icon "button" at bounding box center [529, 128] width 9 height 9
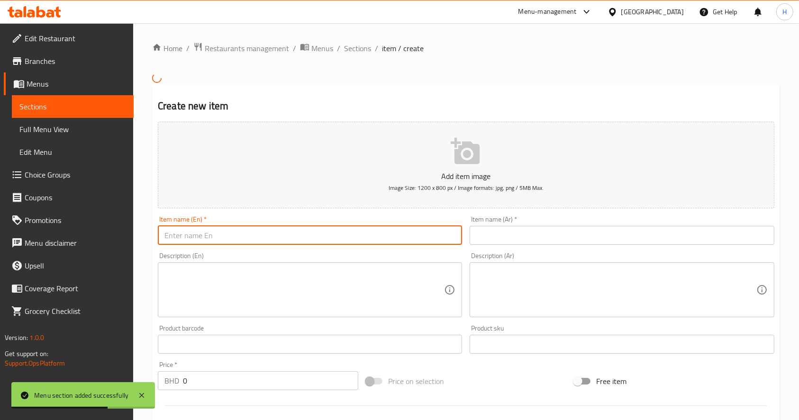
click at [282, 242] on input "text" at bounding box center [310, 235] width 304 height 19
paste input "Overnight mango"
type input "Overnight mango"
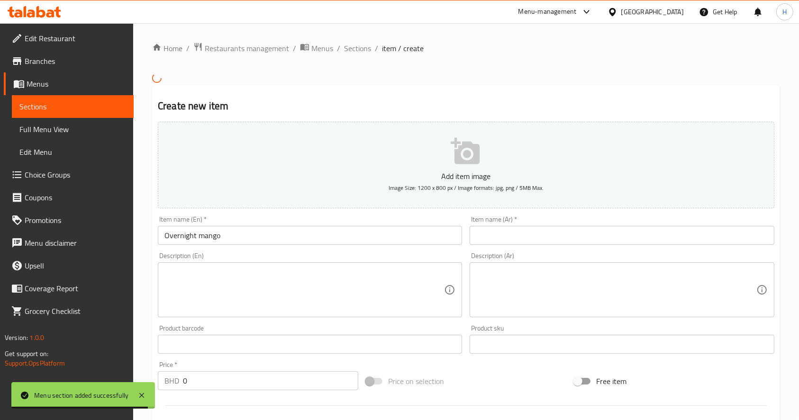
click at [493, 225] on div "Item name (Ar)   * Item name (Ar) *" at bounding box center [622, 230] width 304 height 29
click at [501, 231] on input "text" at bounding box center [622, 235] width 304 height 19
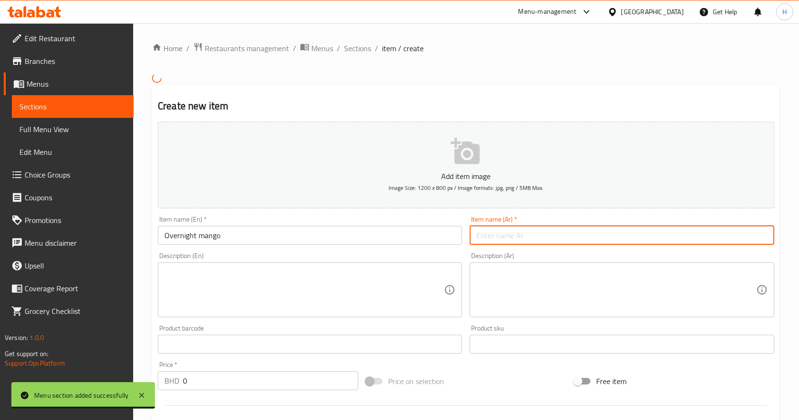
paste input "شوفان بالمانجو"
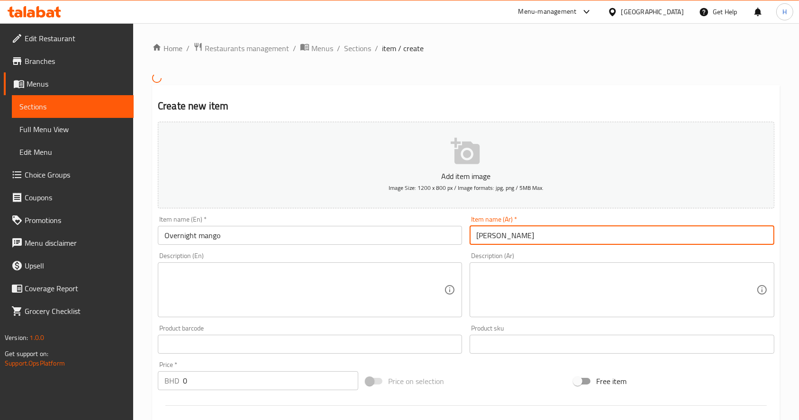
type input "شوفان بالمانجو"
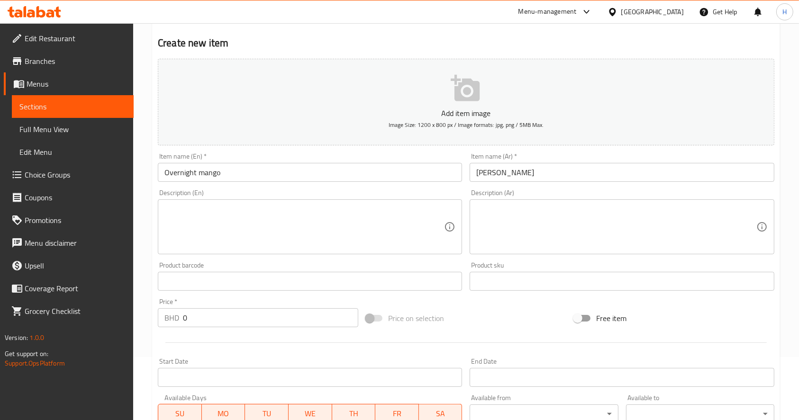
drag, startPoint x: 223, startPoint y: 322, endPoint x: -15, endPoint y: 191, distance: 271.7
click at [0, 191] on html "​ Menu-management Bahrain Get Help H Edit Restaurant Branches Menus Sections Fu…" at bounding box center [399, 147] width 799 height 420
paste input "2.20"
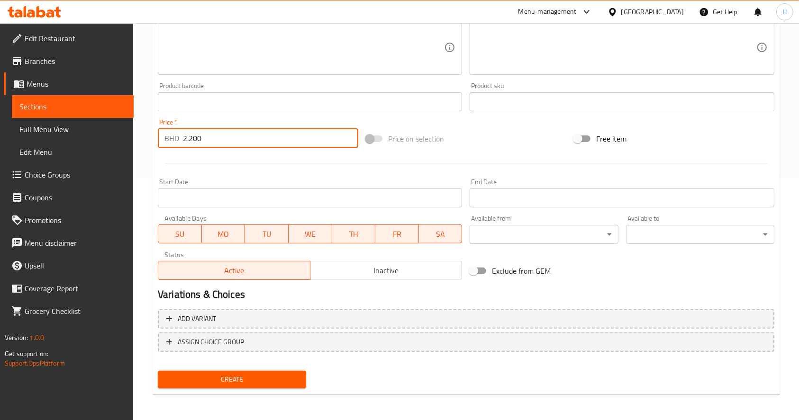
type input "2.200"
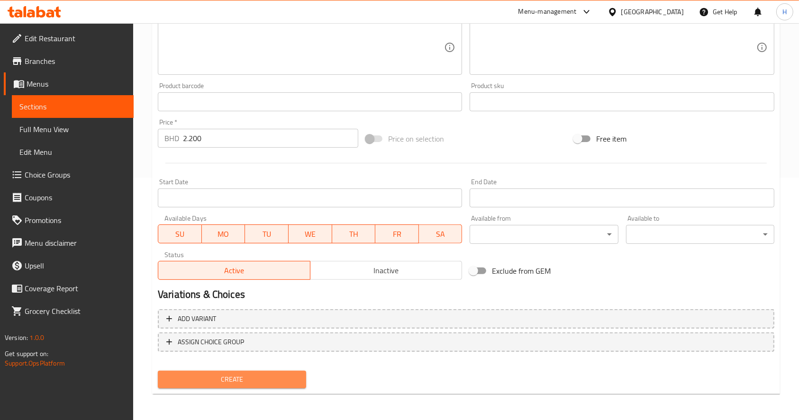
click at [299, 376] on button "Create" at bounding box center [232, 380] width 148 height 18
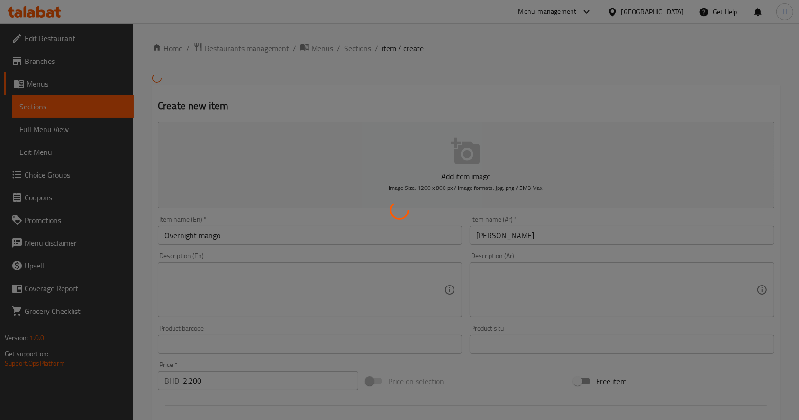
type input "0"
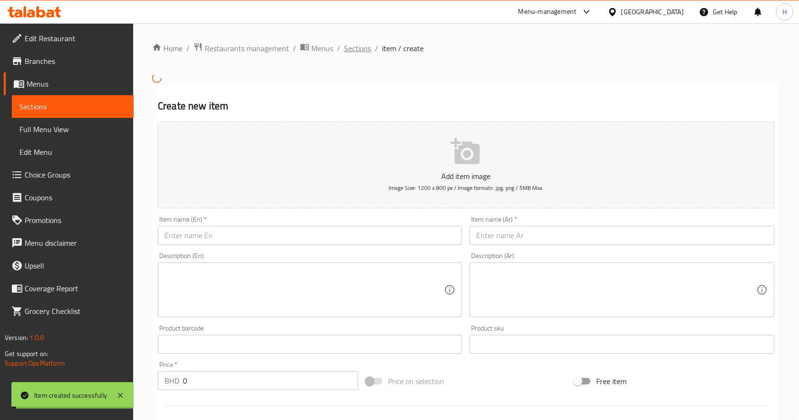
click at [364, 47] on span "Sections" at bounding box center [357, 48] width 27 height 11
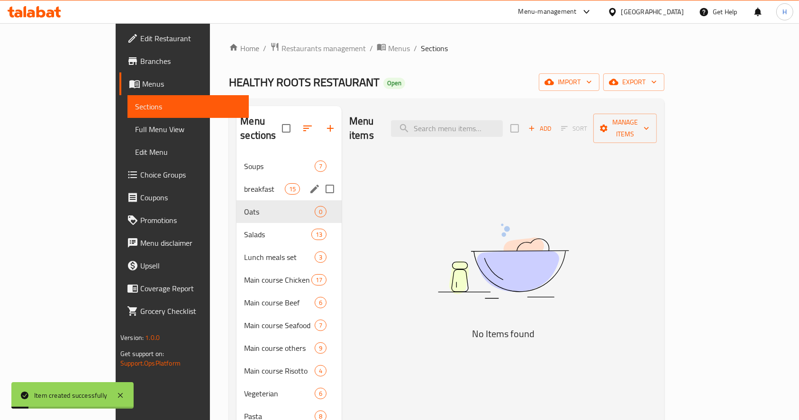
click at [310, 185] on icon "edit" at bounding box center [314, 189] width 9 height 9
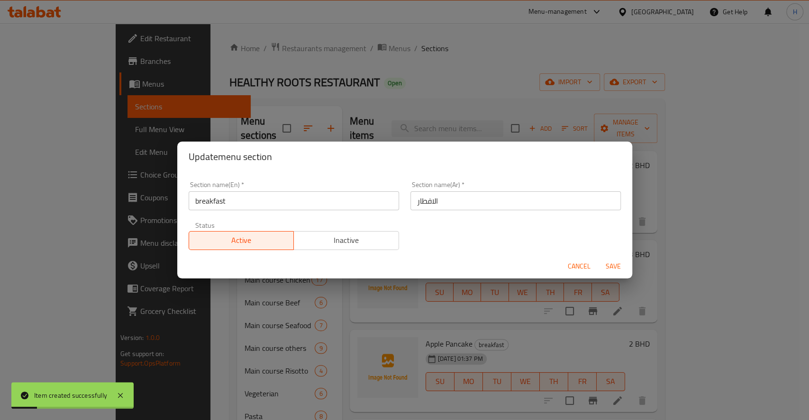
drag, startPoint x: 371, startPoint y: 240, endPoint x: 682, endPoint y: 277, distance: 314.0
click at [370, 240] on span "Inactive" at bounding box center [347, 241] width 98 height 14
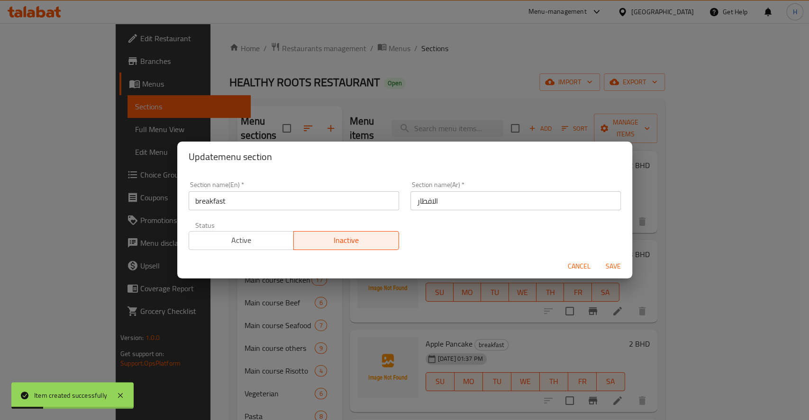
click at [619, 267] on span "Save" at bounding box center [613, 267] width 23 height 12
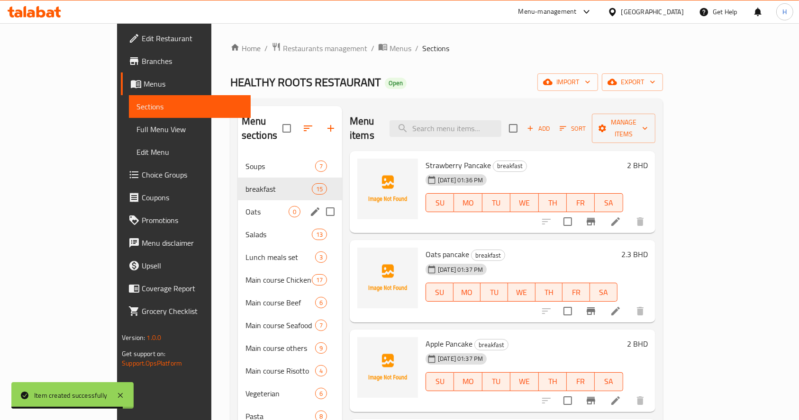
click at [309, 206] on icon "edit" at bounding box center [314, 211] width 11 height 11
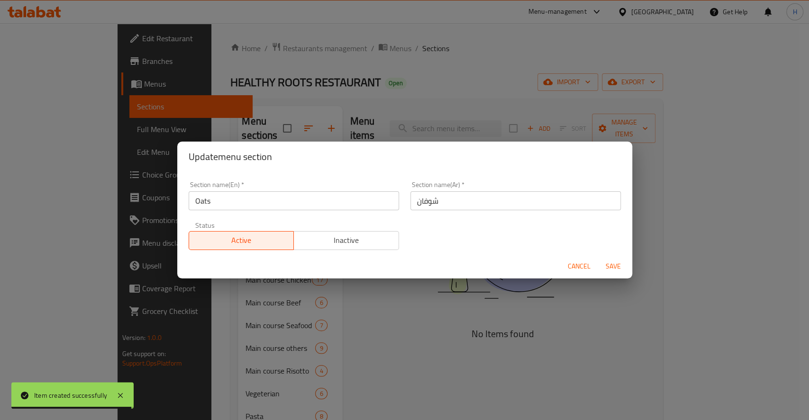
click at [354, 244] on span "Inactive" at bounding box center [347, 241] width 98 height 14
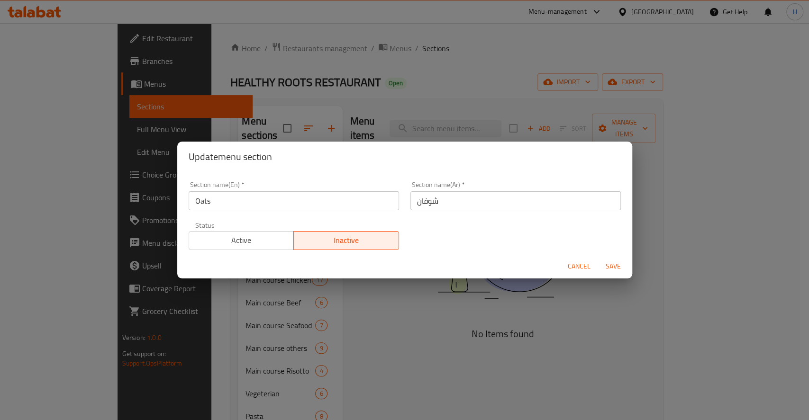
click at [612, 267] on span "Save" at bounding box center [613, 267] width 23 height 12
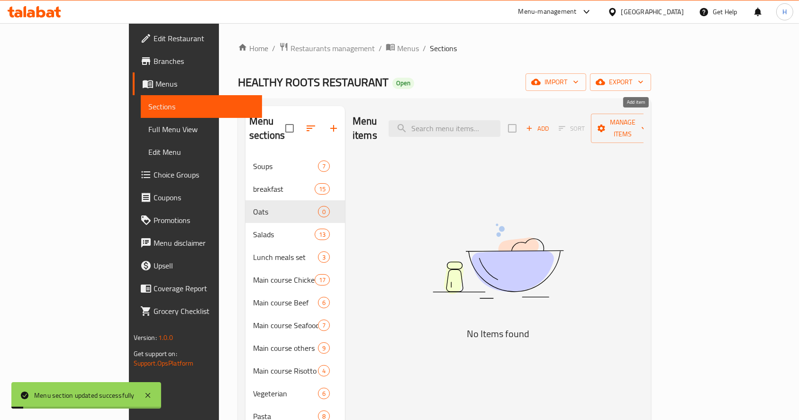
click at [550, 123] on span "Add" at bounding box center [538, 128] width 26 height 11
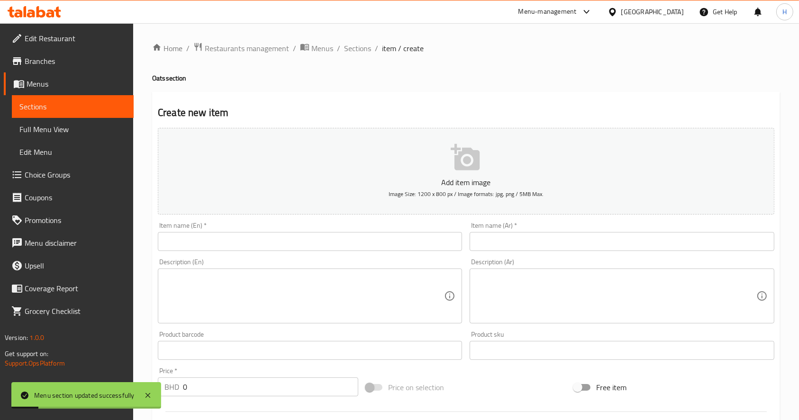
click at [310, 254] on div "Item name (En)   * Item name (En) *" at bounding box center [310, 236] width 312 height 36
click at [305, 239] on input "text" at bounding box center [310, 241] width 304 height 19
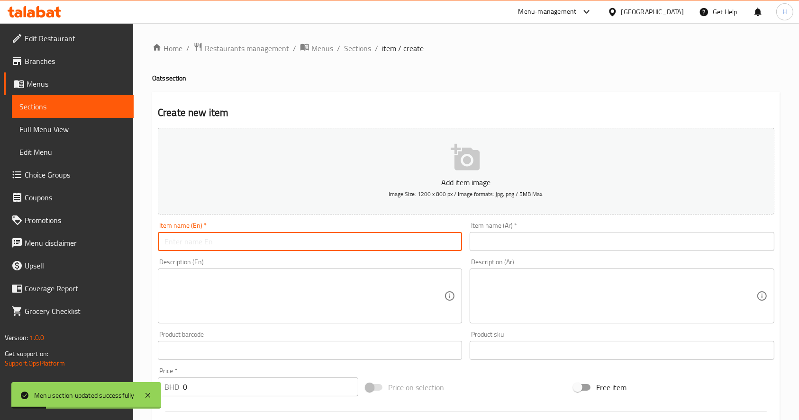
paste input "Overnight peach"
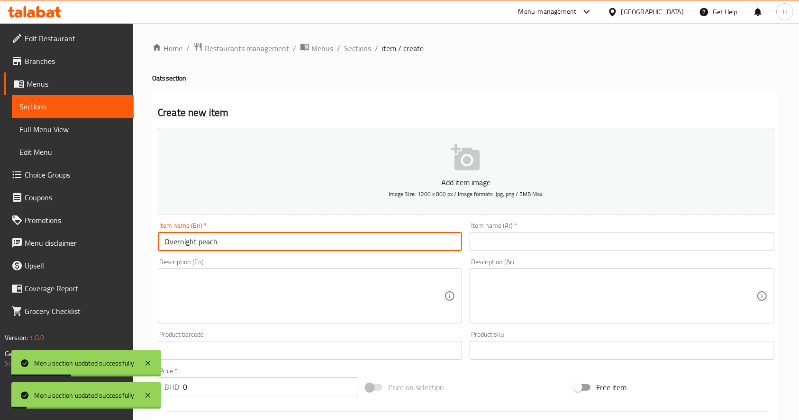
type input "Overnight peach"
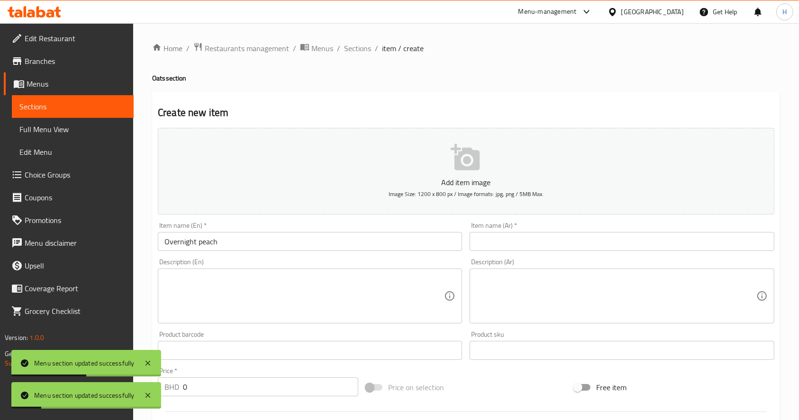
click at [581, 231] on div "Item name (Ar)   * Item name (Ar) *" at bounding box center [622, 236] width 304 height 29
click at [584, 236] on input "text" at bounding box center [622, 241] width 304 height 19
paste input "شوفان بالخوخ"
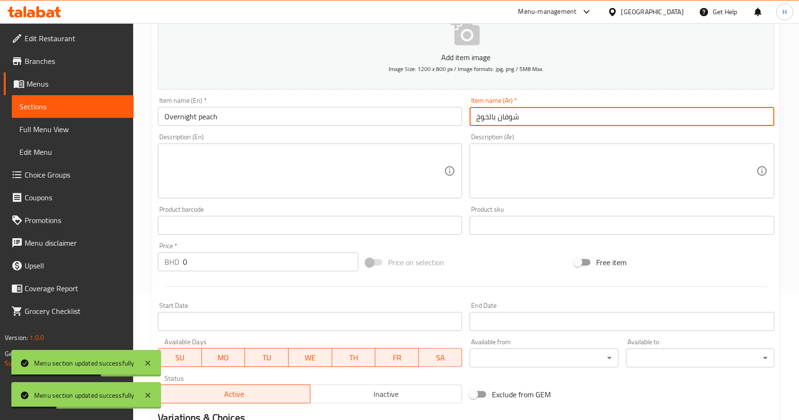
scroll to position [126, 0]
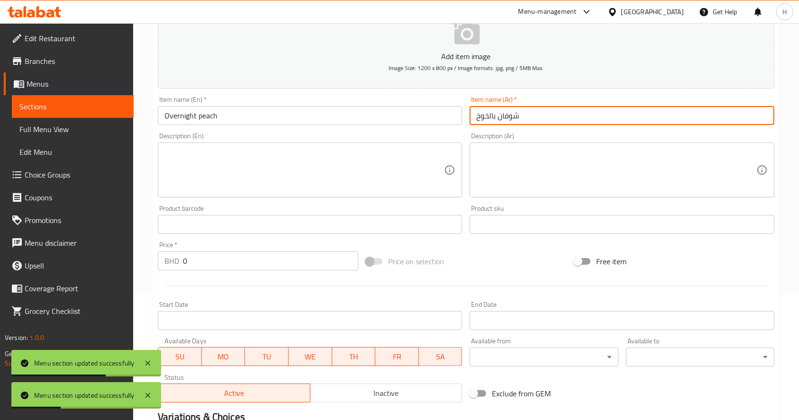
type input "شوفان بالخوخ"
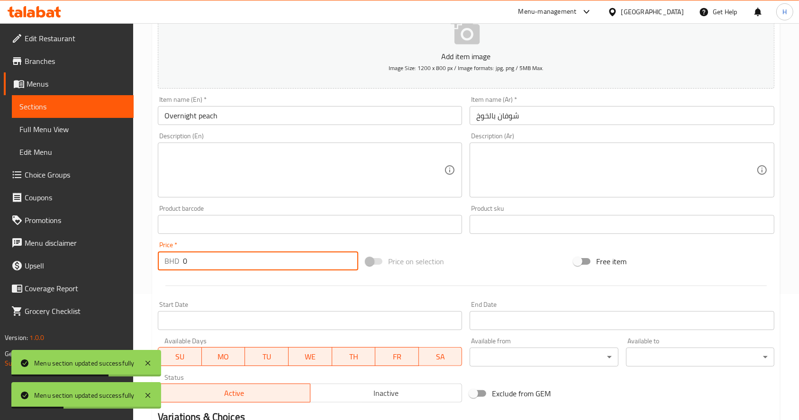
drag, startPoint x: 95, startPoint y: 255, endPoint x: 88, endPoint y: 255, distance: 7.1
click at [89, 255] on div "Edit Restaurant Branches Menus Sections Full Menu View Edit Menu Choice Groups …" at bounding box center [399, 220] width 799 height 646
type input "2.2"
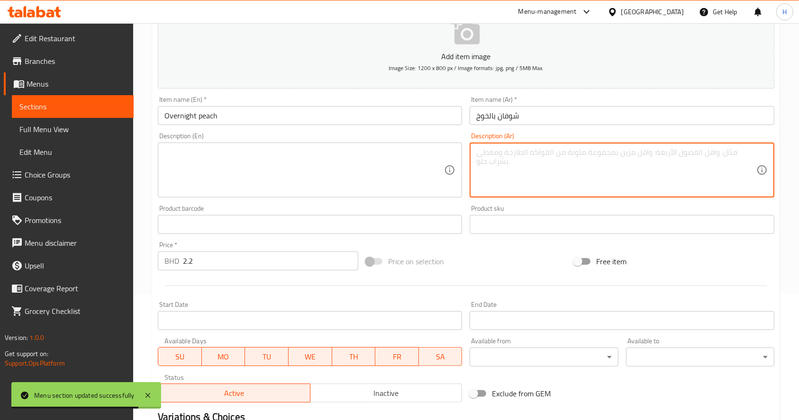
click at [591, 184] on textarea at bounding box center [616, 170] width 280 height 45
paste textarea "خفيف وغني بالألياف | شوفان، خوخ، حليب أو ماء | 275 سعرة حرارية | بروتين 7غ | كر…"
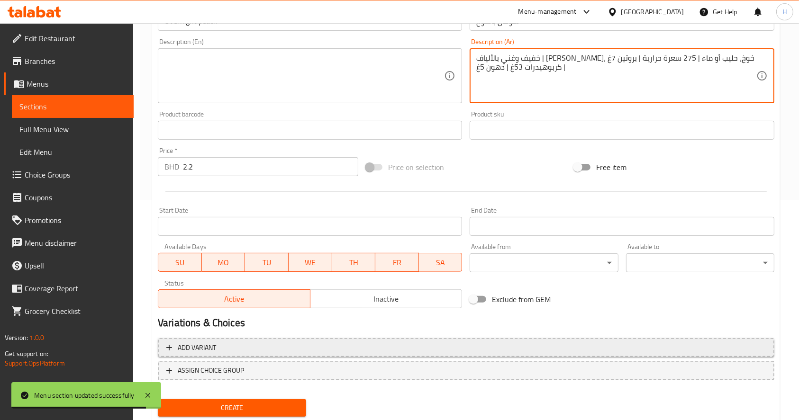
scroll to position [249, 0]
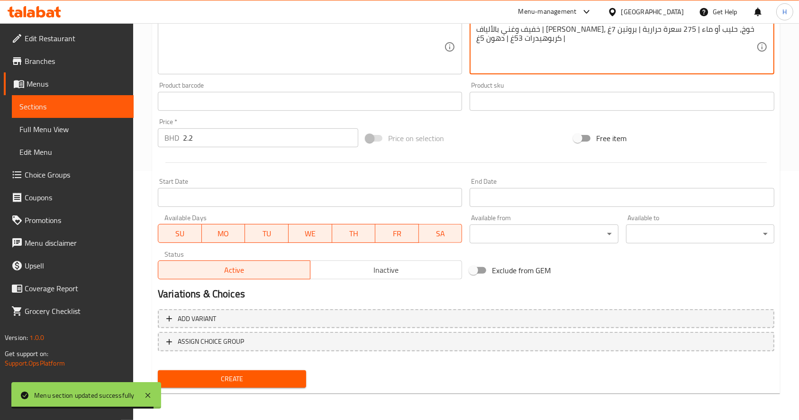
type textarea "خفيف وغني بالألياف | شوفان، خوخ، حليب أو ماء | 275 سعرة حرارية | بروتين 7غ | كر…"
click at [272, 379] on span "Create" at bounding box center [231, 379] width 133 height 12
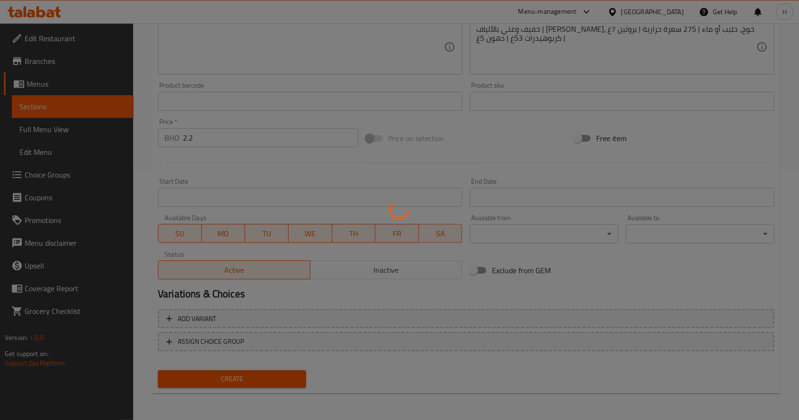
type input "0"
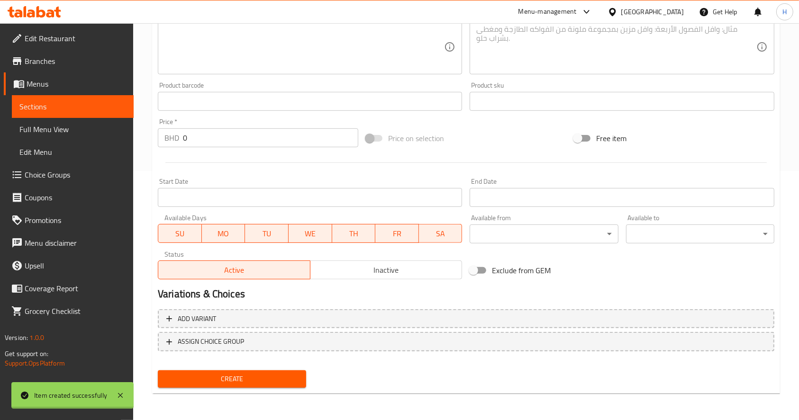
scroll to position [123, 0]
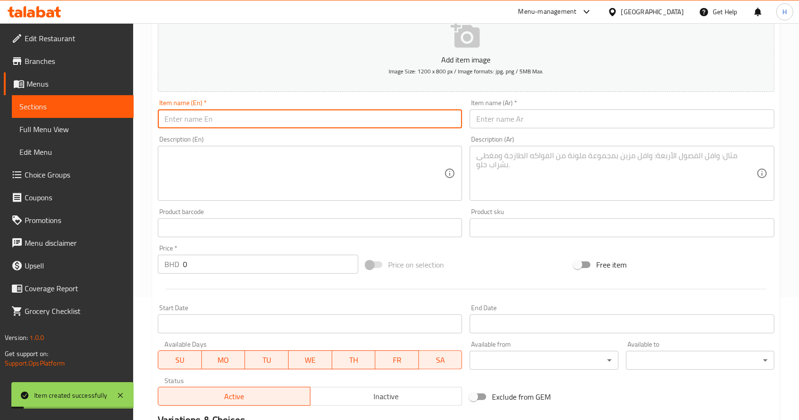
click at [283, 116] on input "text" at bounding box center [310, 118] width 304 height 19
paste input "Overnight strawberry"
type input "Overnight strawberry"
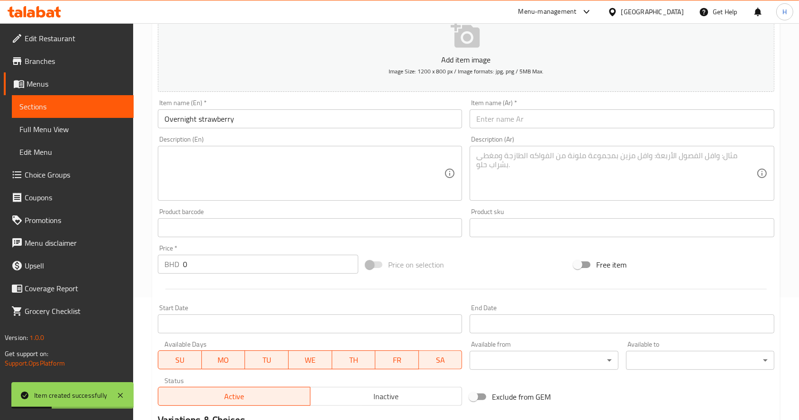
click at [0, 191] on html "Item created successfully ​ Menu-management Bahrain Get Help H Edit Restaurant …" at bounding box center [399, 87] width 799 height 420
paste input "2.20"
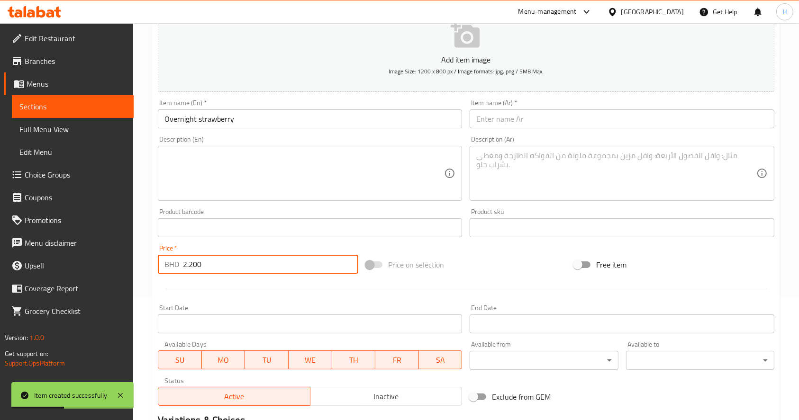
type input "2.200"
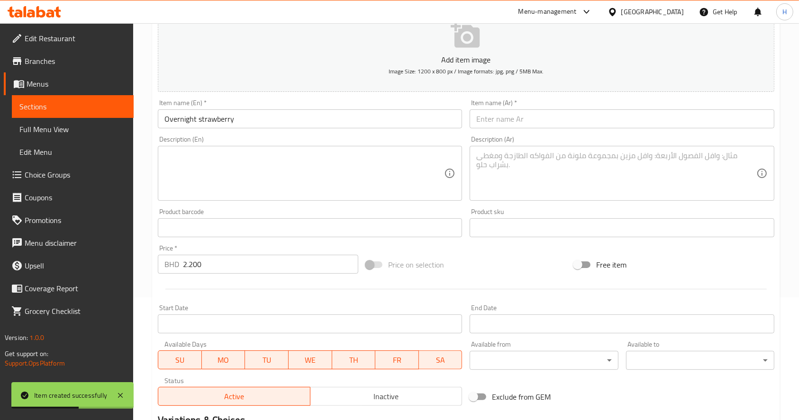
click at [534, 112] on input "text" at bounding box center [622, 118] width 304 height 19
paste input "شوفان بالفراولة"
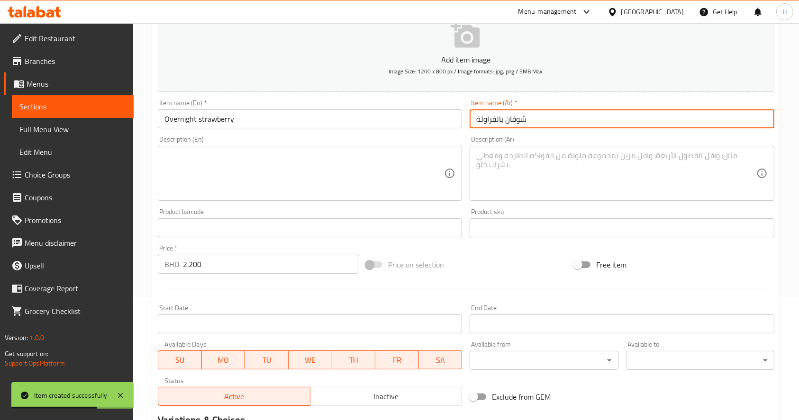
type input "شوفان بالفراولة"
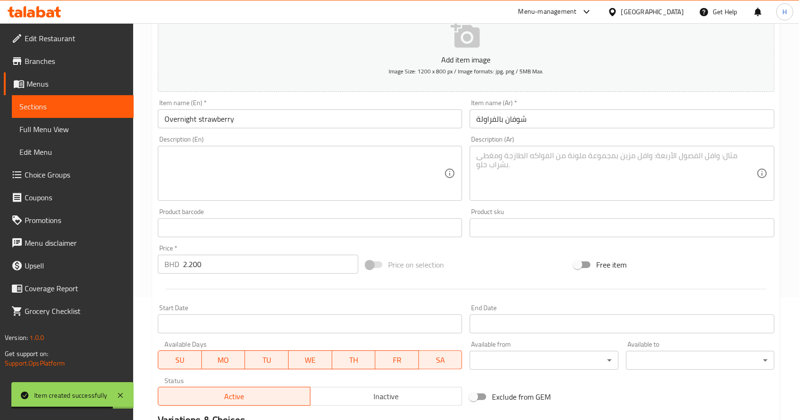
click at [521, 174] on textarea at bounding box center [616, 173] width 280 height 45
paste textarea "فطور صحي ومشبع | شوفان، فراولة، حليب أو ماء | 270 سعرة حرارية | بروتين 7غ | كرب…"
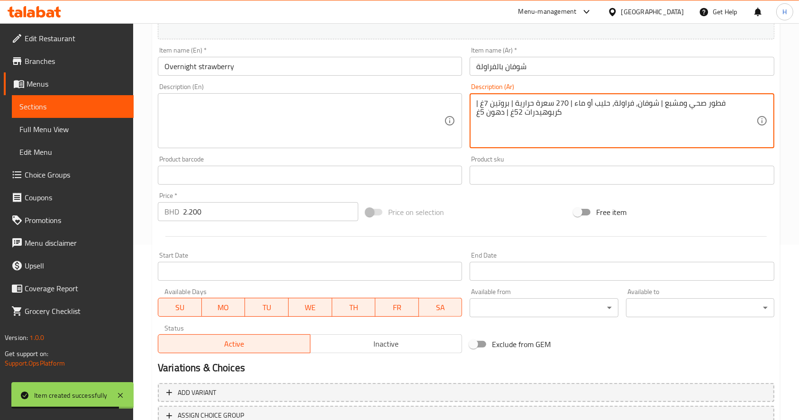
scroll to position [249, 0]
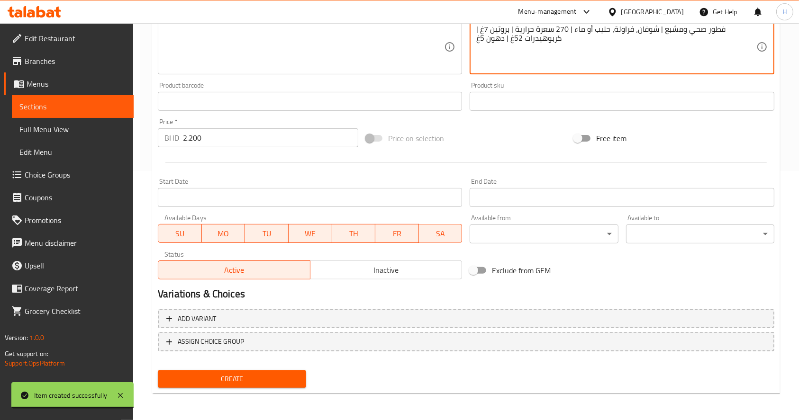
type textarea "فطور صحي ومشبع | شوفان، فراولة، حليب أو ماء | 270 سعرة حرارية | بروتين 7غ | كرب…"
click at [273, 377] on span "Create" at bounding box center [231, 379] width 133 height 12
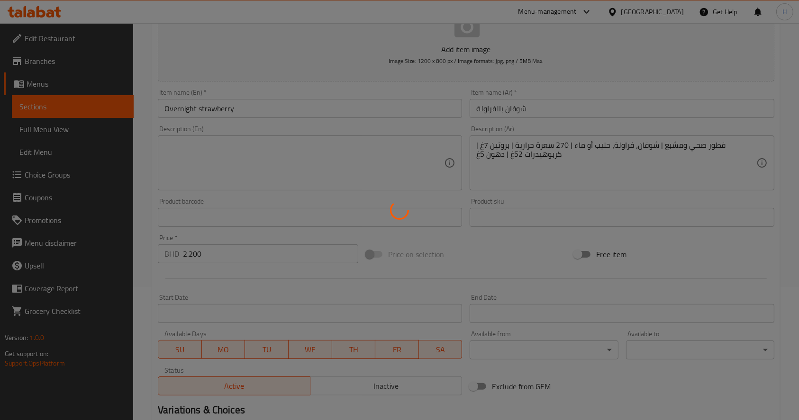
scroll to position [0, 0]
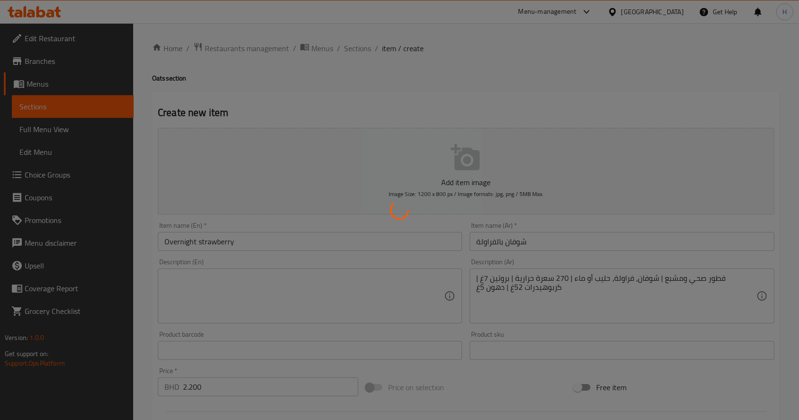
type input "0"
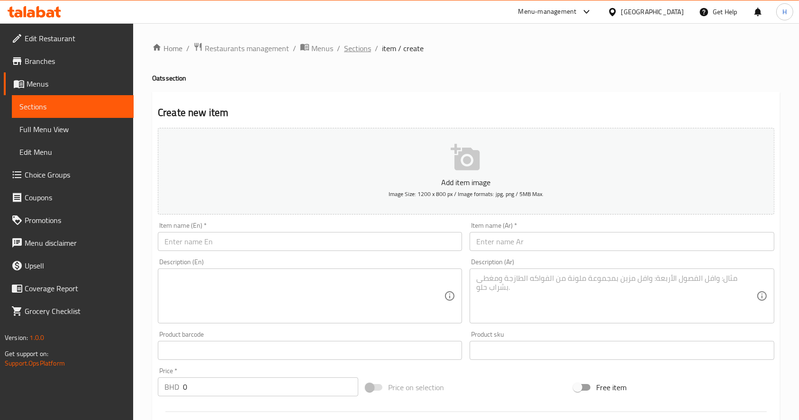
click at [355, 44] on span "Sections" at bounding box center [357, 48] width 27 height 11
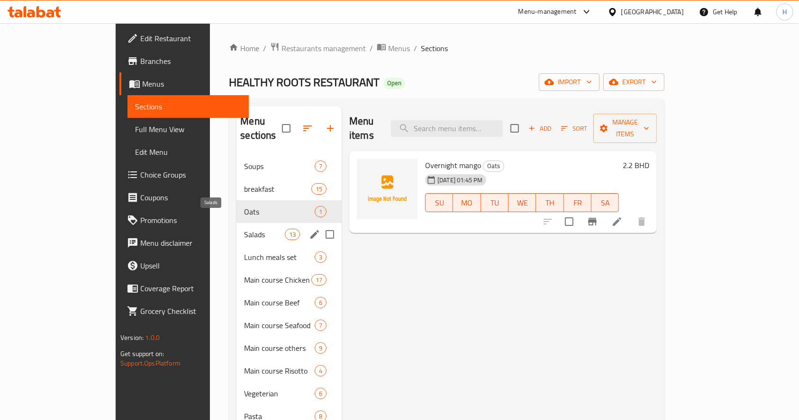
click at [244, 229] on span "Salads" at bounding box center [264, 234] width 40 height 11
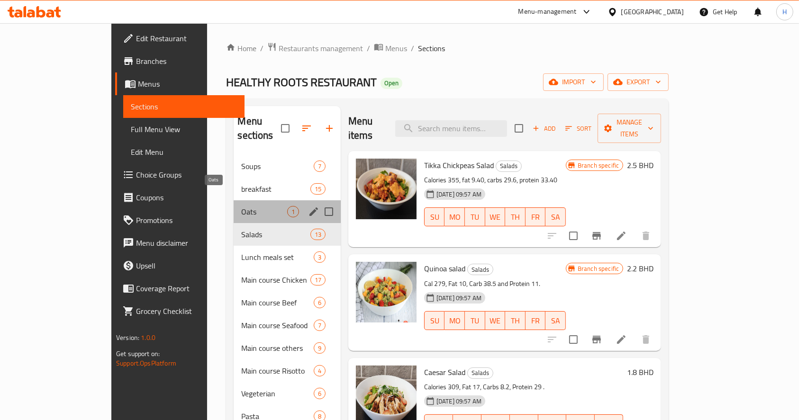
click at [241, 206] on span "Oats" at bounding box center [263, 211] width 45 height 11
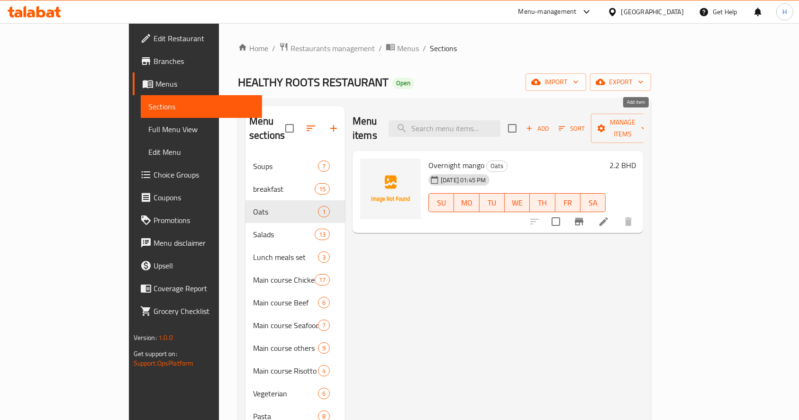
click at [550, 123] on span "Add" at bounding box center [538, 128] width 26 height 11
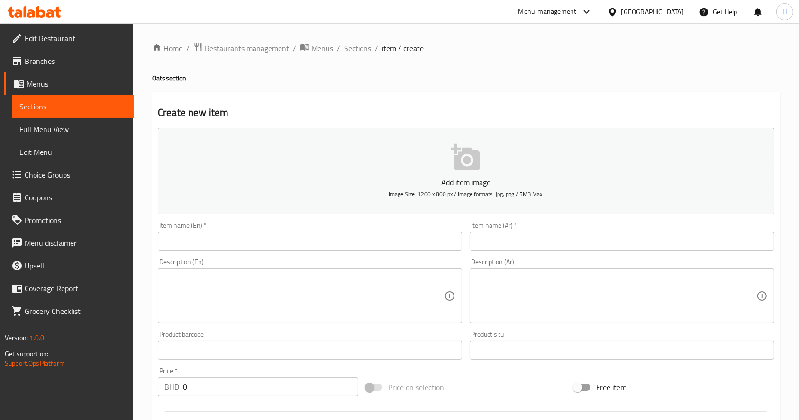
click at [354, 45] on span "Sections" at bounding box center [357, 48] width 27 height 11
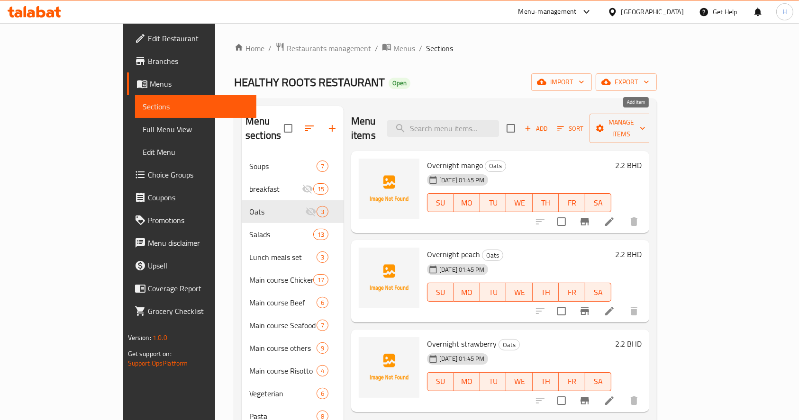
click at [549, 123] on span "Add" at bounding box center [536, 128] width 26 height 11
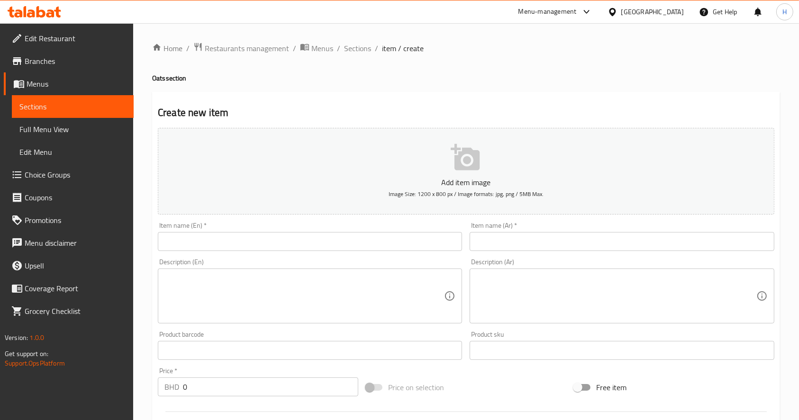
click at [447, 236] on input "text" at bounding box center [310, 241] width 304 height 19
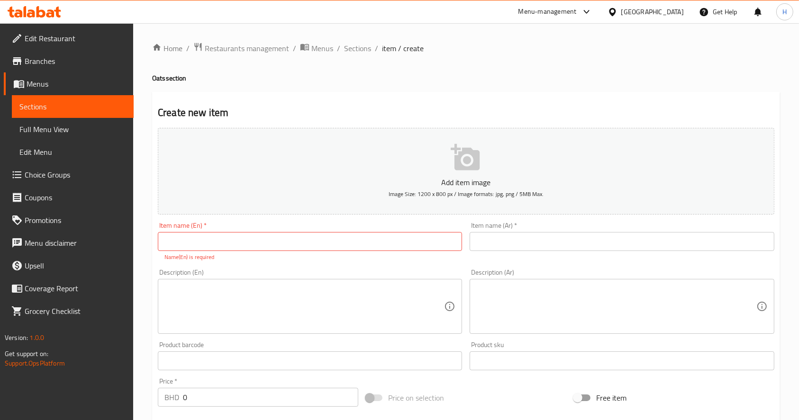
drag, startPoint x: 531, startPoint y: 243, endPoint x: 467, endPoint y: 247, distance: 63.7
click at [531, 243] on input "text" at bounding box center [622, 241] width 304 height 19
paste input "شوفان بالفواكه"
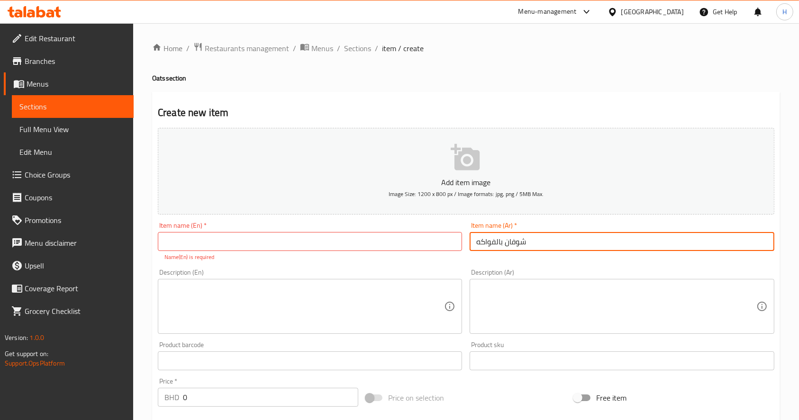
type input "شوفان بالفواكه"
click at [372, 236] on input "text" at bounding box center [310, 241] width 304 height 19
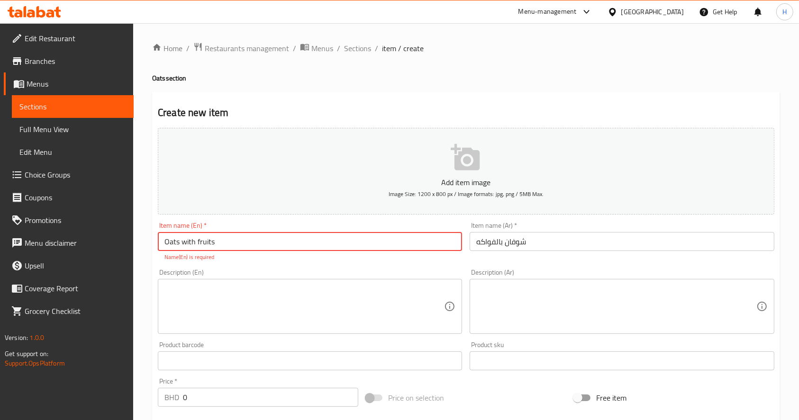
type input "Oats with fruits"
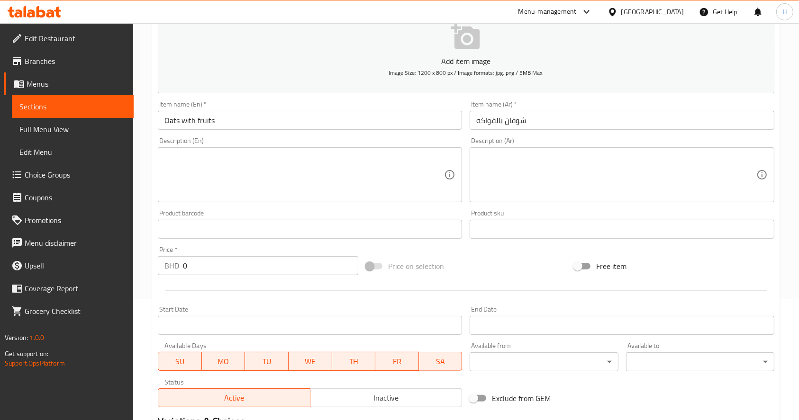
scroll to position [126, 0]
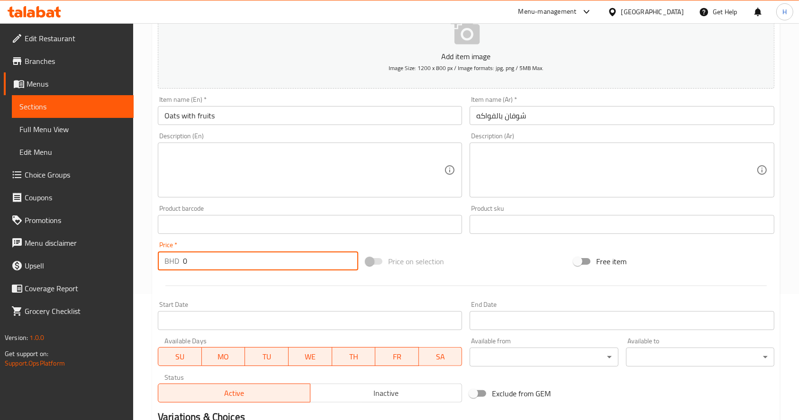
drag, startPoint x: 208, startPoint y: 271, endPoint x: -56, endPoint y: 197, distance: 274.1
click at [0, 197] on html "​ Menu-management Bahrain Get Help H Edit Restaurant Branches Menus Sections Fu…" at bounding box center [399, 84] width 799 height 420
paste input "2.80"
type input "2.800"
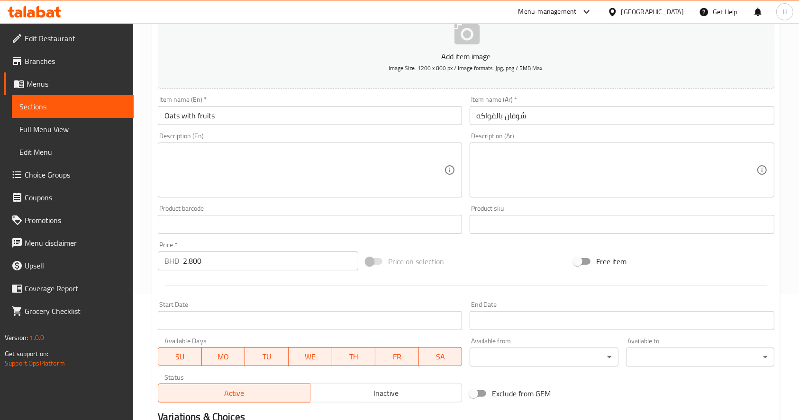
click at [552, 178] on textarea at bounding box center [616, 170] width 280 height 45
paste textarea "خليط متنوع ومليء بالنكهات | شوفان، تفاح، موز، توت، حليب أو ماء | 300 سعرة حراري…"
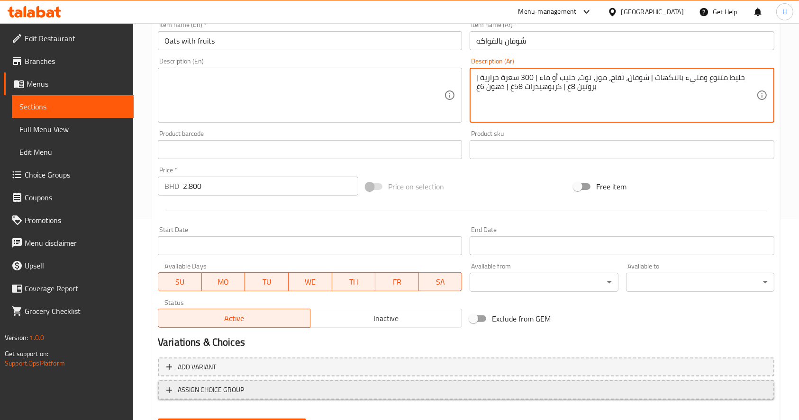
scroll to position [249, 0]
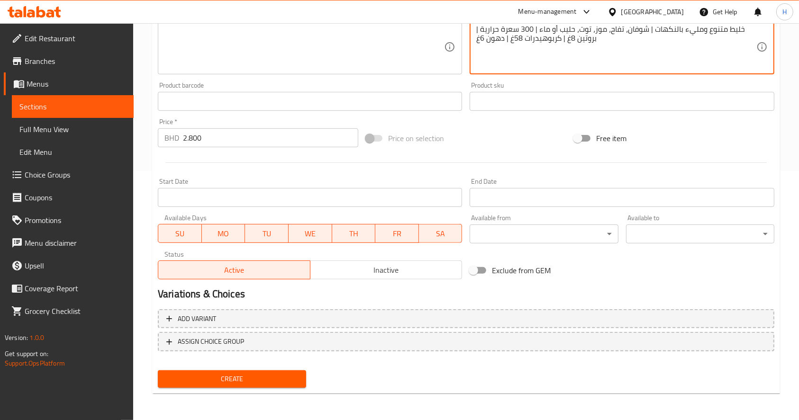
type textarea "خليط متنوع ومليء بالنكهات | شوفان، تفاح، موز، توت، حليب أو ماء | 300 سعرة حراري…"
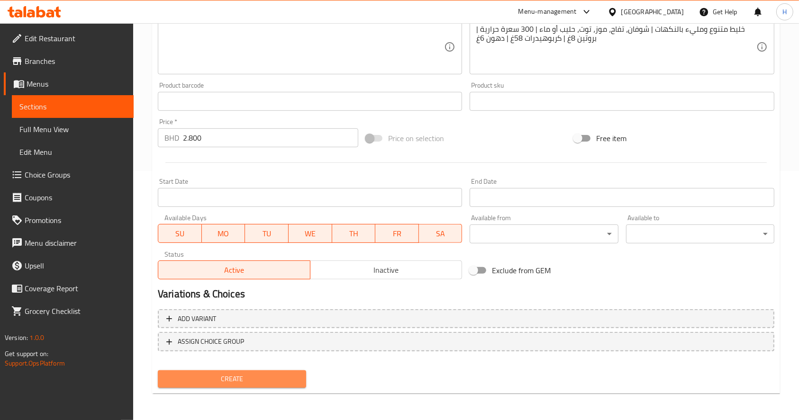
click at [292, 377] on span "Create" at bounding box center [231, 379] width 133 height 12
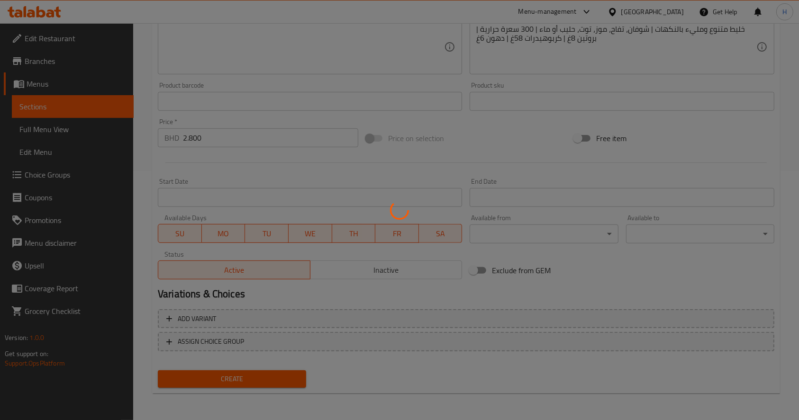
type input "0"
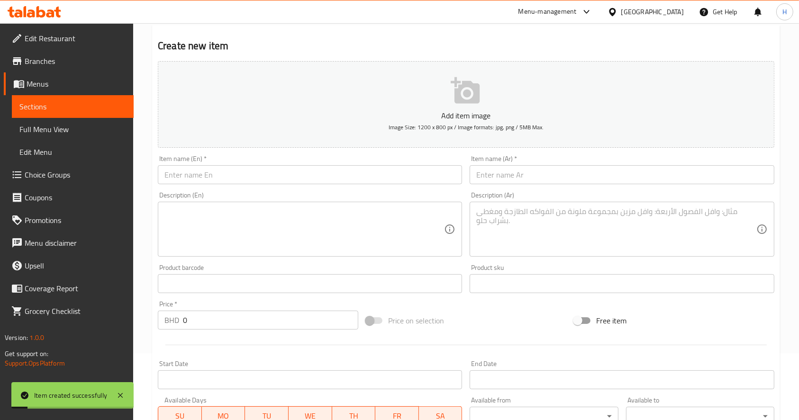
scroll to position [0, 0]
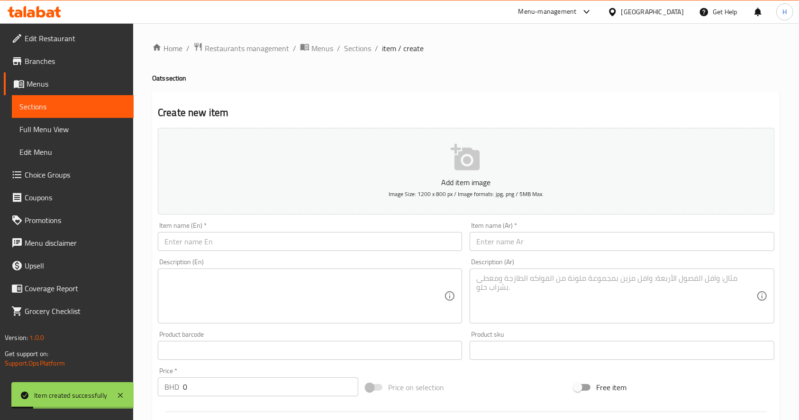
click at [227, 238] on input "text" at bounding box center [310, 241] width 304 height 19
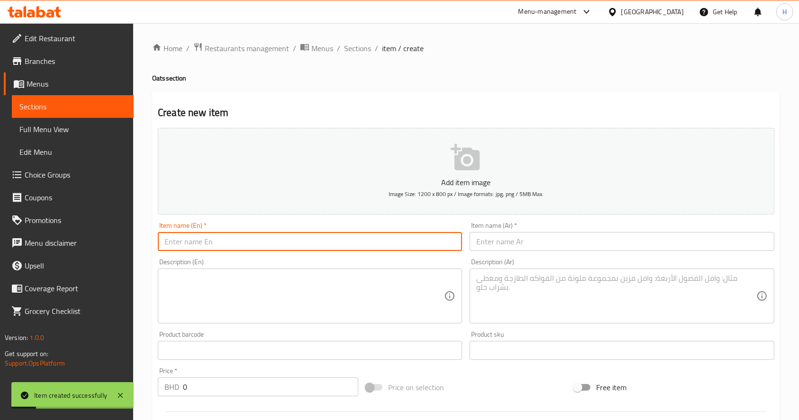
paste input "granulla"
type input "granulla"
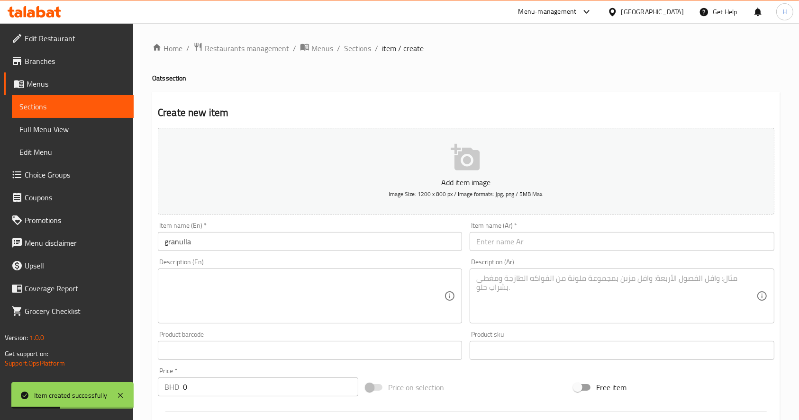
click at [498, 238] on input "text" at bounding box center [622, 241] width 304 height 19
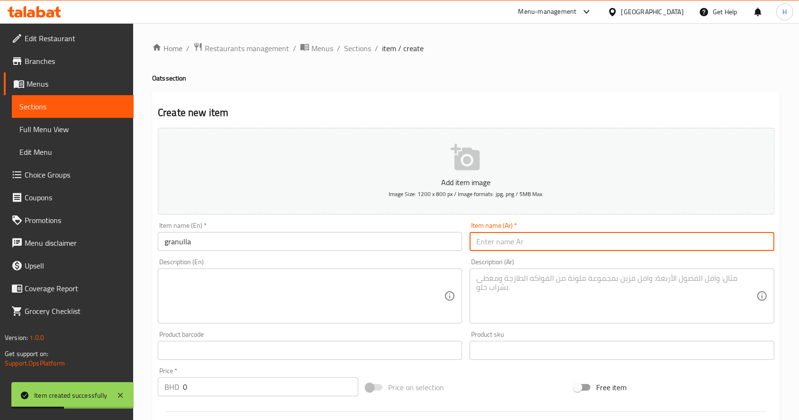
paste input "غرانولا"
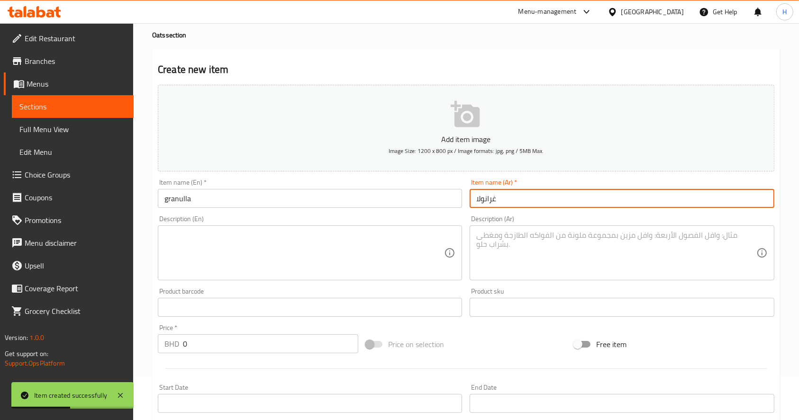
scroll to position [63, 0]
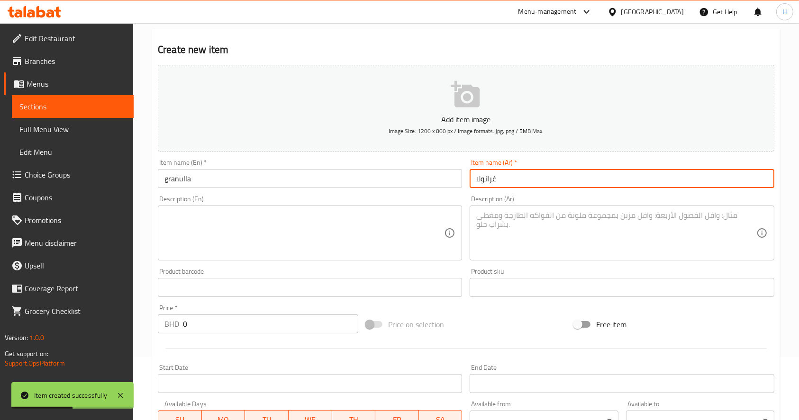
type input "غرانولا"
drag, startPoint x: 230, startPoint y: 324, endPoint x: -30, endPoint y: 192, distance: 291.4
click at [0, 192] on html "Item created successfully ​ Menu-management Bahrain Get Help H Edit Restaurant …" at bounding box center [399, 147] width 799 height 420
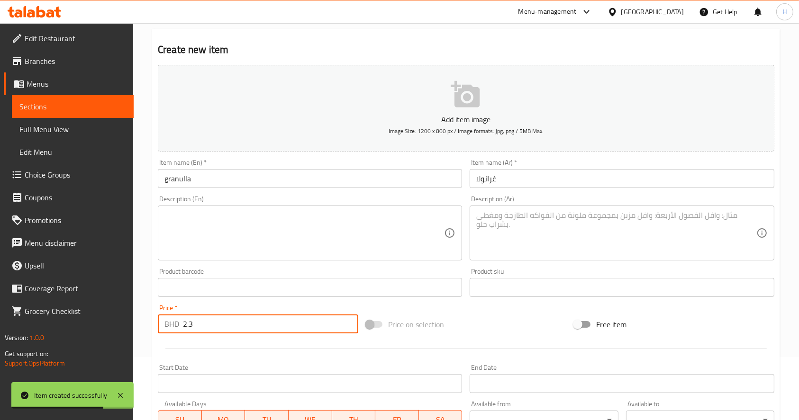
type input "2.3"
click at [258, 231] on textarea at bounding box center [304, 233] width 280 height 45
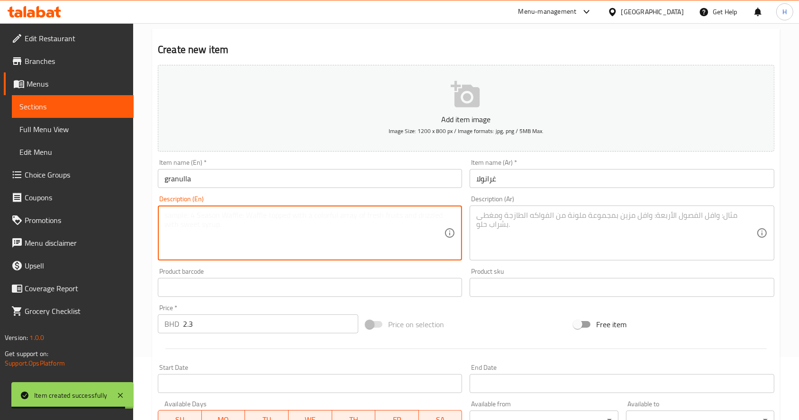
paste textarea "مقرمش وحلو مع نكهة المكسرات | غرانولا، مكسرات، عسل، حليب | 350 سعرة حرارية | بر…"
type textarea "مقرمش وحلو مع نكهة المكسرات | غرانولا، مكسرات، عسل، حليب | 350 سعرة حرارية | بر…"
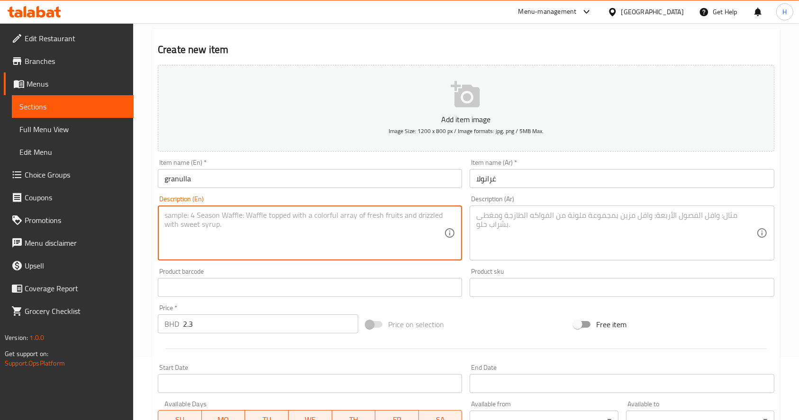
click at [587, 231] on textarea at bounding box center [616, 233] width 280 height 45
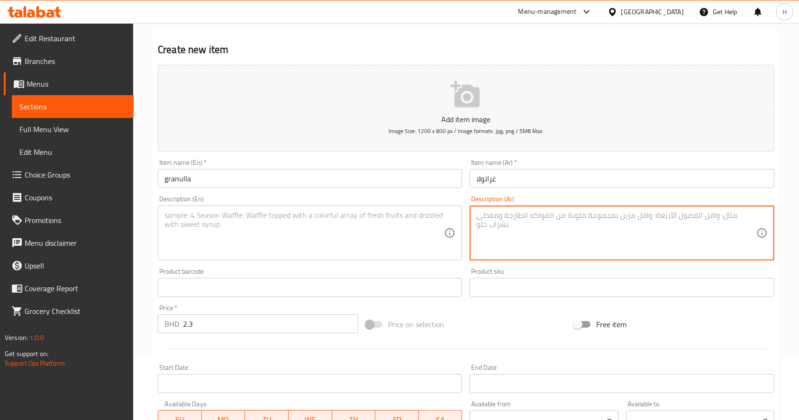
paste textarea "مقرمش وحلو مع نكهة المكسرات | غرانولا، مكسرات، عسل، حليب | 350 سعرة حرارية | بر…"
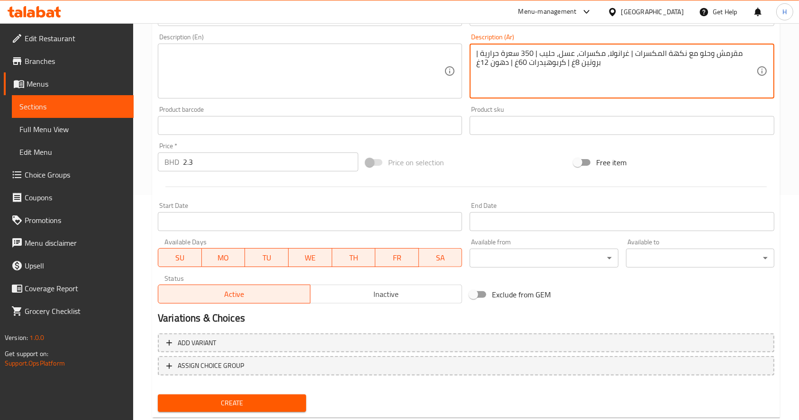
scroll to position [249, 0]
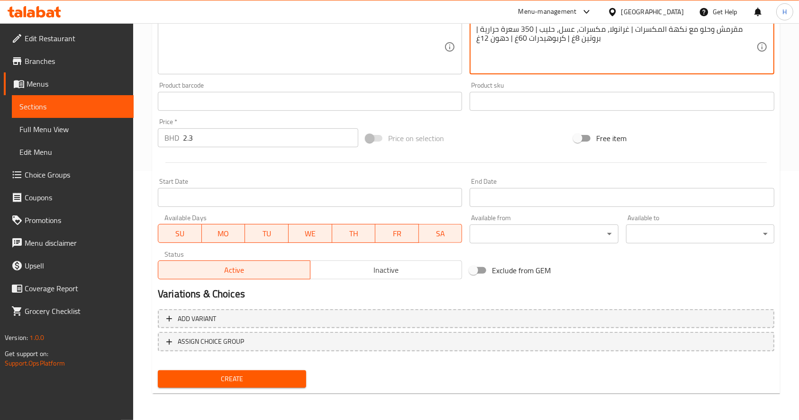
type textarea "مقرمش وحلو مع نكهة المكسرات | غرانولا، مكسرات، عسل، حليب | 350 سعرة حرارية | بر…"
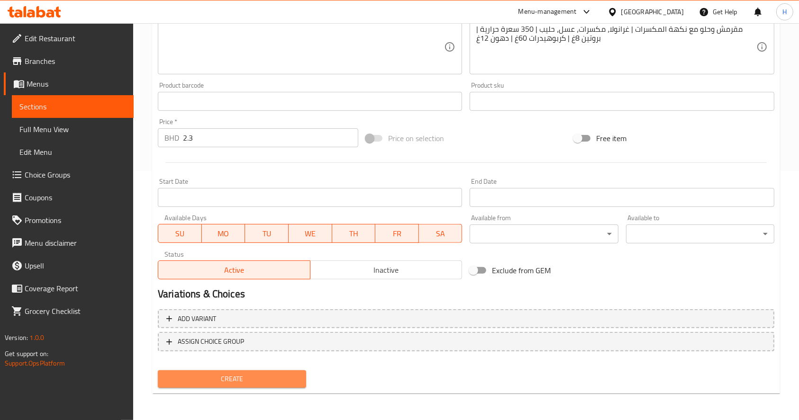
click at [273, 383] on span "Create" at bounding box center [231, 379] width 133 height 12
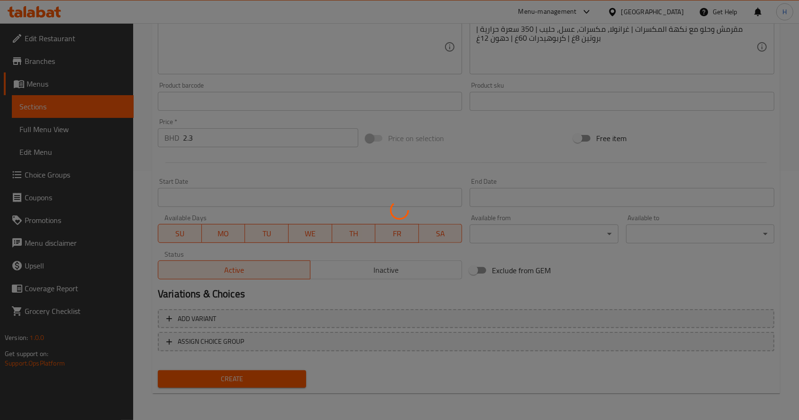
type input "0"
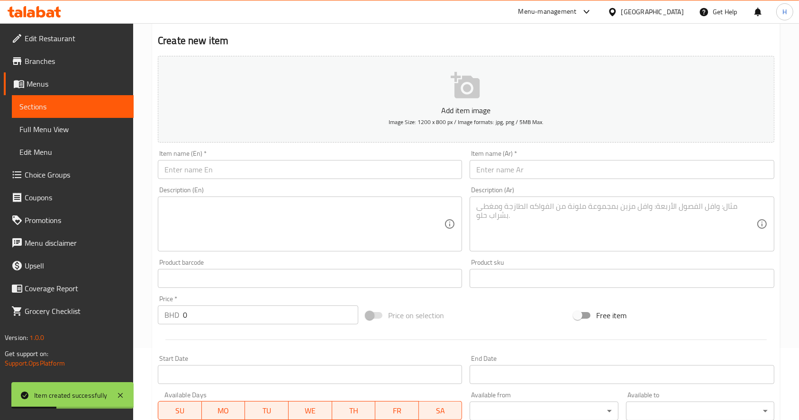
scroll to position [0, 0]
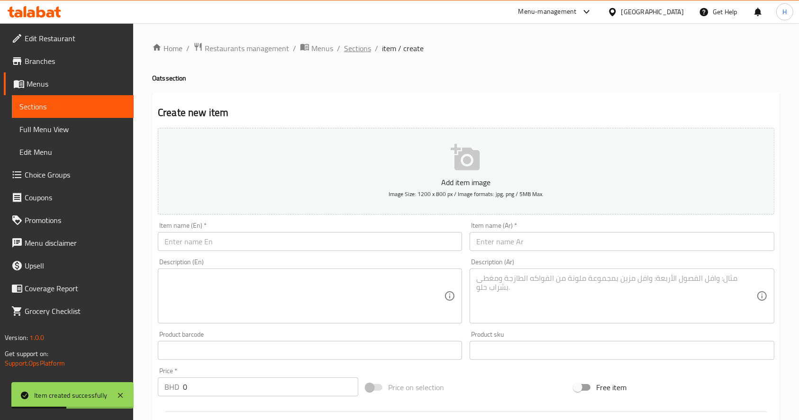
click at [360, 50] on span "Sections" at bounding box center [357, 48] width 27 height 11
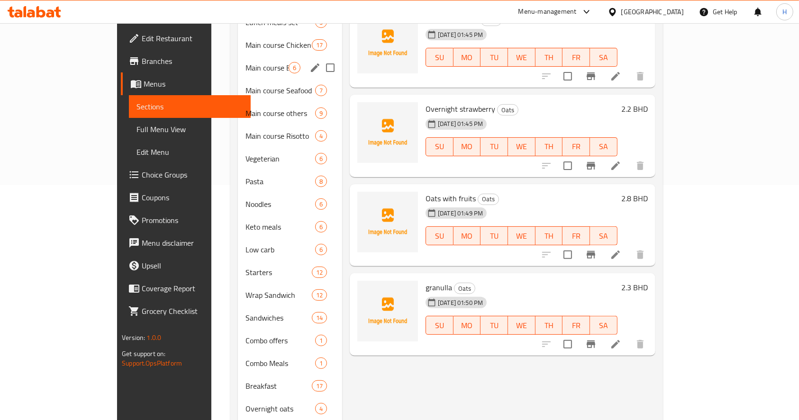
scroll to position [253, 0]
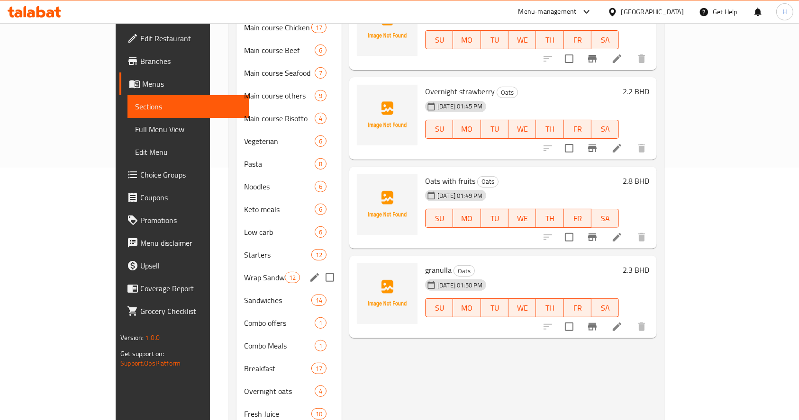
click at [236, 266] on div "Wrap Sandwich 12" at bounding box center [288, 277] width 105 height 23
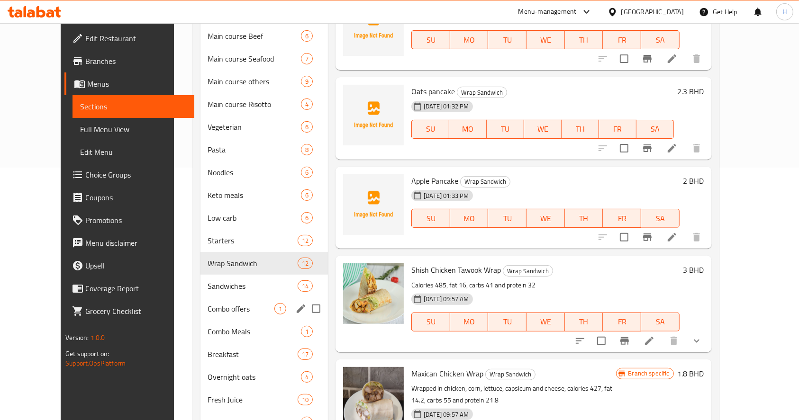
click at [223, 301] on div "Combo offers 1" at bounding box center [264, 309] width 128 height 23
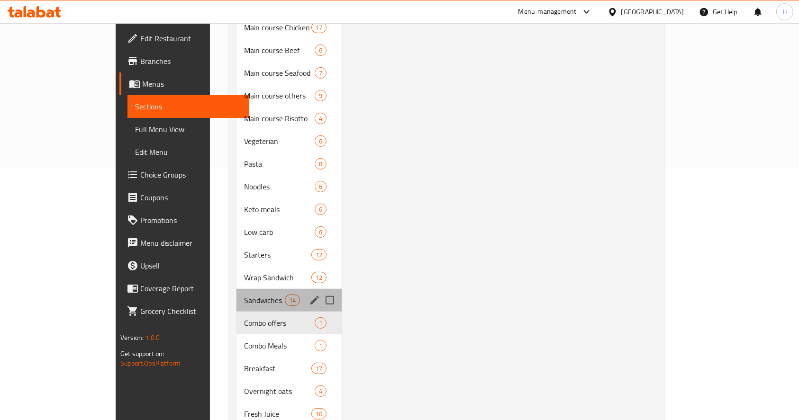
click at [236, 289] on div "Sandwiches 14" at bounding box center [288, 300] width 105 height 23
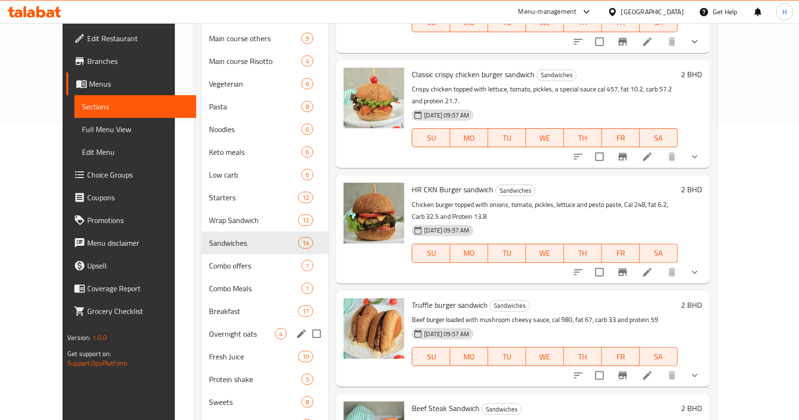
scroll to position [316, 0]
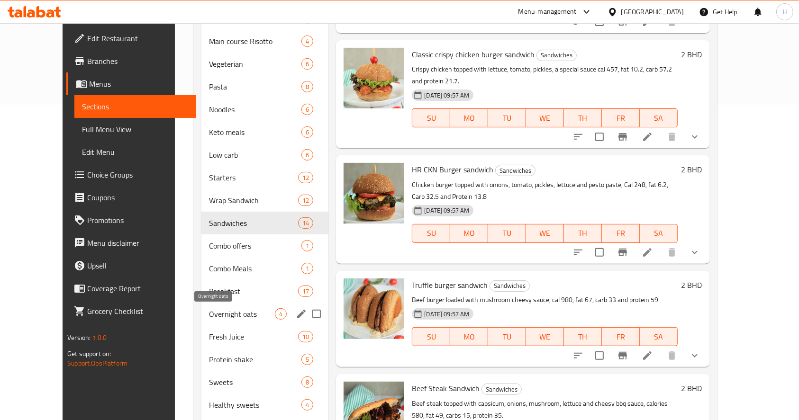
click at [209, 312] on span "Overnight oats" at bounding box center [242, 314] width 66 height 11
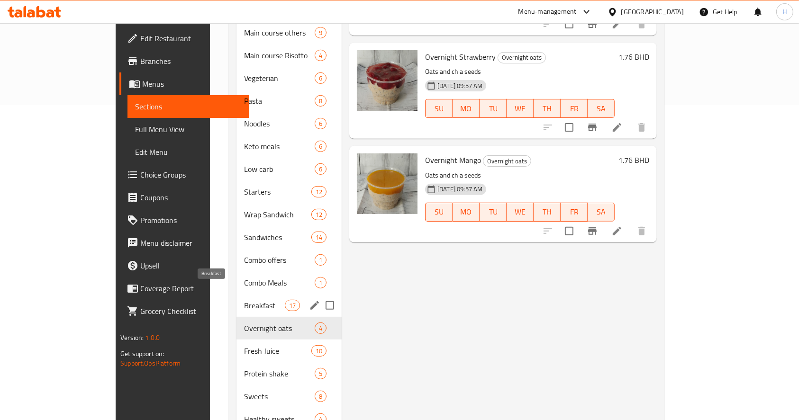
click at [244, 300] on span "Breakfast" at bounding box center [264, 305] width 40 height 11
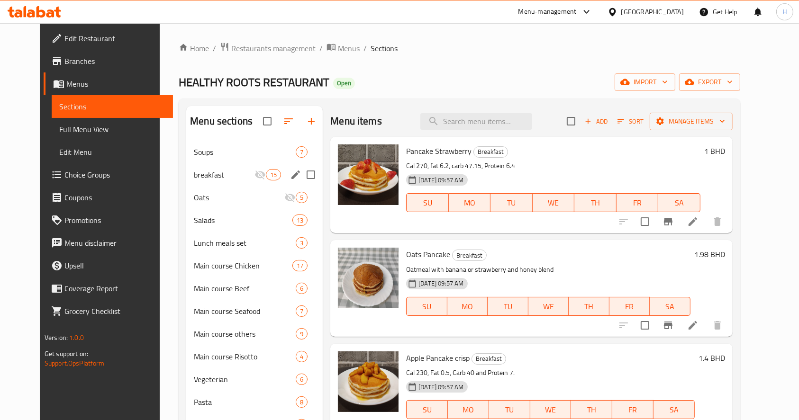
click at [234, 176] on span "breakfast" at bounding box center [224, 174] width 61 height 11
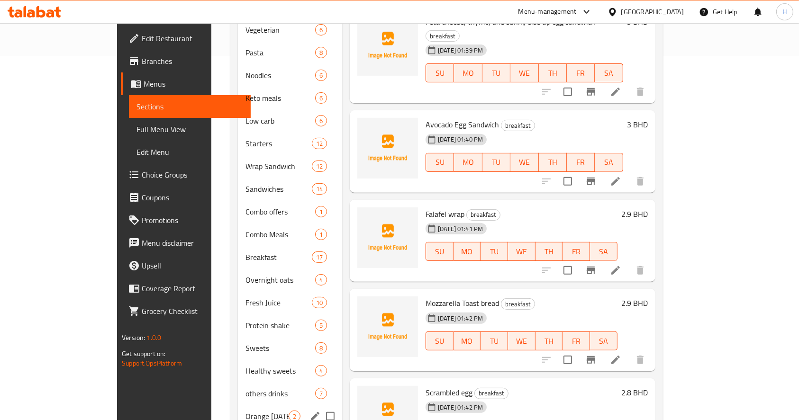
scroll to position [347, 0]
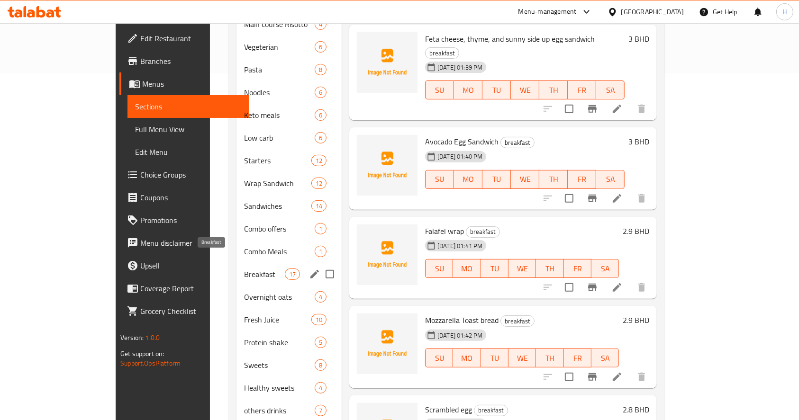
click at [244, 269] on span "Breakfast" at bounding box center [264, 274] width 40 height 11
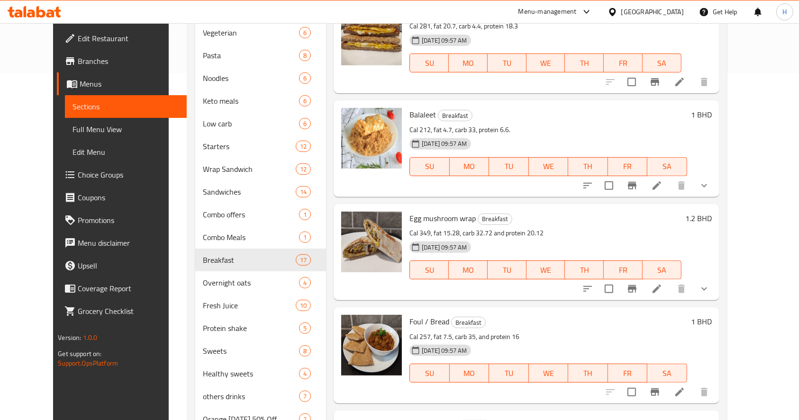
scroll to position [1074, 0]
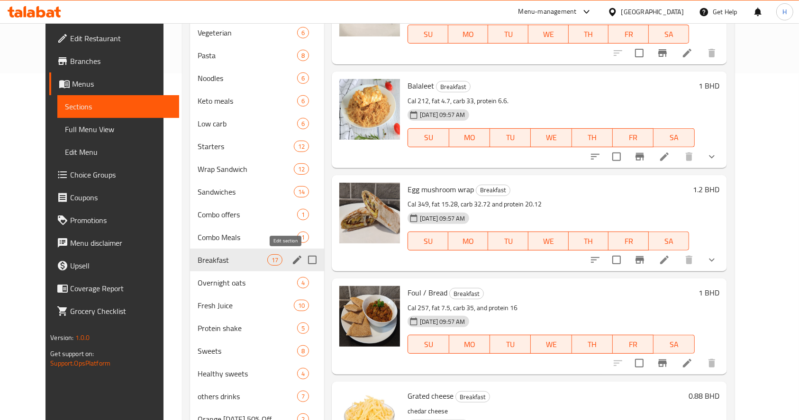
click at [293, 260] on icon "edit" at bounding box center [297, 260] width 9 height 9
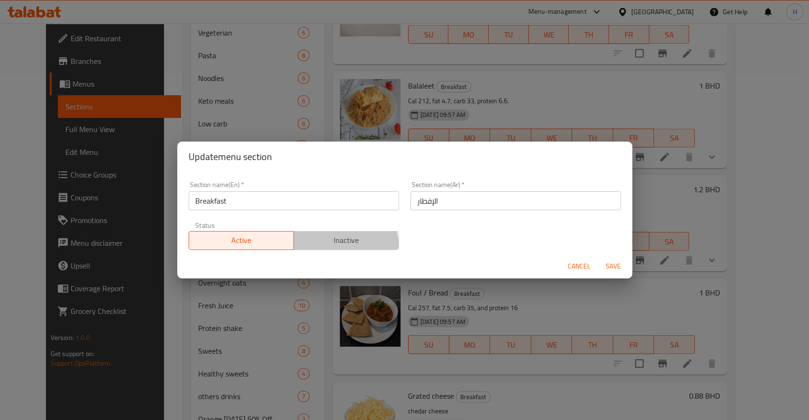
click at [326, 248] on button "Inactive" at bounding box center [346, 240] width 106 height 19
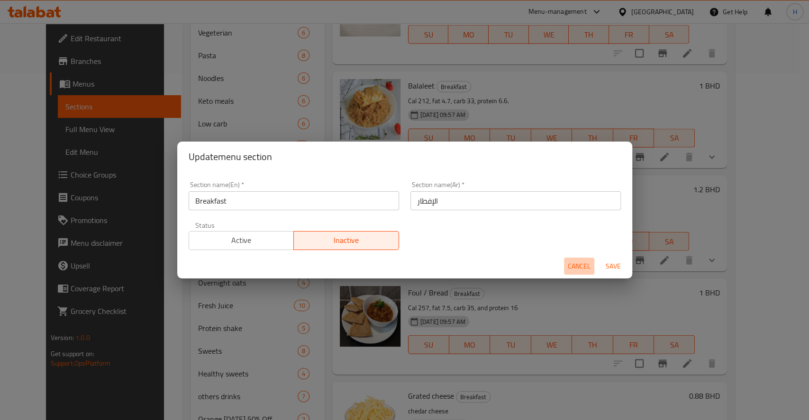
click at [584, 264] on span "Cancel" at bounding box center [579, 267] width 23 height 12
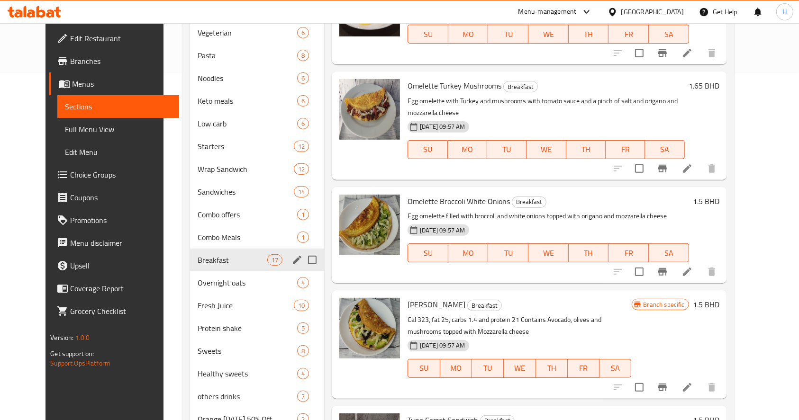
scroll to position [0, 0]
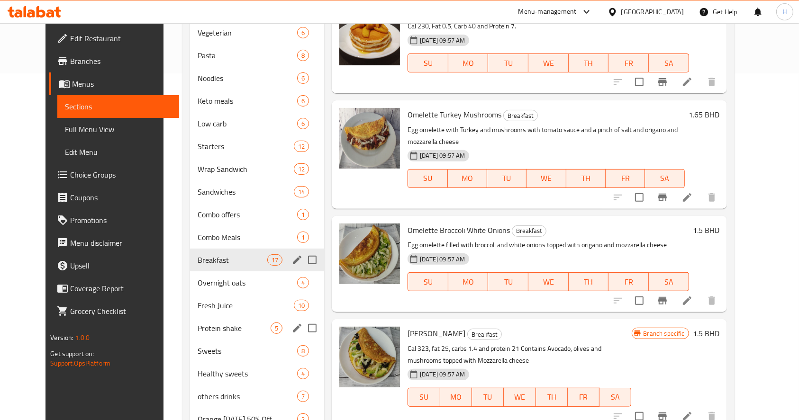
click at [219, 323] on span "Protein shake" at bounding box center [234, 328] width 73 height 11
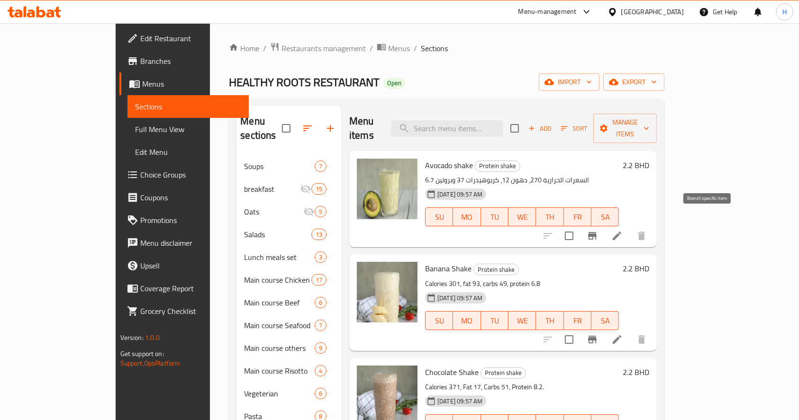
click at [598, 230] on icon "Branch-specific-item" at bounding box center [592, 235] width 11 height 11
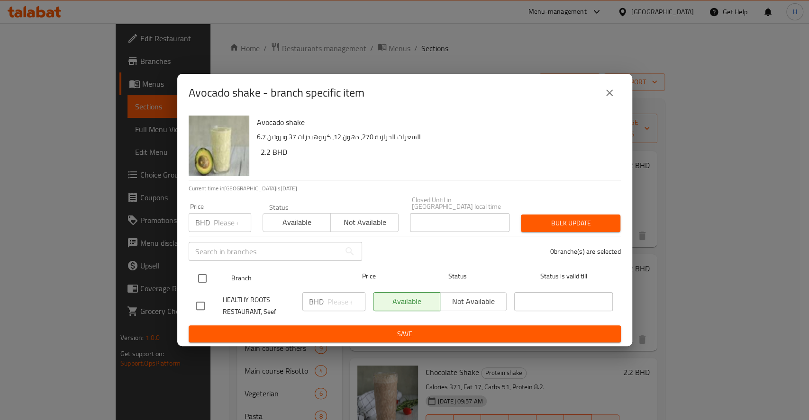
click at [209, 275] on input "checkbox" at bounding box center [202, 279] width 20 height 20
checkbox input "true"
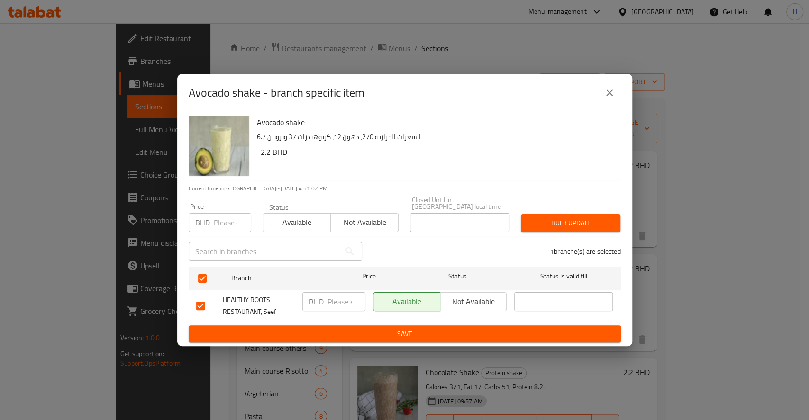
click at [336, 301] on input "number" at bounding box center [346, 301] width 38 height 19
type input "3.2"
click at [352, 326] on button "Save" at bounding box center [405, 335] width 432 height 18
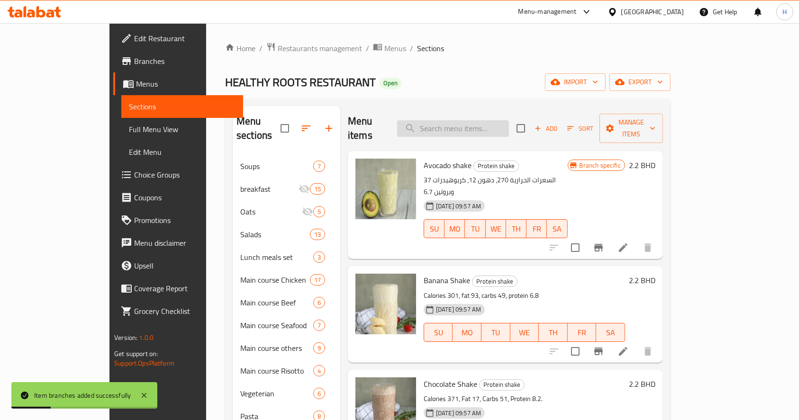
click at [483, 125] on input "search" at bounding box center [453, 128] width 112 height 17
click at [495, 123] on input "search" at bounding box center [453, 128] width 112 height 17
type input "oat"
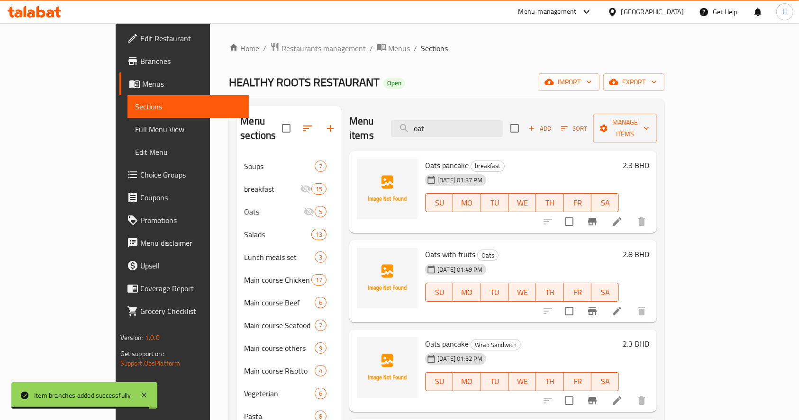
drag, startPoint x: 462, startPoint y: 124, endPoint x: 356, endPoint y: 127, distance: 105.7
click at [356, 127] on div "Menu items oat Add Sort Manage items" at bounding box center [503, 128] width 308 height 45
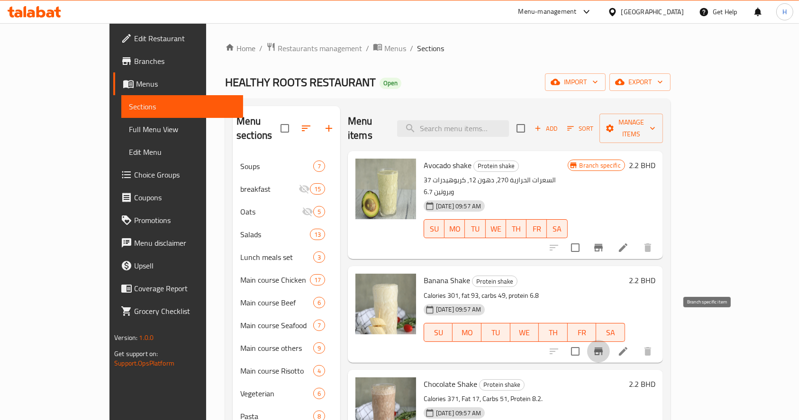
click at [604, 346] on icon "Branch-specific-item" at bounding box center [598, 351] width 11 height 11
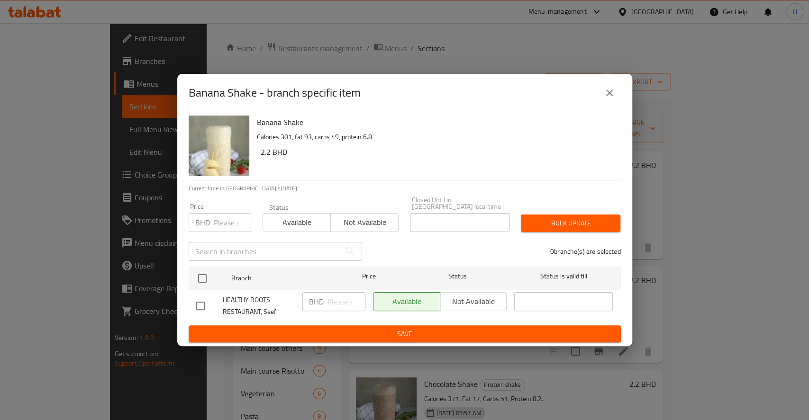
click at [199, 273] on input "checkbox" at bounding box center [202, 279] width 20 height 20
checkbox input "true"
click at [329, 305] on input "number" at bounding box center [346, 301] width 38 height 19
paste input "3"
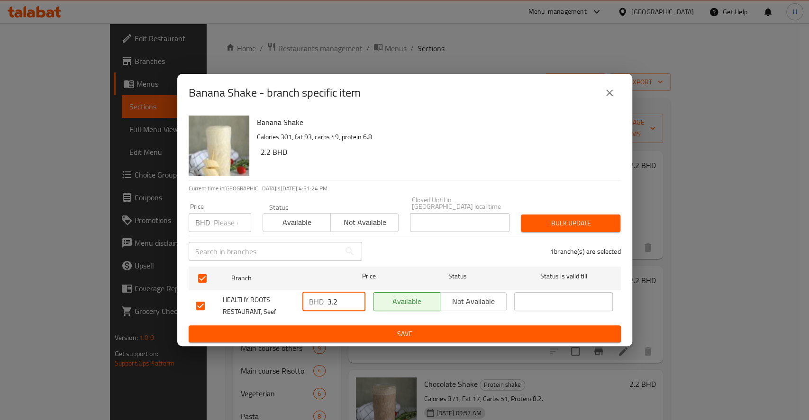
type input "3.2"
click at [352, 330] on span "Save" at bounding box center [404, 334] width 417 height 12
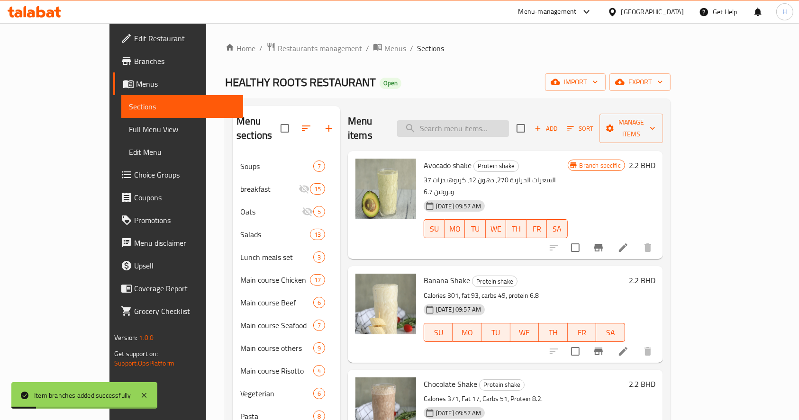
click at [504, 120] on input "search" at bounding box center [453, 128] width 112 height 17
paste input "Chocolate Shake"
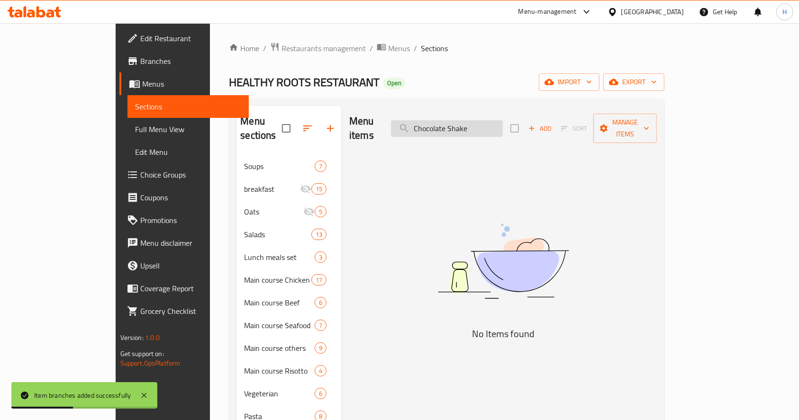
drag, startPoint x: 493, startPoint y: 121, endPoint x: 531, endPoint y: 121, distance: 37.9
click at [503, 121] on input "Chocolate Shake" at bounding box center [447, 128] width 112 height 17
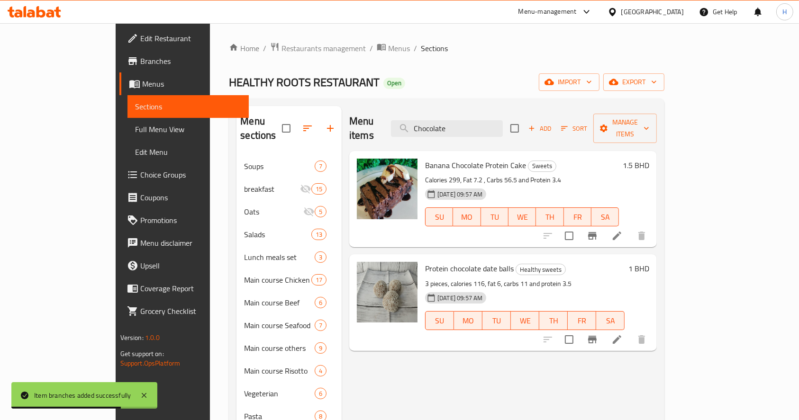
drag, startPoint x: 501, startPoint y: 121, endPoint x: 258, endPoint y: 113, distance: 243.7
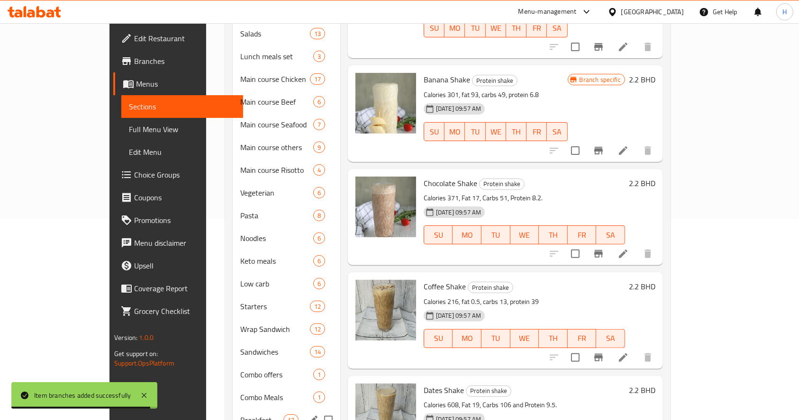
scroll to position [253, 0]
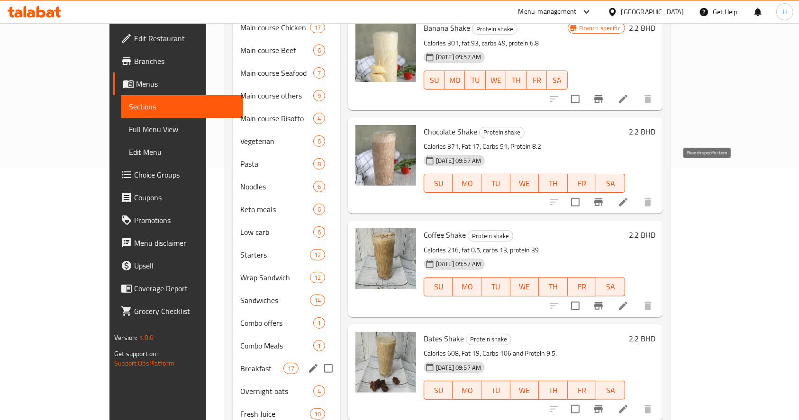
type input "shake"
click at [604, 197] on icon "Branch-specific-item" at bounding box center [598, 202] width 11 height 11
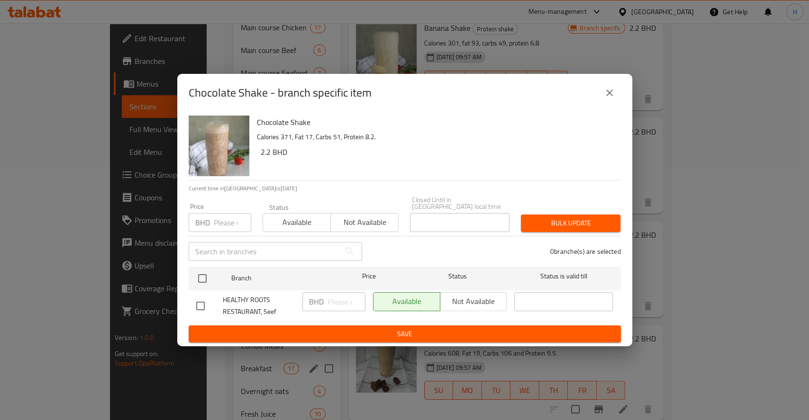
click at [208, 269] on input "checkbox" at bounding box center [202, 279] width 20 height 20
checkbox input "true"
click at [342, 294] on input "number" at bounding box center [346, 301] width 38 height 19
type input "3.2"
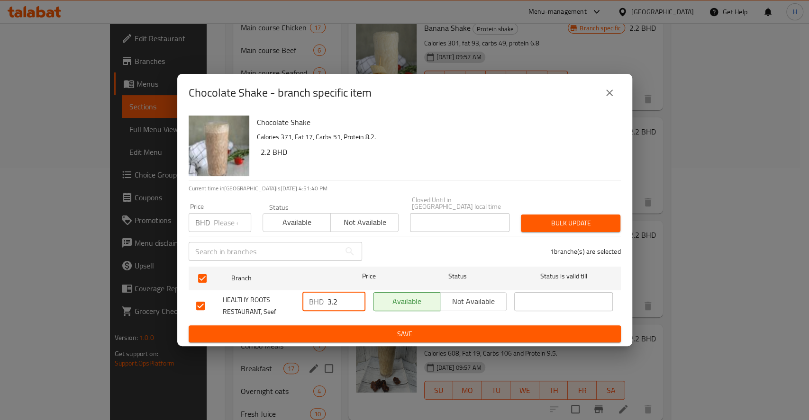
click at [340, 328] on span "Save" at bounding box center [404, 334] width 417 height 12
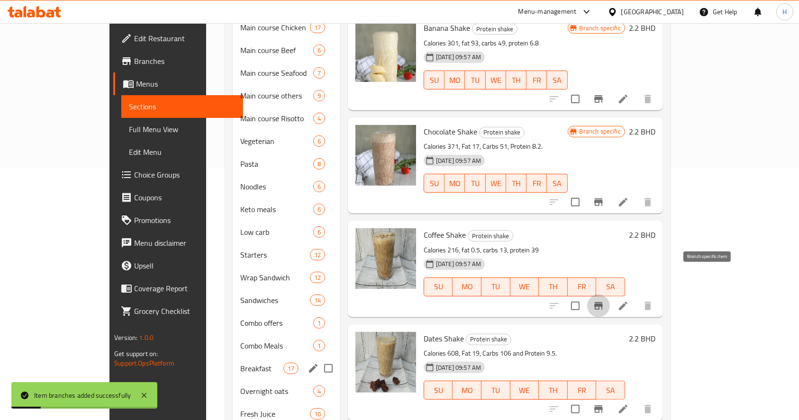
click at [604, 300] on icon "Branch-specific-item" at bounding box center [598, 305] width 11 height 11
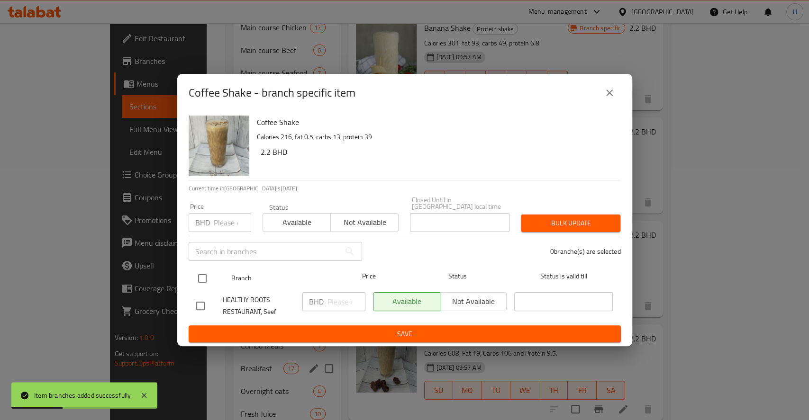
click at [207, 274] on input "checkbox" at bounding box center [202, 279] width 20 height 20
checkbox input "true"
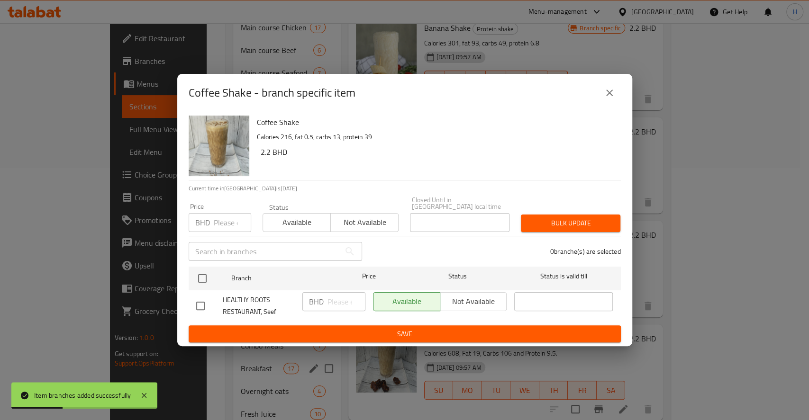
checkbox input "true"
click at [344, 296] on input "number" at bounding box center [346, 301] width 38 height 19
type input "3.2"
click at [350, 331] on span "Save" at bounding box center [404, 334] width 417 height 12
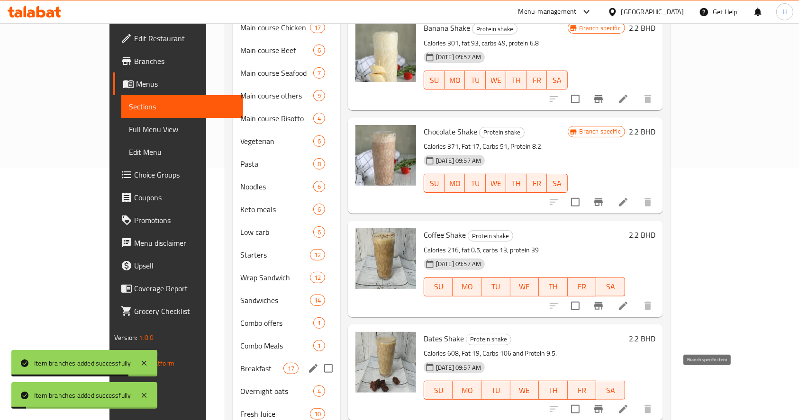
click at [604, 404] on icon "Branch-specific-item" at bounding box center [598, 409] width 11 height 11
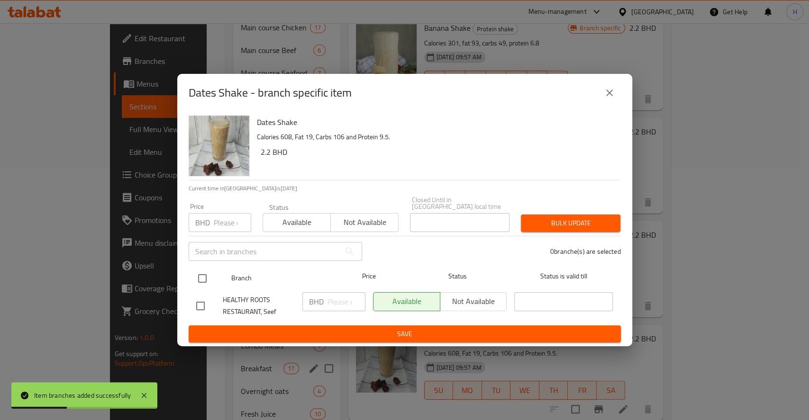
click at [202, 278] on input "checkbox" at bounding box center [202, 279] width 20 height 20
checkbox input "true"
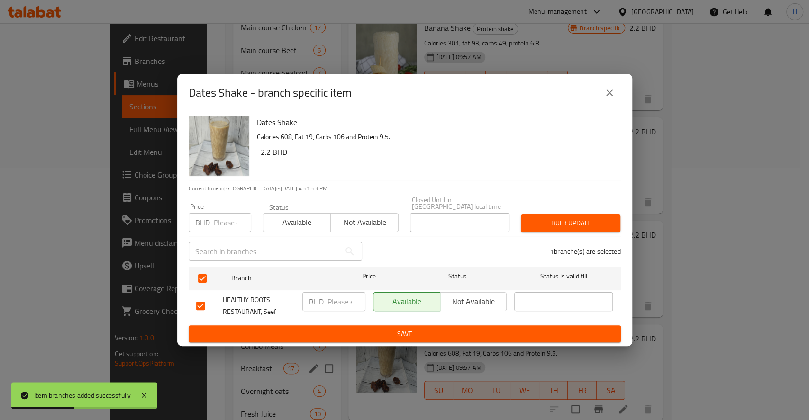
click at [339, 294] on input "number" at bounding box center [346, 301] width 38 height 19
type input "3.2"
click at [360, 328] on span "Save" at bounding box center [404, 334] width 417 height 12
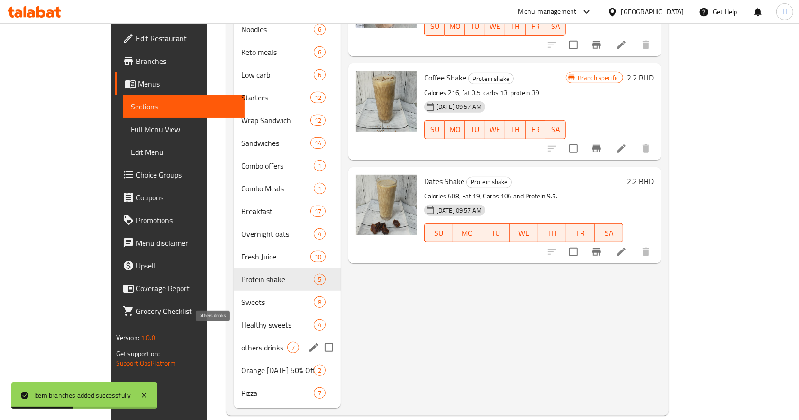
click at [241, 319] on span "Healthy sweets" at bounding box center [277, 324] width 72 height 11
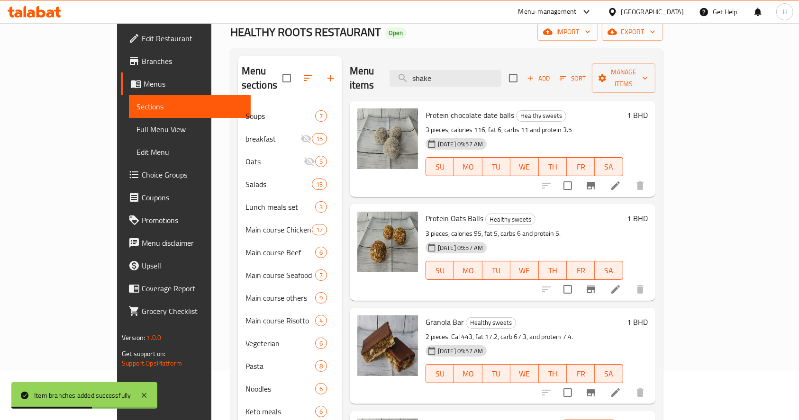
scroll to position [31, 0]
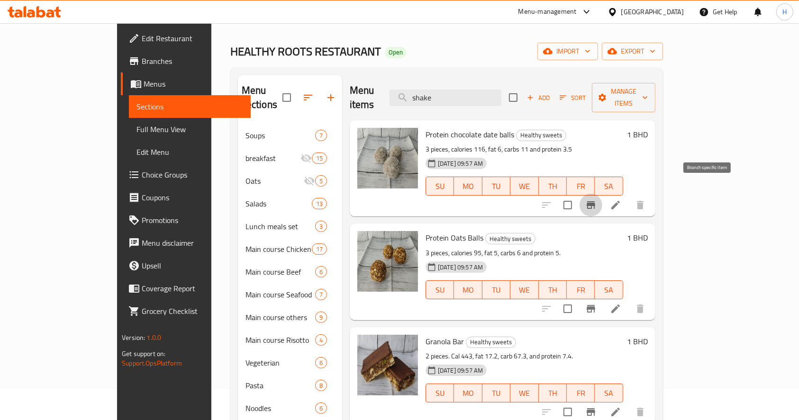
click at [597, 200] on icon "Branch-specific-item" at bounding box center [590, 205] width 11 height 11
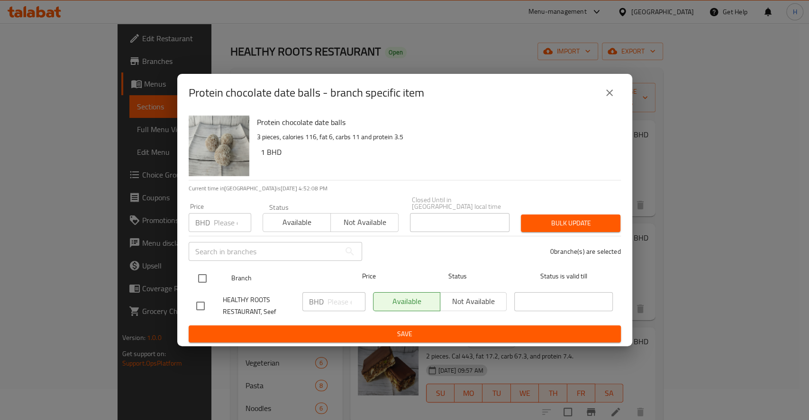
click at [206, 279] on input "checkbox" at bounding box center [202, 279] width 20 height 20
checkbox input "true"
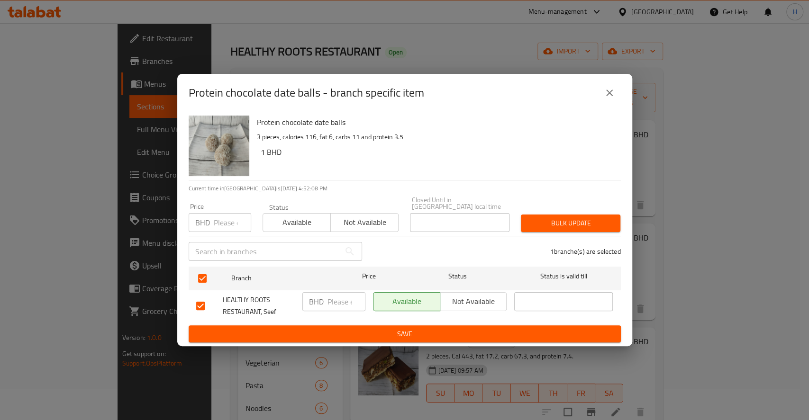
click at [332, 298] on input "number" at bounding box center [346, 301] width 38 height 19
type input "2.2"
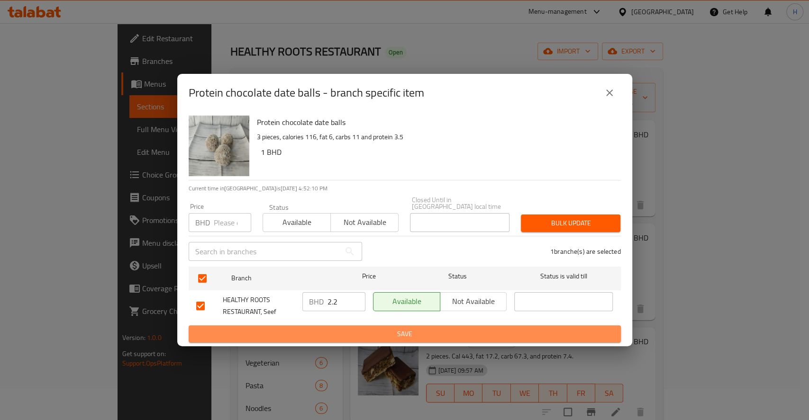
click at [447, 328] on span "Save" at bounding box center [404, 334] width 417 height 12
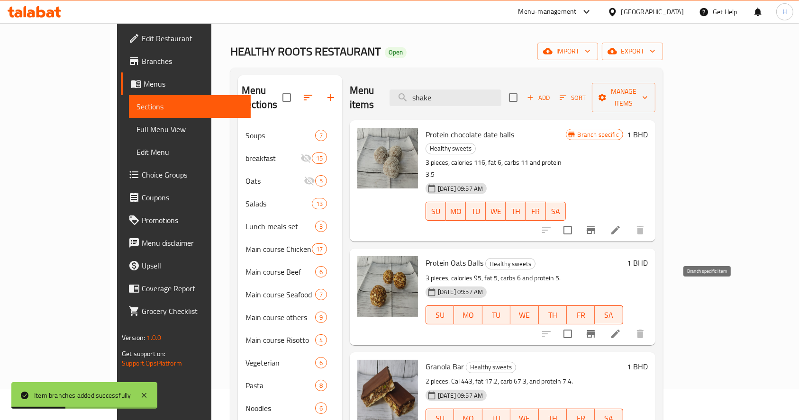
click at [595, 330] on icon "Branch-specific-item" at bounding box center [591, 334] width 9 height 8
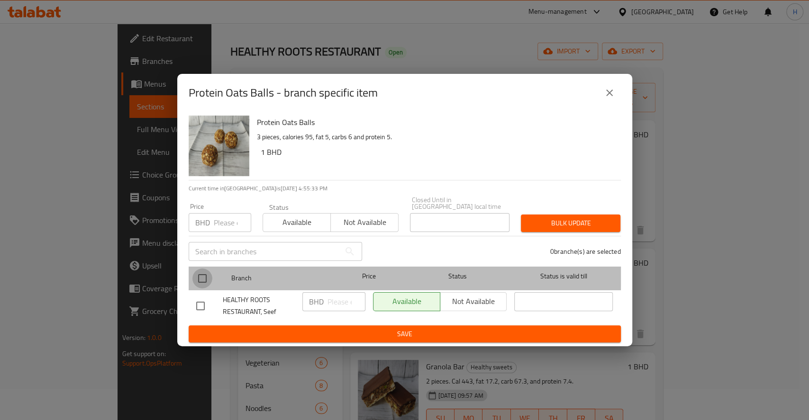
click at [209, 272] on input "checkbox" at bounding box center [202, 279] width 20 height 20
checkbox input "true"
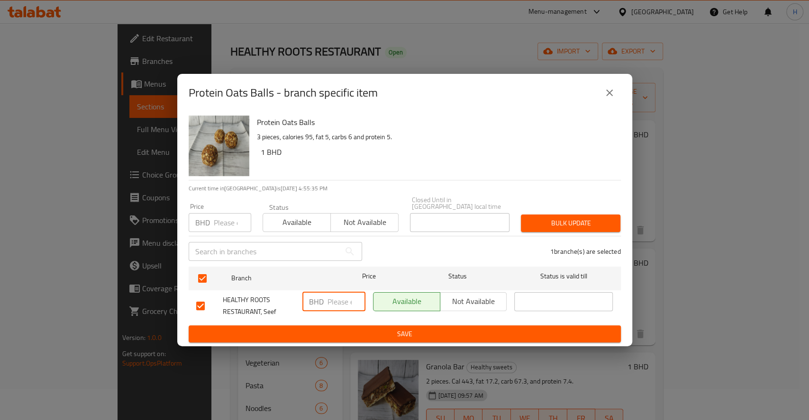
click at [337, 300] on input "number" at bounding box center [346, 301] width 38 height 19
type input "2.1"
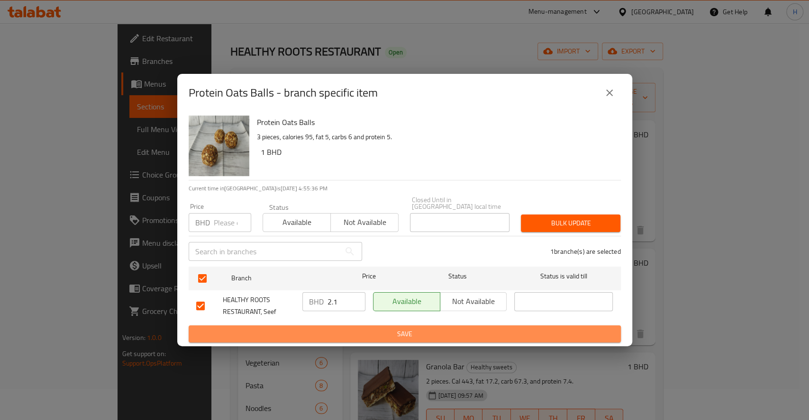
click at [371, 328] on span "Save" at bounding box center [404, 334] width 417 height 12
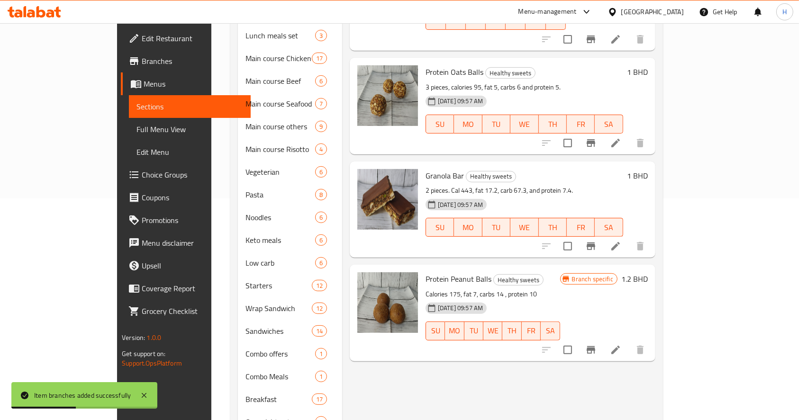
scroll to position [220, 0]
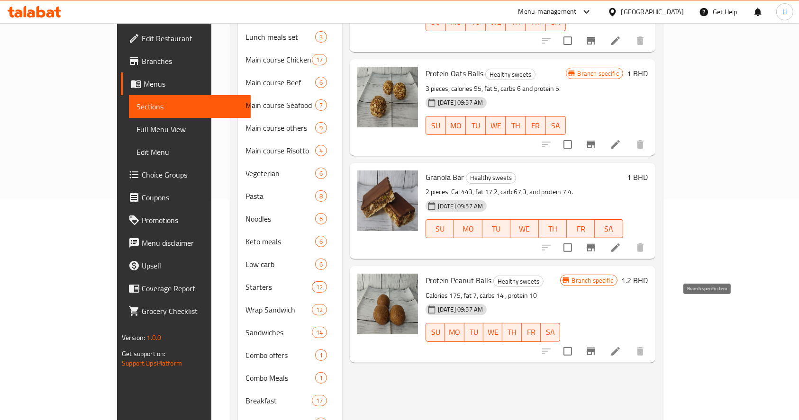
click at [597, 346] on icon "Branch-specific-item" at bounding box center [590, 351] width 11 height 11
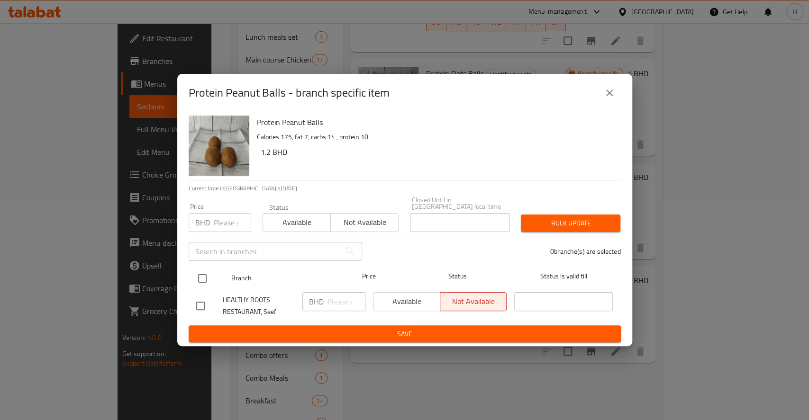
click at [202, 275] on input "checkbox" at bounding box center [202, 279] width 20 height 20
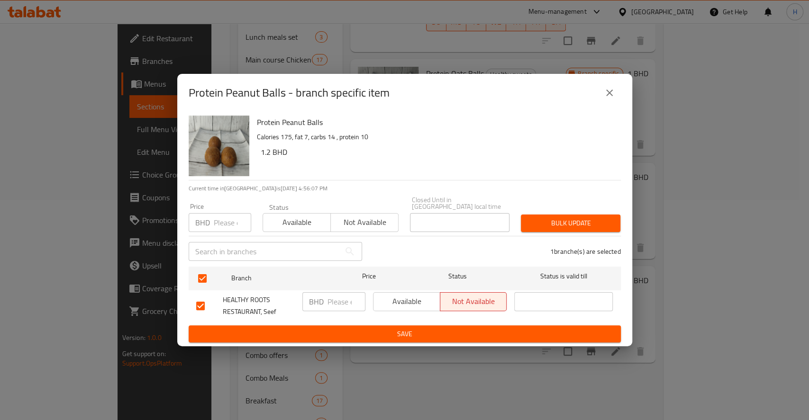
click at [336, 301] on input "number" at bounding box center [346, 301] width 38 height 19
click at [369, 328] on span "Save" at bounding box center [404, 334] width 417 height 12
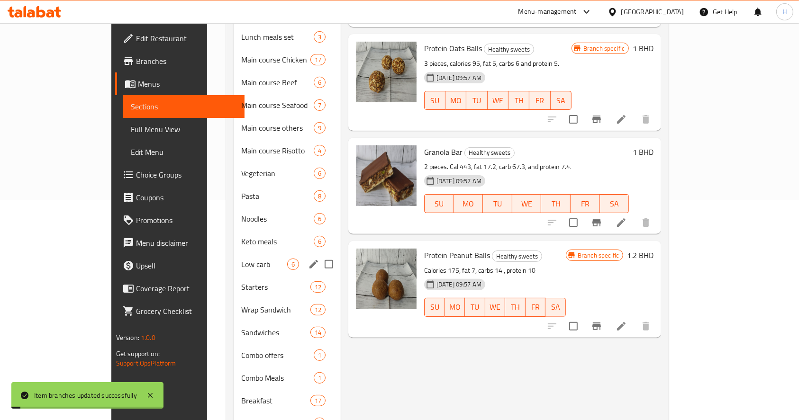
scroll to position [410, 0]
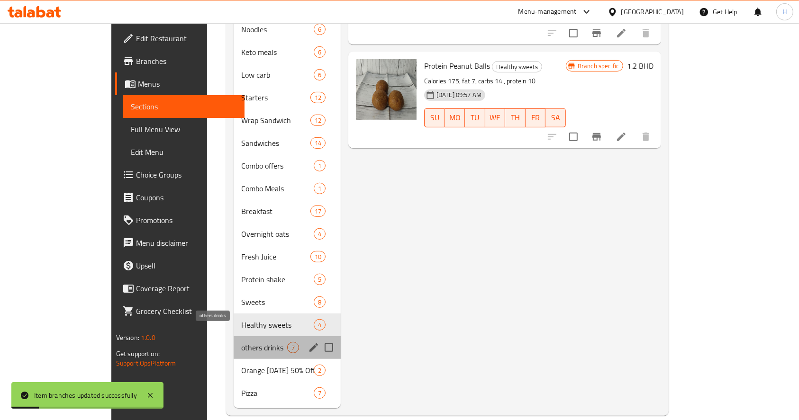
click at [241, 342] on span "others drinks" at bounding box center [263, 347] width 45 height 11
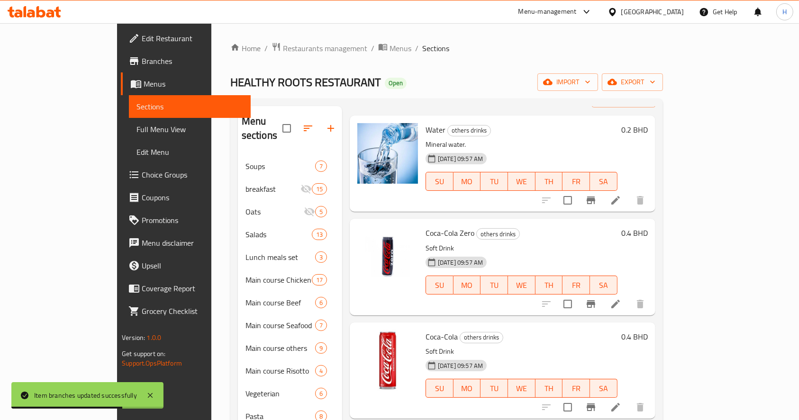
scroll to position [36, 0]
click at [597, 298] on icon "Branch-specific-item" at bounding box center [590, 303] width 11 height 11
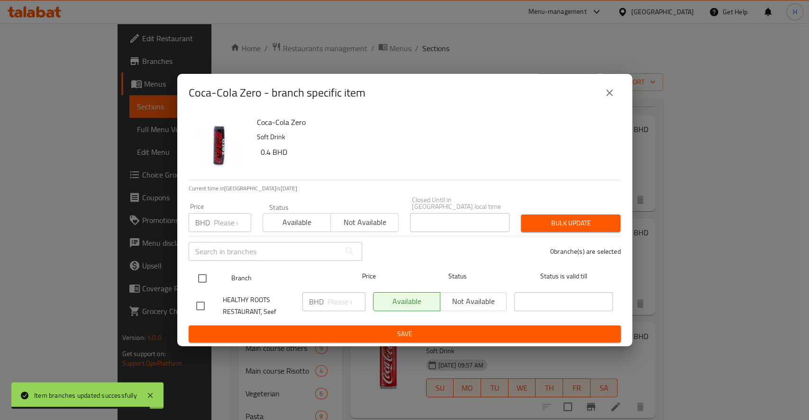
click at [196, 269] on input "checkbox" at bounding box center [202, 279] width 20 height 20
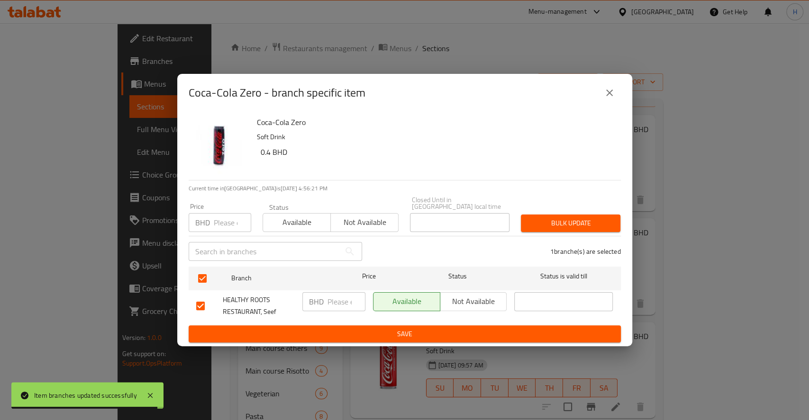
click at [336, 300] on input "number" at bounding box center [346, 301] width 38 height 19
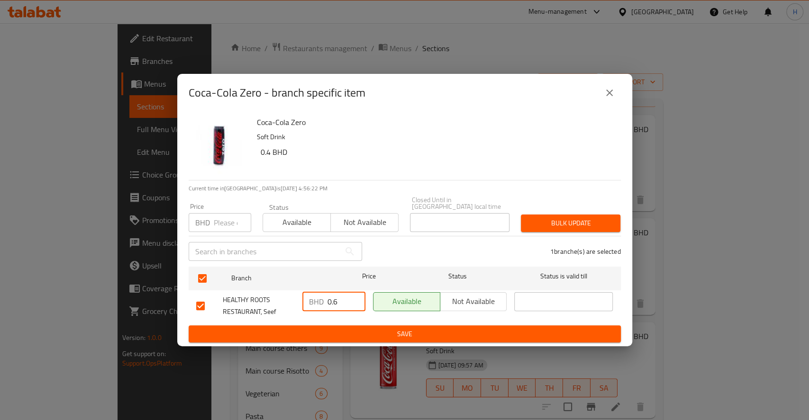
drag, startPoint x: 334, startPoint y: 300, endPoint x: 307, endPoint y: 300, distance: 26.5
click at [307, 300] on div "BHD 0.6 ​" at bounding box center [333, 301] width 63 height 19
drag, startPoint x: 344, startPoint y: 294, endPoint x: 344, endPoint y: 319, distance: 25.1
click at [334, 298] on input "0.6" at bounding box center [346, 301] width 38 height 19
click at [338, 299] on input "0.6" at bounding box center [346, 301] width 38 height 19
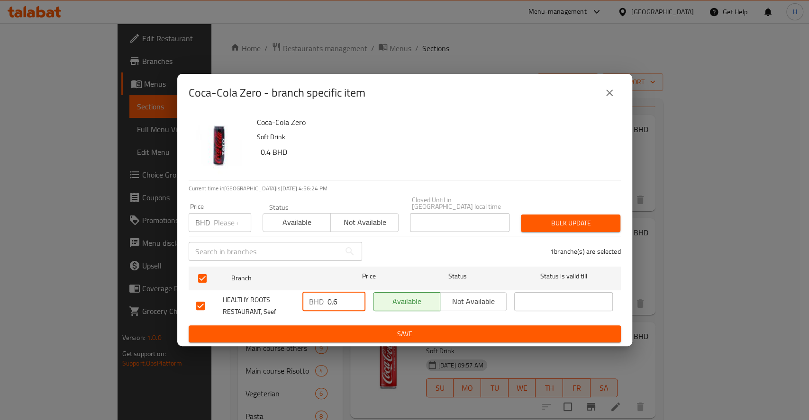
click at [338, 299] on input "0.6" at bounding box center [346, 301] width 38 height 19
click at [369, 328] on span "Save" at bounding box center [404, 334] width 417 height 12
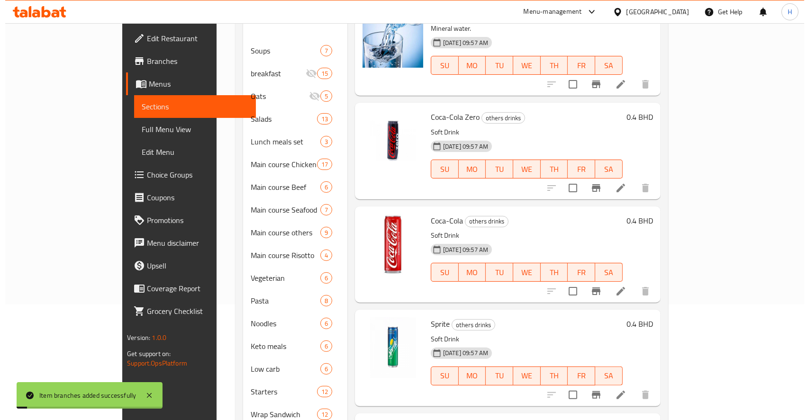
scroll to position [126, 0]
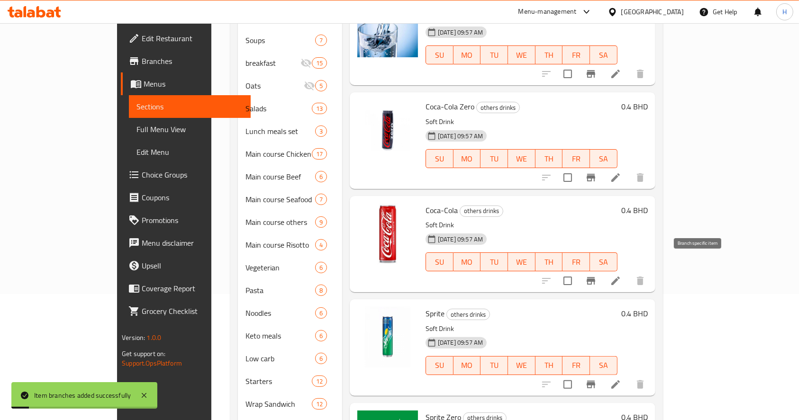
click at [595, 277] on icon "Branch-specific-item" at bounding box center [591, 281] width 9 height 8
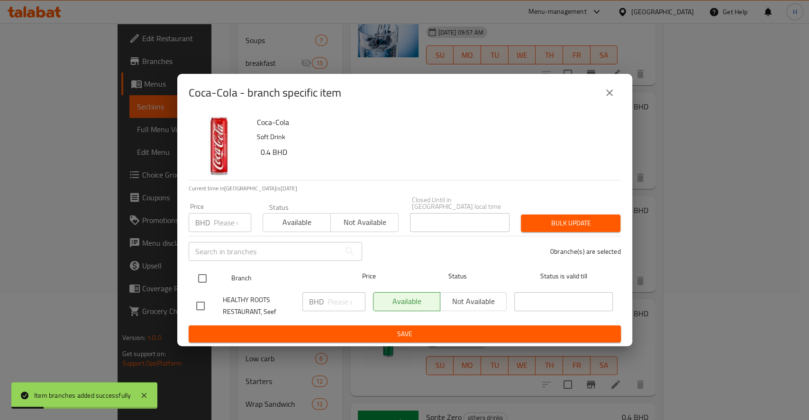
drag, startPoint x: 201, startPoint y: 276, endPoint x: 205, endPoint y: 280, distance: 6.0
click at [203, 277] on input "checkbox" at bounding box center [202, 279] width 20 height 20
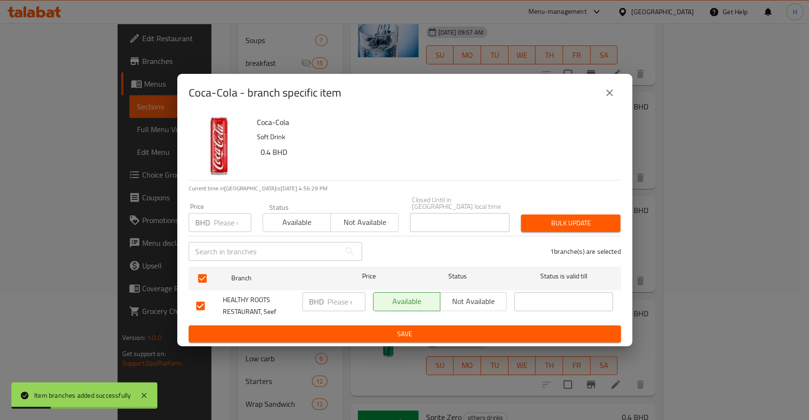
click at [345, 294] on input "number" at bounding box center [346, 301] width 38 height 19
paste input "0.6"
click at [344, 326] on button "Save" at bounding box center [405, 335] width 432 height 18
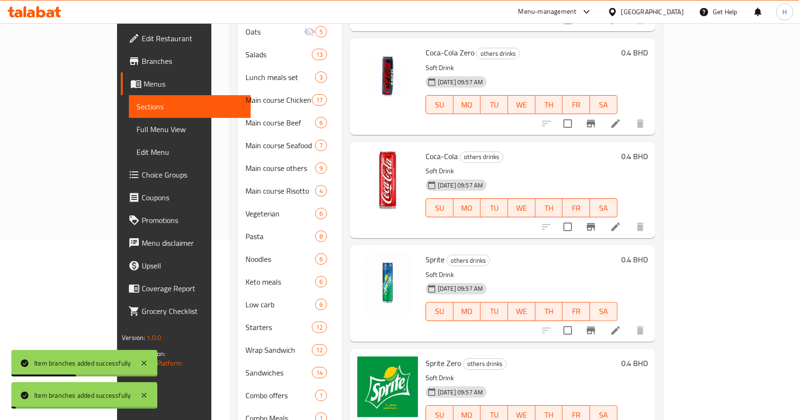
scroll to position [253, 0]
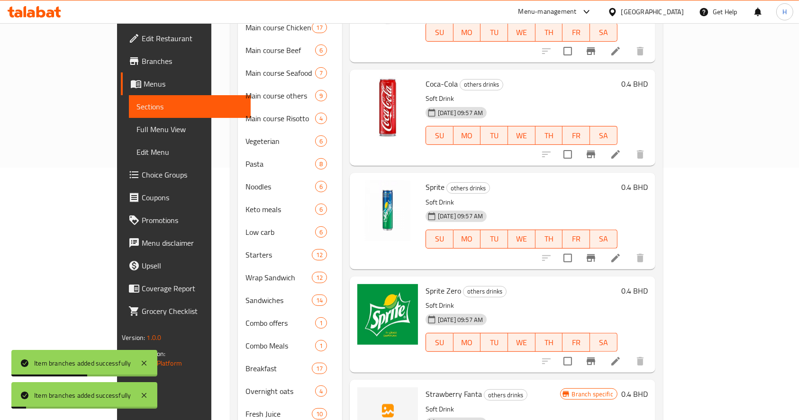
click at [602, 247] on button "Branch-specific-item" at bounding box center [591, 258] width 23 height 23
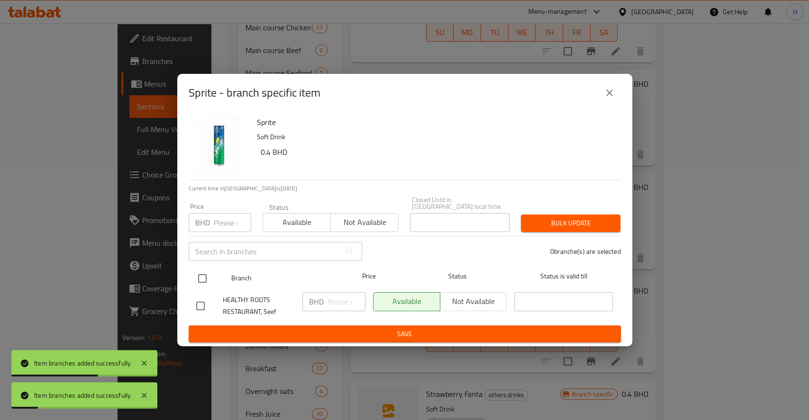
click at [200, 269] on input "checkbox" at bounding box center [202, 279] width 20 height 20
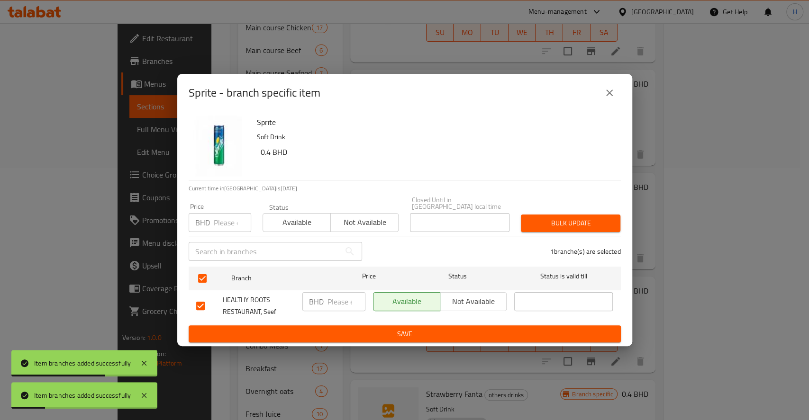
click at [336, 303] on input "number" at bounding box center [346, 301] width 38 height 19
paste input "0.6"
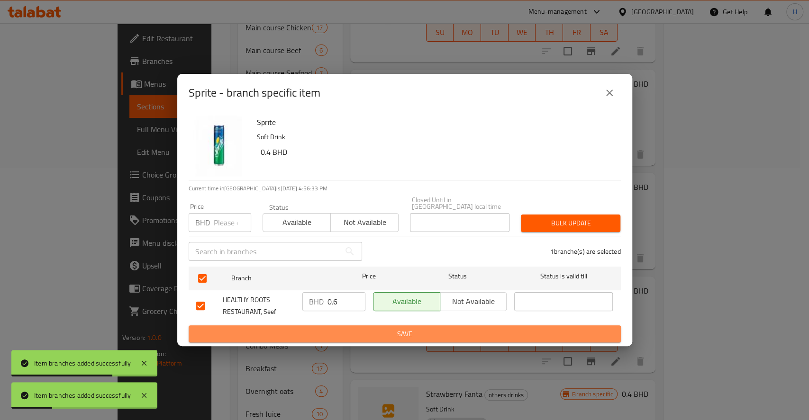
click at [348, 328] on span "Save" at bounding box center [404, 334] width 417 height 12
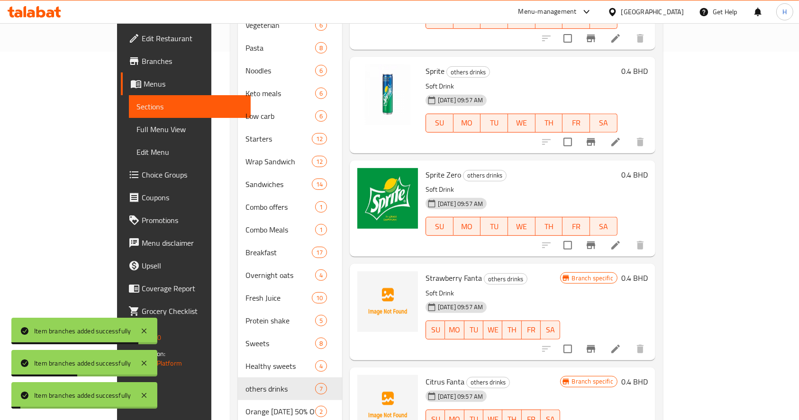
scroll to position [379, 0]
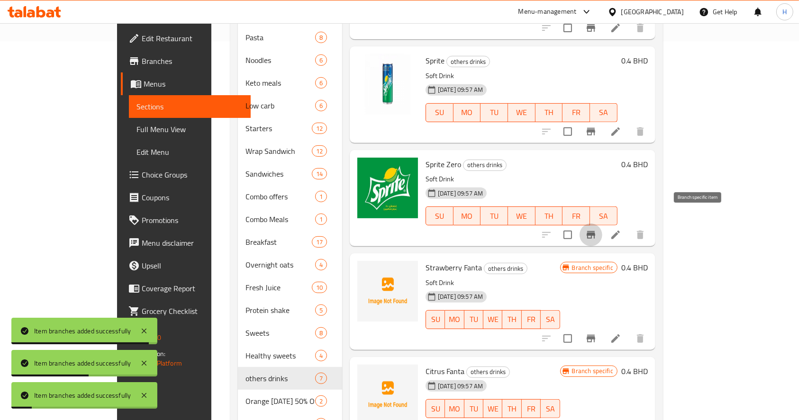
click at [602, 224] on button "Branch-specific-item" at bounding box center [591, 235] width 23 height 23
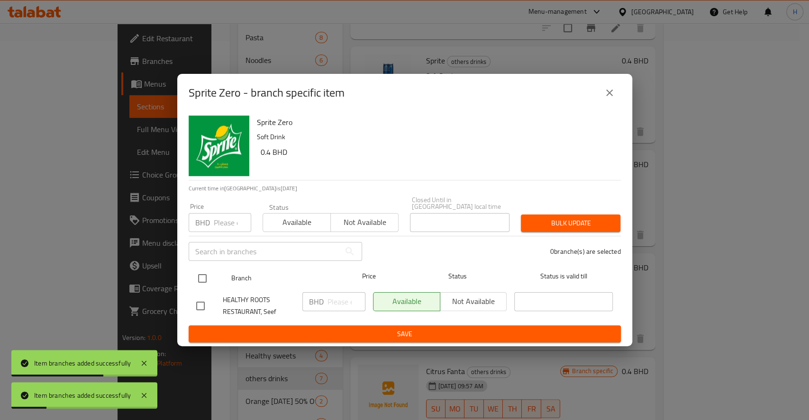
click at [208, 274] on input "checkbox" at bounding box center [202, 279] width 20 height 20
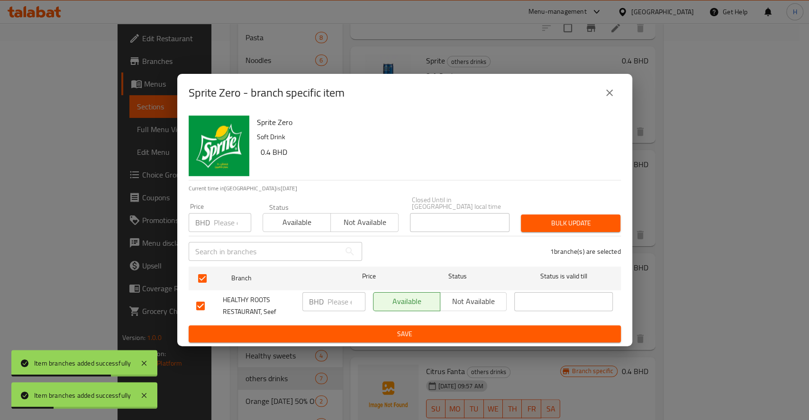
click at [331, 298] on input "number" at bounding box center [346, 301] width 38 height 19
paste input "0.6"
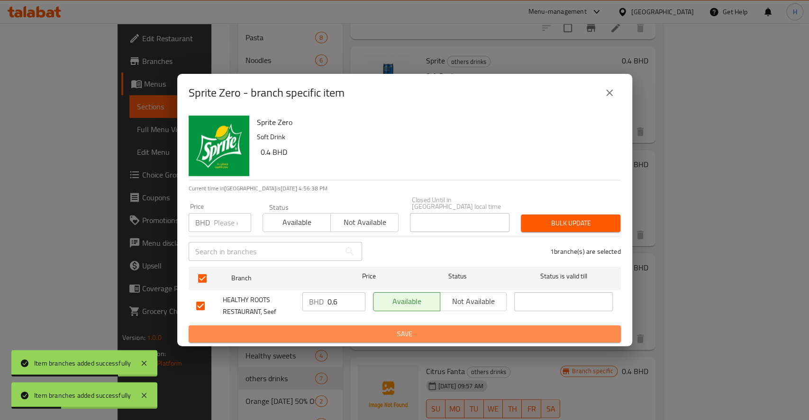
click at [361, 329] on span "Save" at bounding box center [404, 334] width 417 height 12
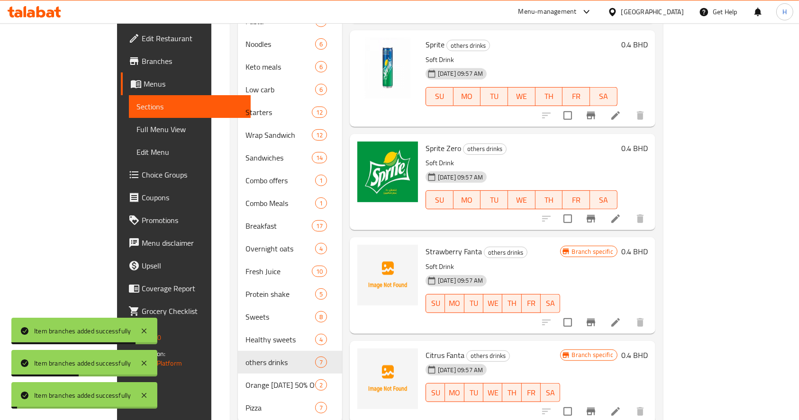
scroll to position [410, 0]
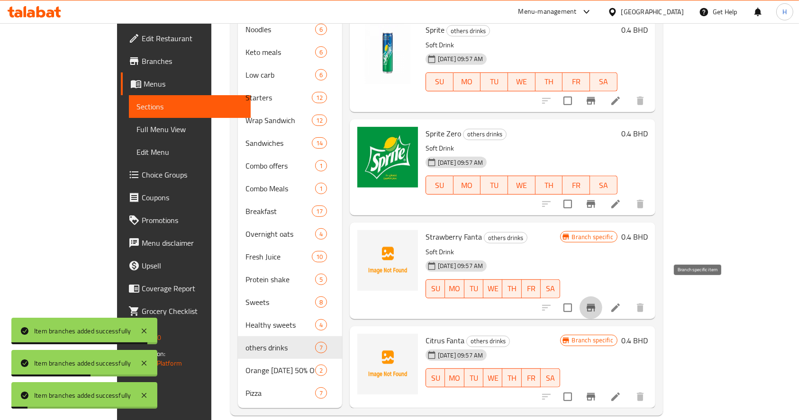
click at [602, 297] on button "Branch-specific-item" at bounding box center [591, 308] width 23 height 23
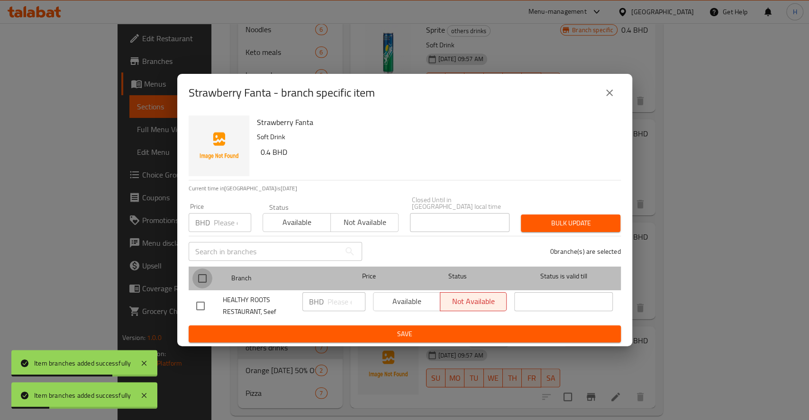
click at [203, 273] on input "checkbox" at bounding box center [202, 279] width 20 height 20
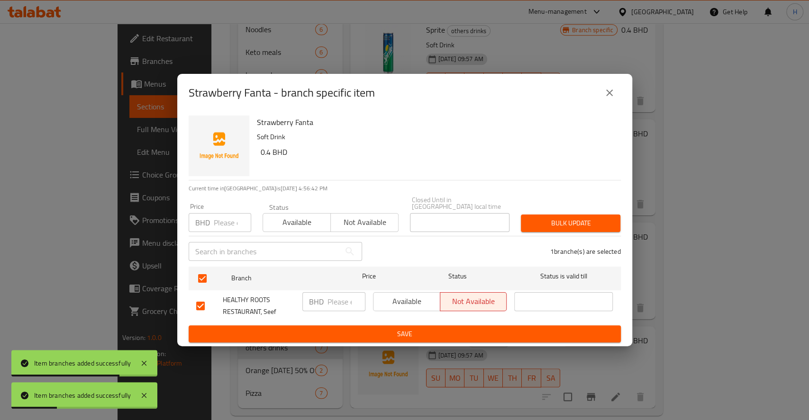
click at [338, 298] on input "number" at bounding box center [346, 301] width 38 height 19
paste input "0.6"
click at [349, 329] on span "Save" at bounding box center [404, 334] width 417 height 12
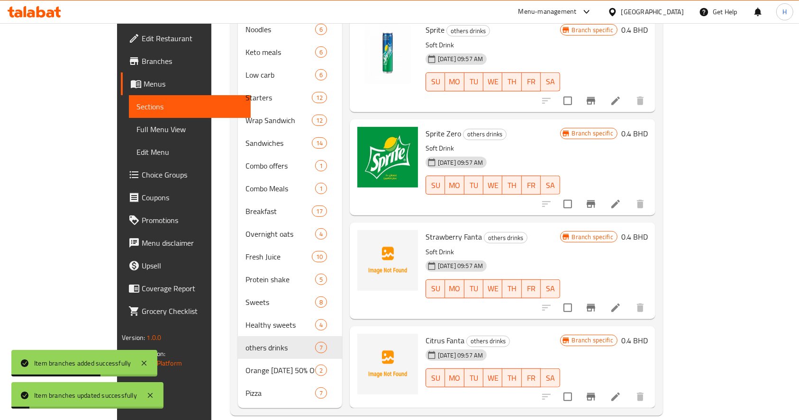
click at [595, 393] on icon "Branch-specific-item" at bounding box center [591, 397] width 9 height 8
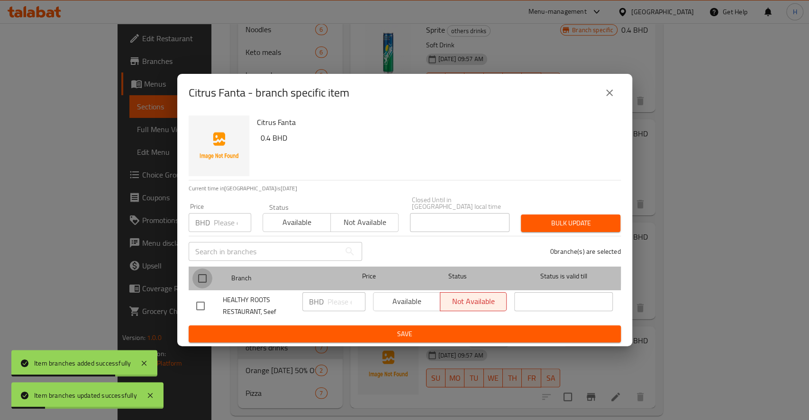
click at [207, 269] on input "checkbox" at bounding box center [202, 279] width 20 height 20
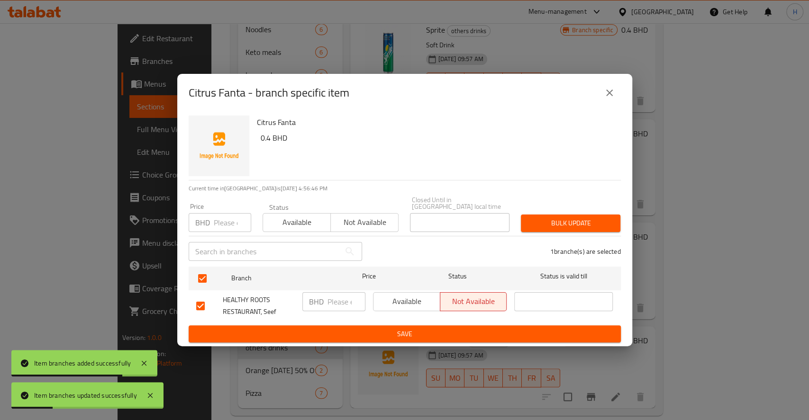
click at [329, 295] on input "number" at bounding box center [346, 301] width 38 height 19
paste input "0.6"
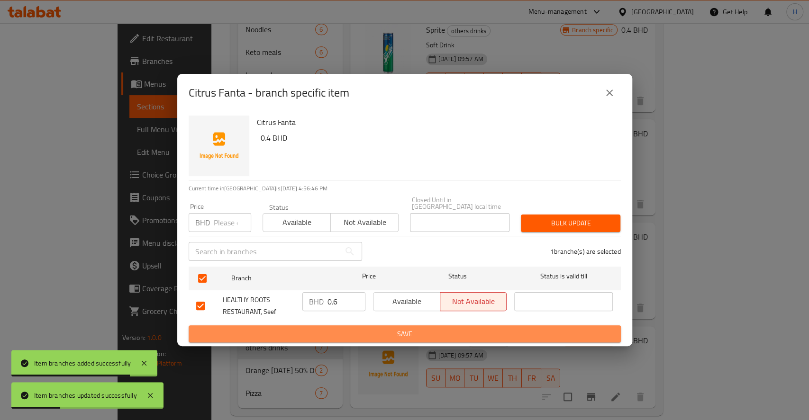
click at [358, 328] on span "Save" at bounding box center [404, 334] width 417 height 12
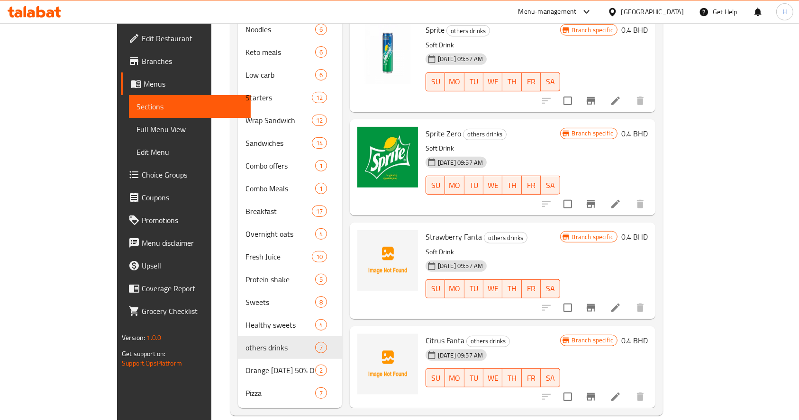
scroll to position [0, 0]
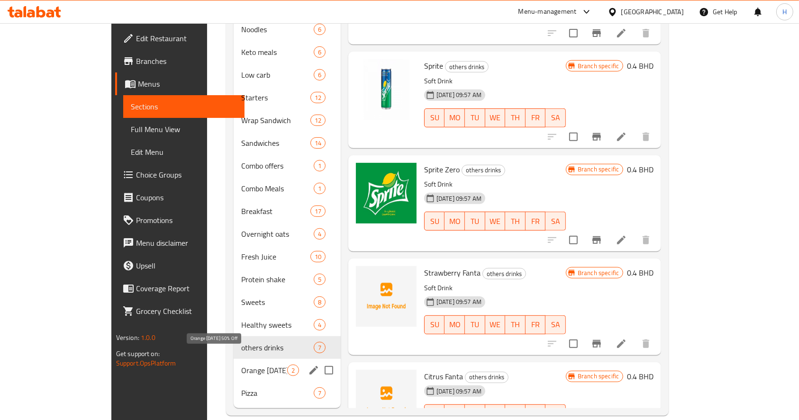
click at [241, 365] on span "Orange Friday 50% Off" at bounding box center [263, 370] width 45 height 11
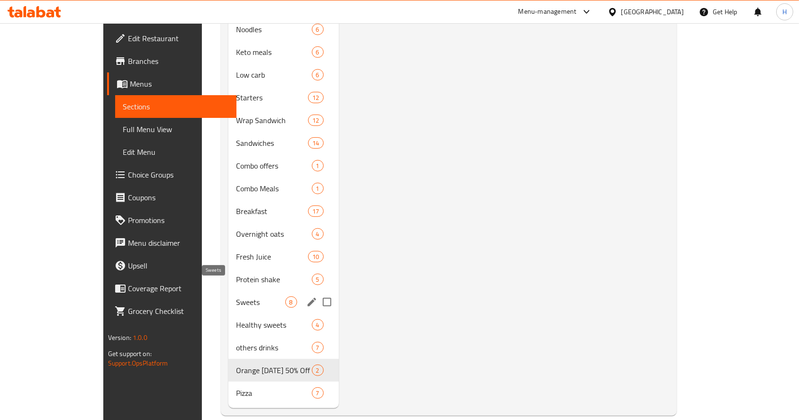
click at [236, 297] on span "Sweets" at bounding box center [260, 302] width 49 height 11
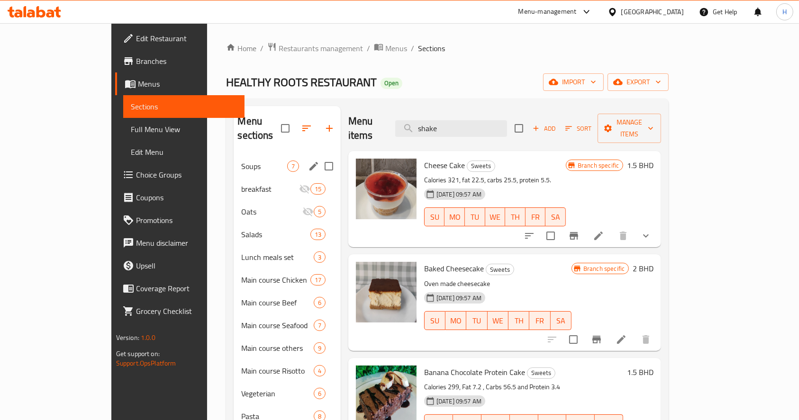
drag, startPoint x: 502, startPoint y: 120, endPoint x: 39, endPoint y: 148, distance: 463.9
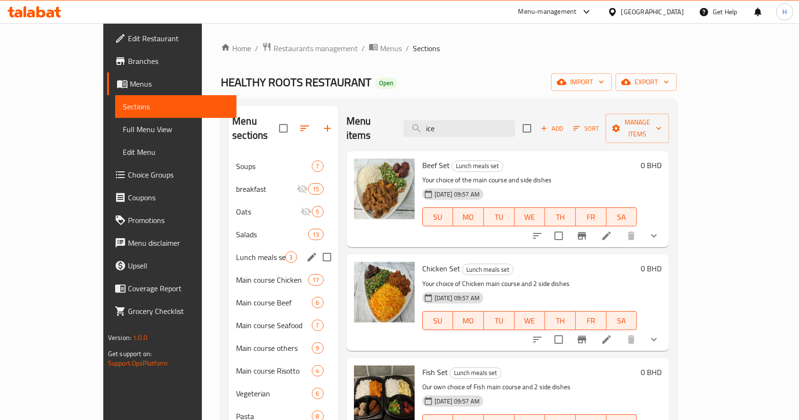
click at [228, 246] on div "Lunch meals set 3" at bounding box center [283, 257] width 110 height 23
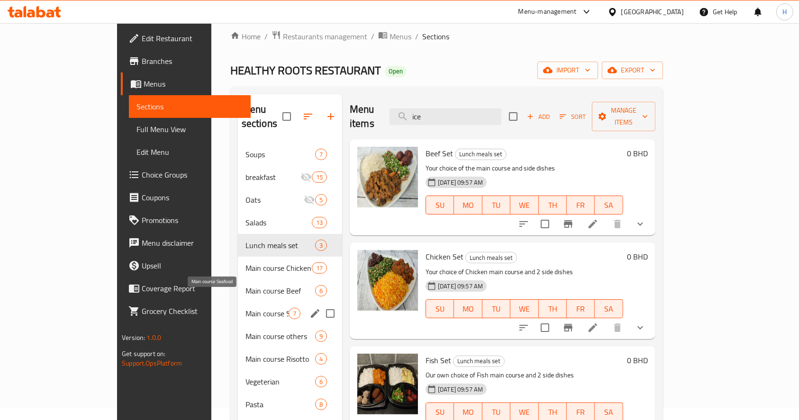
scroll to position [253, 0]
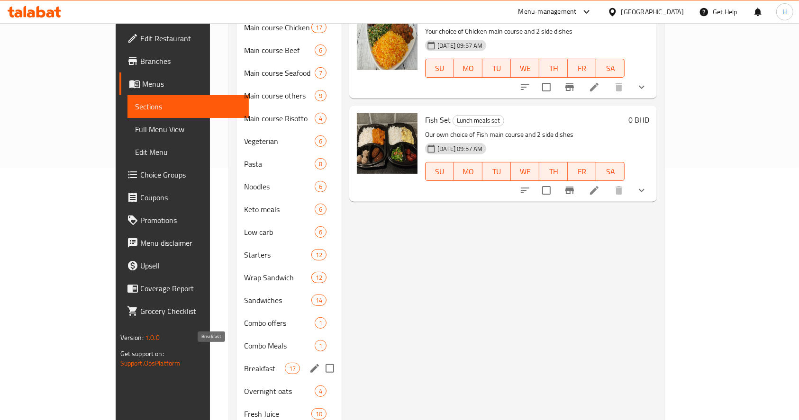
click at [244, 363] on span "Breakfast" at bounding box center [264, 368] width 40 height 11
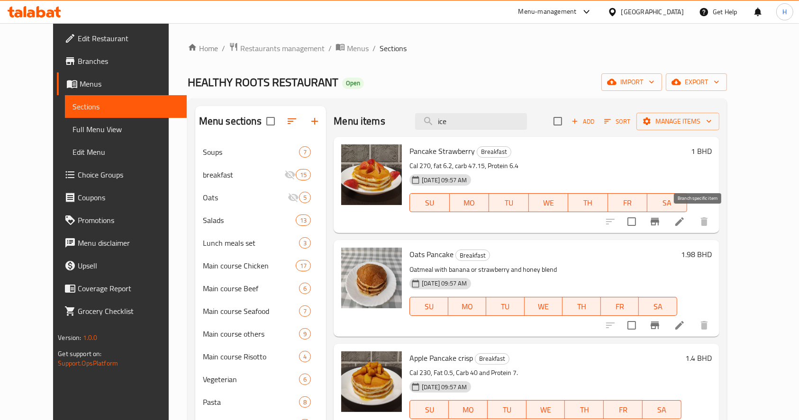
click at [661, 224] on icon "Branch-specific-item" at bounding box center [654, 221] width 11 height 11
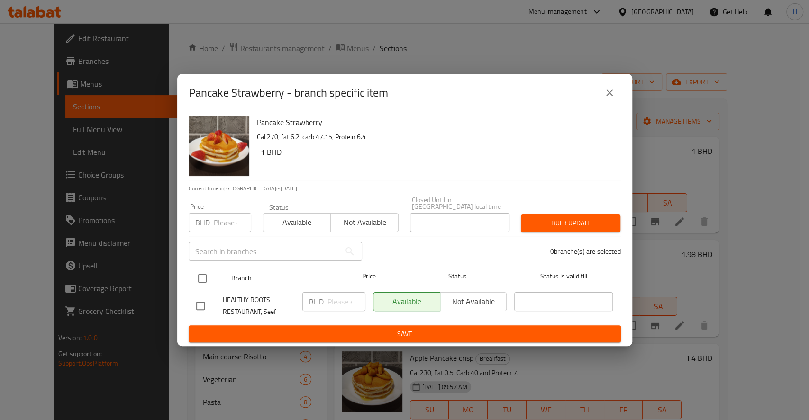
drag, startPoint x: 194, startPoint y: 270, endPoint x: 333, endPoint y: 308, distance: 143.4
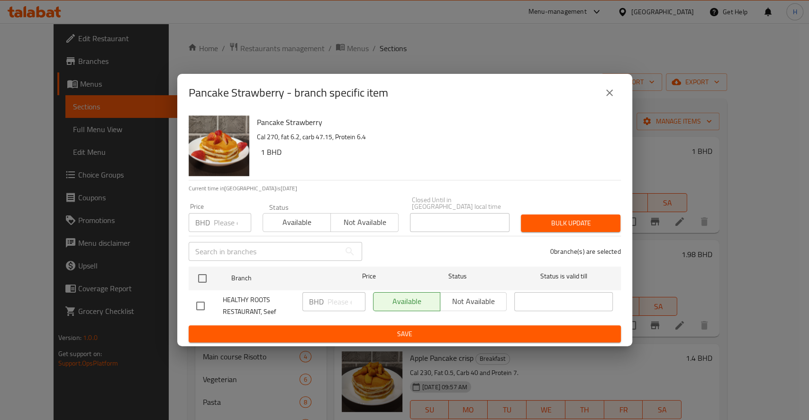
click at [196, 270] on input "checkbox" at bounding box center [202, 279] width 20 height 20
click at [334, 302] on input "number" at bounding box center [346, 301] width 38 height 19
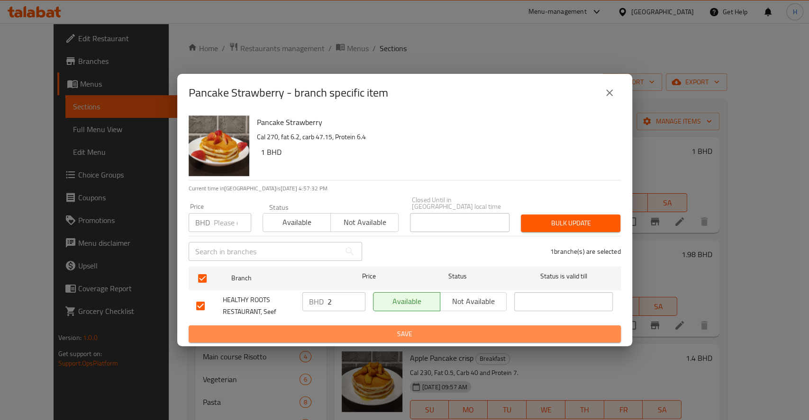
click at [350, 326] on button "Save" at bounding box center [405, 335] width 432 height 18
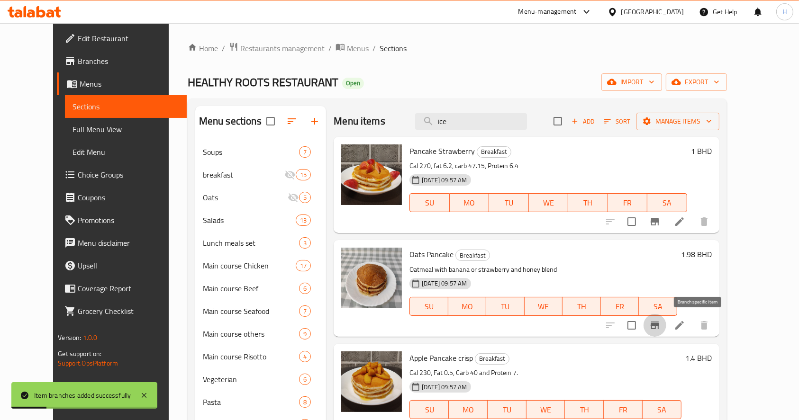
click at [659, 325] on icon "Branch-specific-item" at bounding box center [655, 326] width 9 height 8
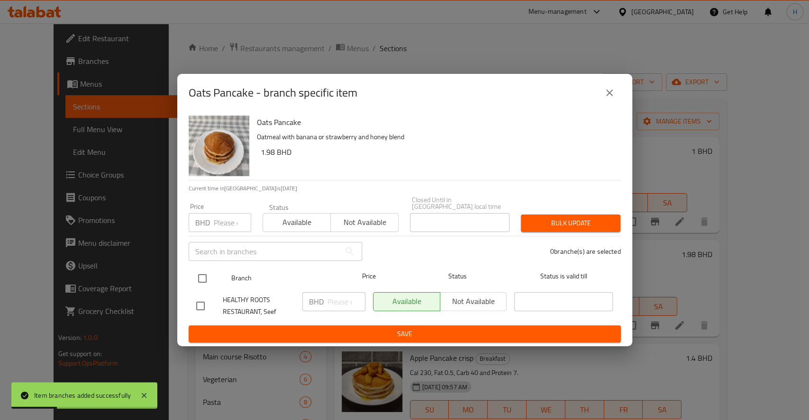
drag, startPoint x: 208, startPoint y: 264, endPoint x: 243, endPoint y: 282, distance: 38.6
click at [208, 265] on div at bounding box center [210, 278] width 36 height 27
click at [202, 274] on input "checkbox" at bounding box center [202, 279] width 20 height 20
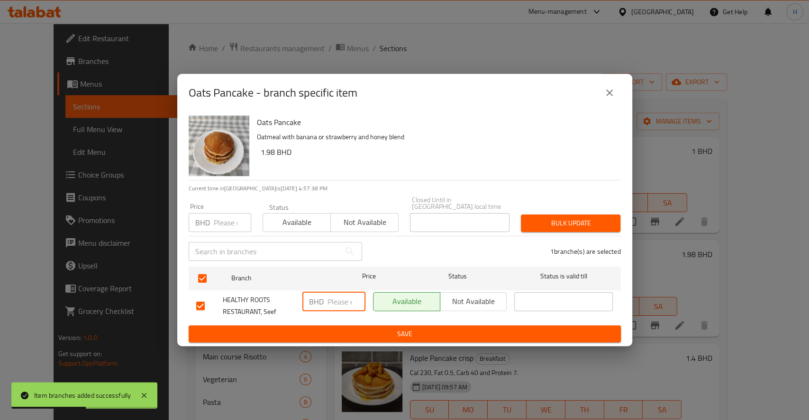
click at [337, 294] on input "number" at bounding box center [346, 301] width 38 height 19
click at [369, 326] on button "Save" at bounding box center [405, 335] width 432 height 18
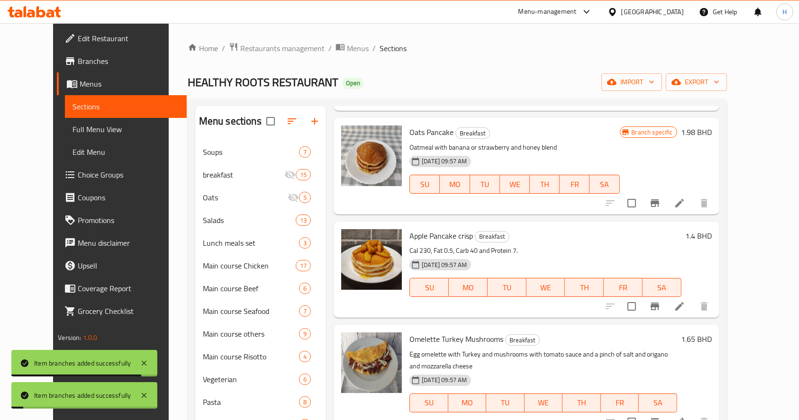
scroll to position [126, 0]
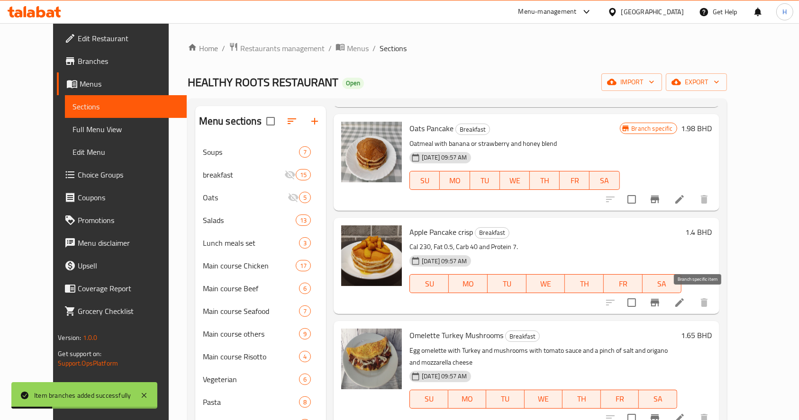
click at [661, 307] on icon "Branch-specific-item" at bounding box center [654, 302] width 11 height 11
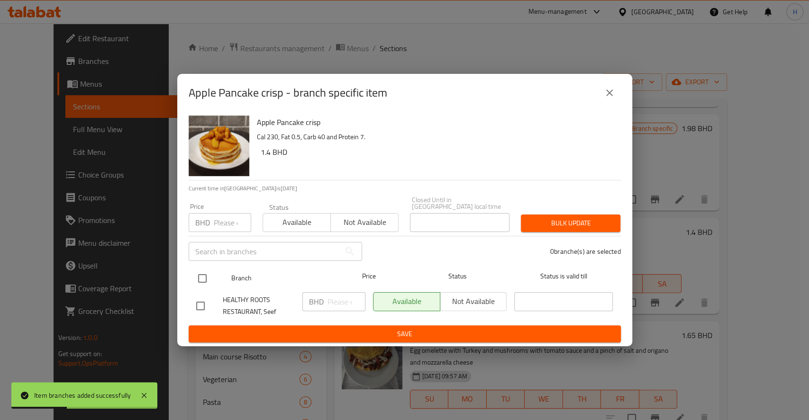
click at [198, 272] on input "checkbox" at bounding box center [202, 279] width 20 height 20
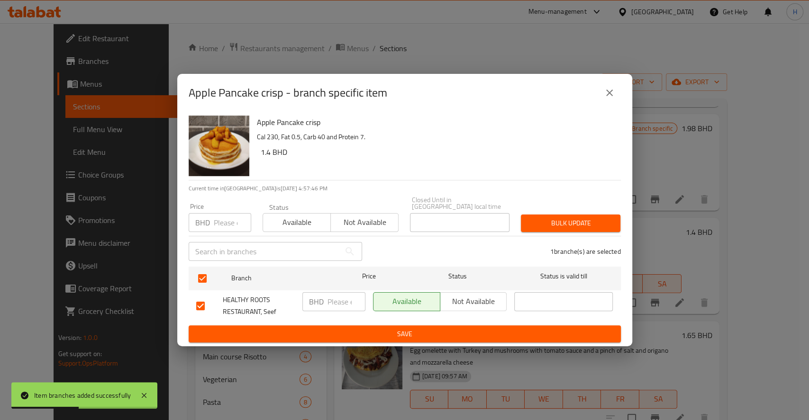
click at [318, 304] on p "BHD" at bounding box center [316, 301] width 15 height 11
click at [337, 295] on input "number" at bounding box center [346, 301] width 38 height 19
click at [363, 332] on span "Save" at bounding box center [404, 334] width 417 height 12
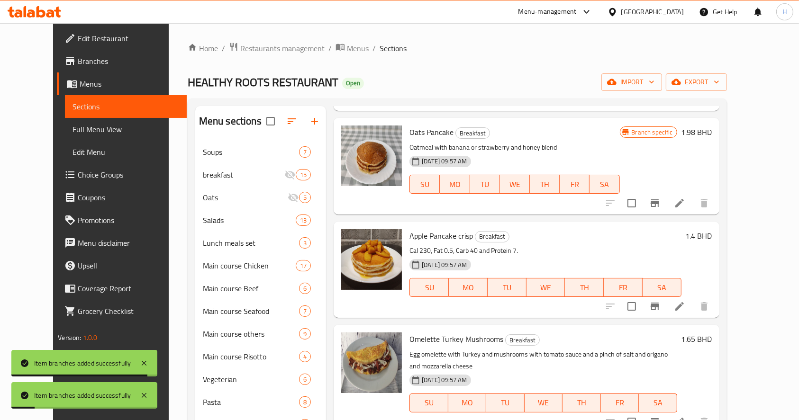
scroll to position [253, 0]
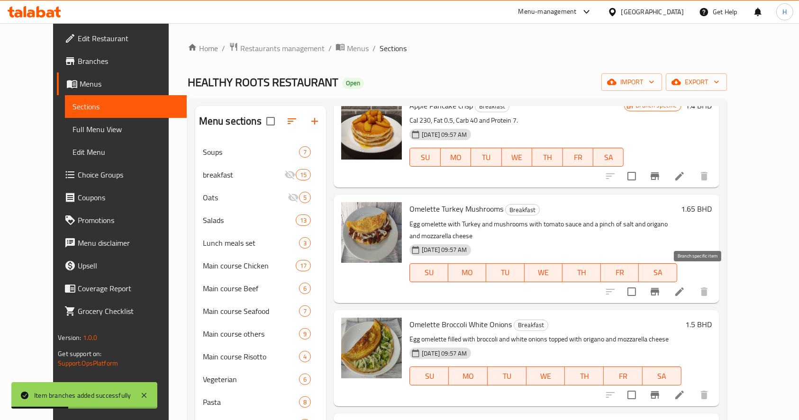
click at [659, 288] on icon "Branch-specific-item" at bounding box center [655, 292] width 9 height 8
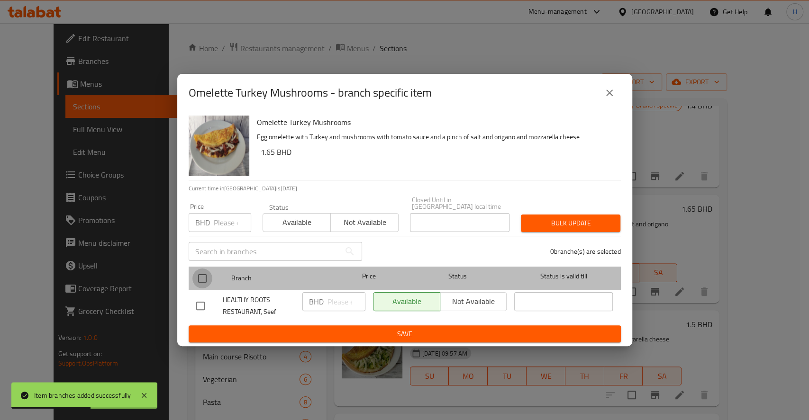
click at [207, 271] on input "checkbox" at bounding box center [202, 279] width 20 height 20
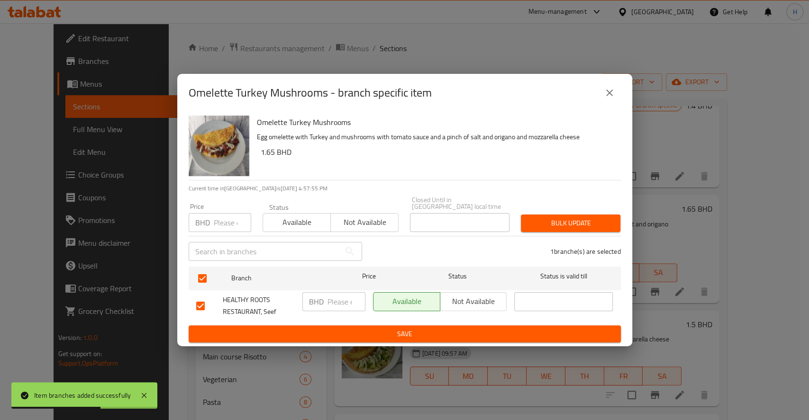
click at [344, 301] on input "number" at bounding box center [346, 301] width 38 height 19
click at [382, 333] on span "Save" at bounding box center [404, 334] width 417 height 12
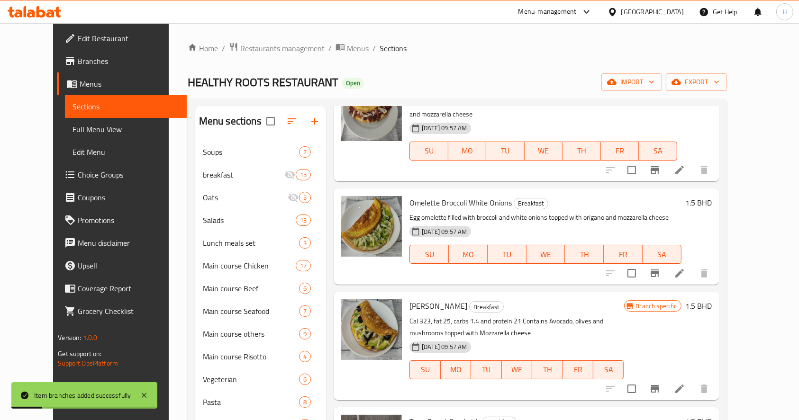
scroll to position [379, 0]
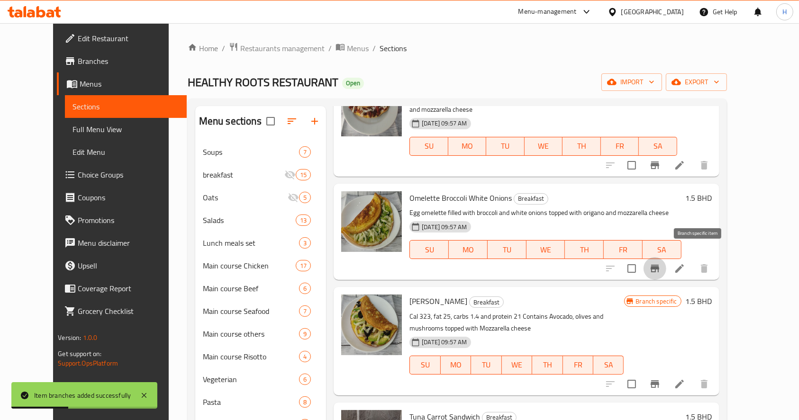
click at [661, 263] on icon "Branch-specific-item" at bounding box center [654, 268] width 11 height 11
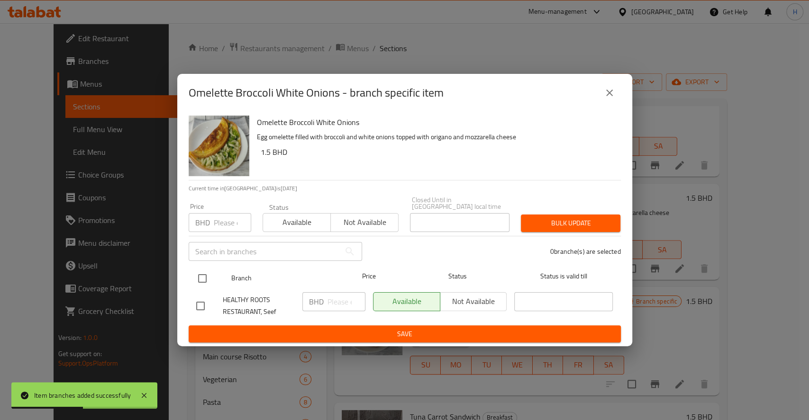
click at [197, 275] on input "checkbox" at bounding box center [202, 279] width 20 height 20
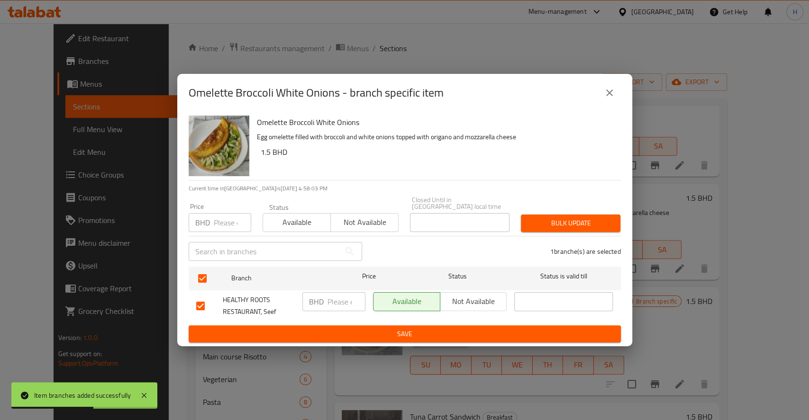
click at [325, 293] on div "BHD ​" at bounding box center [333, 301] width 63 height 19
click at [349, 333] on span "Save" at bounding box center [404, 334] width 417 height 12
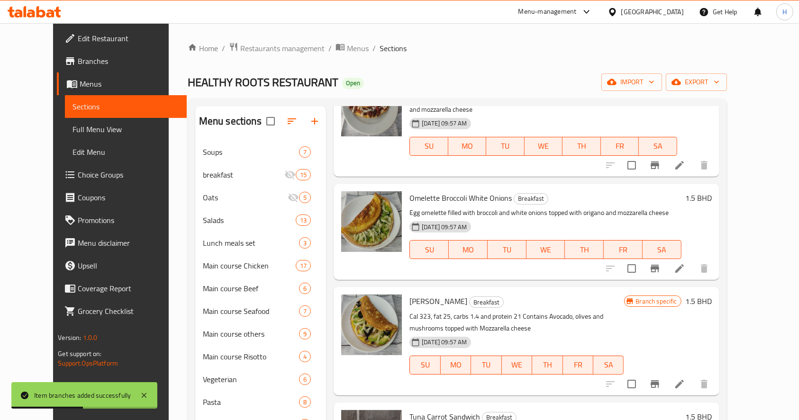
click at [573, 335] on div "22-07-2025 09:57 AM SU MO TU WE TH FR SA" at bounding box center [517, 358] width 222 height 51
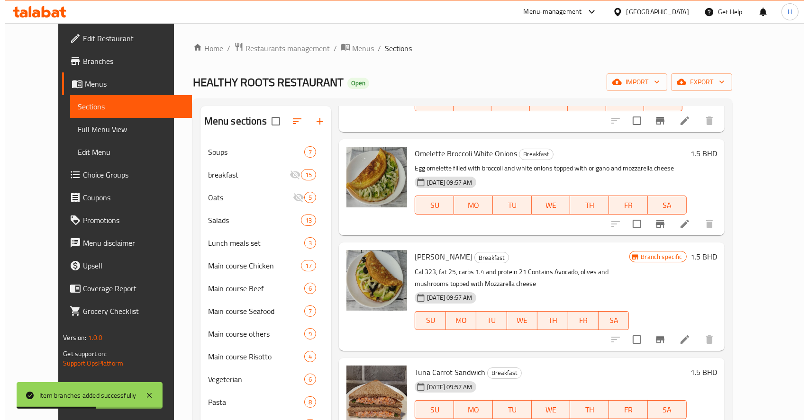
scroll to position [505, 0]
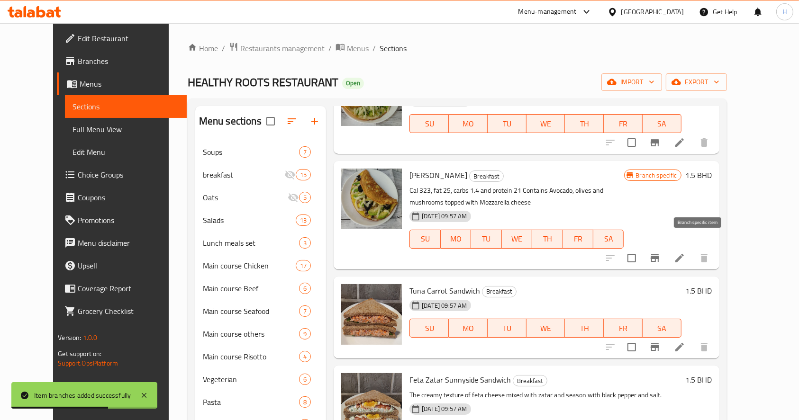
click at [661, 253] on icon "Branch-specific-item" at bounding box center [654, 258] width 11 height 11
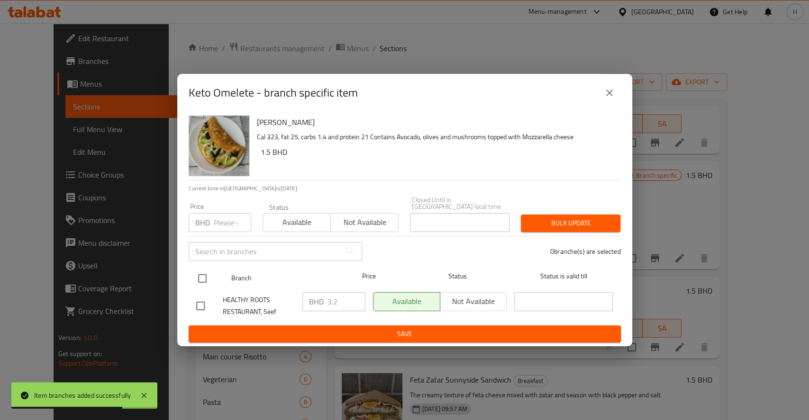
click at [211, 276] on input "checkbox" at bounding box center [202, 279] width 20 height 20
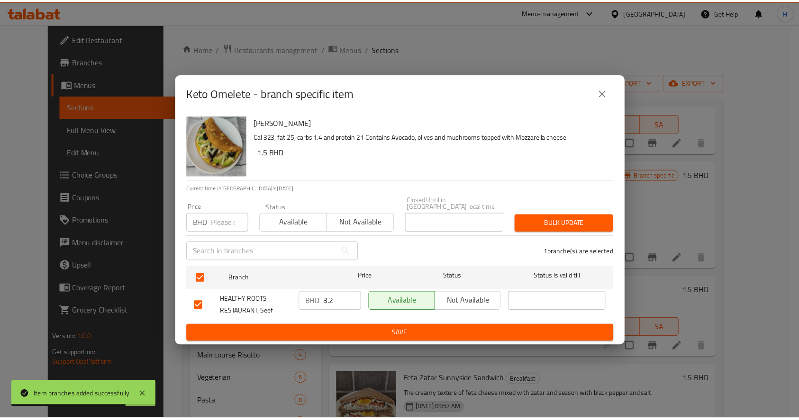
scroll to position [517, 0]
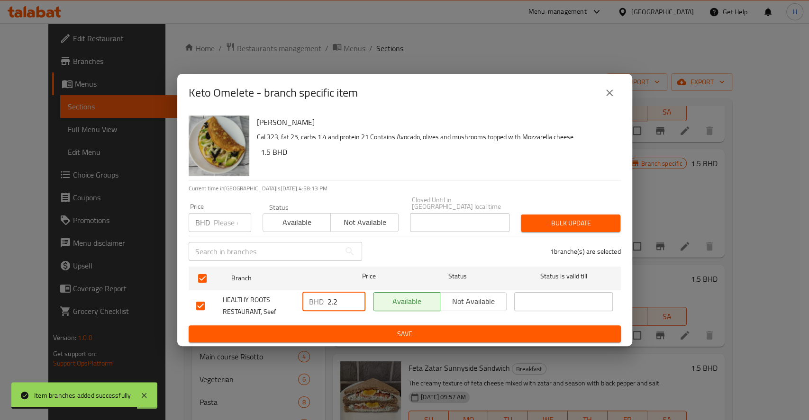
drag, startPoint x: 351, startPoint y: 299, endPoint x: 160, endPoint y: 343, distance: 196.0
click at [327, 311] on input "2.2" at bounding box center [346, 301] width 38 height 19
drag, startPoint x: 342, startPoint y: 298, endPoint x: 170, endPoint y: 298, distance: 172.5
click at [177, 298] on div "Keto Omelete Cal 323, fat 25, carbs 1.4 and protein 21 Contains Avocado, olives…" at bounding box center [404, 229] width 455 height 235
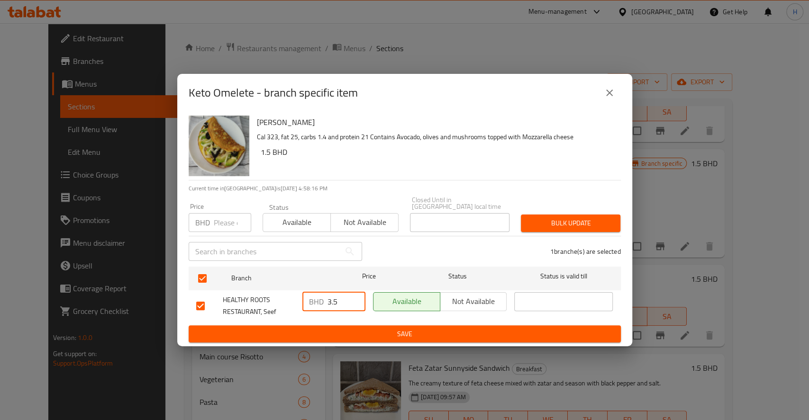
click at [330, 329] on span "Save" at bounding box center [404, 334] width 417 height 12
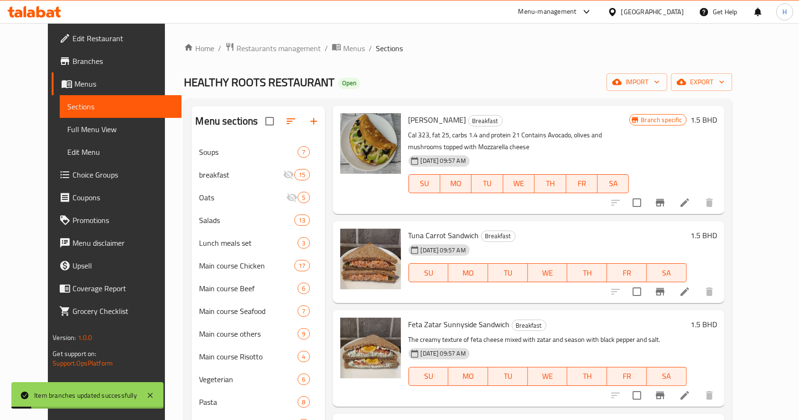
scroll to position [580, 0]
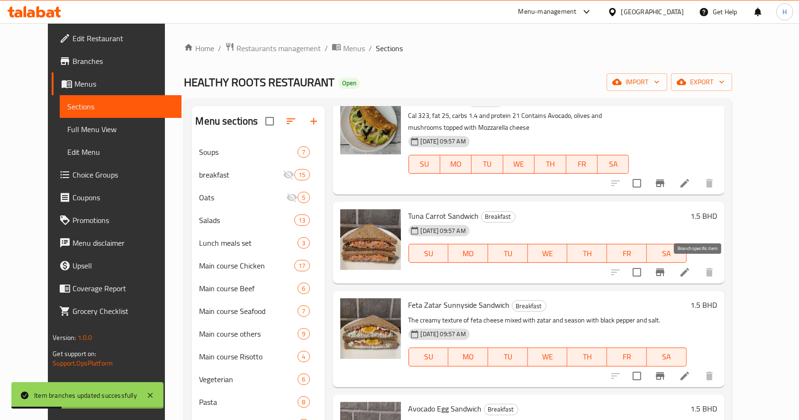
click at [672, 265] on button "Branch-specific-item" at bounding box center [660, 272] width 23 height 23
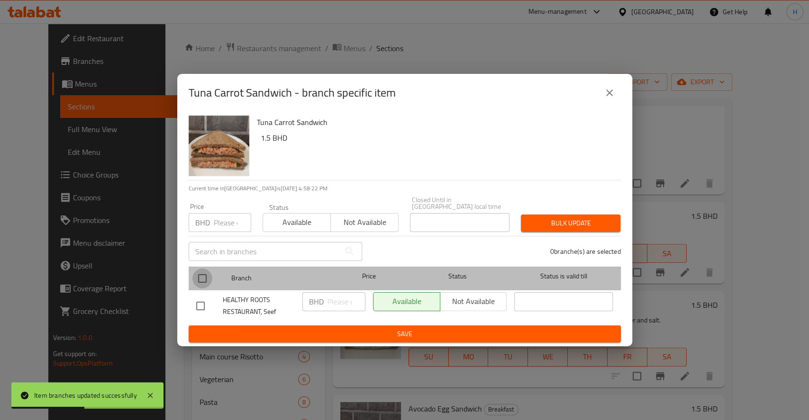
click at [205, 272] on input "checkbox" at bounding box center [202, 279] width 20 height 20
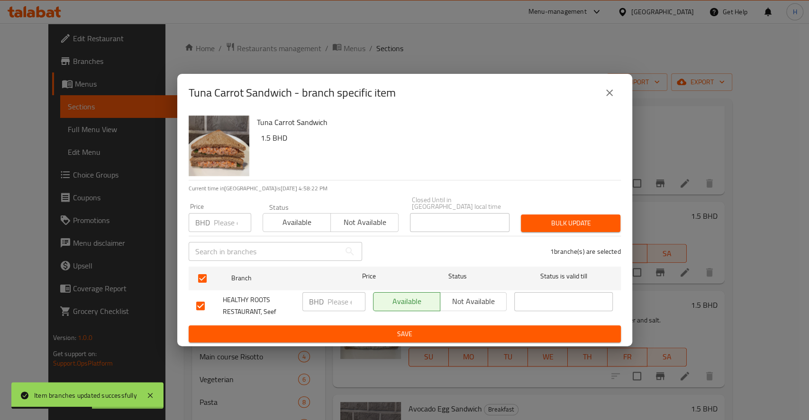
click at [332, 304] on input "number" at bounding box center [346, 301] width 38 height 19
click at [318, 328] on span "Save" at bounding box center [404, 334] width 417 height 12
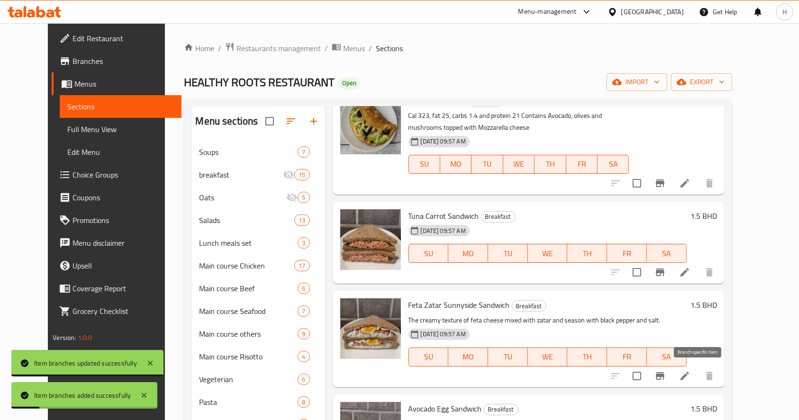
click at [666, 373] on icon "Branch-specific-item" at bounding box center [660, 376] width 11 height 11
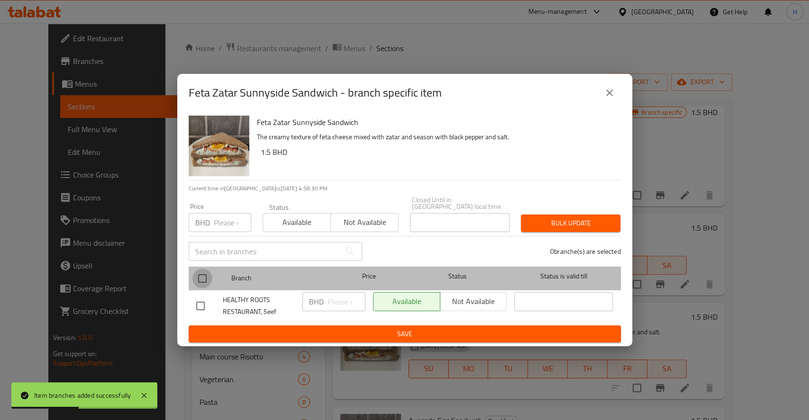
click at [202, 279] on input "checkbox" at bounding box center [202, 279] width 20 height 20
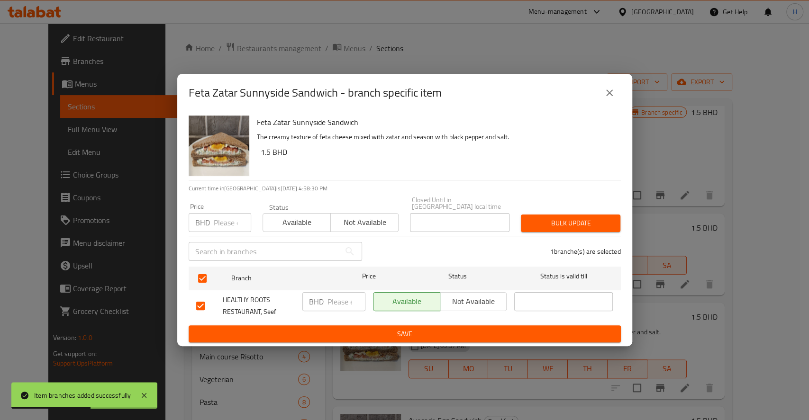
click at [333, 298] on input "number" at bounding box center [346, 301] width 38 height 19
click at [355, 328] on span "Save" at bounding box center [404, 334] width 417 height 12
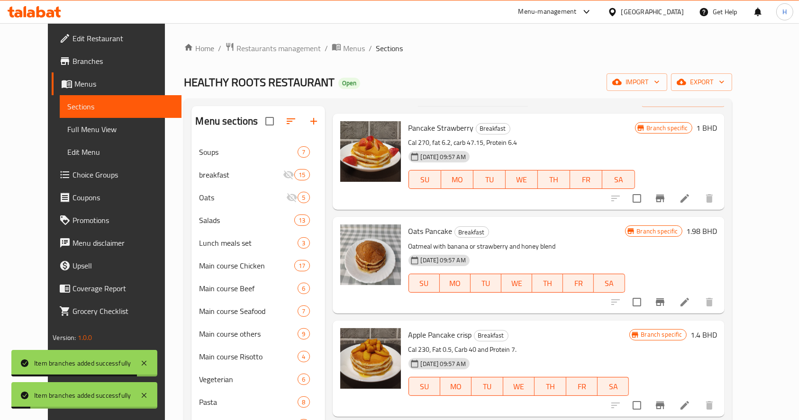
scroll to position [0, 0]
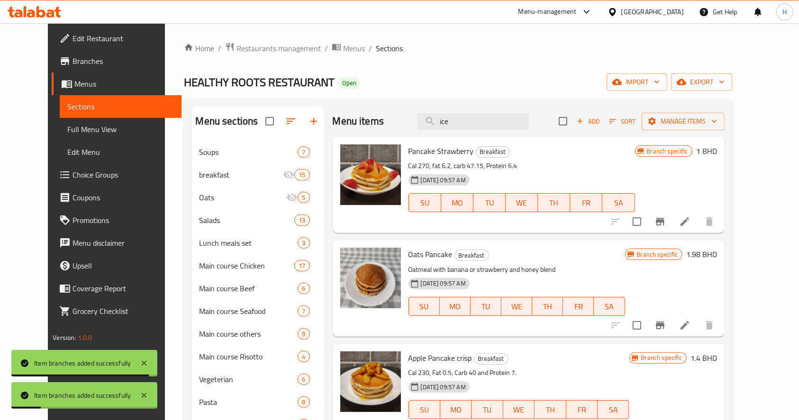
drag, startPoint x: 484, startPoint y: 123, endPoint x: 183, endPoint y: 141, distance: 302.0
paste input "Avocado Egg Sandwich"
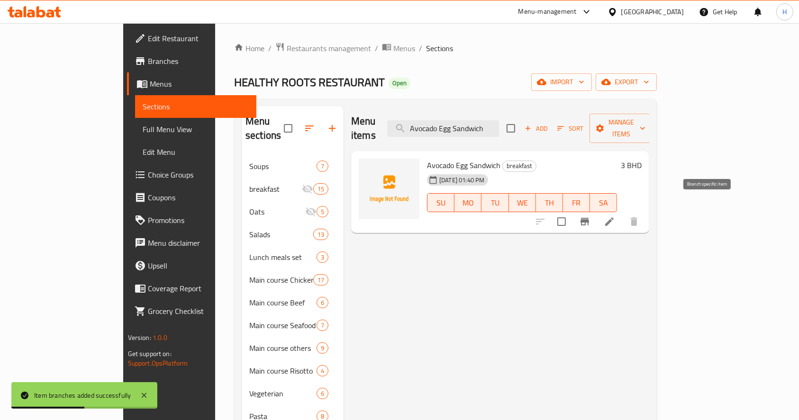
click at [589, 218] on icon "Branch-specific-item" at bounding box center [585, 222] width 9 height 8
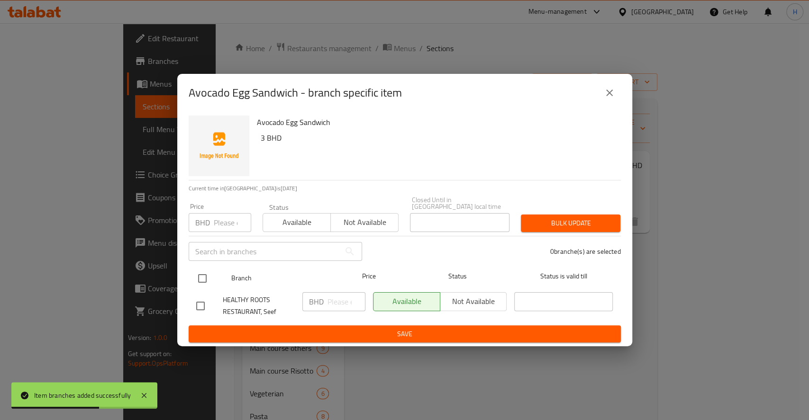
drag, startPoint x: 196, startPoint y: 278, endPoint x: 337, endPoint y: 282, distance: 140.8
click at [197, 278] on input "checkbox" at bounding box center [202, 279] width 20 height 20
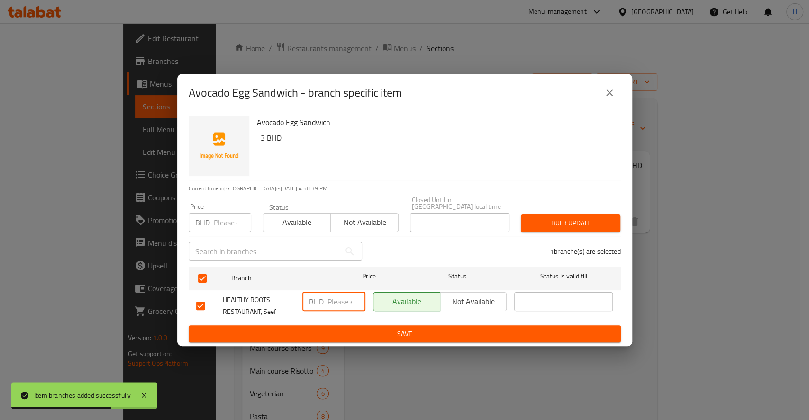
click at [336, 295] on input "number" at bounding box center [346, 301] width 38 height 19
click at [358, 328] on span "Save" at bounding box center [404, 334] width 417 height 12
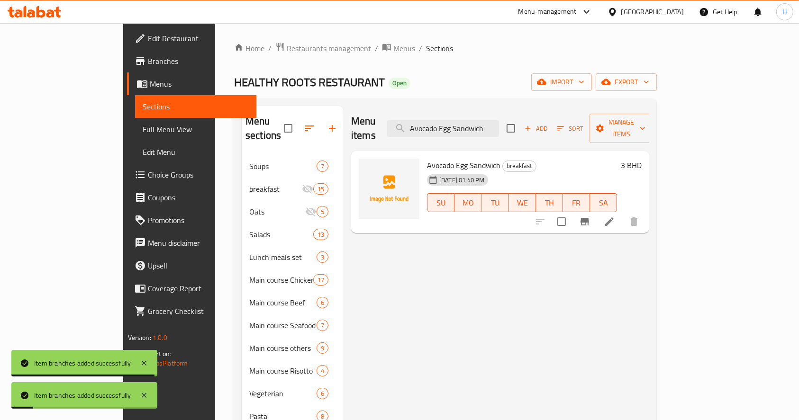
drag, startPoint x: 538, startPoint y: 114, endPoint x: 262, endPoint y: 143, distance: 278.3
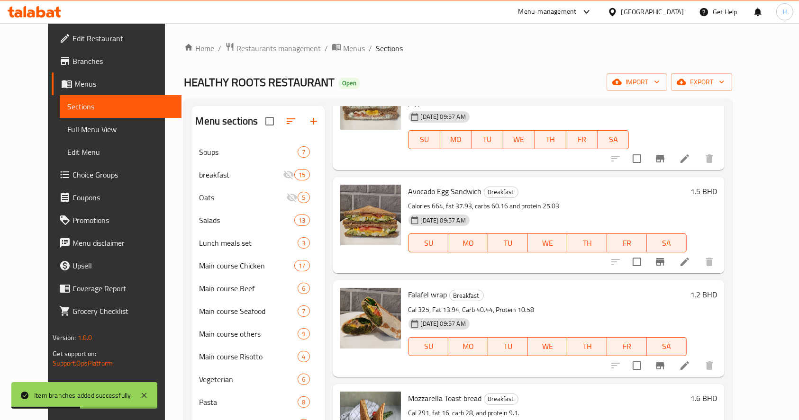
scroll to position [884, 0]
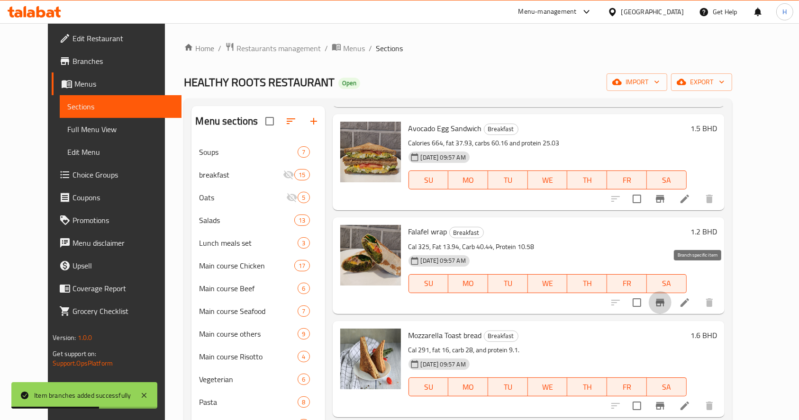
click at [664, 299] on icon "Branch-specific-item" at bounding box center [660, 303] width 9 height 8
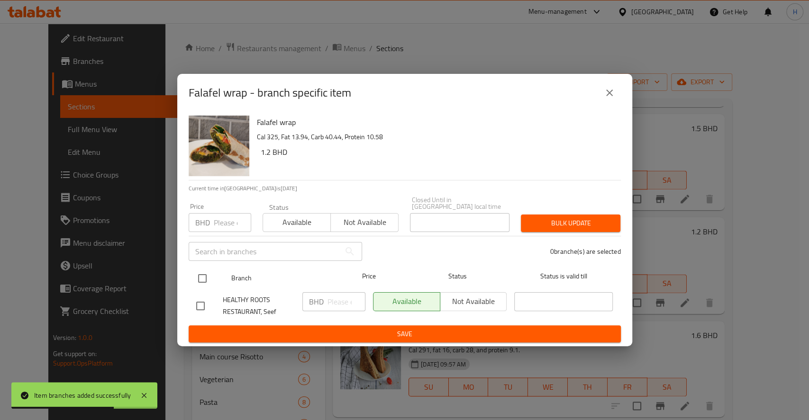
click at [207, 274] on input "checkbox" at bounding box center [202, 279] width 20 height 20
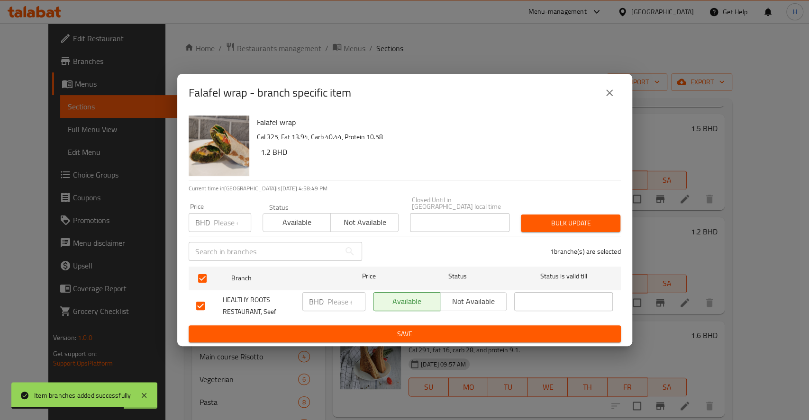
click at [324, 300] on div "BHD ​" at bounding box center [333, 301] width 63 height 19
drag, startPoint x: 353, startPoint y: 328, endPoint x: 350, endPoint y: 363, distance: 35.2
click at [353, 328] on span "Save" at bounding box center [404, 334] width 417 height 12
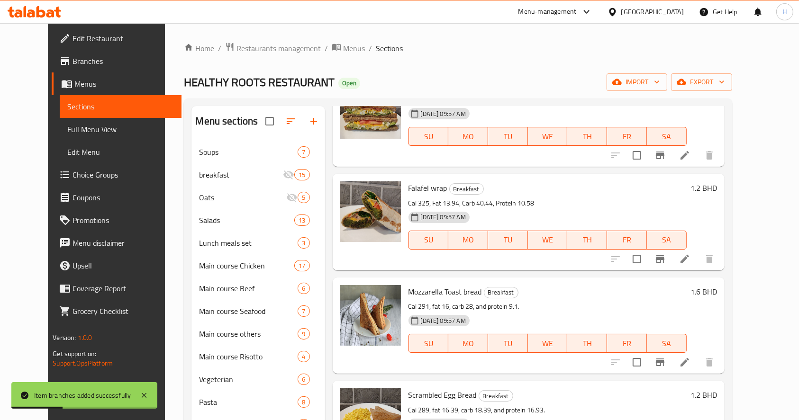
scroll to position [948, 0]
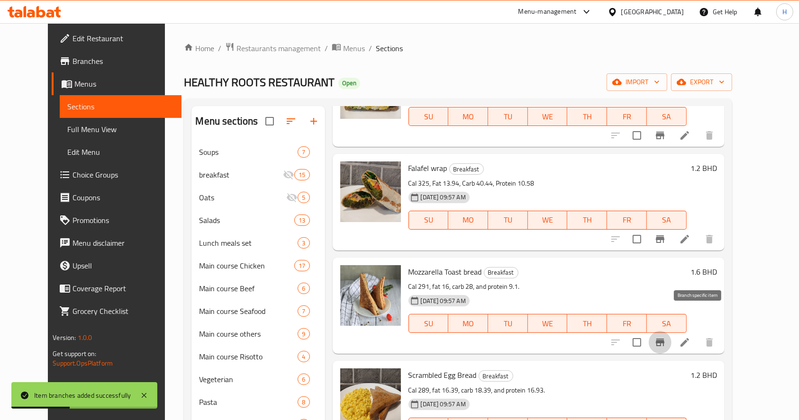
click at [672, 331] on button "Branch-specific-item" at bounding box center [660, 342] width 23 height 23
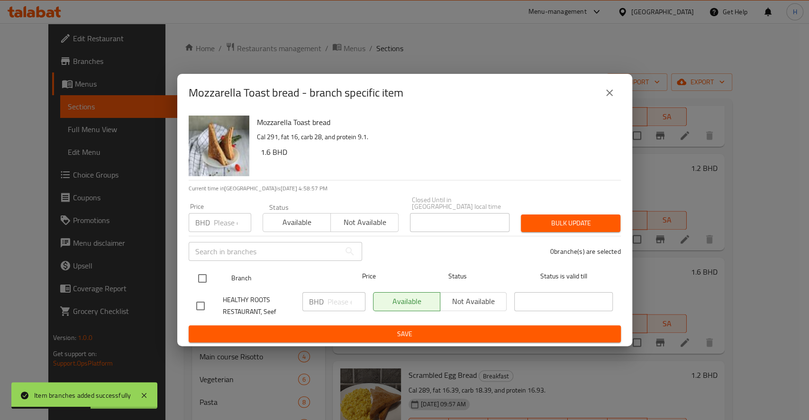
click at [207, 279] on input "checkbox" at bounding box center [202, 279] width 20 height 20
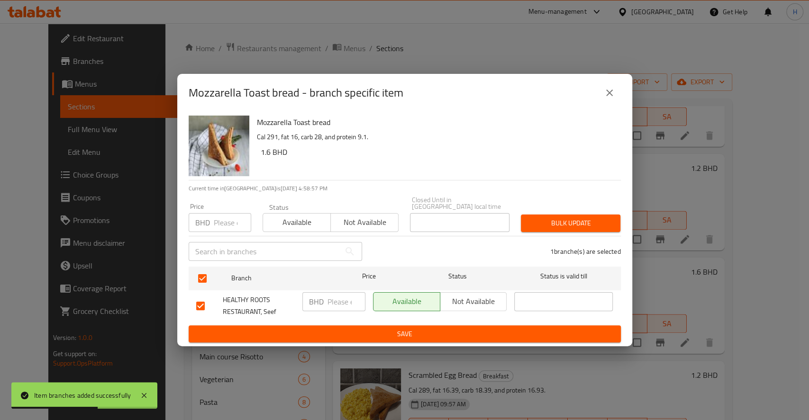
click at [329, 300] on input "number" at bounding box center [346, 301] width 38 height 19
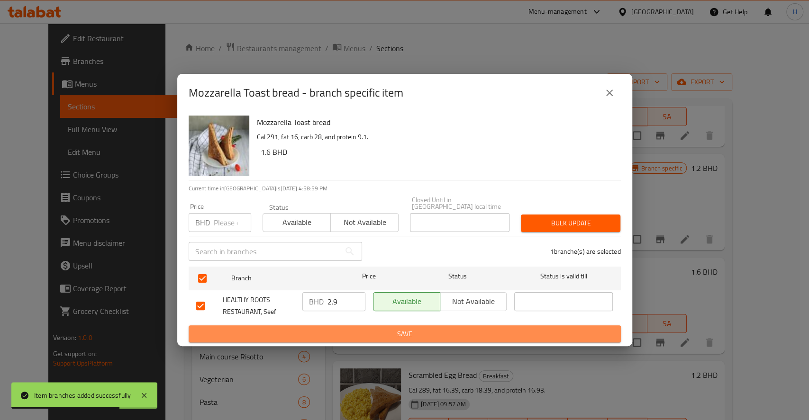
click at [350, 329] on span "Save" at bounding box center [404, 334] width 417 height 12
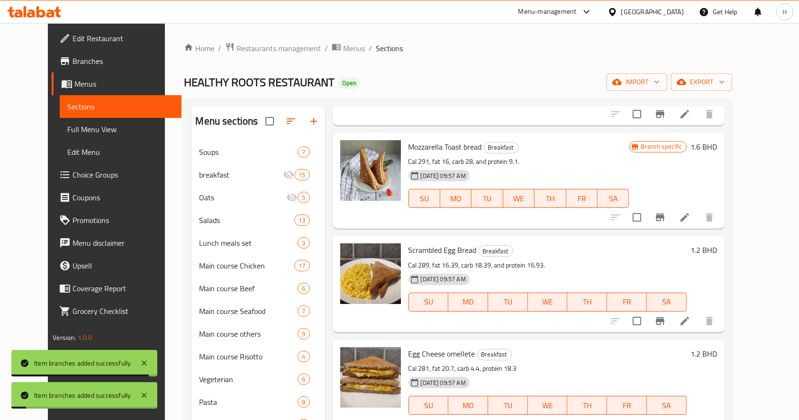
scroll to position [1074, 0]
click at [666, 315] on icon "Branch-specific-item" at bounding box center [660, 320] width 11 height 11
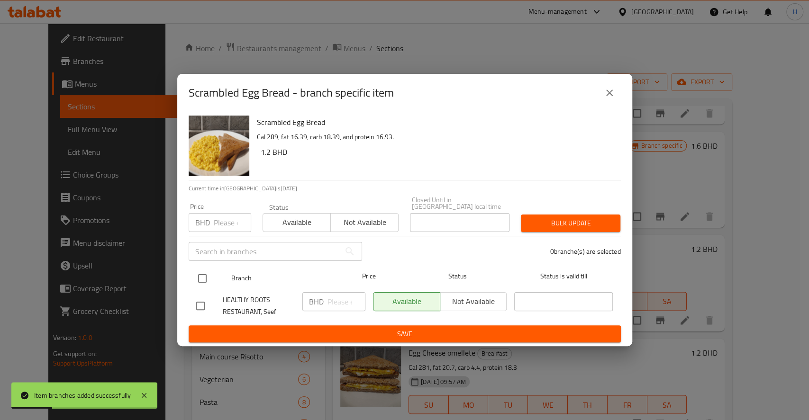
drag, startPoint x: 204, startPoint y: 267, endPoint x: 211, endPoint y: 273, distance: 10.1
click at [208, 270] on input "checkbox" at bounding box center [202, 279] width 20 height 20
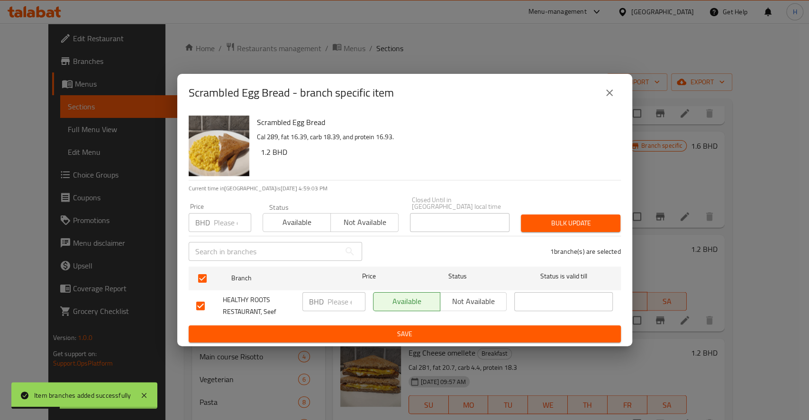
click at [333, 302] on input "number" at bounding box center [346, 301] width 38 height 19
click at [335, 331] on span "Save" at bounding box center [404, 334] width 417 height 12
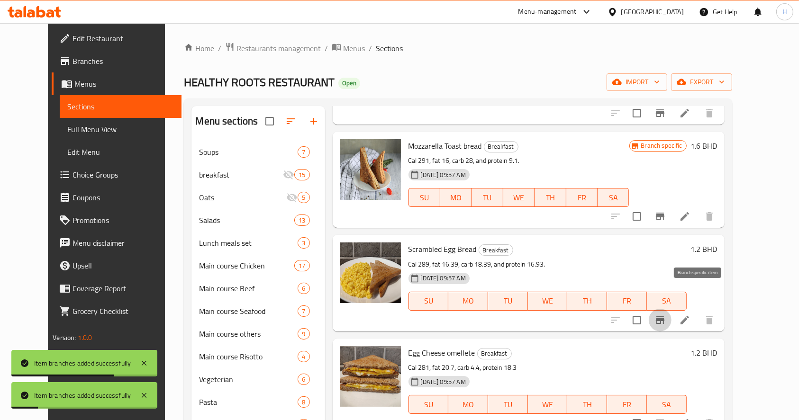
click at [664, 317] on icon "Branch-specific-item" at bounding box center [660, 321] width 9 height 8
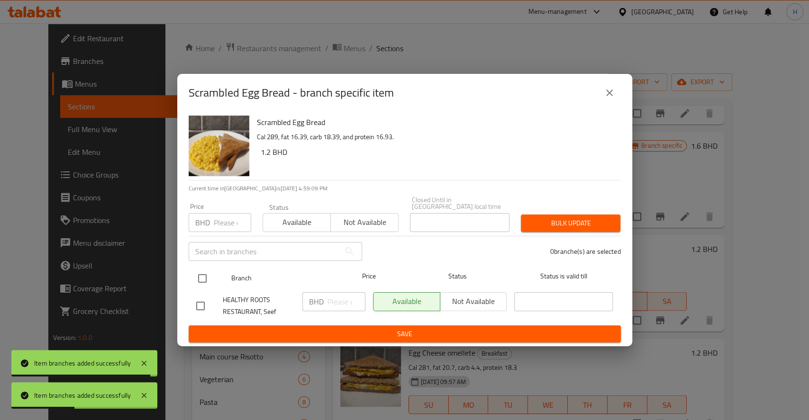
click at [206, 271] on input "checkbox" at bounding box center [202, 279] width 20 height 20
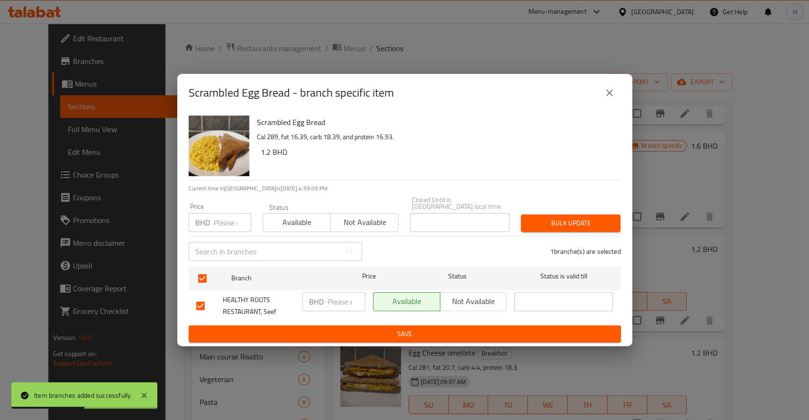
click at [333, 301] on input "number" at bounding box center [346, 301] width 38 height 19
click at [350, 328] on span "Save" at bounding box center [404, 334] width 417 height 12
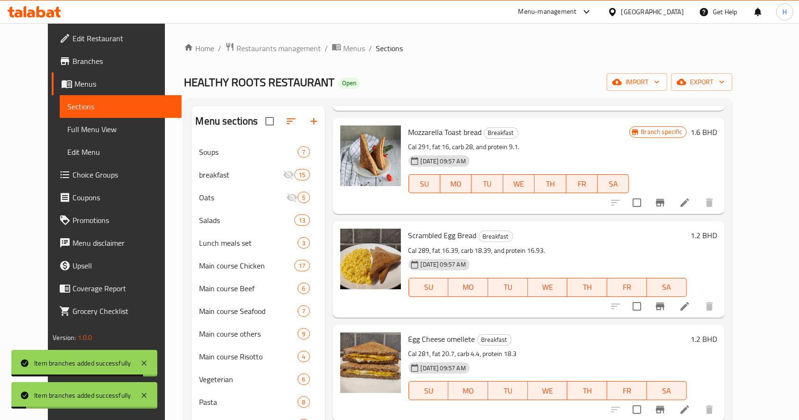
scroll to position [1095, 0]
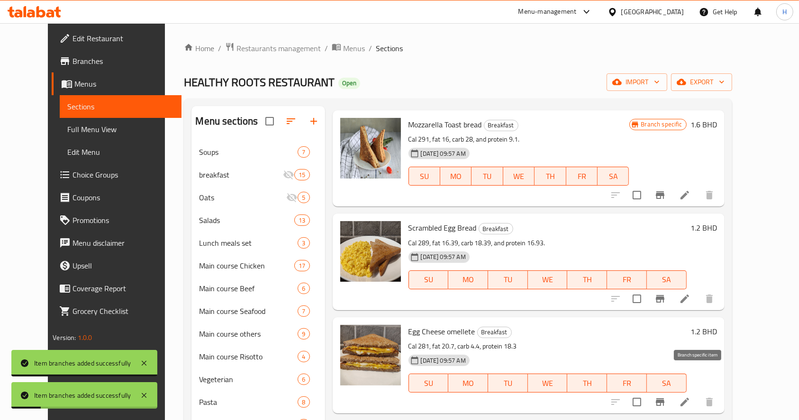
click at [664, 399] on icon "Branch-specific-item" at bounding box center [660, 403] width 9 height 8
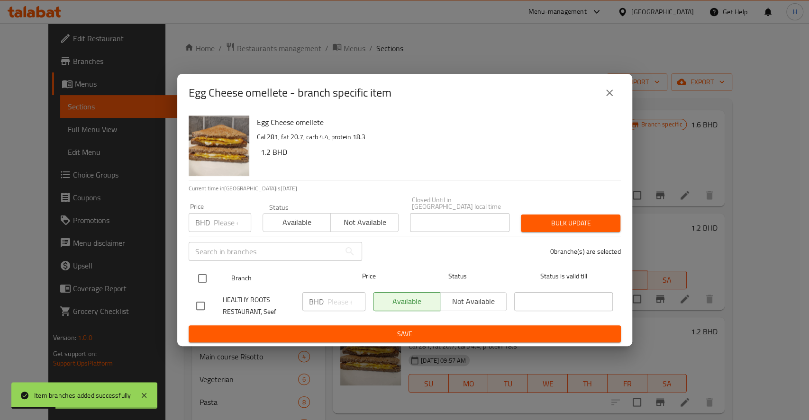
click at [203, 271] on input "checkbox" at bounding box center [202, 279] width 20 height 20
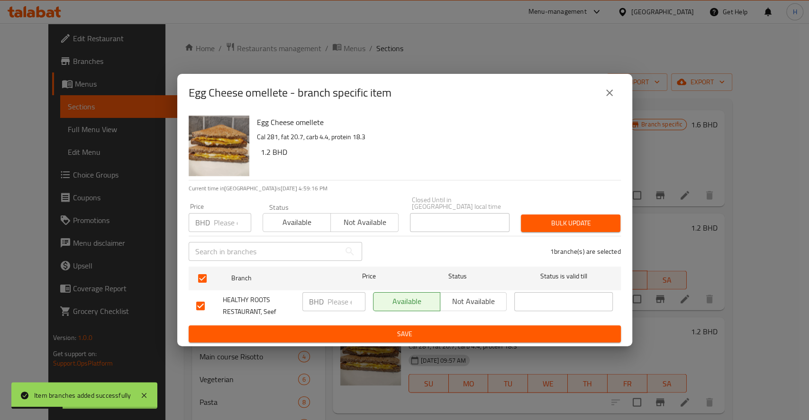
click at [317, 296] on p "BHD" at bounding box center [316, 301] width 15 height 11
click at [342, 297] on input "number" at bounding box center [346, 301] width 38 height 19
drag, startPoint x: 363, startPoint y: 328, endPoint x: 364, endPoint y: 358, distance: 29.4
click at [364, 328] on span "Save" at bounding box center [404, 334] width 417 height 12
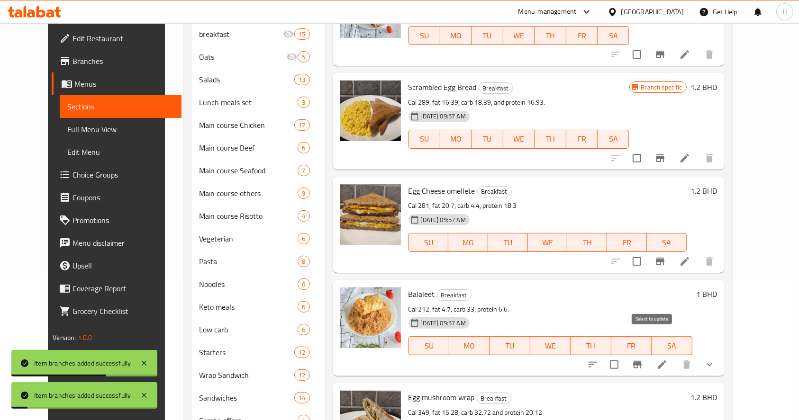
scroll to position [190, 0]
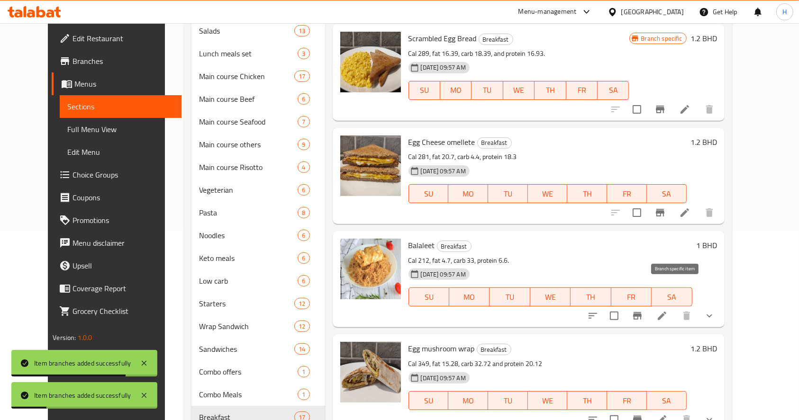
click at [643, 310] on icon "Branch-specific-item" at bounding box center [637, 315] width 11 height 11
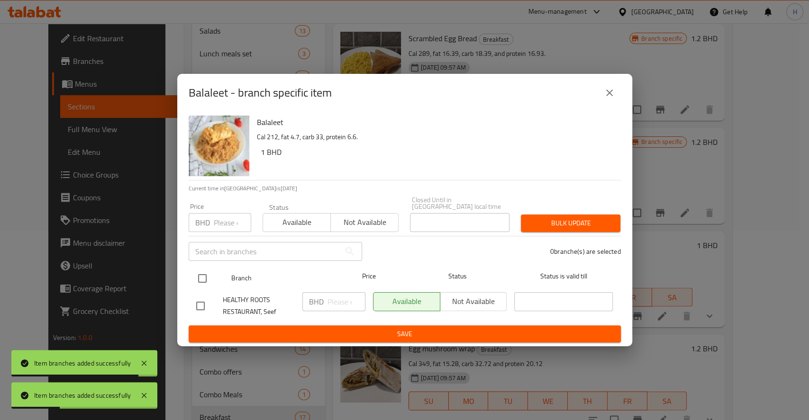
click at [206, 276] on input "checkbox" at bounding box center [202, 279] width 20 height 20
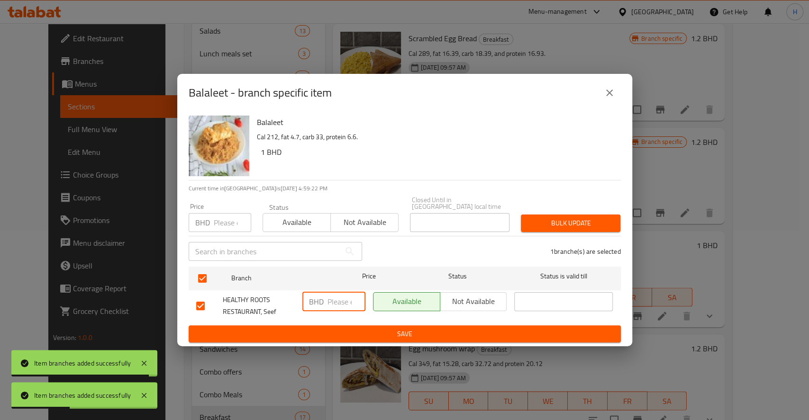
click at [337, 303] on input "number" at bounding box center [346, 301] width 38 height 19
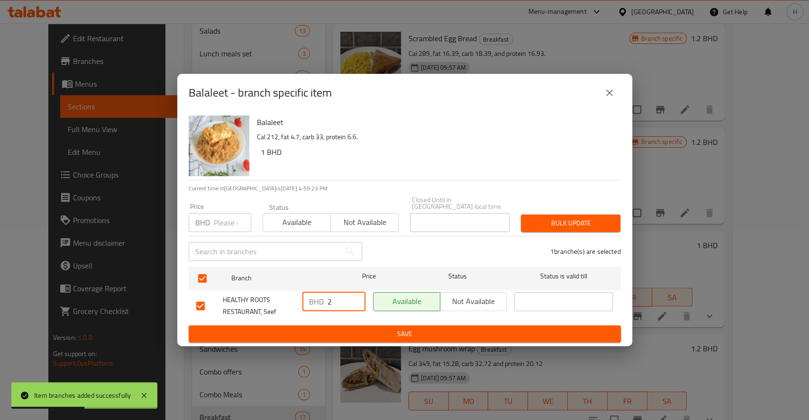
click at [369, 328] on span "Save" at bounding box center [404, 334] width 417 height 12
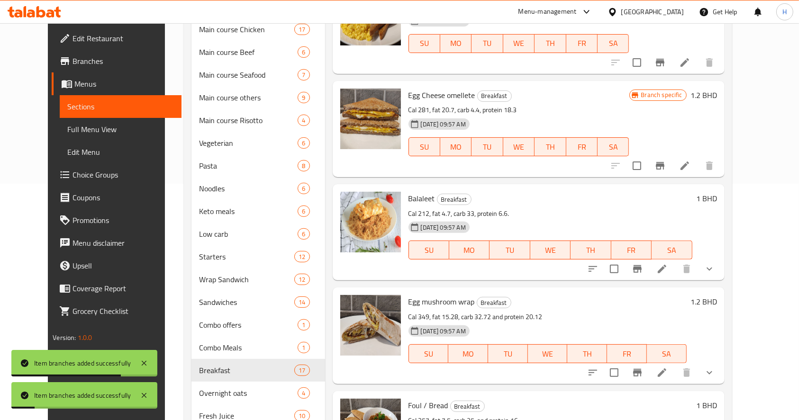
scroll to position [316, 0]
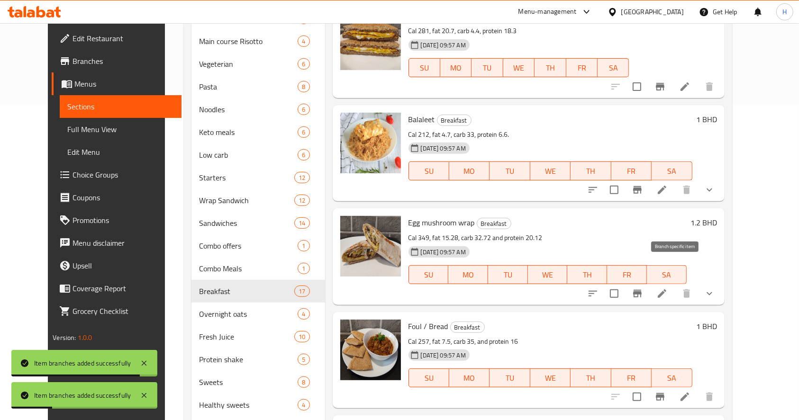
click at [643, 288] on icon "Branch-specific-item" at bounding box center [637, 293] width 11 height 11
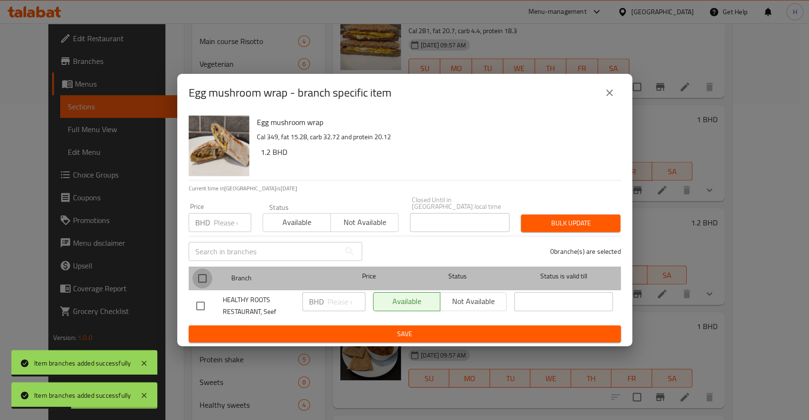
click at [203, 279] on input "checkbox" at bounding box center [202, 279] width 20 height 20
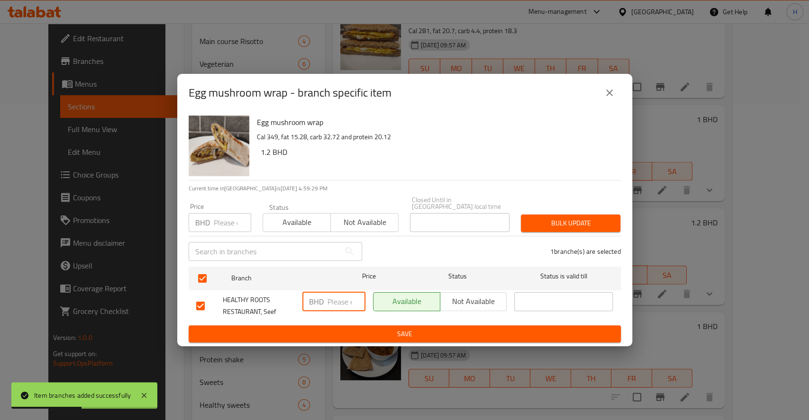
drag, startPoint x: 335, startPoint y: 296, endPoint x: 333, endPoint y: 300, distance: 4.9
click at [335, 298] on input "number" at bounding box center [346, 301] width 38 height 19
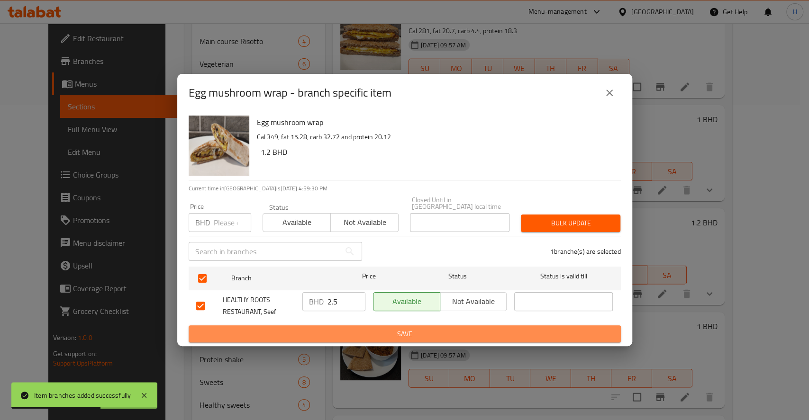
click at [350, 328] on span "Save" at bounding box center [404, 334] width 417 height 12
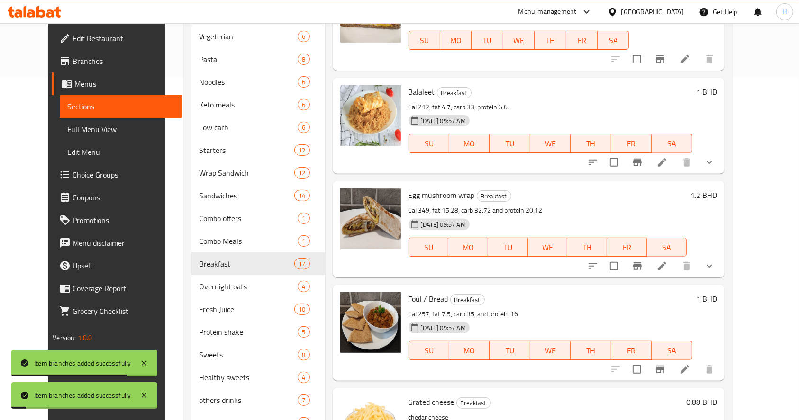
scroll to position [410, 0]
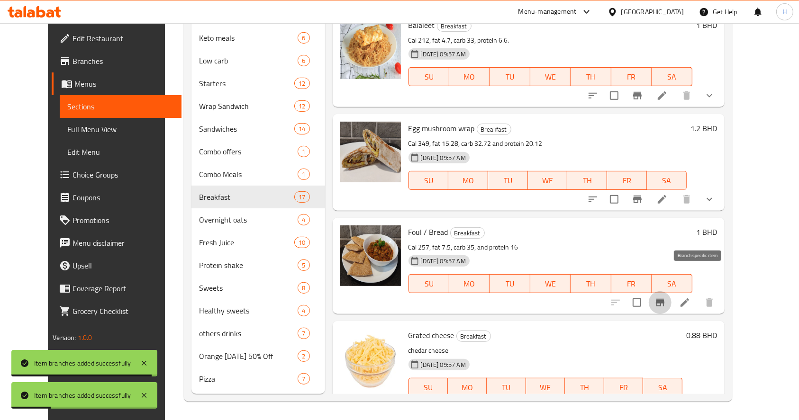
click at [666, 297] on icon "Branch-specific-item" at bounding box center [660, 302] width 11 height 11
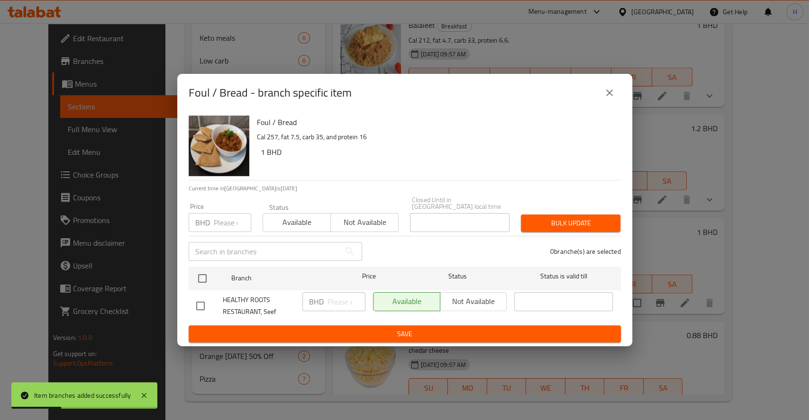
click at [202, 270] on input "checkbox" at bounding box center [202, 279] width 20 height 20
click at [342, 297] on input "number" at bounding box center [346, 301] width 38 height 19
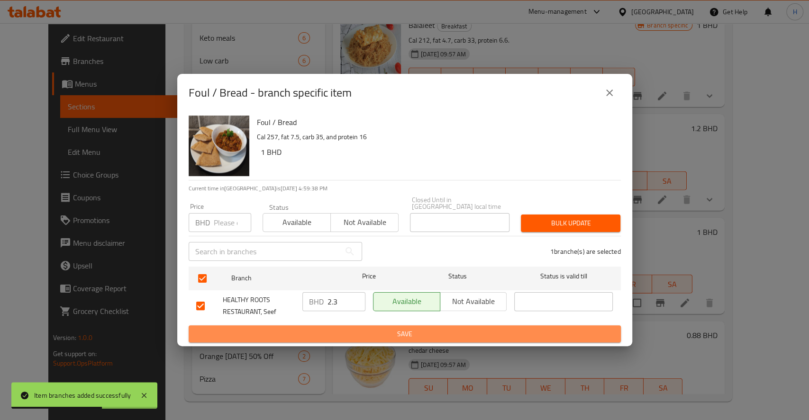
click at [398, 328] on span "Save" at bounding box center [404, 334] width 417 height 12
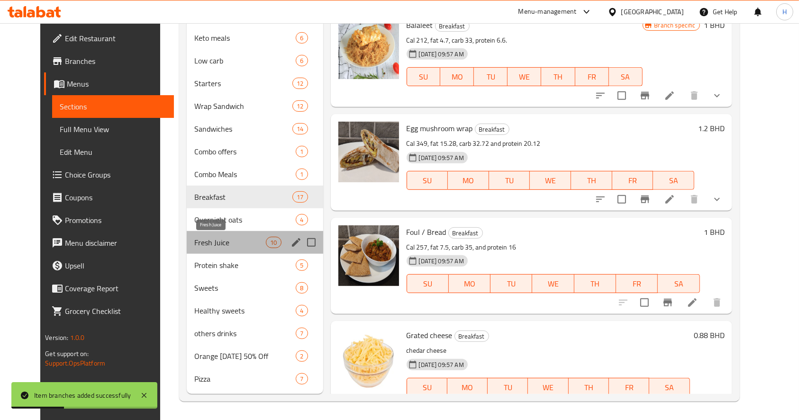
click at [197, 246] on span "Fresh Juice" at bounding box center [230, 242] width 72 height 11
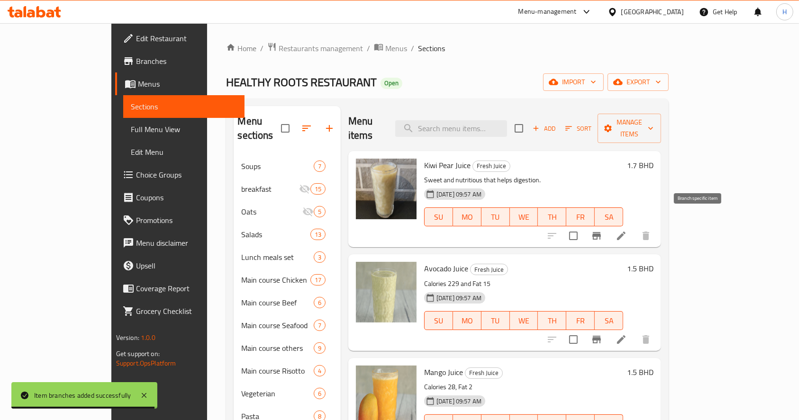
click at [602, 230] on icon "Branch-specific-item" at bounding box center [596, 235] width 11 height 11
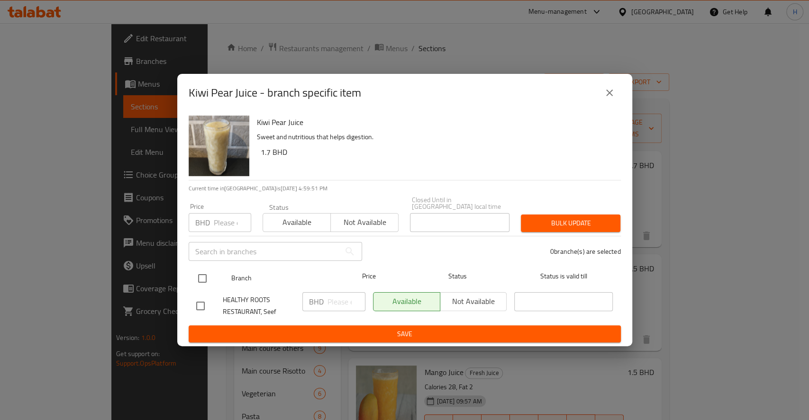
click at [202, 276] on input "checkbox" at bounding box center [202, 279] width 20 height 20
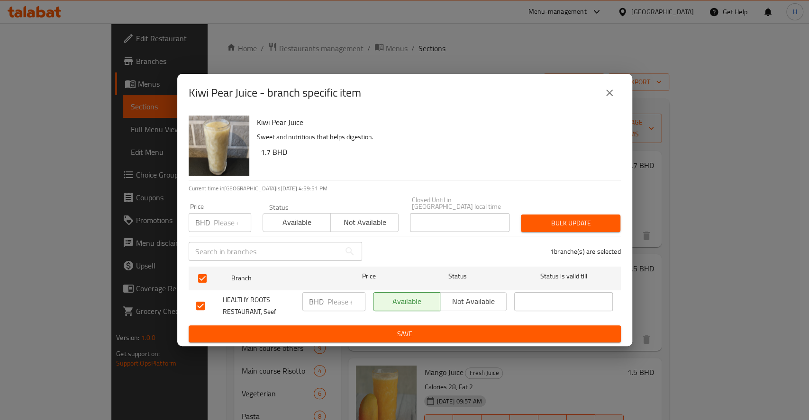
click at [334, 297] on input "number" at bounding box center [346, 301] width 38 height 19
click at [368, 332] on span "Save" at bounding box center [404, 334] width 417 height 12
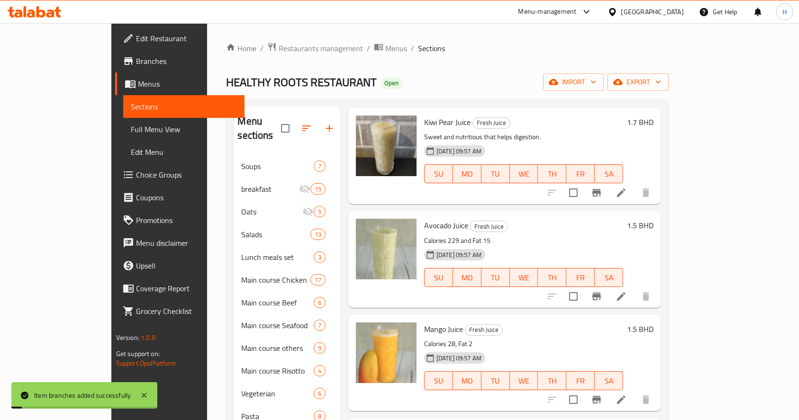
scroll to position [63, 0]
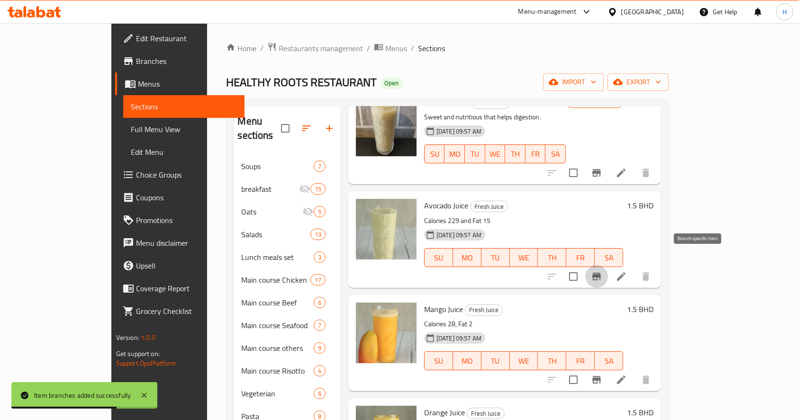
click at [601, 273] on icon "Branch-specific-item" at bounding box center [596, 277] width 9 height 8
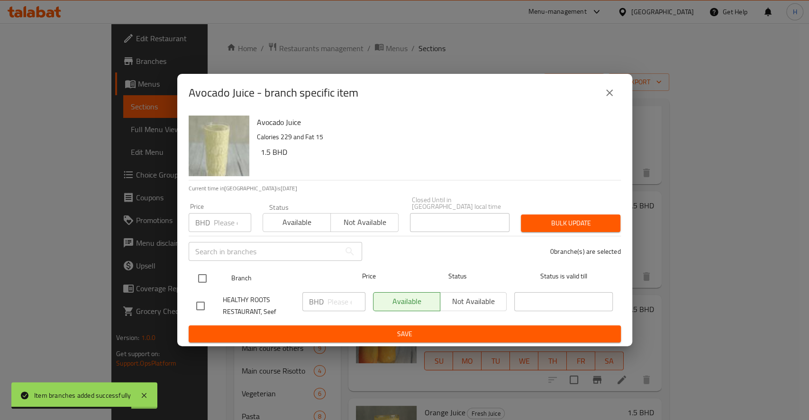
click at [205, 271] on input "checkbox" at bounding box center [202, 279] width 20 height 20
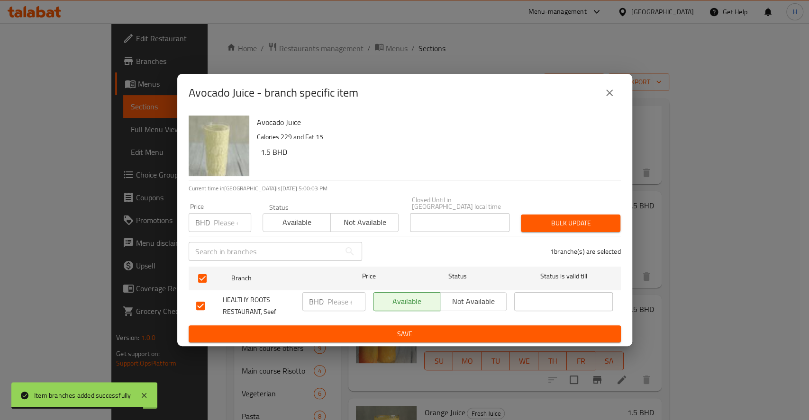
click at [347, 298] on input "number" at bounding box center [346, 301] width 38 height 19
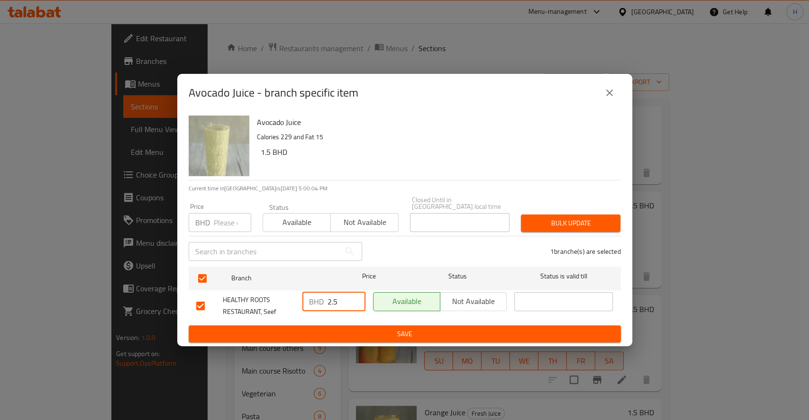
click at [381, 330] on span "Save" at bounding box center [404, 334] width 417 height 12
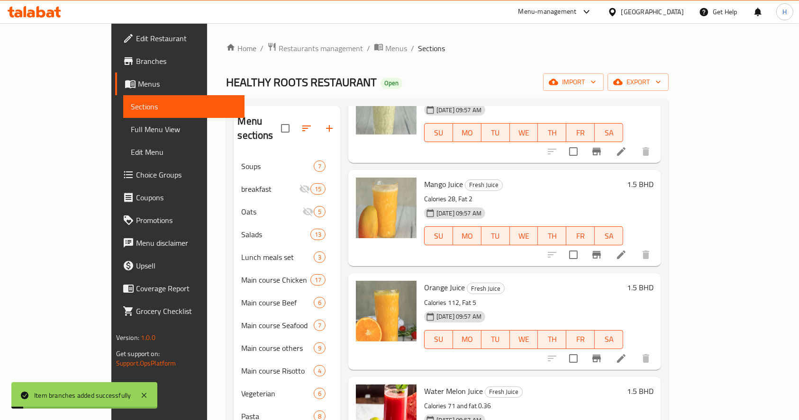
scroll to position [190, 0]
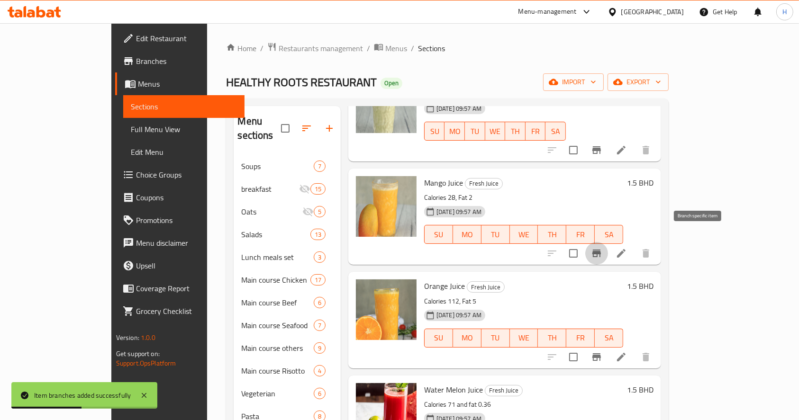
click at [601, 250] on icon "Branch-specific-item" at bounding box center [596, 254] width 9 height 8
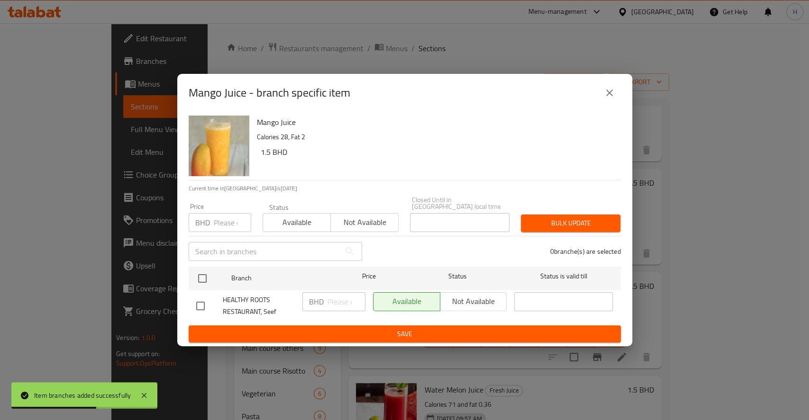
drag, startPoint x: 209, startPoint y: 269, endPoint x: 262, endPoint y: 285, distance: 55.5
click at [207, 269] on input "checkbox" at bounding box center [202, 279] width 20 height 20
click at [331, 295] on input "number" at bounding box center [346, 301] width 38 height 19
click at [367, 328] on span "Save" at bounding box center [404, 334] width 417 height 12
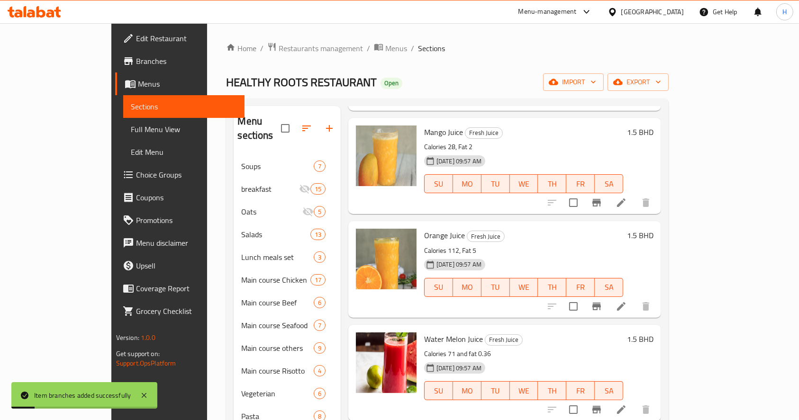
scroll to position [253, 0]
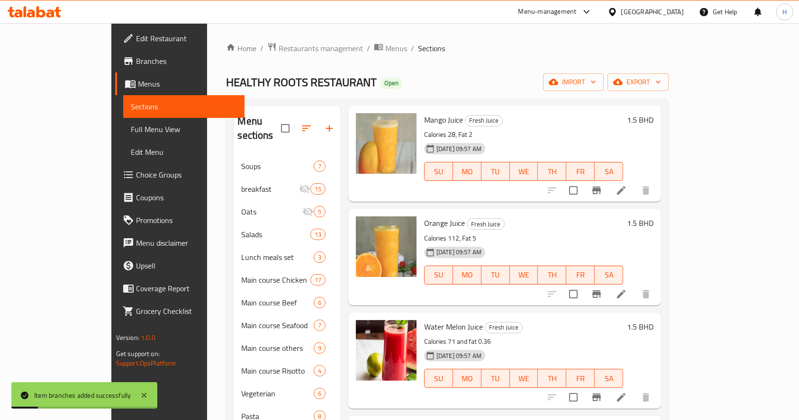
click at [601, 291] on icon "Branch-specific-item" at bounding box center [596, 295] width 9 height 8
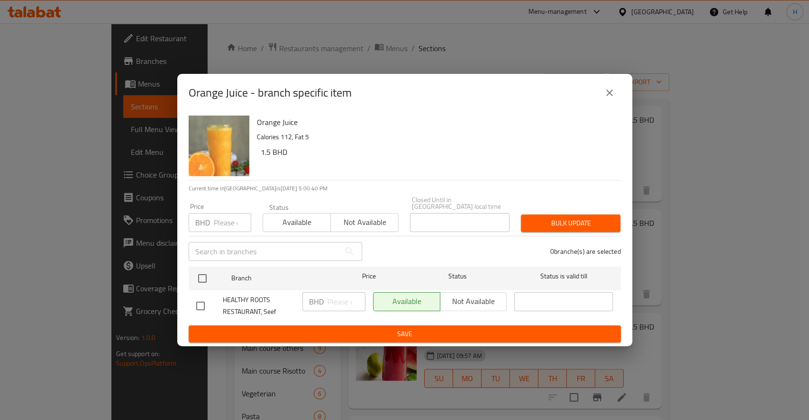
drag, startPoint x: 200, startPoint y: 269, endPoint x: 279, endPoint y: 293, distance: 82.8
click at [200, 269] on input "checkbox" at bounding box center [202, 279] width 20 height 20
click at [339, 296] on input "number" at bounding box center [346, 301] width 38 height 19
click at [443, 326] on button "Save" at bounding box center [405, 335] width 432 height 18
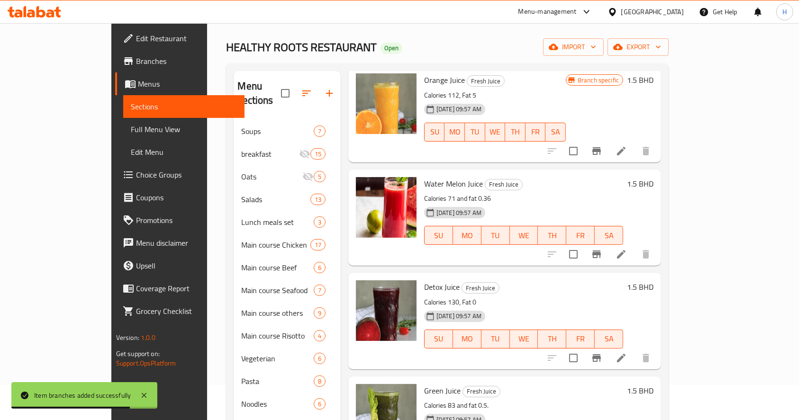
scroll to position [63, 0]
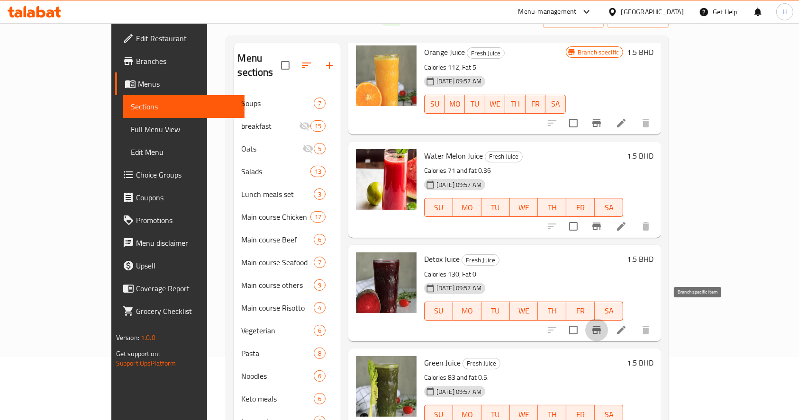
click at [601, 327] on icon "Branch-specific-item" at bounding box center [596, 331] width 9 height 8
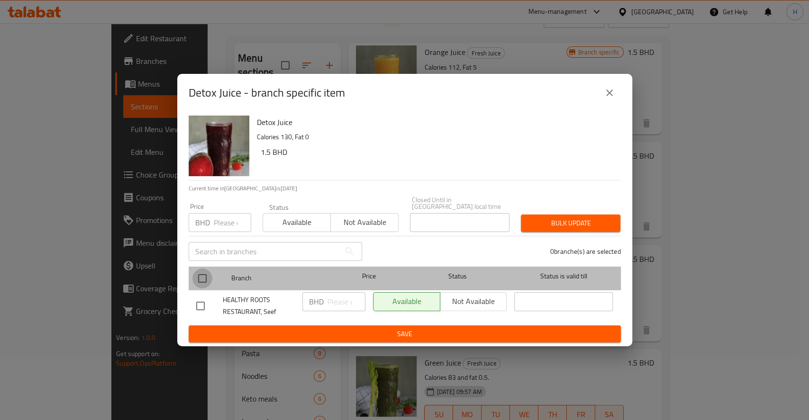
click at [200, 275] on input "checkbox" at bounding box center [202, 279] width 20 height 20
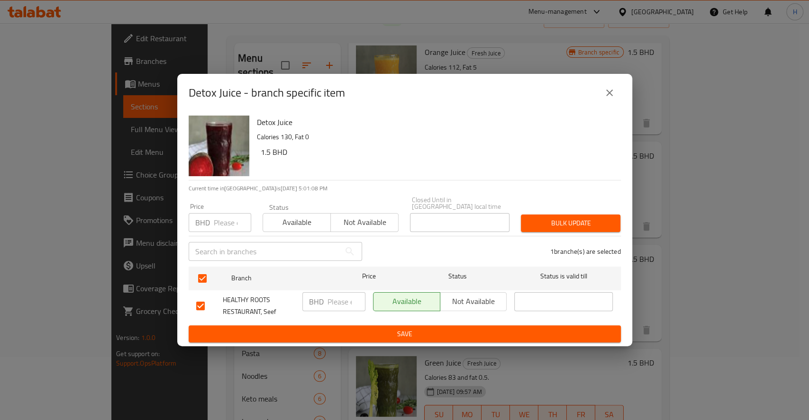
click at [331, 299] on input "number" at bounding box center [346, 301] width 38 height 19
click at [367, 336] on span "Save" at bounding box center [404, 334] width 417 height 12
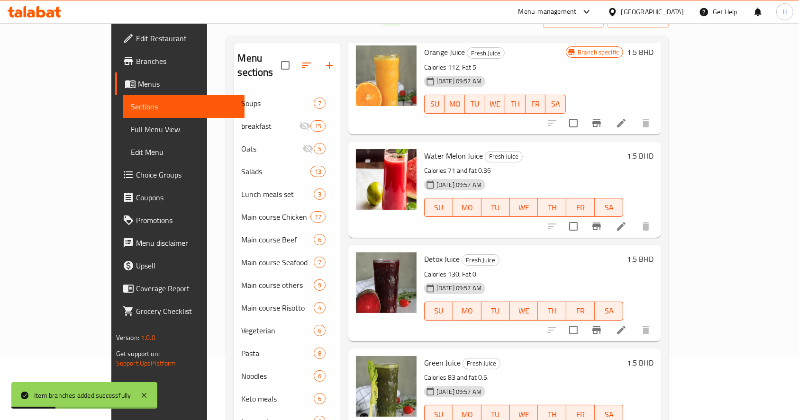
scroll to position [190, 0]
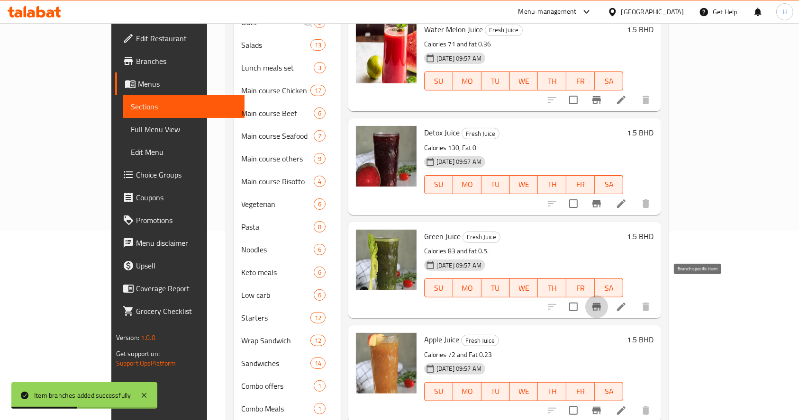
click at [602, 301] on icon "Branch-specific-item" at bounding box center [596, 306] width 11 height 11
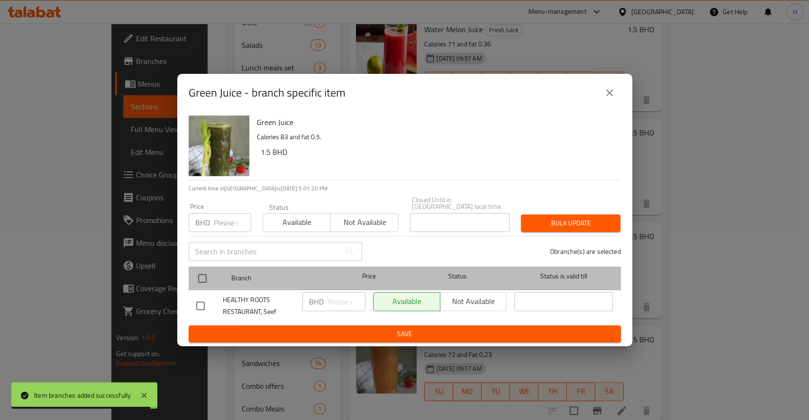
click at [203, 265] on div at bounding box center [210, 278] width 36 height 27
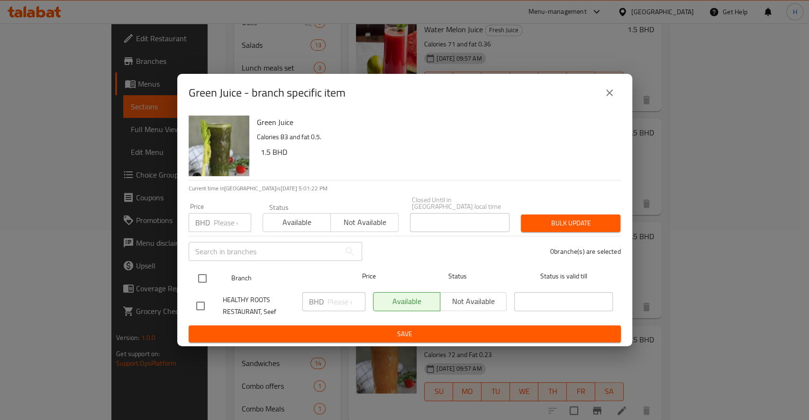
click at [210, 271] on input "checkbox" at bounding box center [202, 279] width 20 height 20
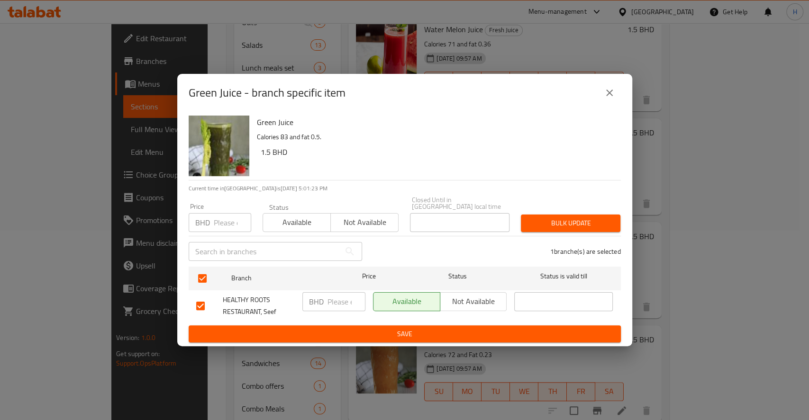
click at [345, 298] on input "number" at bounding box center [346, 301] width 38 height 19
click at [340, 332] on span "Save" at bounding box center [404, 334] width 417 height 12
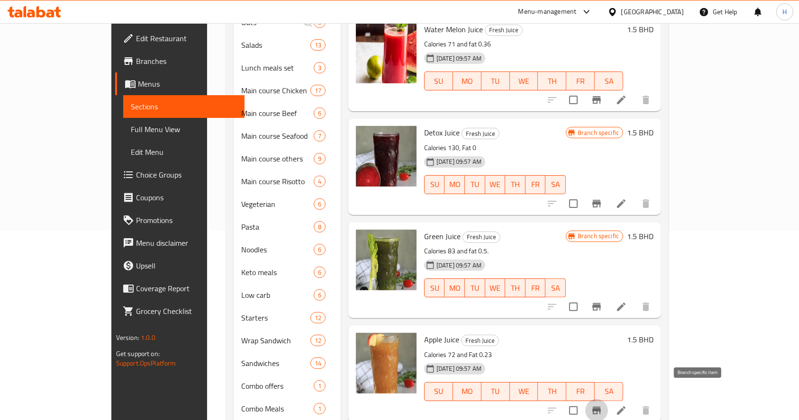
click at [601, 407] on icon "Branch-specific-item" at bounding box center [596, 411] width 9 height 8
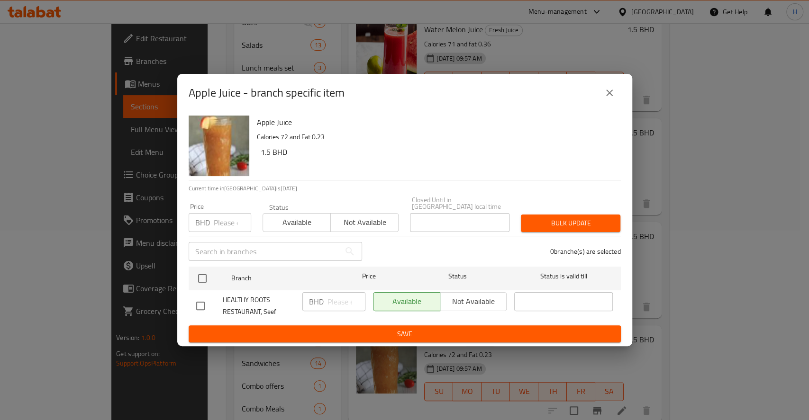
click at [208, 274] on input "checkbox" at bounding box center [202, 279] width 20 height 20
click at [335, 301] on input "number" at bounding box center [346, 301] width 38 height 19
click at [348, 333] on span "Save" at bounding box center [404, 334] width 417 height 12
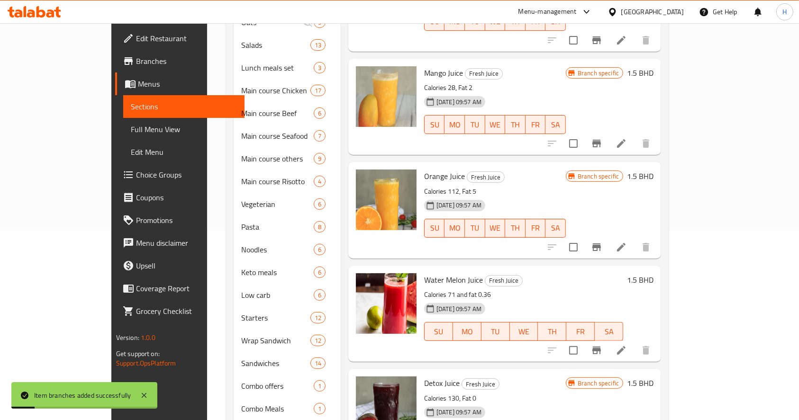
scroll to position [108, 0]
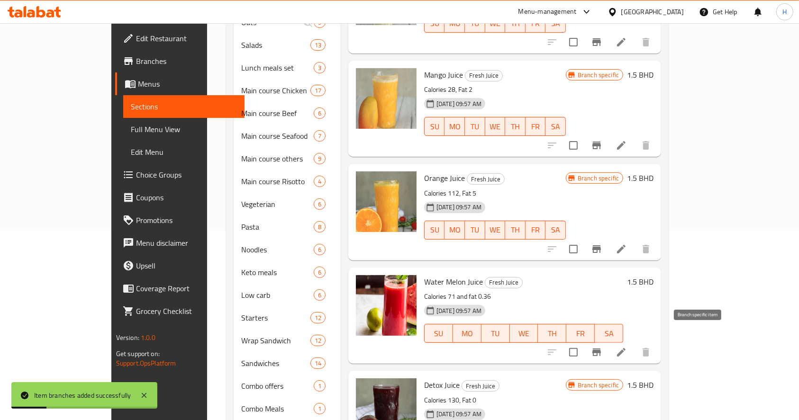
click at [601, 349] on icon "Branch-specific-item" at bounding box center [596, 353] width 9 height 8
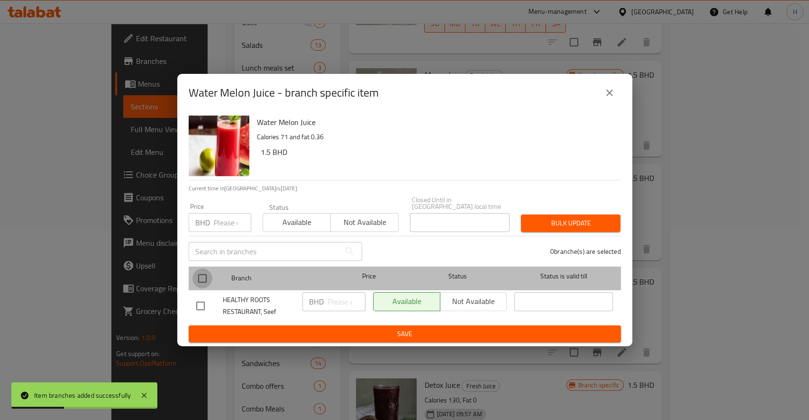
click at [210, 271] on input "checkbox" at bounding box center [202, 279] width 20 height 20
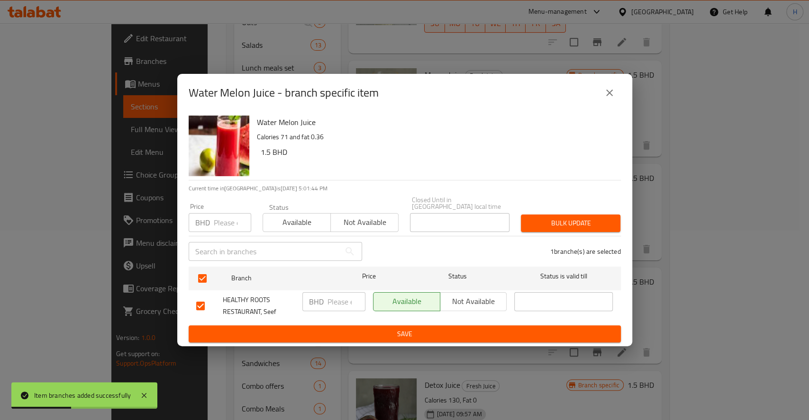
drag, startPoint x: 340, startPoint y: 300, endPoint x: 346, endPoint y: 320, distance: 20.5
click at [341, 300] on input "number" at bounding box center [346, 301] width 38 height 19
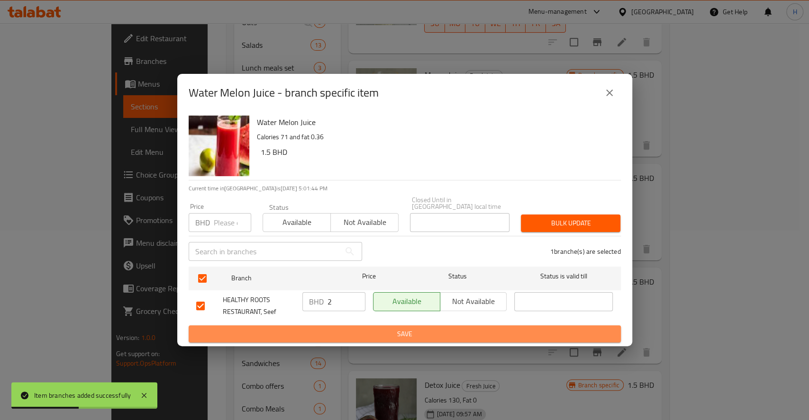
click at [347, 326] on button "Save" at bounding box center [405, 335] width 432 height 18
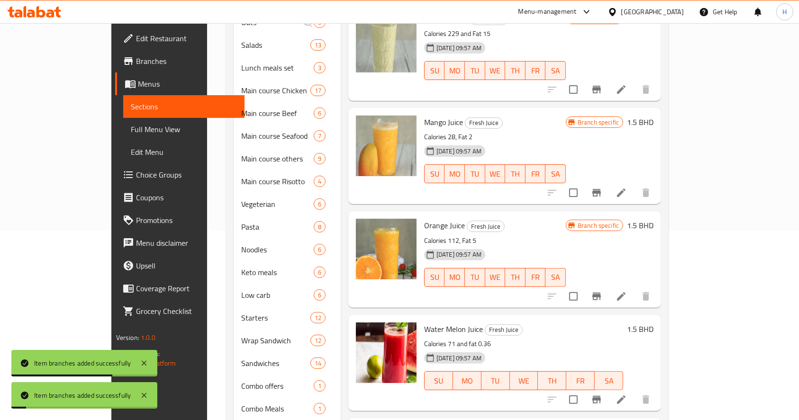
scroll to position [0, 0]
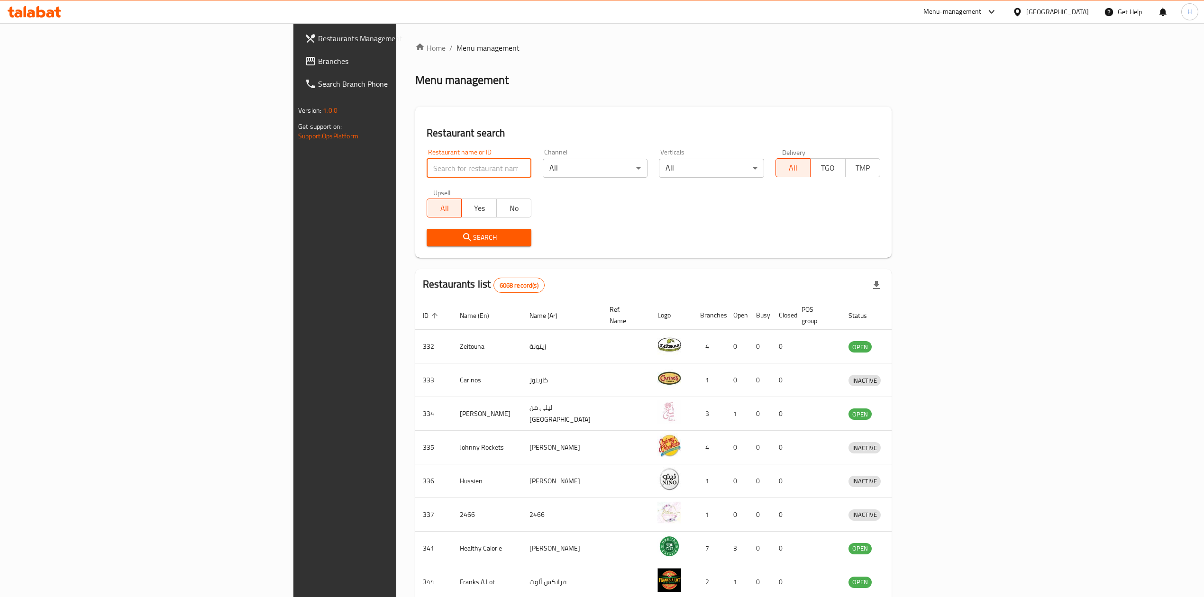
click at [441, 166] on input "search" at bounding box center [479, 168] width 105 height 19
type input "تقهو"
click button "Search" at bounding box center [479, 238] width 105 height 18
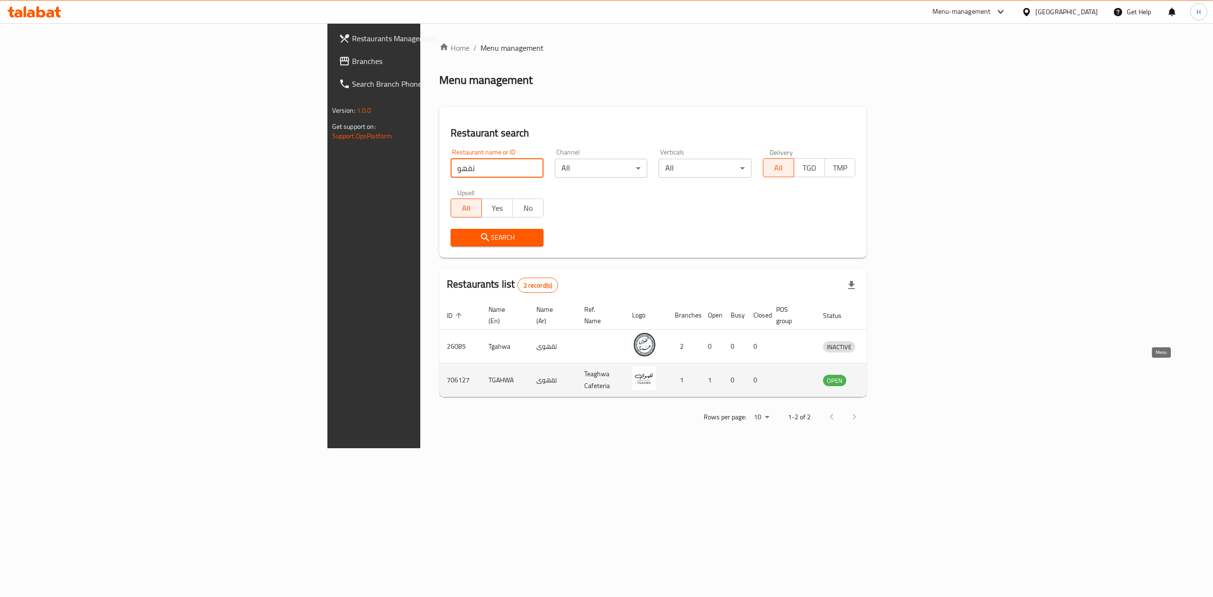
click at [886, 374] on icon "enhanced table" at bounding box center [879, 379] width 11 height 11
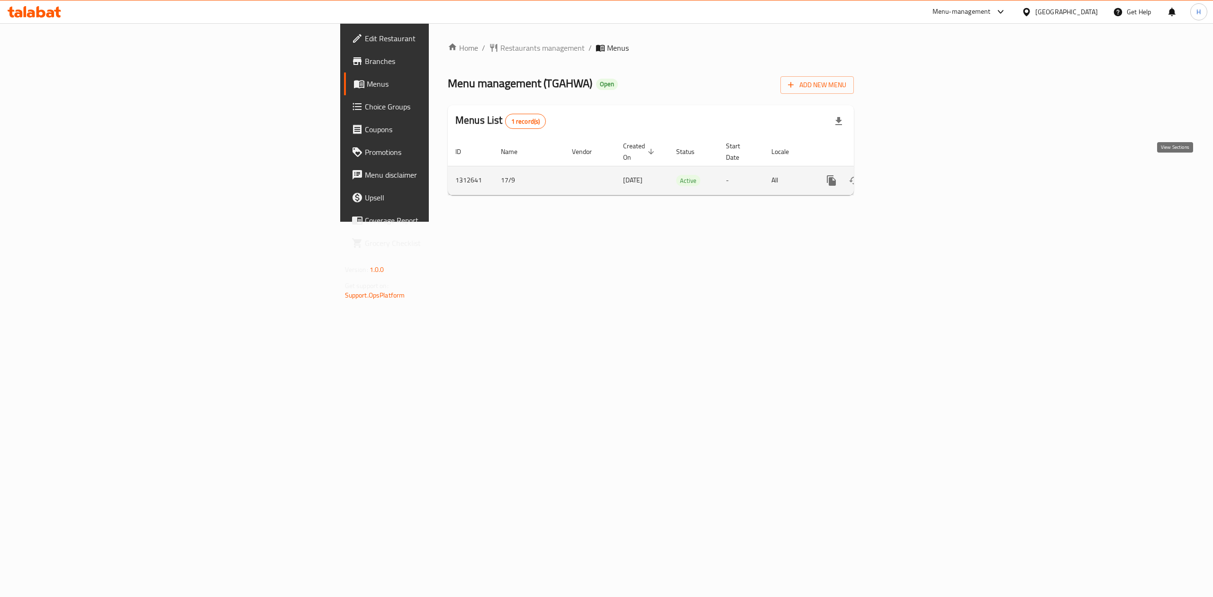
click at [906, 175] on icon "enhanced table" at bounding box center [899, 180] width 11 height 11
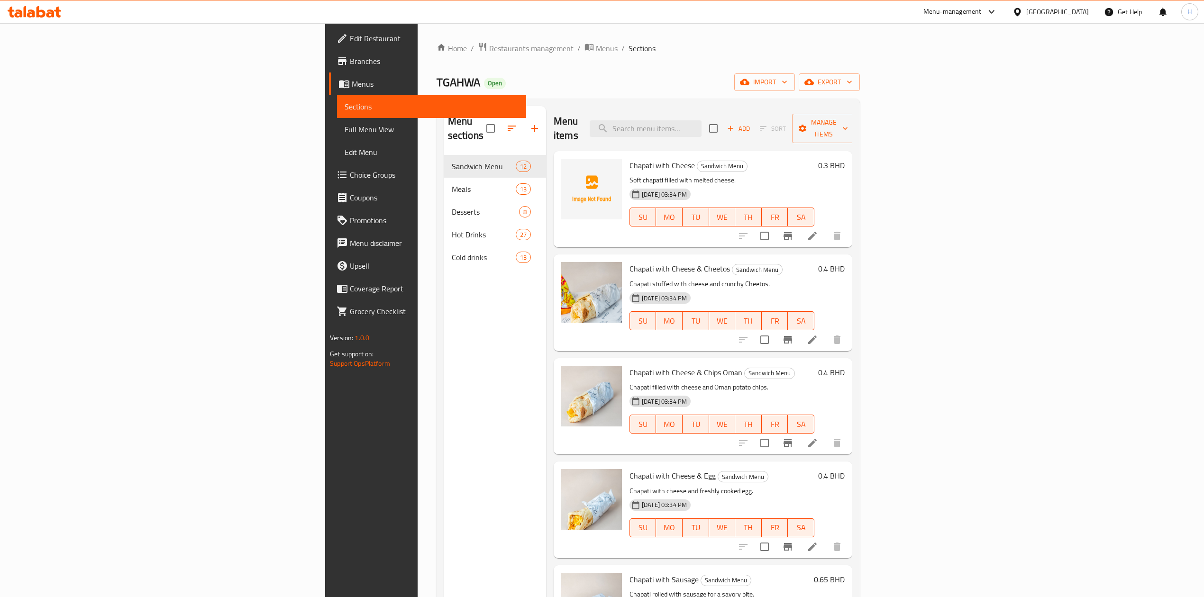
click at [32, 12] on icon at bounding box center [31, 13] width 8 height 8
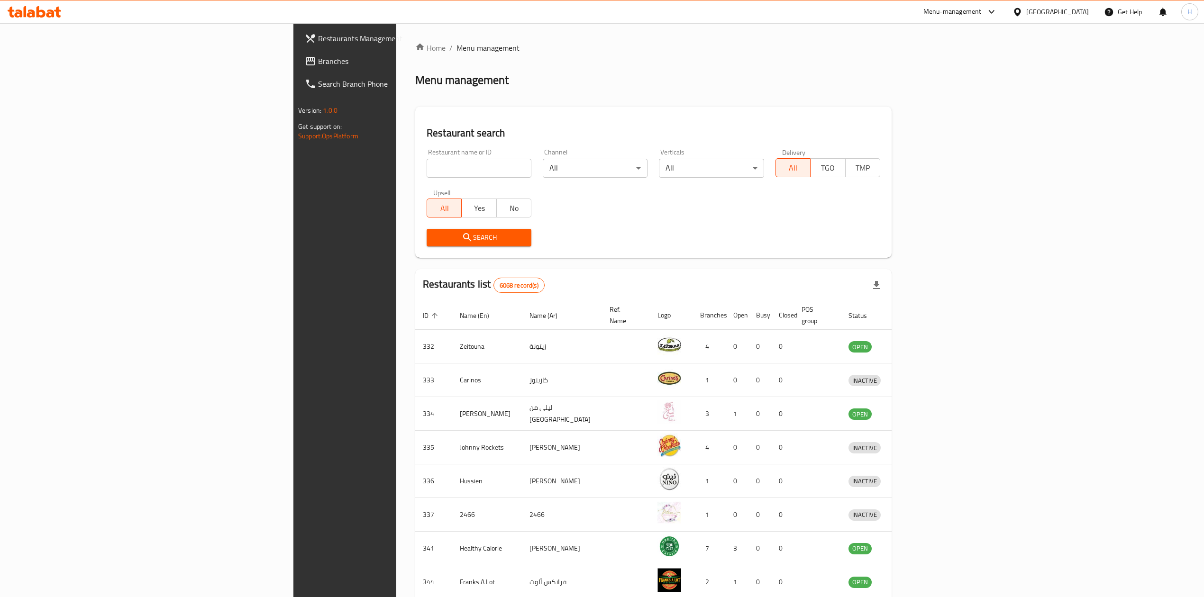
click at [427, 170] on input "search" at bounding box center [479, 168] width 105 height 19
type input "تقهو"
click button "Search" at bounding box center [479, 238] width 105 height 18
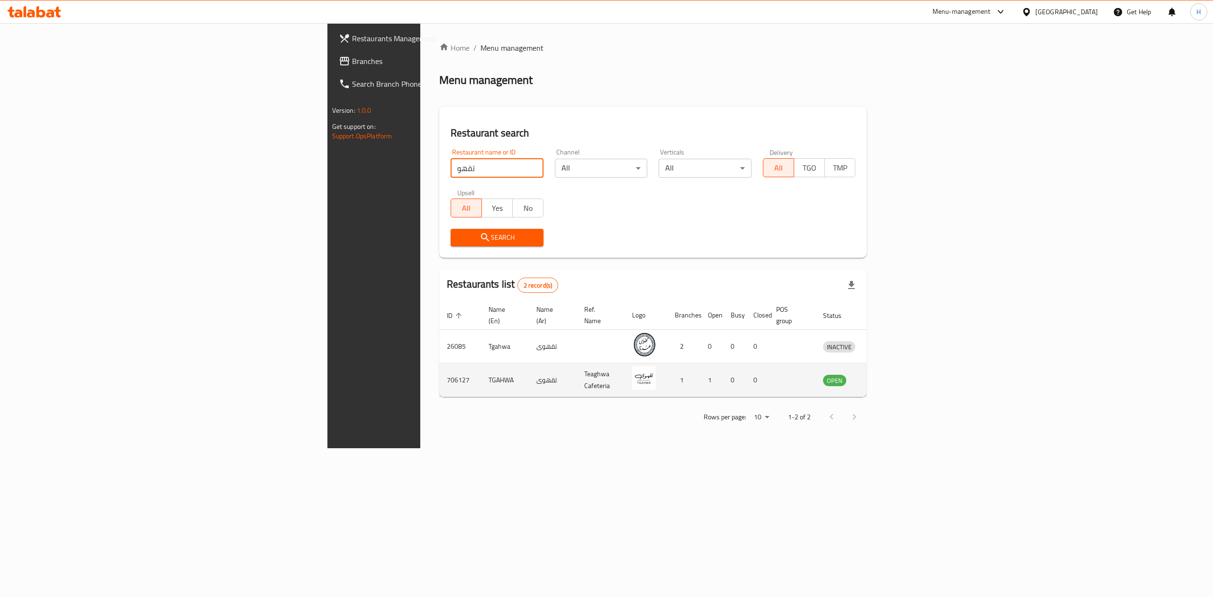
click at [900, 369] on td "enhanced table" at bounding box center [883, 381] width 33 height 34
click at [885, 377] on icon "enhanced table" at bounding box center [880, 381] width 10 height 8
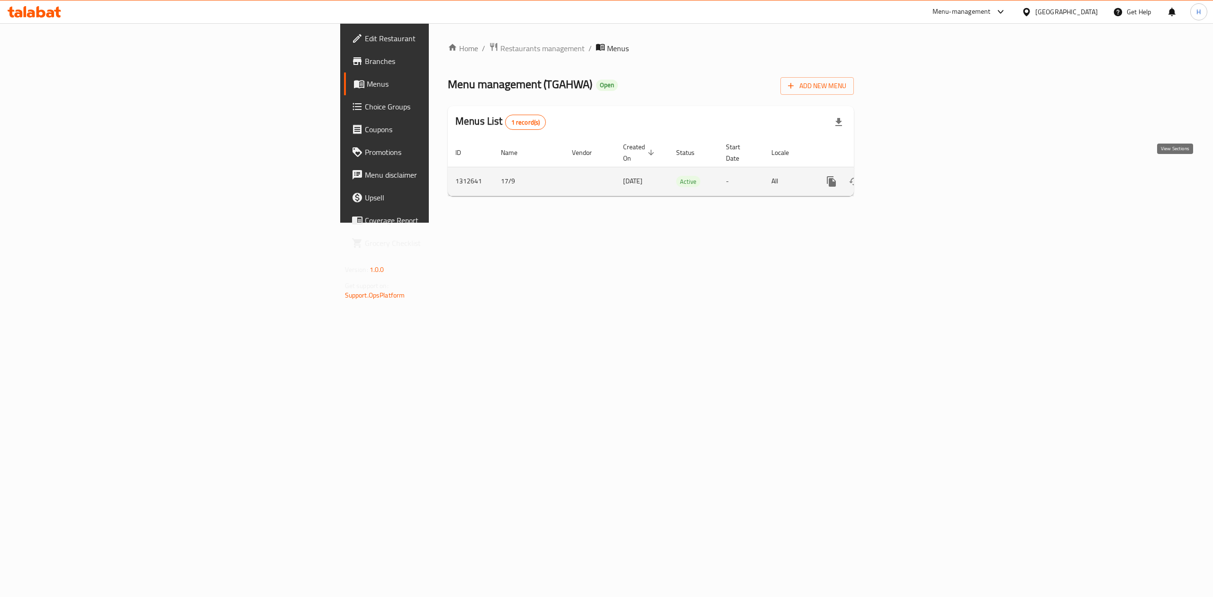
click at [906, 176] on icon "enhanced table" at bounding box center [899, 181] width 11 height 11
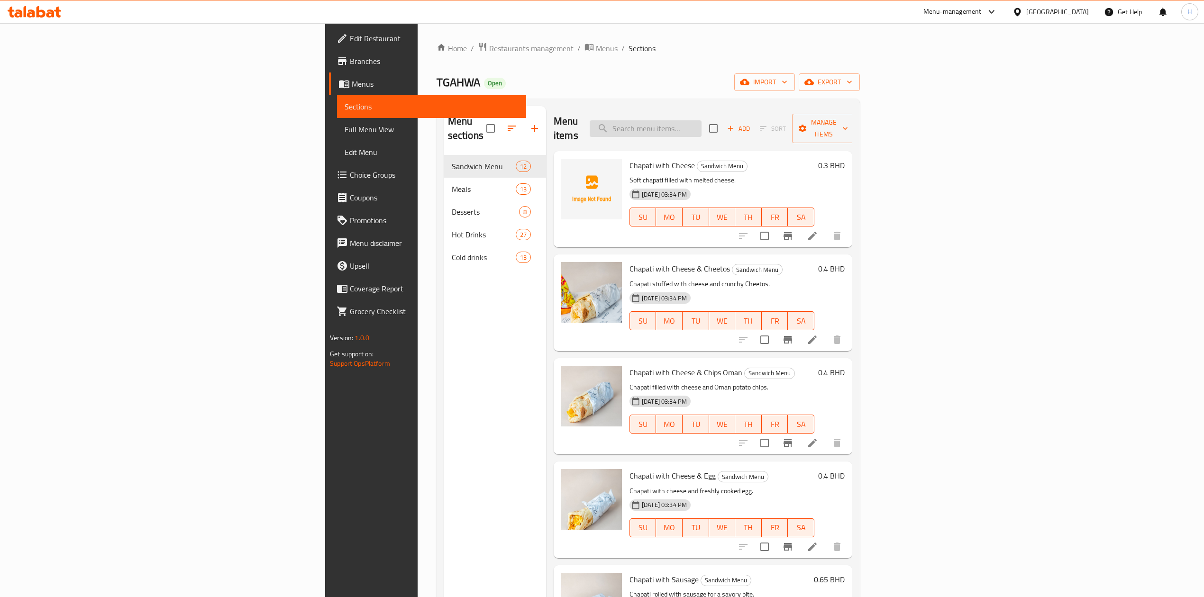
click at [701, 125] on input "search" at bounding box center [646, 128] width 112 height 17
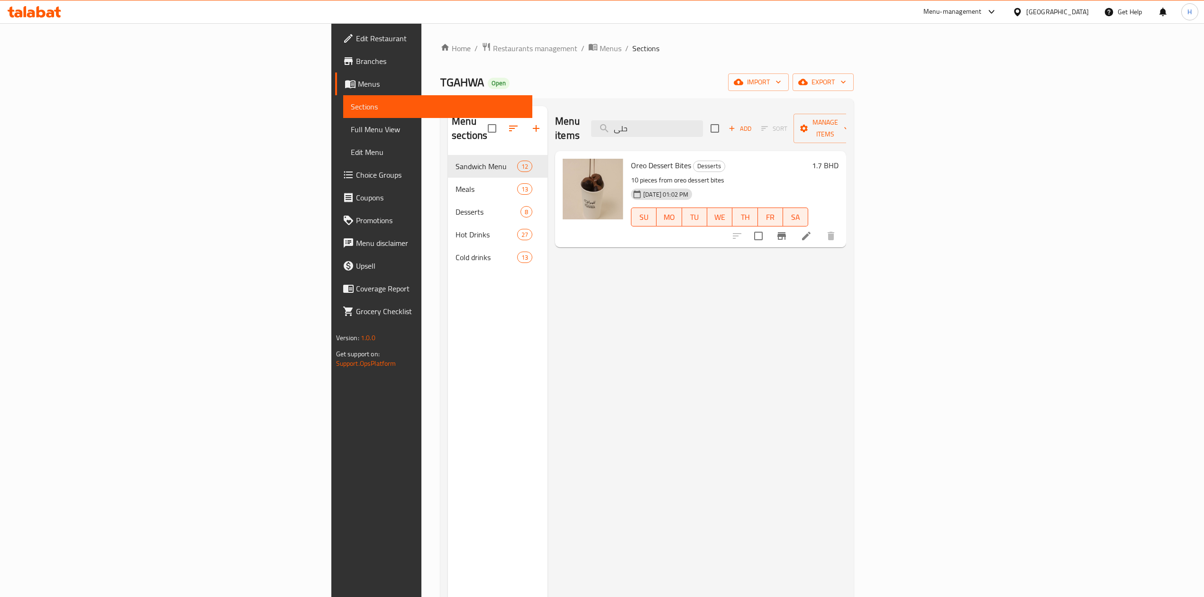
type input "حلى"
click at [842, 225] on div at bounding box center [784, 236] width 117 height 23
click at [810, 232] on icon at bounding box center [806, 236] width 9 height 9
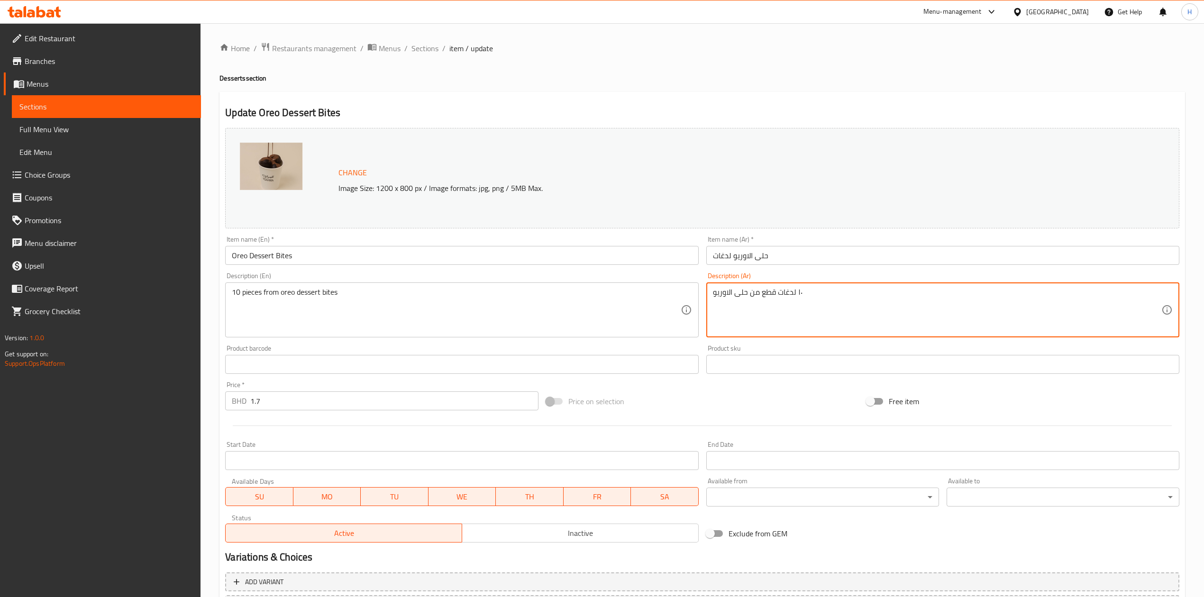
drag, startPoint x: 776, startPoint y: 292, endPoint x: 794, endPoint y: 292, distance: 18.0
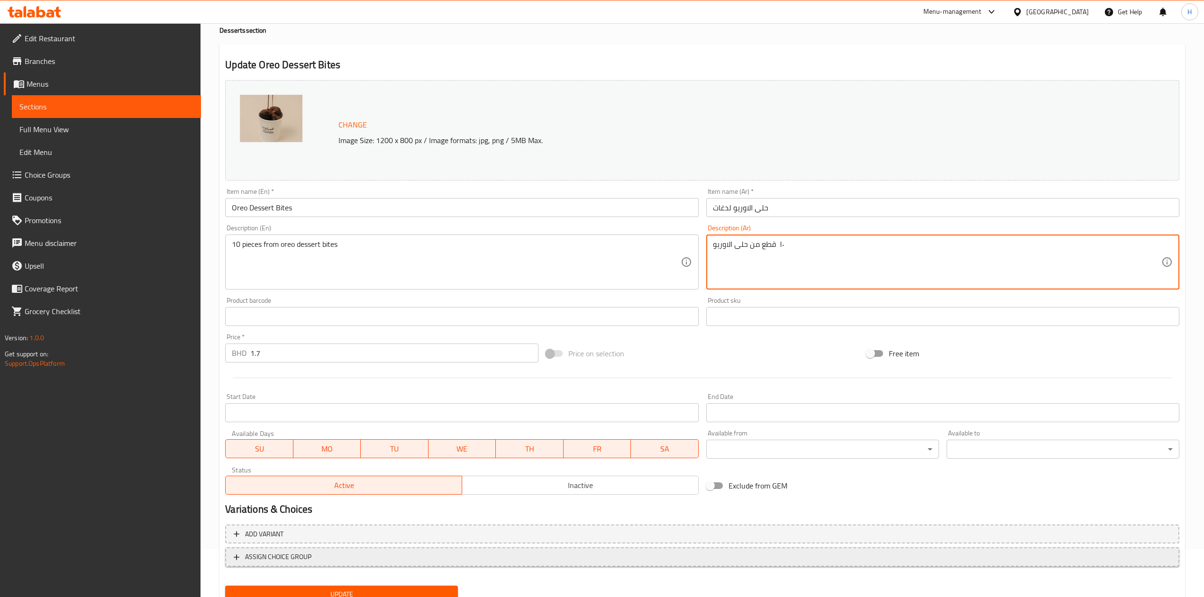
scroll to position [86, 0]
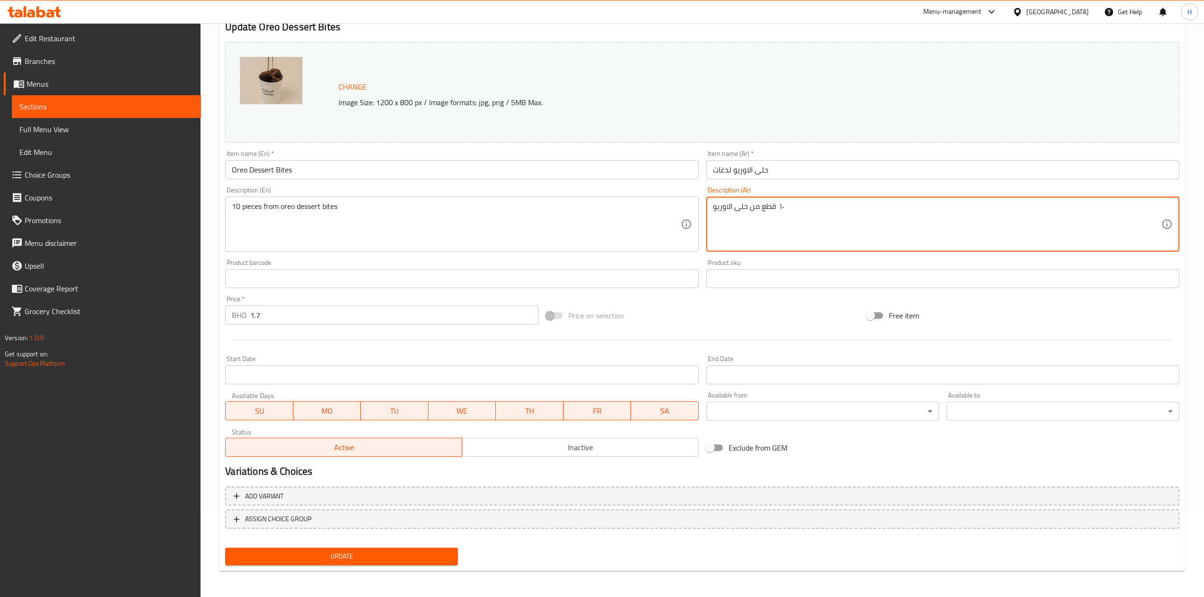
type textarea "١٠ قطع من حلى الاوريو"
click at [366, 546] on div "Update" at bounding box center [341, 556] width 240 height 25
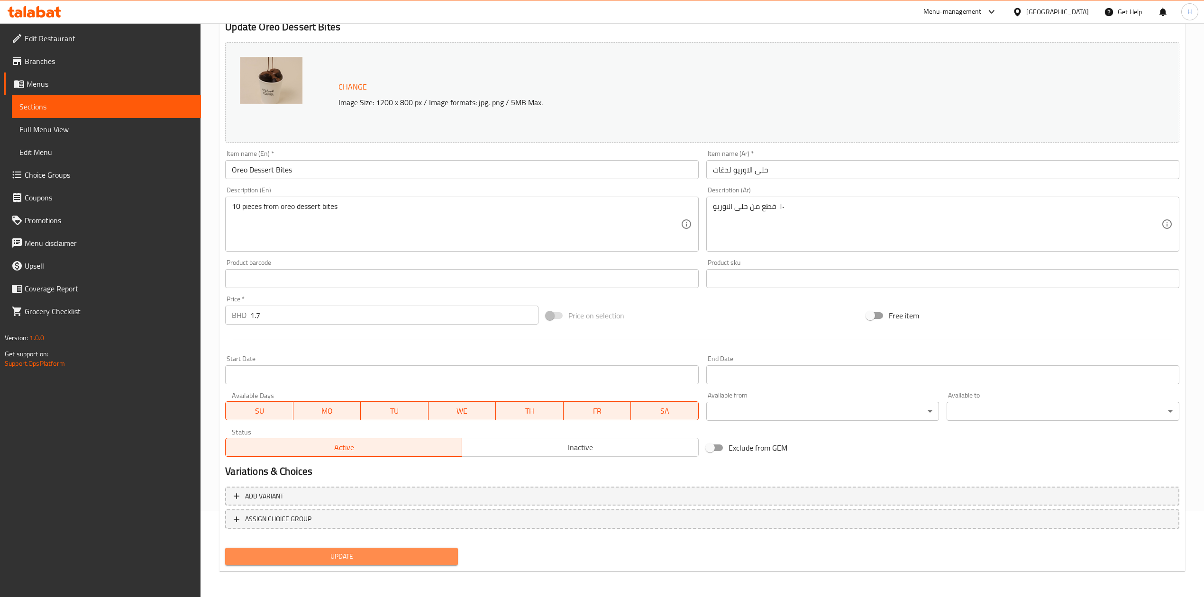
click at [367, 558] on span "Update" at bounding box center [342, 557] width 218 height 12
